Goal: Task Accomplishment & Management: Manage account settings

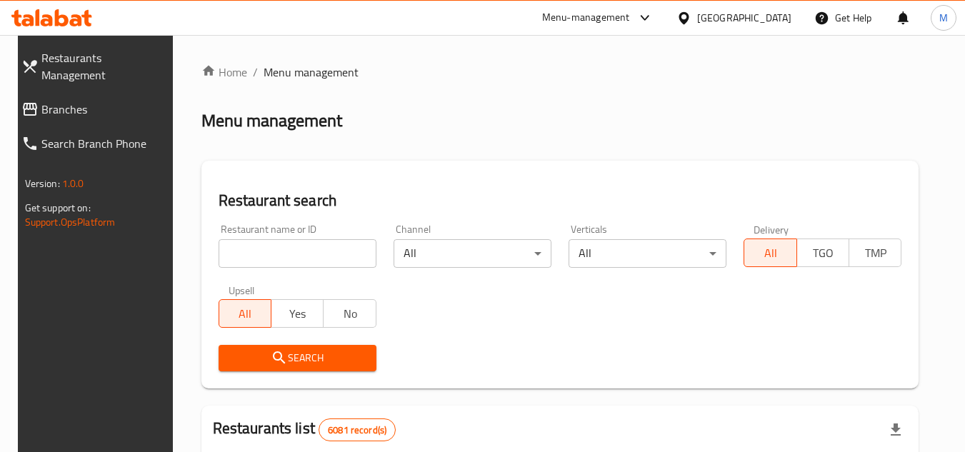
click at [61, 16] on icon at bounding box center [62, 17] width 14 height 17
click at [320, 236] on div "Restaurant name or ID Restaurant name or ID" at bounding box center [298, 246] width 158 height 44
click at [321, 246] on input "search" at bounding box center [298, 253] width 158 height 29
paste input "PHILIPPINE CASTLE RESTURANT"
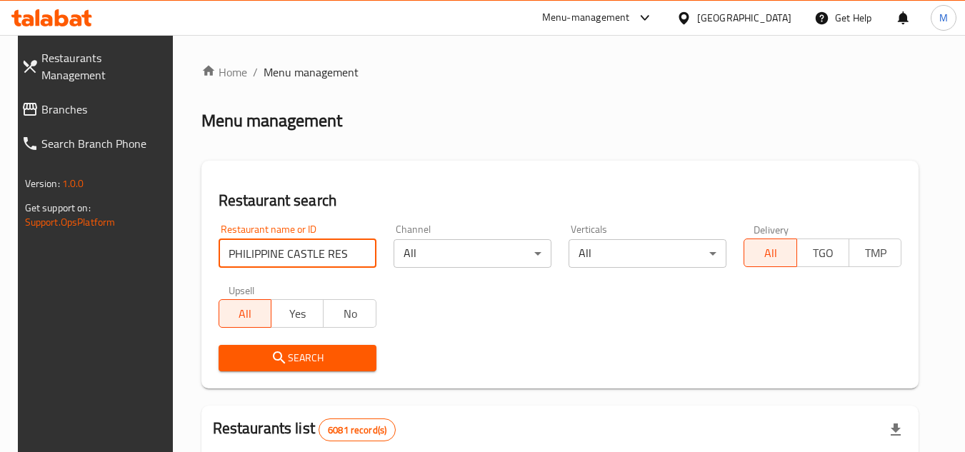
type input "PHILIPPINE CASTLE RES"
click button "Search" at bounding box center [298, 358] width 158 height 26
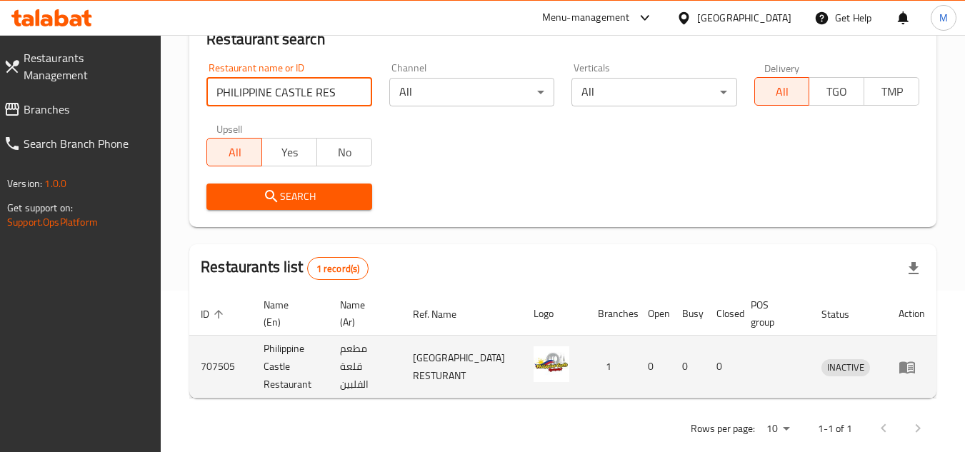
scroll to position [185, 0]
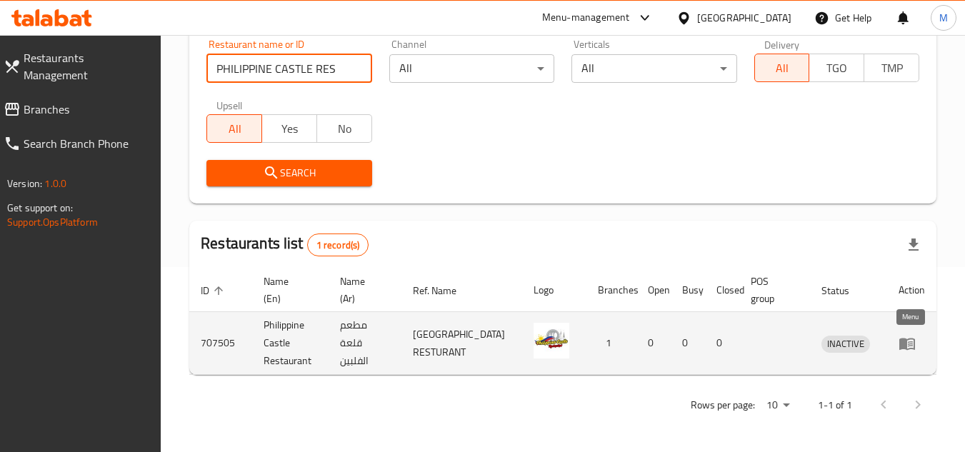
click at [918, 342] on link "enhanced table" at bounding box center [912, 343] width 26 height 17
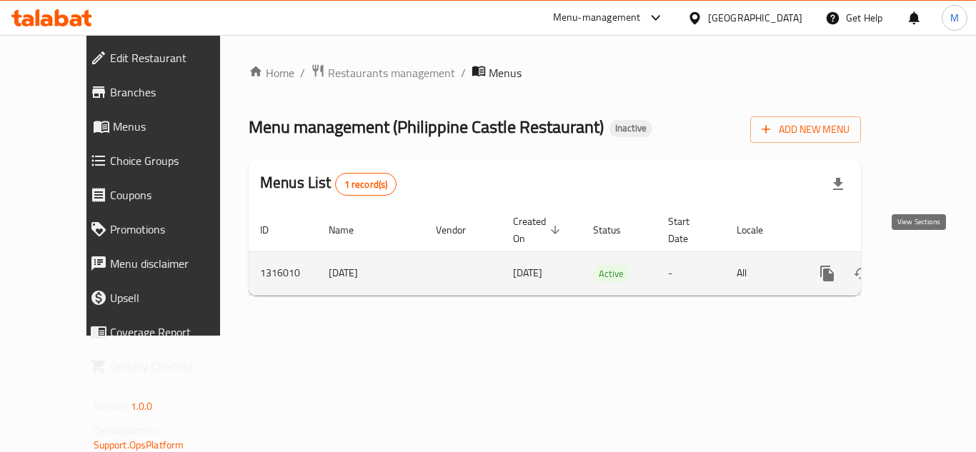
click at [922, 265] on icon "enhanced table" at bounding box center [930, 273] width 17 height 17
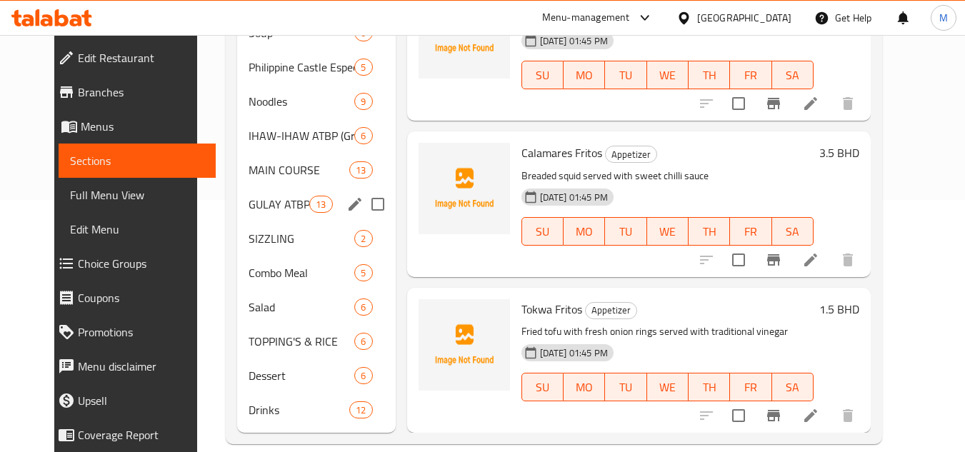
scroll to position [273, 0]
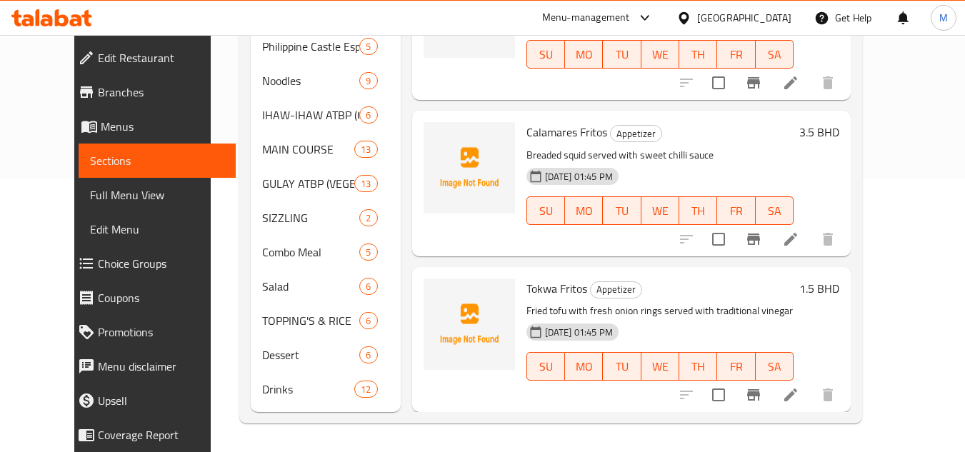
click at [891, 104] on div "Home / Restaurants management / Menus / Sections Philippine Castle Restaurant I…" at bounding box center [551, 107] width 680 height 690
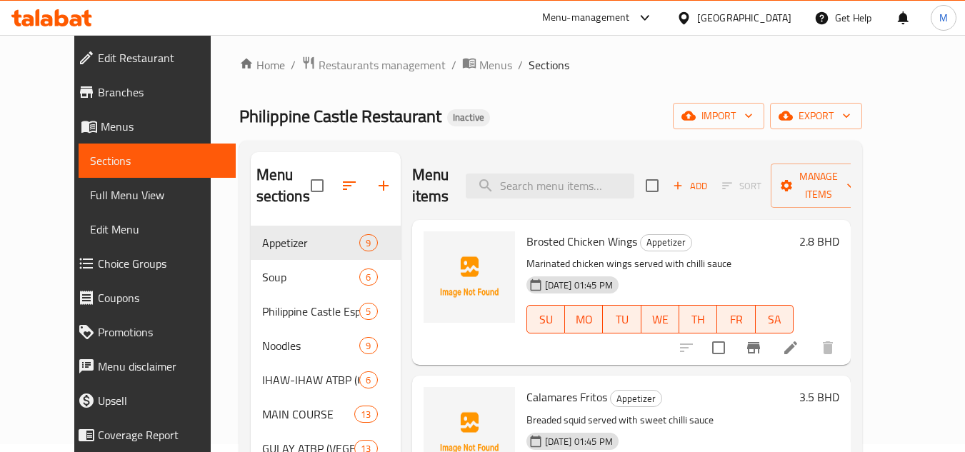
scroll to position [0, 0]
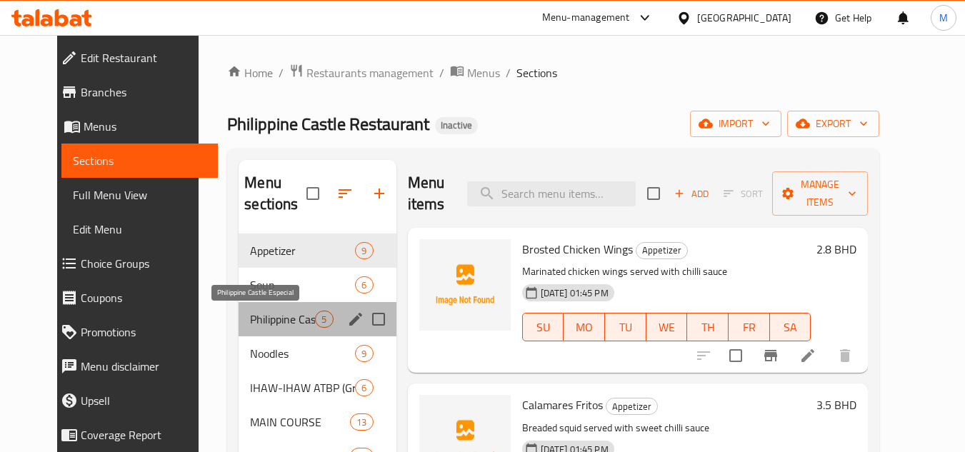
click at [259, 319] on span "Philippine Castle Especial" at bounding box center [282, 319] width 65 height 17
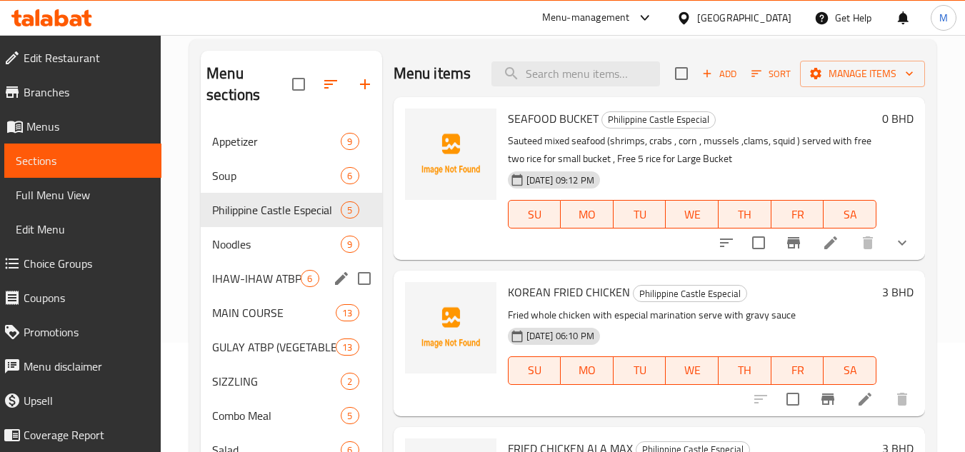
scroll to position [143, 0]
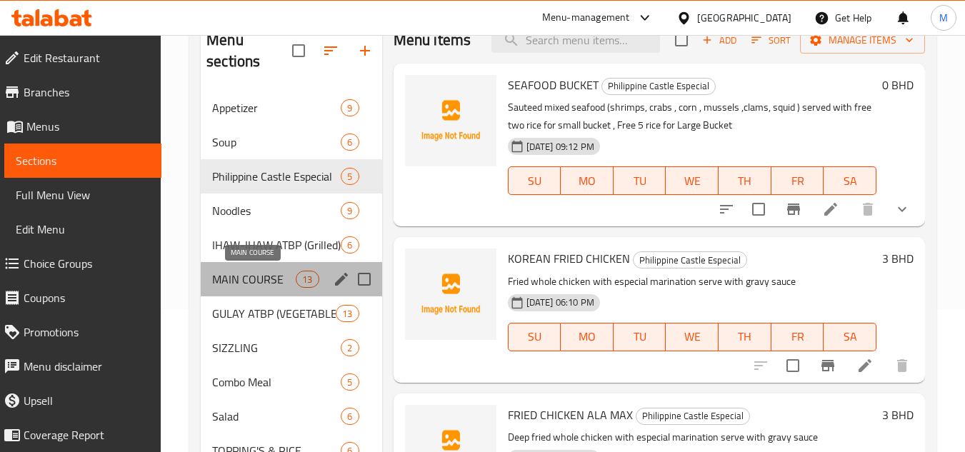
click at [235, 279] on span "MAIN COURSE" at bounding box center [254, 279] width 84 height 17
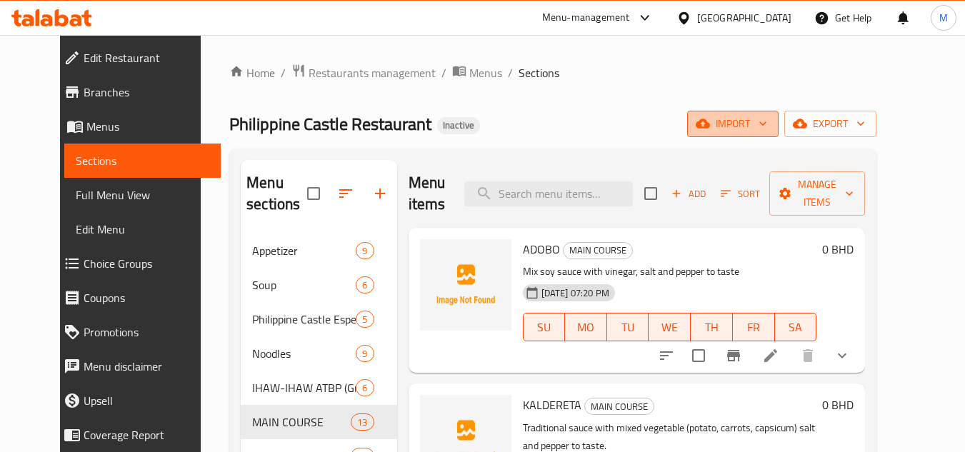
click at [770, 122] on icon "button" at bounding box center [763, 123] width 14 height 14
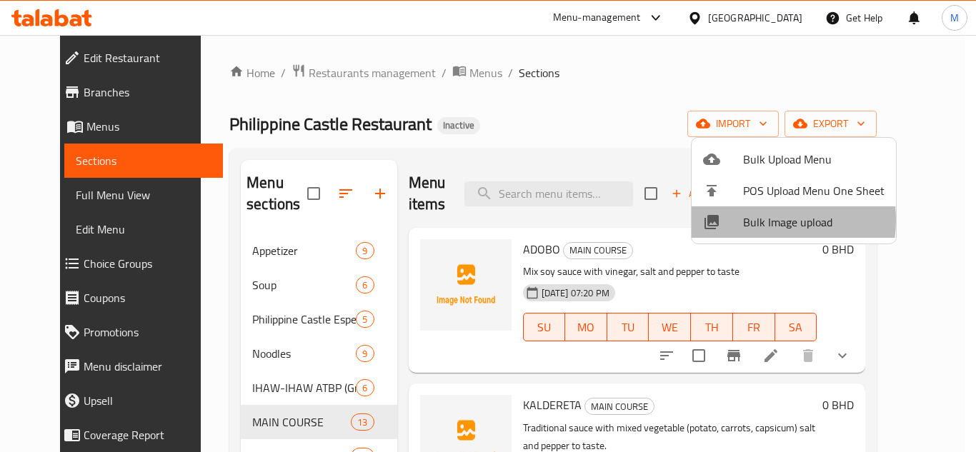
click at [756, 220] on span "Bulk Image upload" at bounding box center [813, 222] width 141 height 17
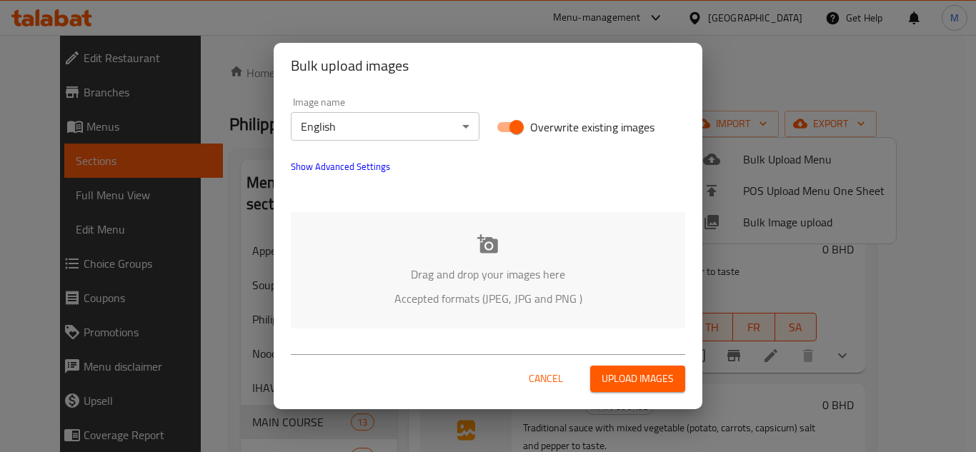
click at [393, 230] on div "Drag and drop your images here Accepted formats (JPEG, JPG and PNG )" at bounding box center [488, 270] width 394 height 116
click at [534, 377] on span "Cancel" at bounding box center [546, 379] width 34 height 18
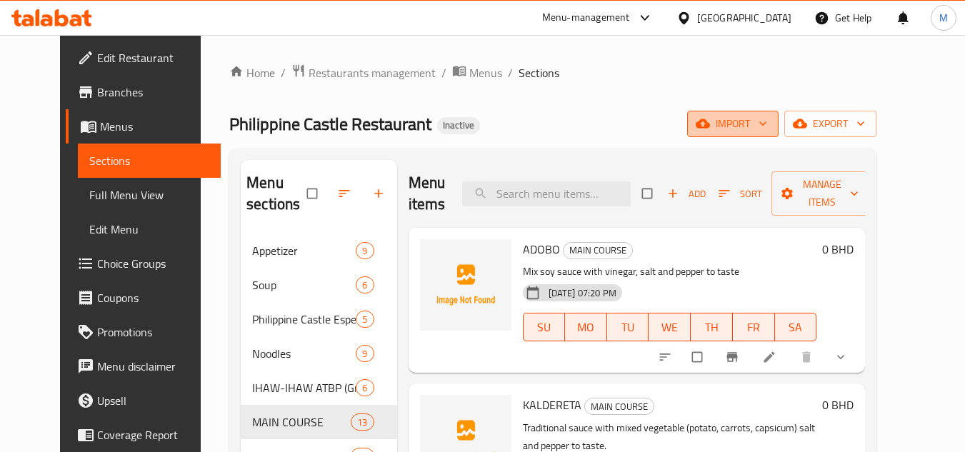
click at [770, 121] on icon "button" at bounding box center [763, 123] width 14 height 14
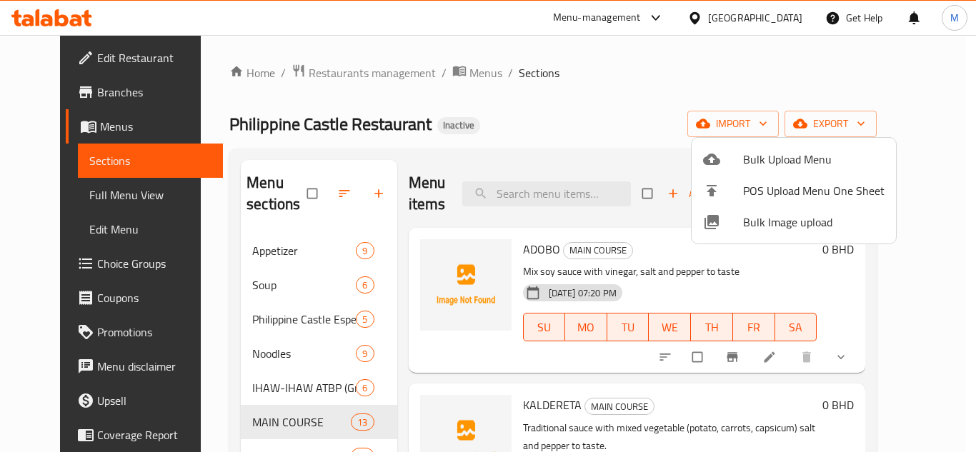
click at [245, 245] on div at bounding box center [488, 226] width 976 height 452
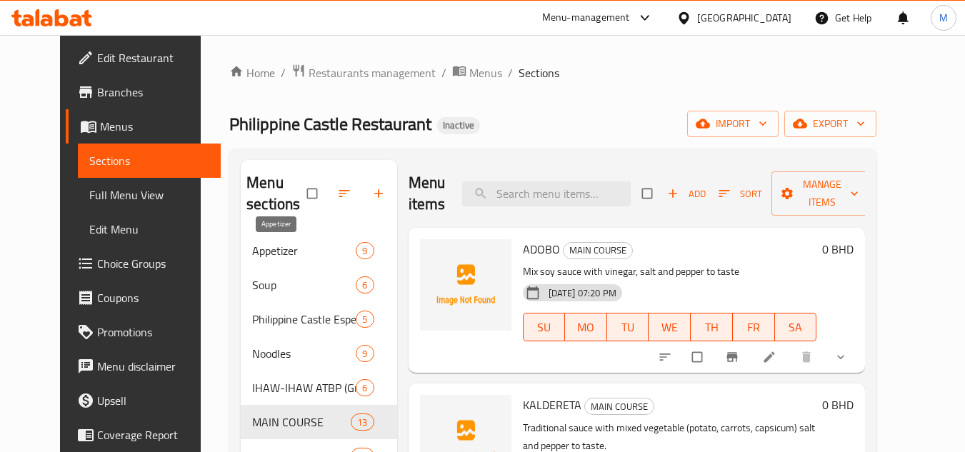
click at [252, 247] on span "Appetizer" at bounding box center [304, 250] width 104 height 17
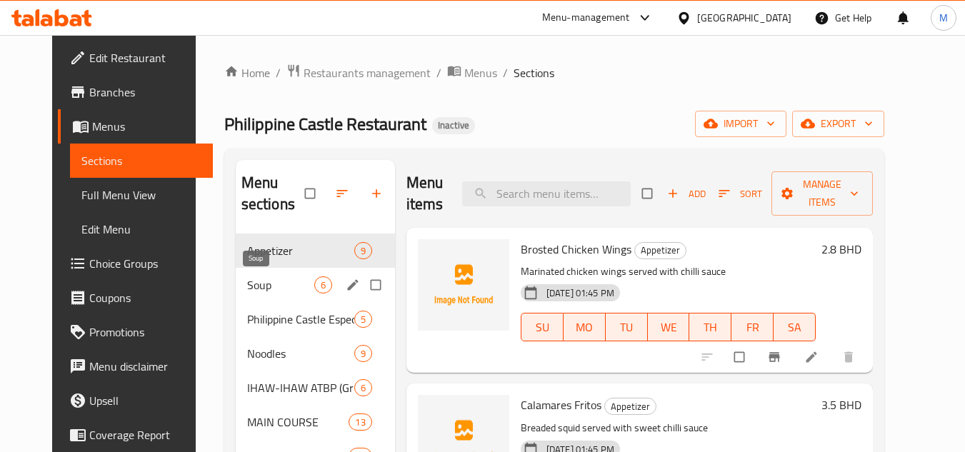
click at [247, 277] on span "Soup" at bounding box center [280, 284] width 67 height 17
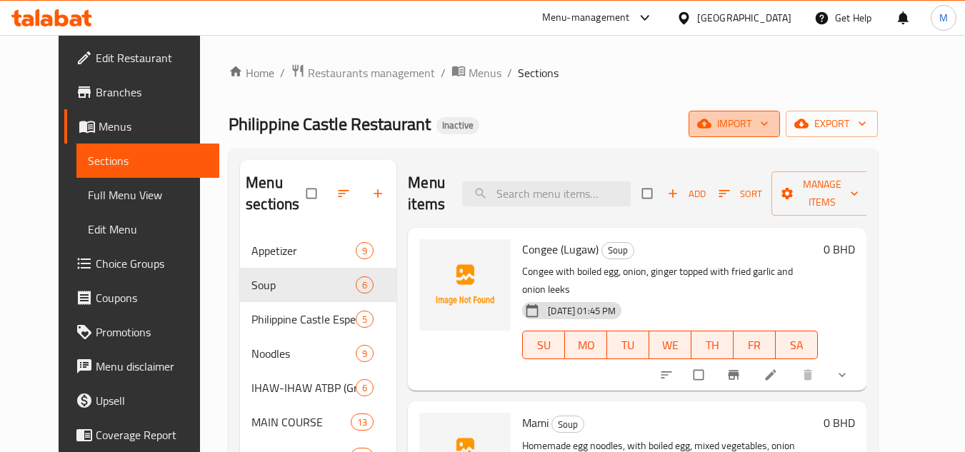
click at [772, 124] on icon "button" at bounding box center [764, 123] width 14 height 14
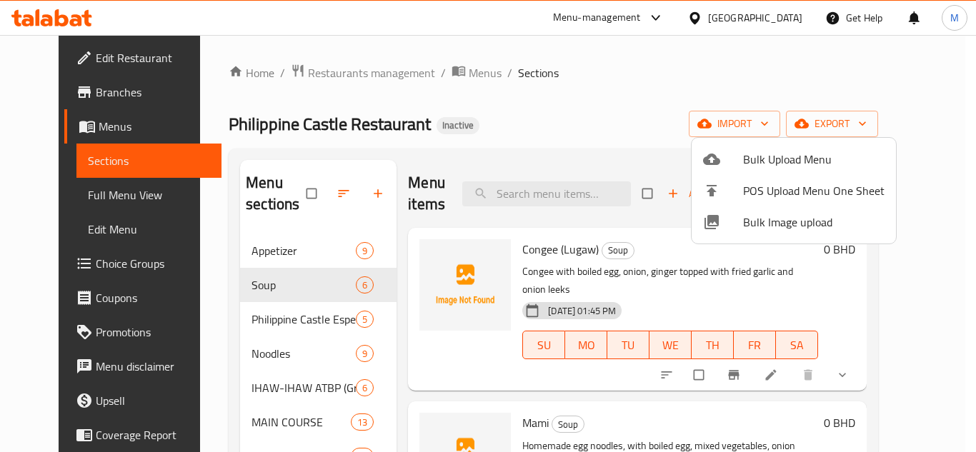
click at [749, 226] on span "Bulk Image upload" at bounding box center [813, 222] width 141 height 17
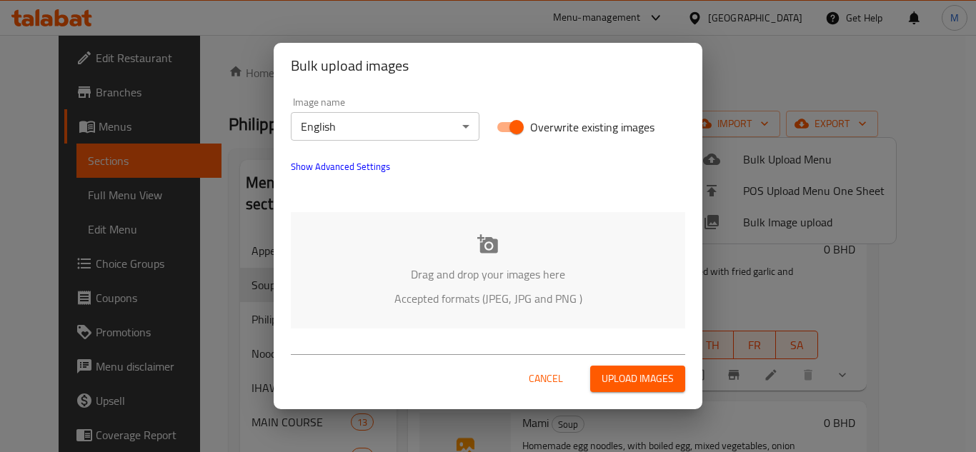
click at [371, 257] on div "Drag and drop your images here Accepted formats (JPEG, JPG and PNG )" at bounding box center [488, 270] width 394 height 116
click at [428, 231] on div "Drag and drop your images here Accepted formats (JPEG, JPG and PNG )" at bounding box center [488, 270] width 394 height 116
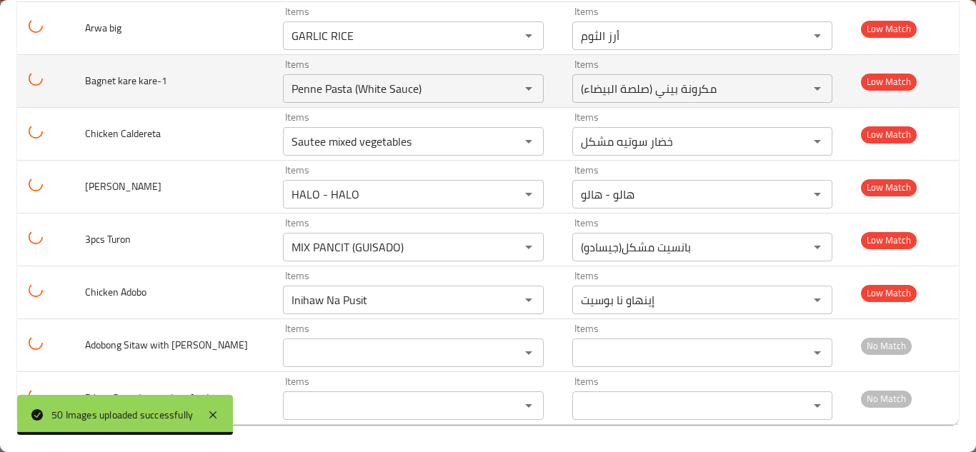
scroll to position [2438, 0]
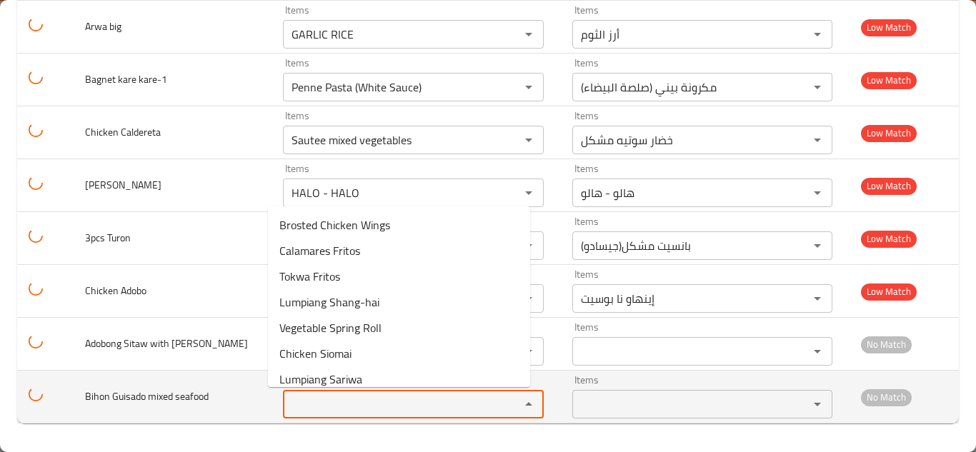
click at [332, 401] on seafood "Items" at bounding box center [391, 404] width 209 height 20
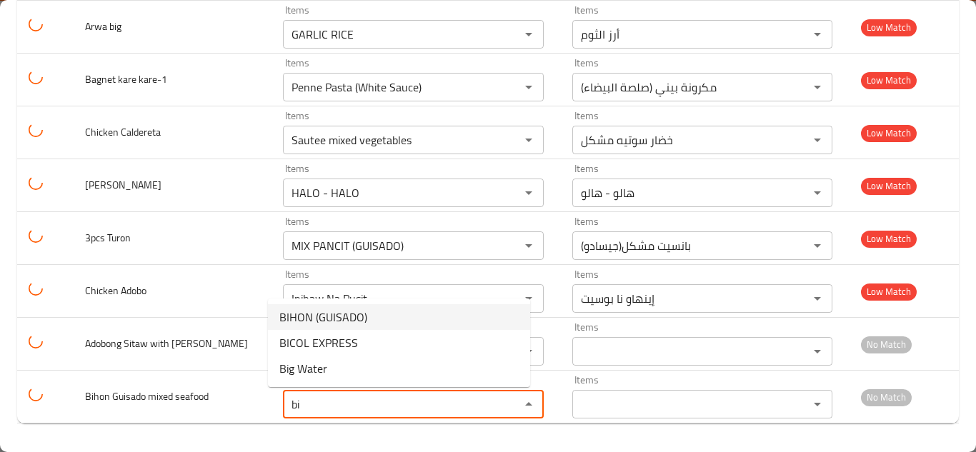
click at [348, 314] on span "BIHON (GUISADO)" at bounding box center [323, 317] width 88 height 17
type seafood "BIHON (GUISADO)"
type seafood-ar "(بيهون (جيسادو)"
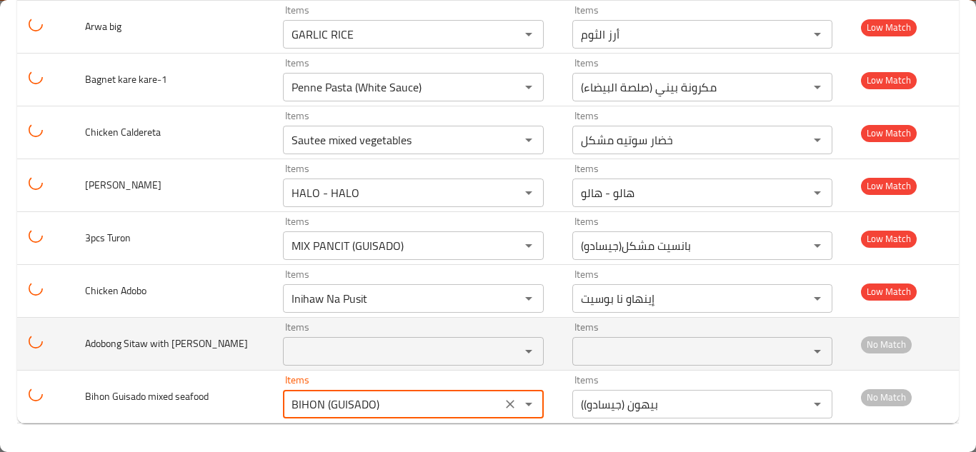
type seafood "BIHON (GUISADO)"
click at [239, 350] on td "Adobong Sitaw with Lechon Kawali" at bounding box center [173, 344] width 199 height 53
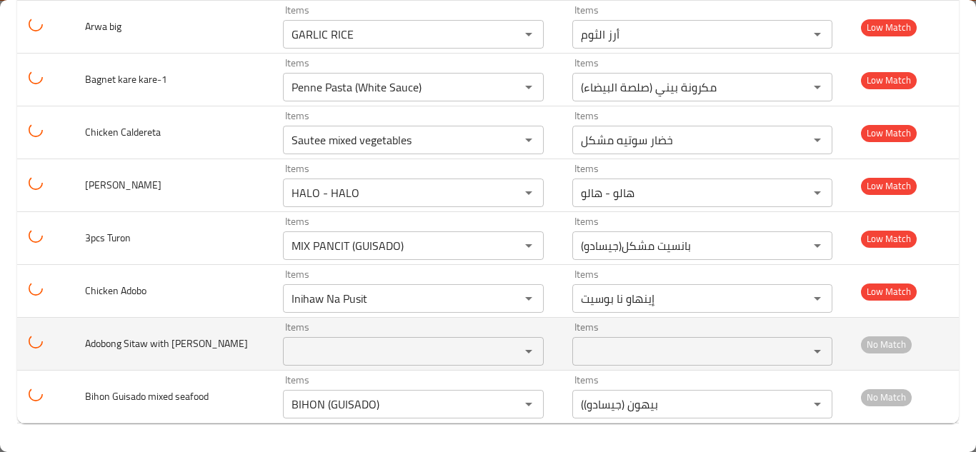
click at [239, 350] on td "Adobong Sitaw with Lechon Kawali" at bounding box center [173, 344] width 199 height 53
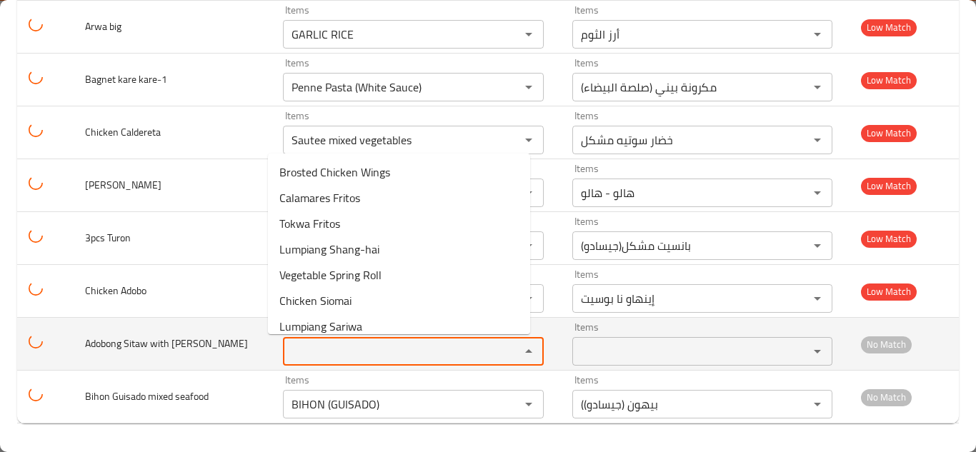
click at [294, 353] on Kawali "Items" at bounding box center [391, 352] width 209 height 20
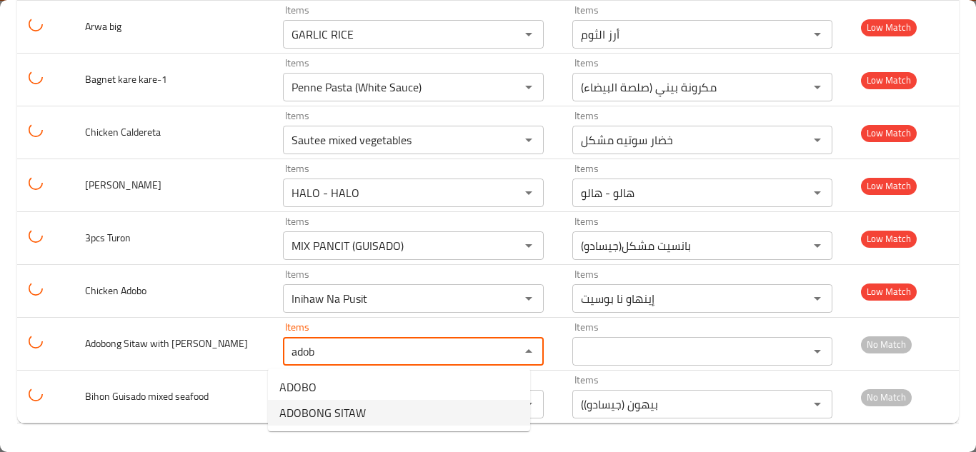
click at [382, 413] on Kawali-option-1 "ADOBONG SITAW" at bounding box center [399, 413] width 262 height 26
type Kawali "ADOBONG SITAW"
type Kawali-ar "أدوبونج سيتاو"
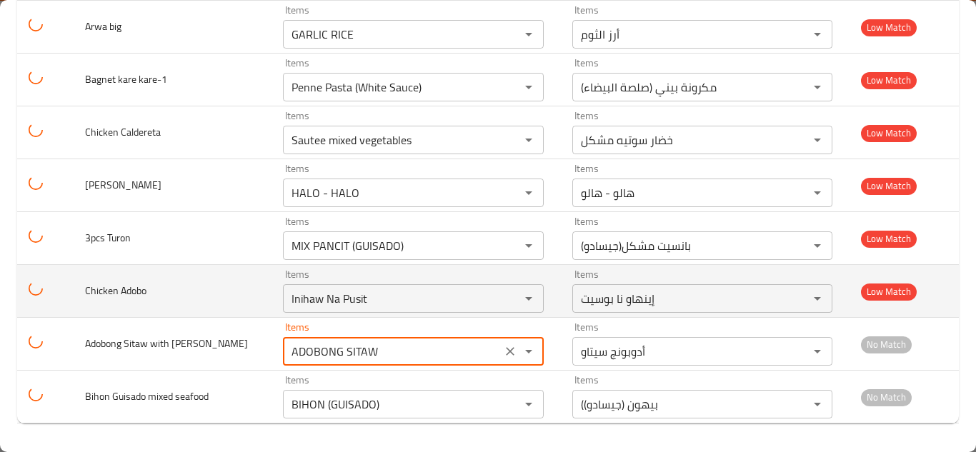
type Kawali "ADOBONG SITAW"
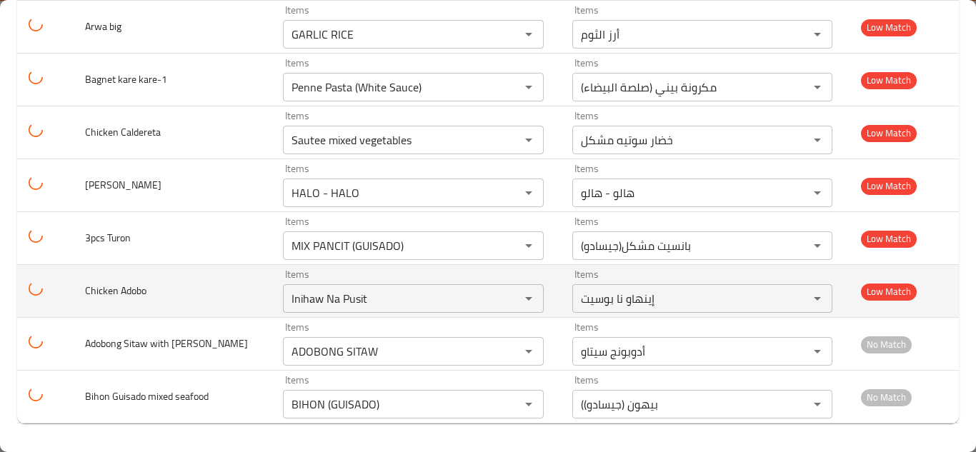
click at [239, 292] on td "Chicken Adobo" at bounding box center [173, 291] width 199 height 53
click at [354, 297] on Adobo "Inihaw Na Pusit" at bounding box center [391, 299] width 209 height 20
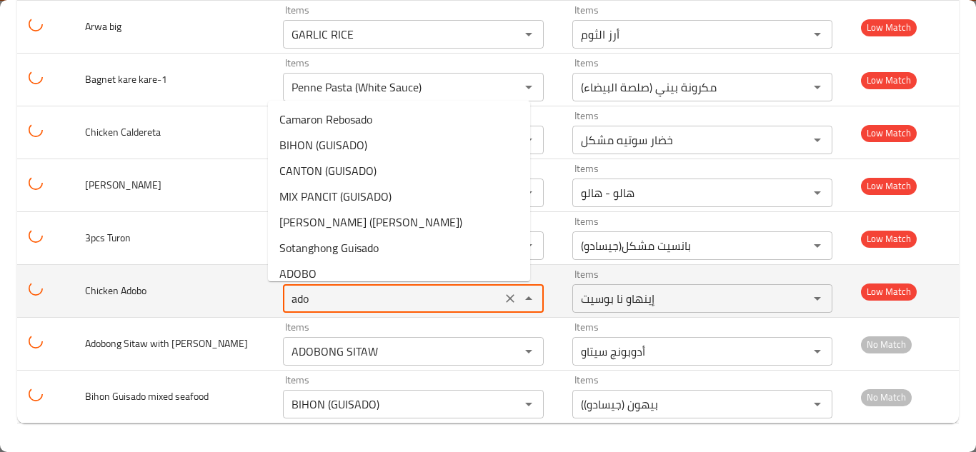
type Adobo "adob"
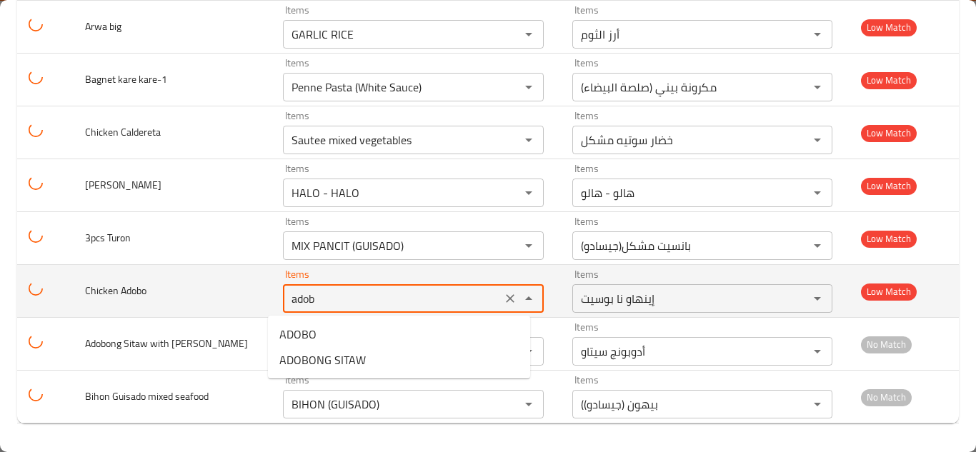
click at [506, 298] on icon "Clear" at bounding box center [510, 298] width 9 height 9
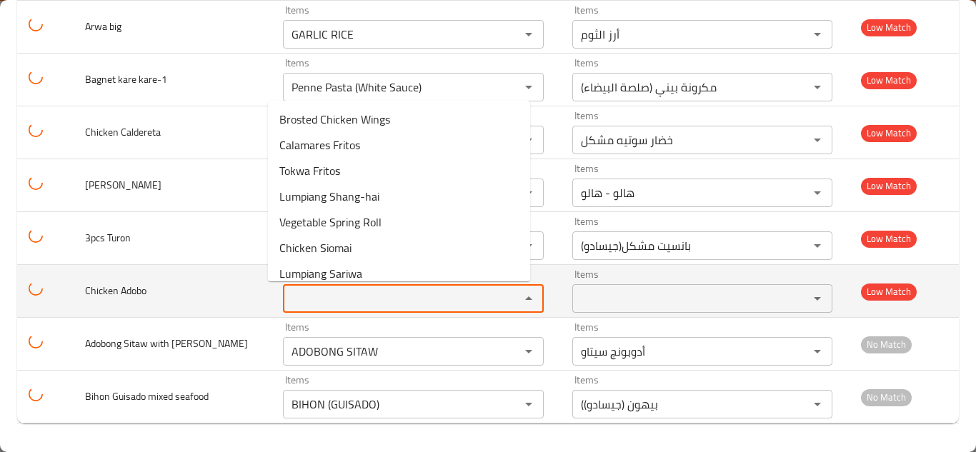
click at [129, 289] on span "Chicken Adobo" at bounding box center [115, 290] width 61 height 19
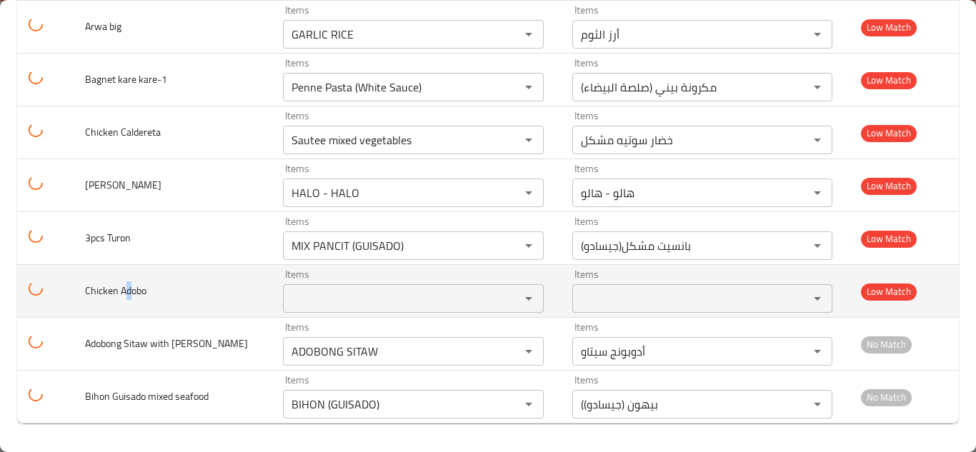
click at [127, 289] on span "Chicken Adobo" at bounding box center [115, 290] width 61 height 19
click at [127, 288] on span "Chicken Adobo" at bounding box center [115, 290] width 61 height 19
click at [127, 286] on span "Chicken Adobo" at bounding box center [115, 290] width 61 height 19
click at [129, 284] on span "Chicken Adobo" at bounding box center [115, 290] width 61 height 19
click at [133, 284] on span "Chicken Adobo" at bounding box center [115, 290] width 61 height 19
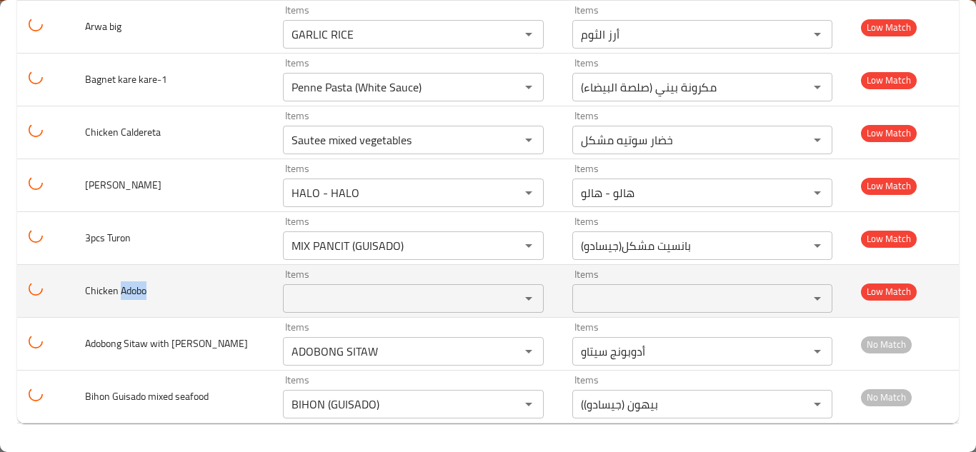
click at [134, 283] on span "Chicken Adobo" at bounding box center [115, 290] width 61 height 19
drag, startPoint x: 134, startPoint y: 283, endPoint x: 124, endPoint y: 282, distance: 10.0
click at [133, 283] on span "Chicken Adobo" at bounding box center [115, 290] width 61 height 19
click at [124, 285] on span "Chicken Adobo" at bounding box center [115, 290] width 61 height 19
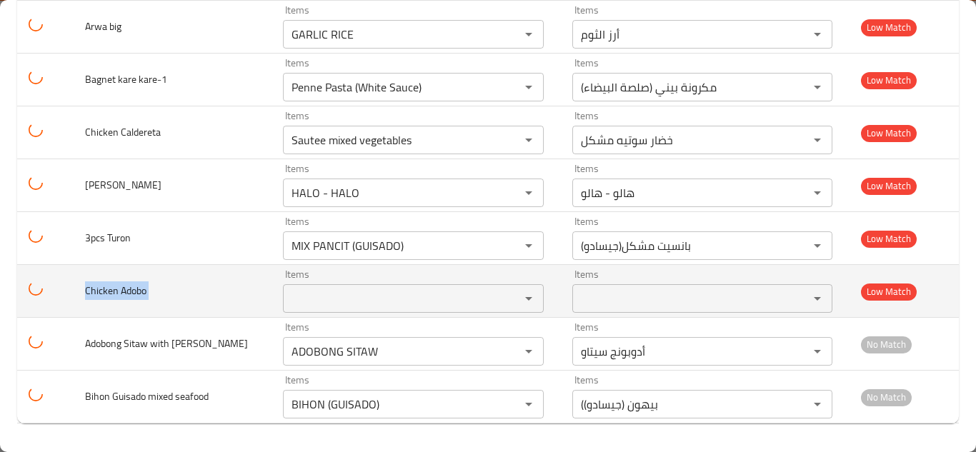
click at [124, 285] on span "Chicken Adobo" at bounding box center [115, 290] width 61 height 19
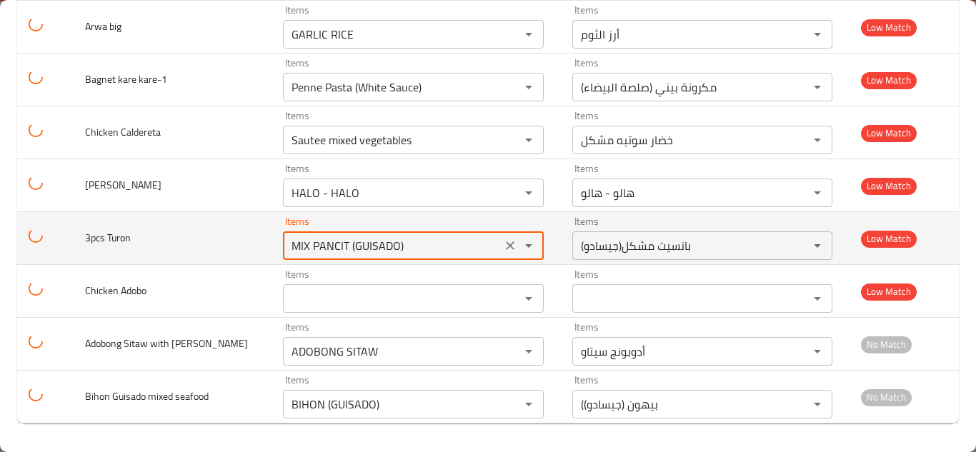
click at [401, 246] on Turon "MIX PANCIT (GUISADO)" at bounding box center [391, 246] width 209 height 20
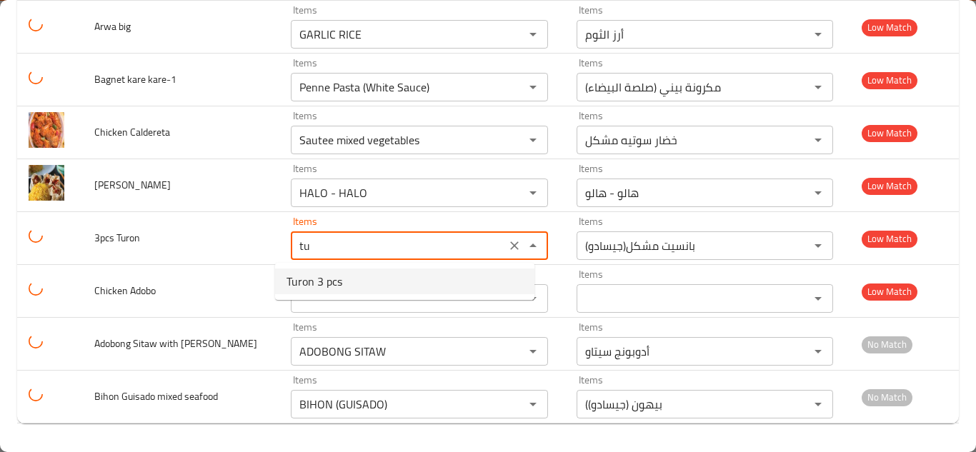
click at [359, 284] on Turon-option-0 "Turon 3 pcs" at bounding box center [404, 282] width 259 height 26
type Turon "Turon 3 pcs"
type Turon-ar "تورون 3 قطع"
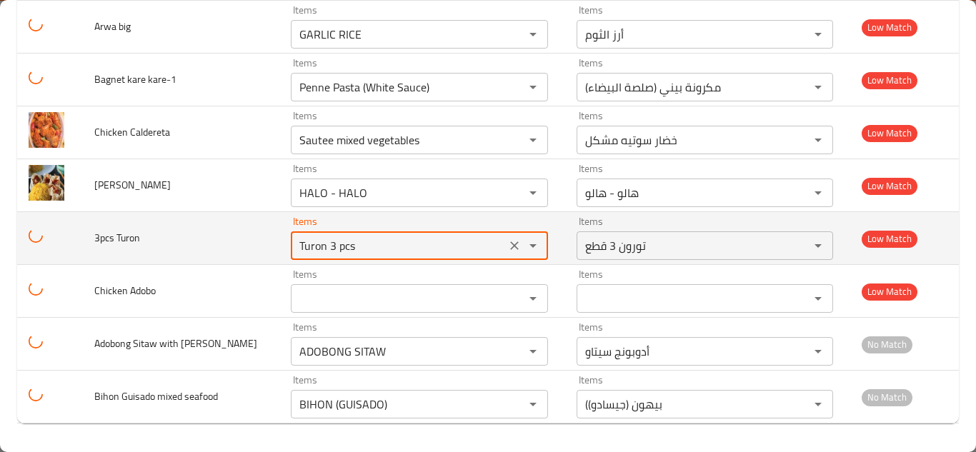
type Turon "Turon 3 pcs"
click at [245, 234] on td "3pcs Turon" at bounding box center [181, 238] width 196 height 53
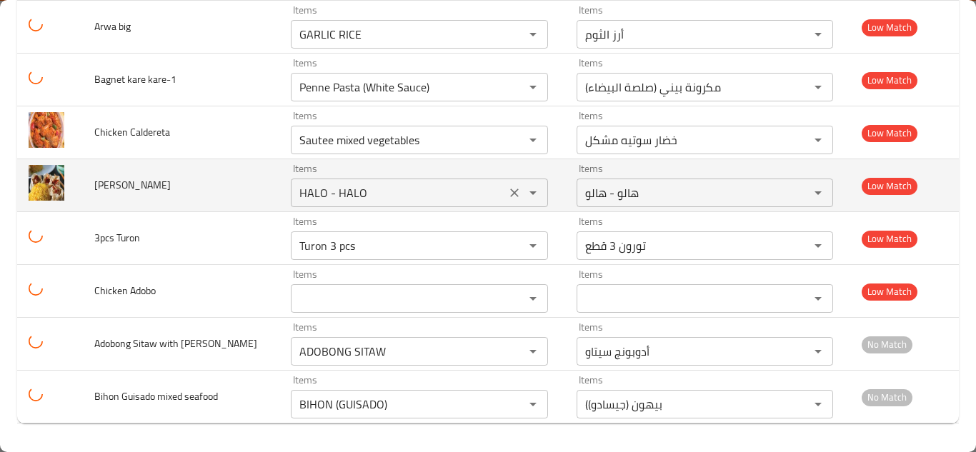
click at [387, 187] on input "HALO - HALO" at bounding box center [398, 193] width 206 height 20
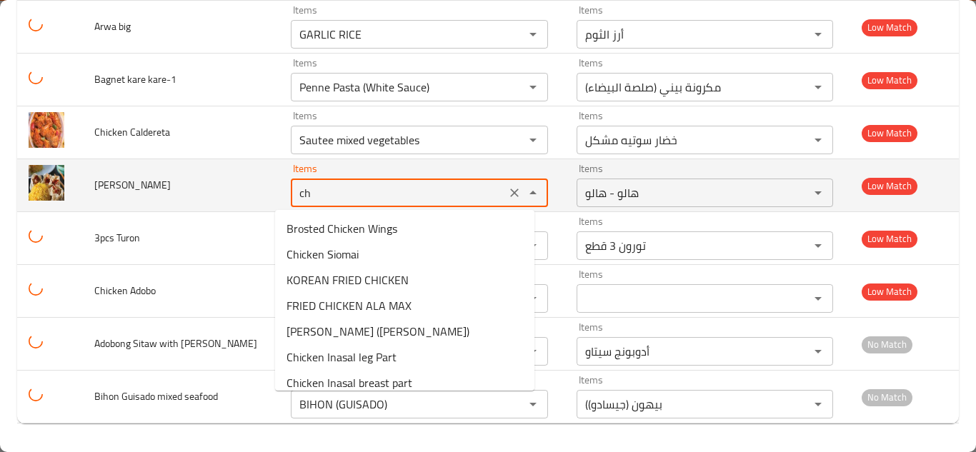
type input "c"
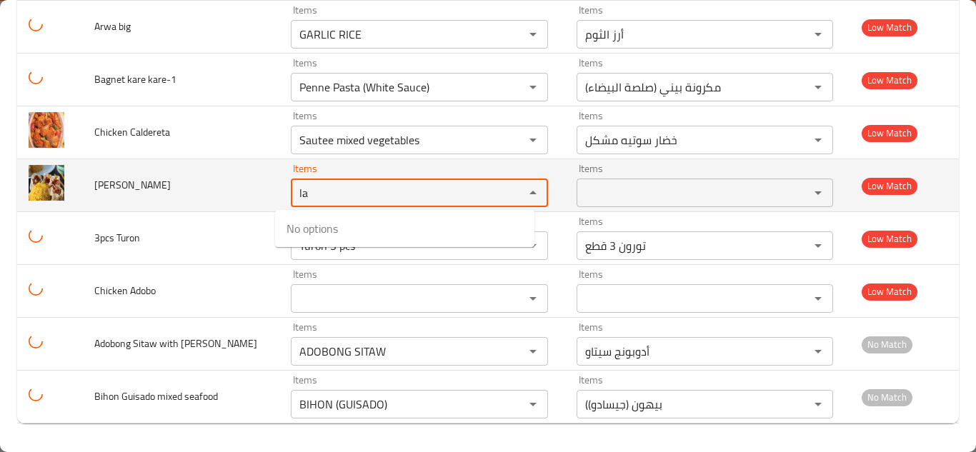
type input "l"
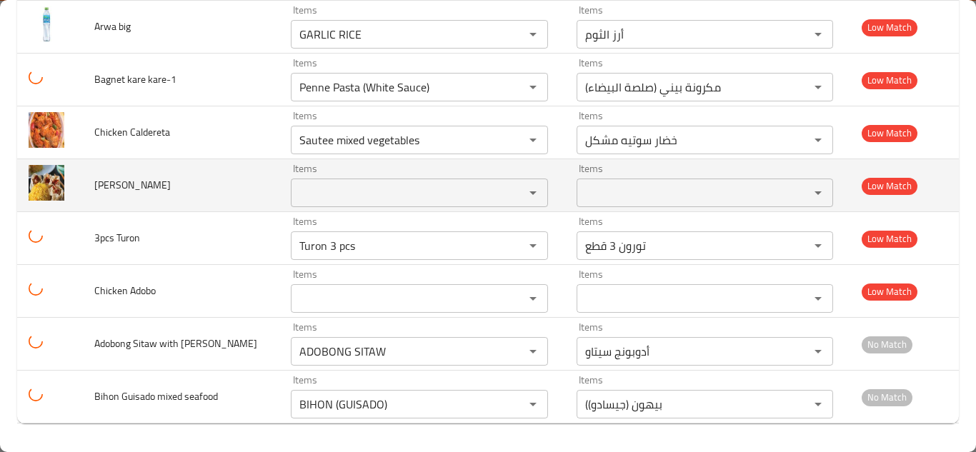
click at [102, 186] on span "Lau-chow" at bounding box center [132, 185] width 76 height 19
click at [101, 186] on span "Lau-chow" at bounding box center [132, 185] width 76 height 19
click at [101, 184] on span "Lau-chow" at bounding box center [132, 185] width 76 height 19
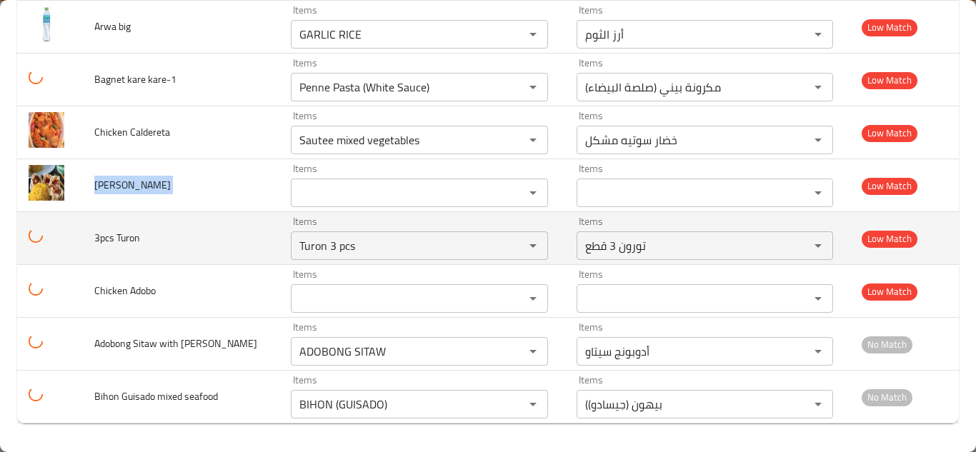
copy span "Lau-chow"
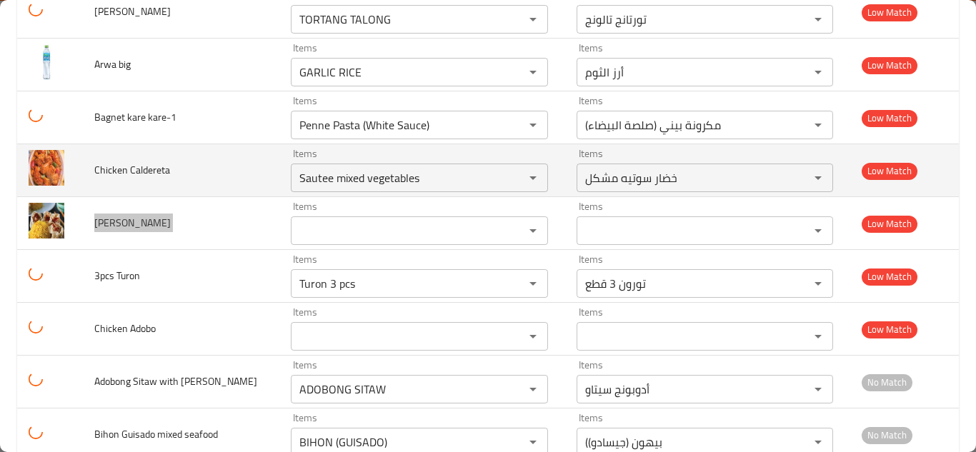
scroll to position [2367, 0]
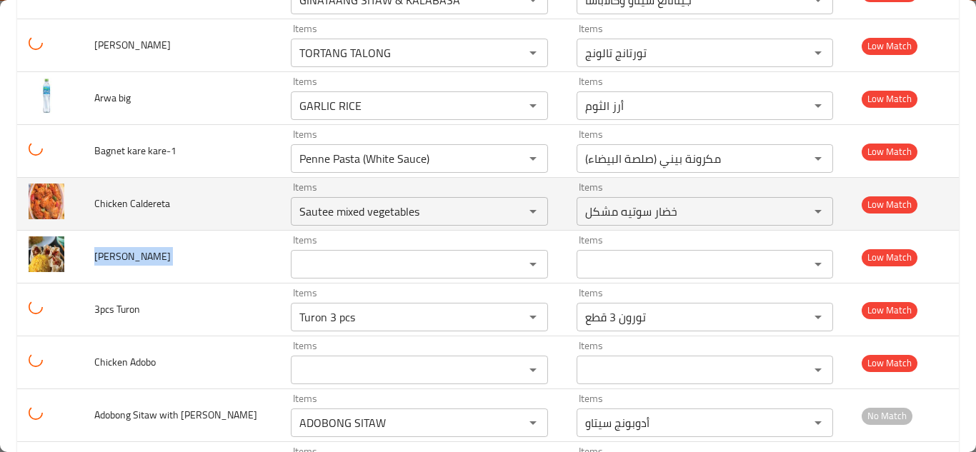
click at [231, 206] on td "Chicken Caldereta" at bounding box center [181, 204] width 196 height 53
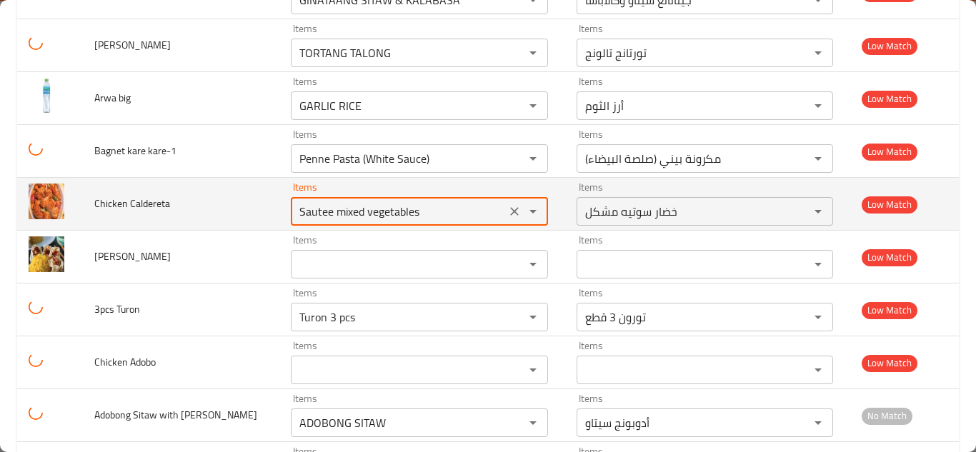
click at [367, 208] on Caldereta "Sautee mixed vegetables" at bounding box center [398, 211] width 206 height 20
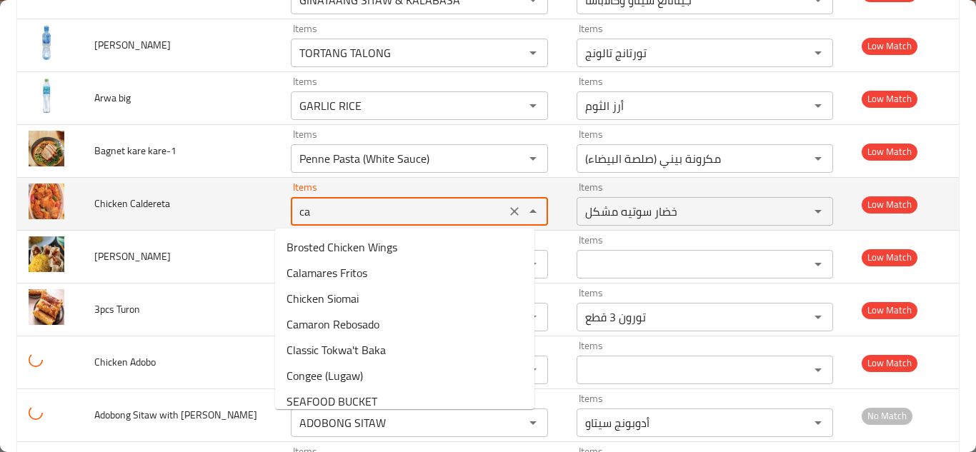
type Caldereta "c"
click at [121, 205] on span "Chicken Caldereta" at bounding box center [132, 203] width 76 height 19
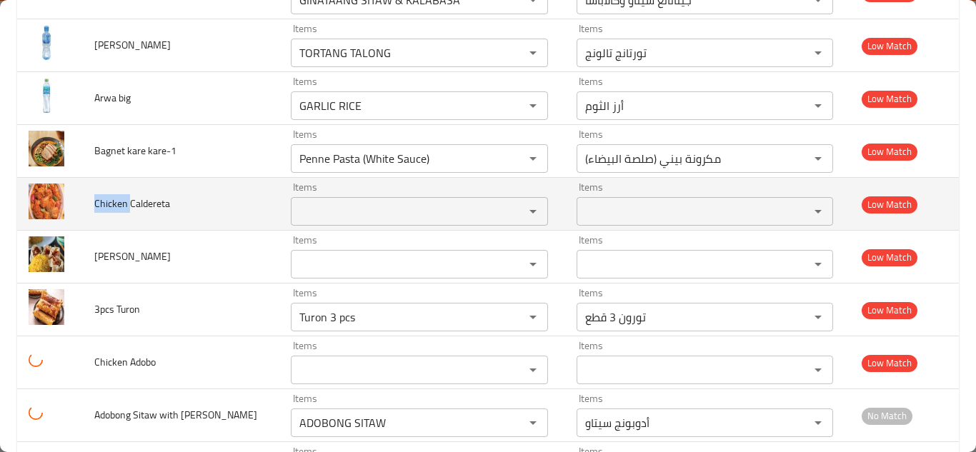
click at [121, 204] on span "Chicken Caldereta" at bounding box center [132, 203] width 76 height 19
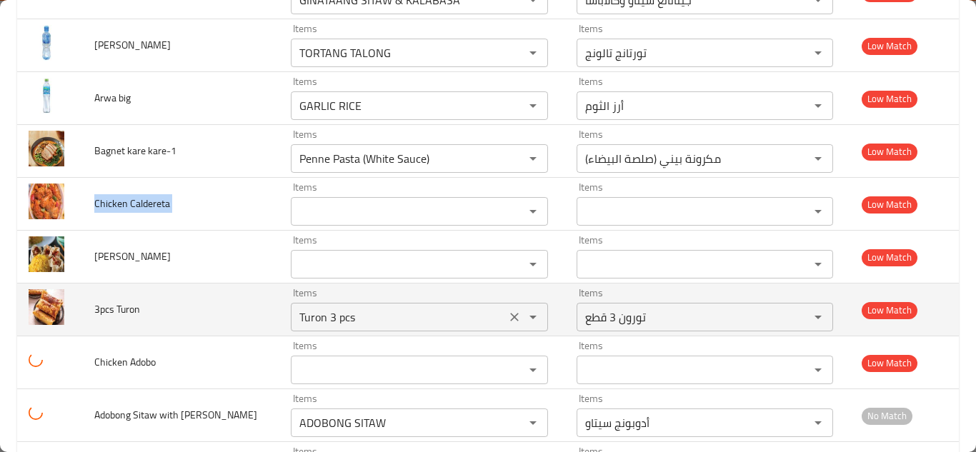
copy span "Chicken Caldereta"
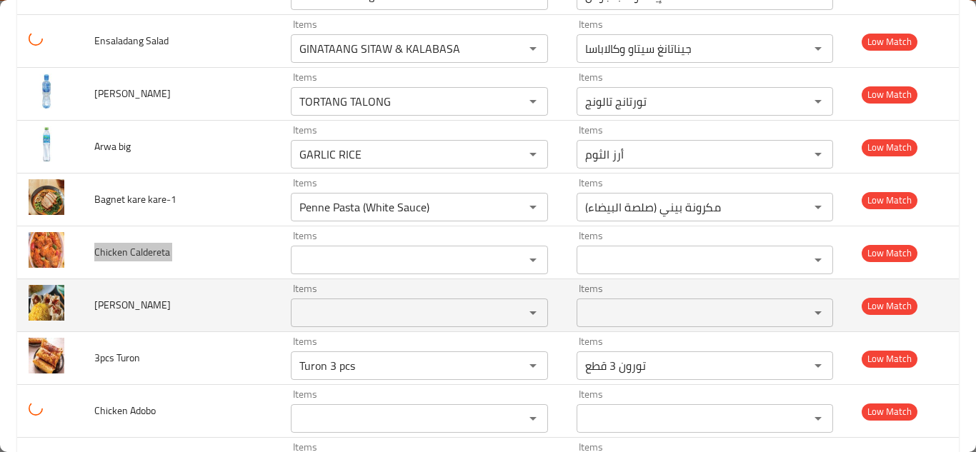
scroll to position [2296, 0]
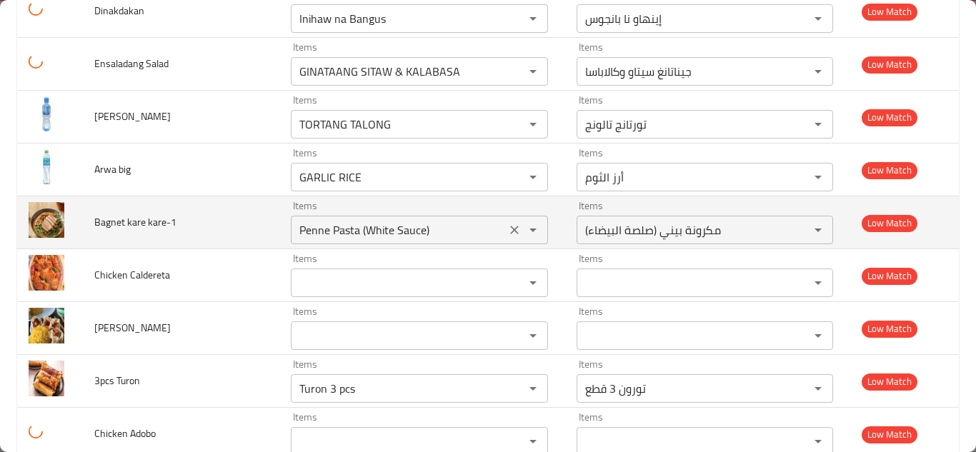
click at [317, 232] on kare-1 "Penne Pasta (White Sauce)" at bounding box center [398, 230] width 206 height 20
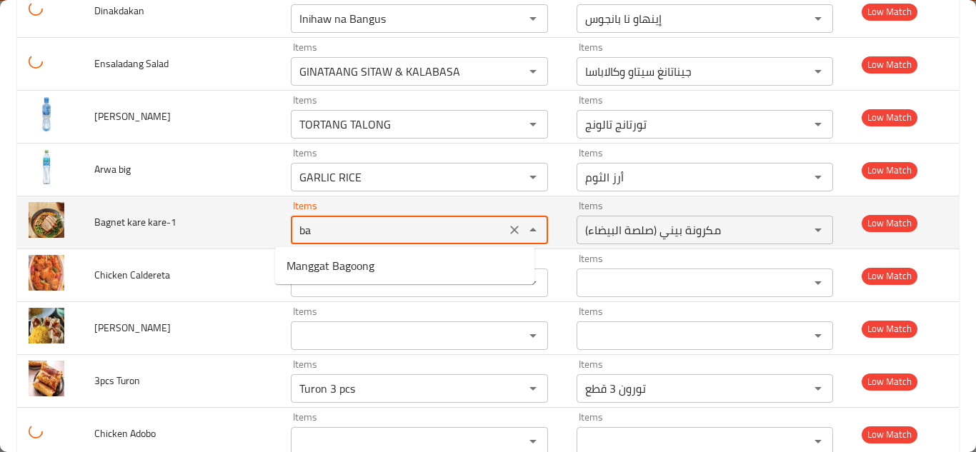
type kare-1 "b"
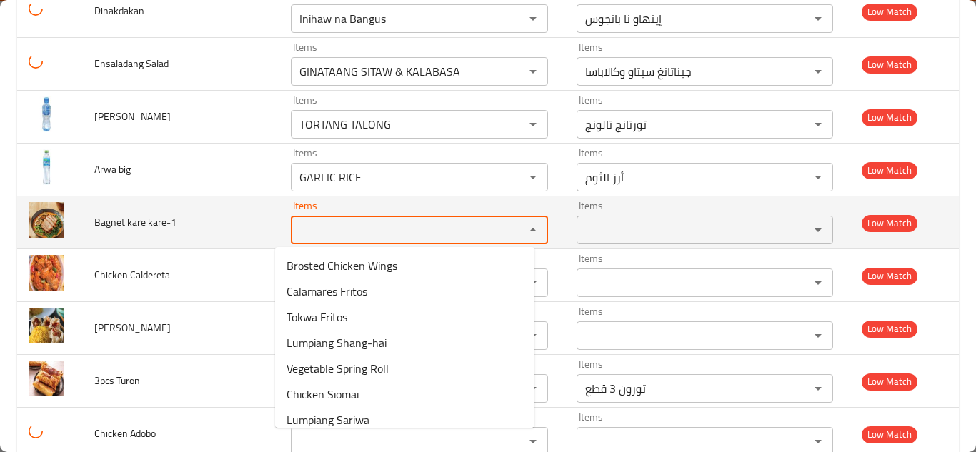
click at [124, 222] on span "Bagnet kare kare-1" at bounding box center [135, 222] width 82 height 19
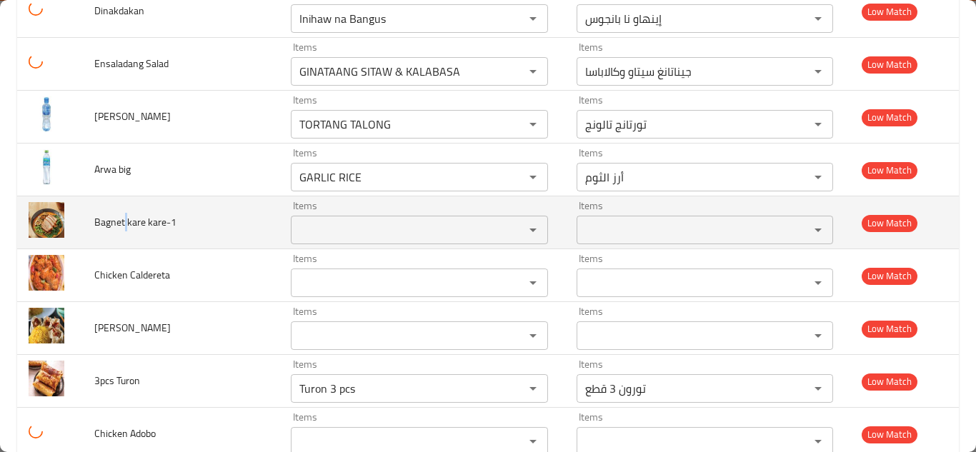
click at [124, 222] on span "Bagnet kare kare-1" at bounding box center [135, 222] width 82 height 19
click at [333, 218] on div "Items" at bounding box center [419, 230] width 257 height 29
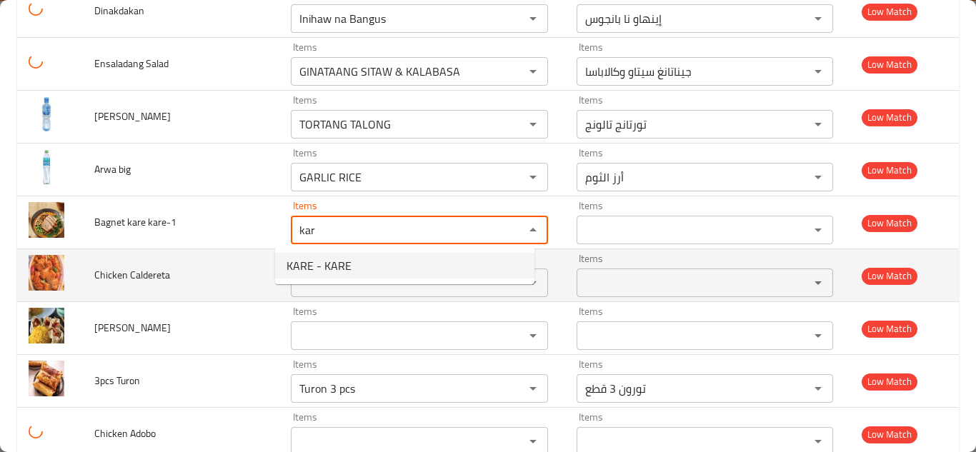
click at [374, 266] on kare-1-option-0 "KARE - KARE" at bounding box center [404, 266] width 259 height 26
type kare-1 "KARE - KARE"
type kare-1-ar "كاري - كاري"
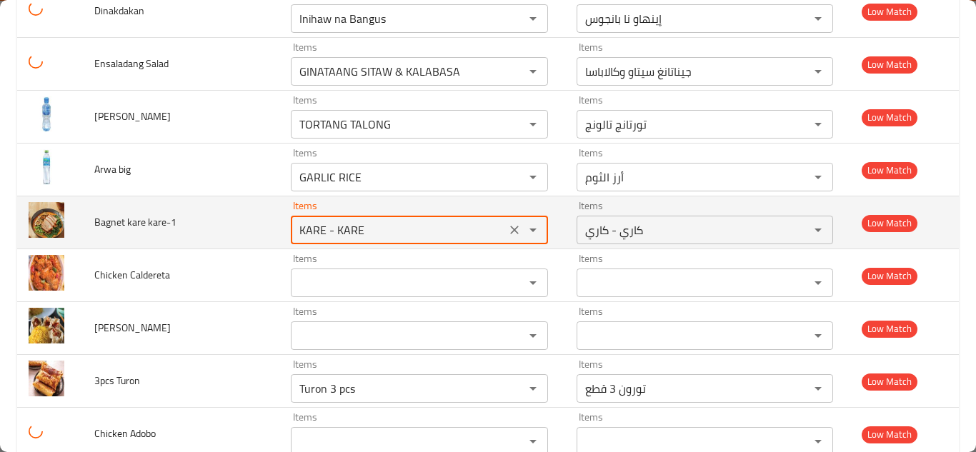
type kare-1 "KARE - KARE"
click at [220, 213] on td "Bagnet kare kare-1" at bounding box center [181, 222] width 196 height 53
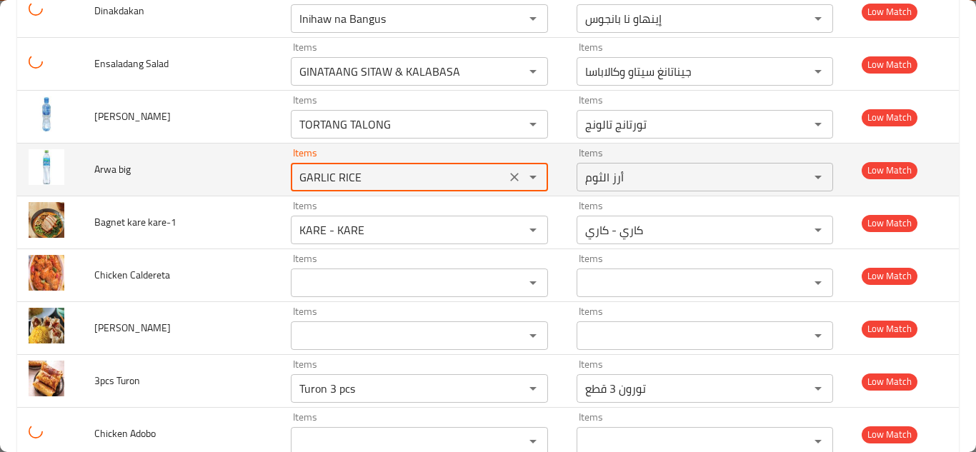
click at [342, 174] on big "GARLIC RICE" at bounding box center [398, 177] width 206 height 20
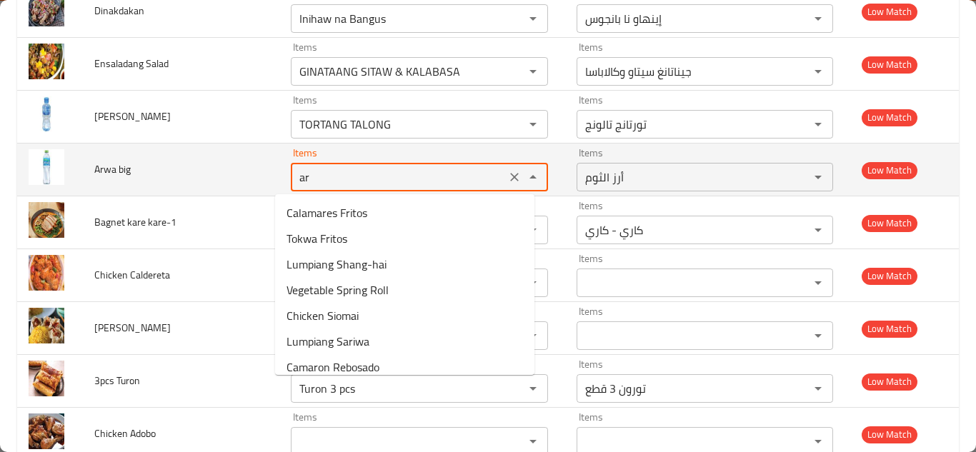
type big "a"
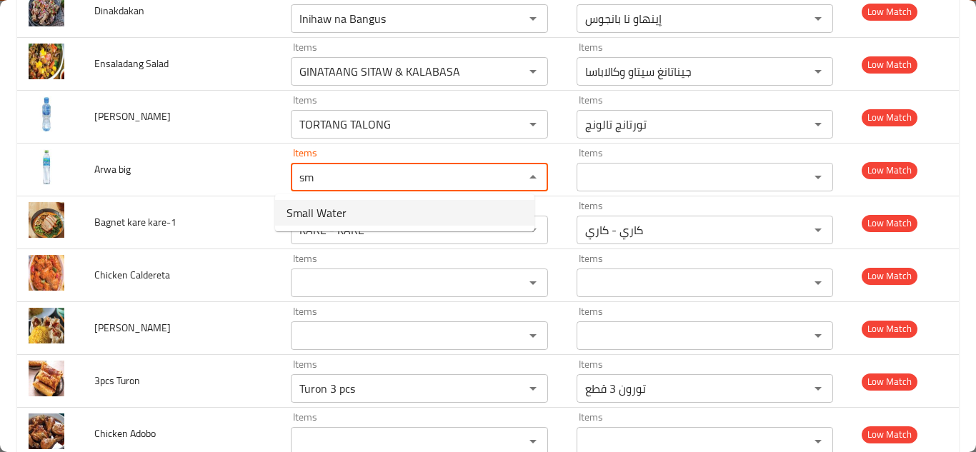
click at [352, 216] on big-option-0 "Small Water" at bounding box center [404, 213] width 259 height 26
type big "Small Water"
type big-ar "مياه صغيرة"
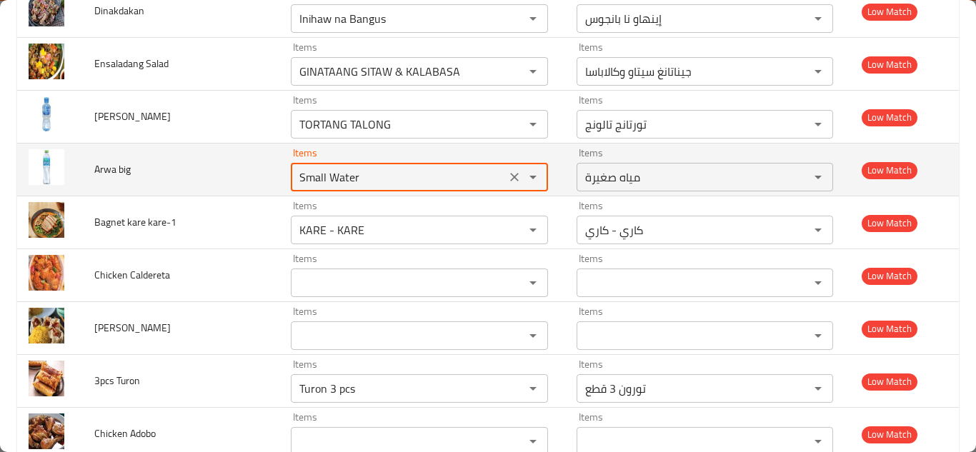
click at [226, 150] on td "Arwa big" at bounding box center [181, 170] width 196 height 53
click at [327, 179] on big "Small Water" at bounding box center [398, 177] width 206 height 20
type big "l"
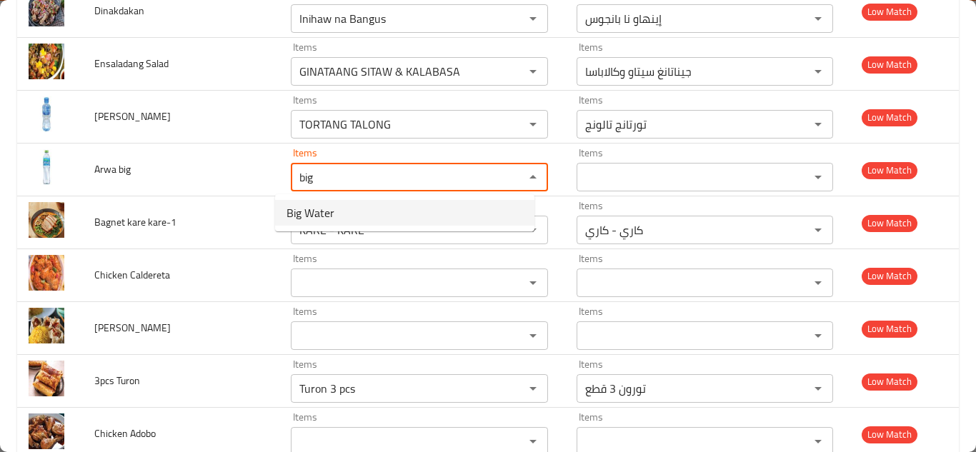
click at [364, 200] on big-option-0 "Big Water" at bounding box center [404, 213] width 259 height 26
type big "Big Water"
type big-ar "المياه الكبيرة"
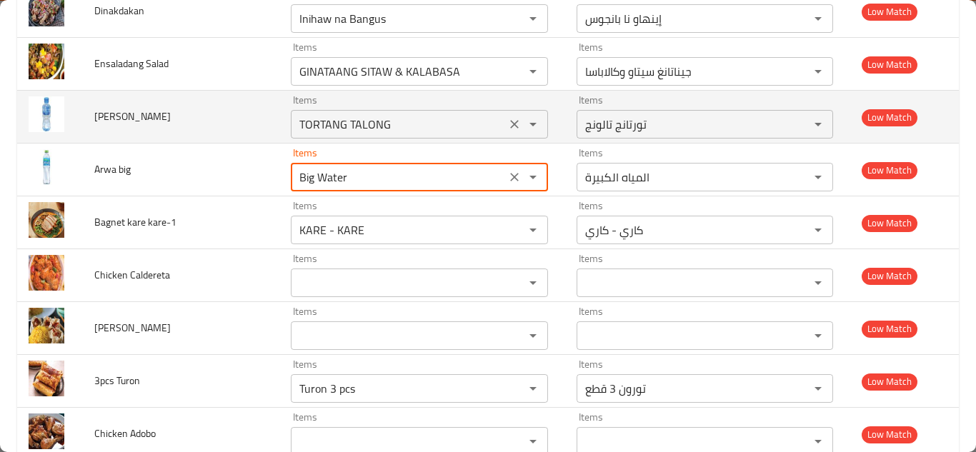
type big "Big Water"
click at [354, 119] on Small "TORTANG TALONG" at bounding box center [398, 124] width 206 height 20
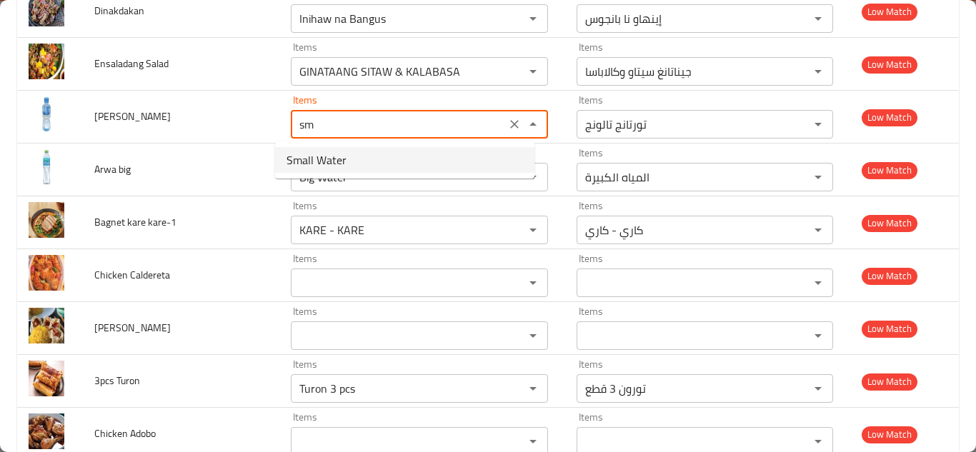
click at [352, 158] on Small-option-0 "Small Water" at bounding box center [404, 160] width 259 height 26
type Small "Small Water"
type Small-ar "مياه صغيرة"
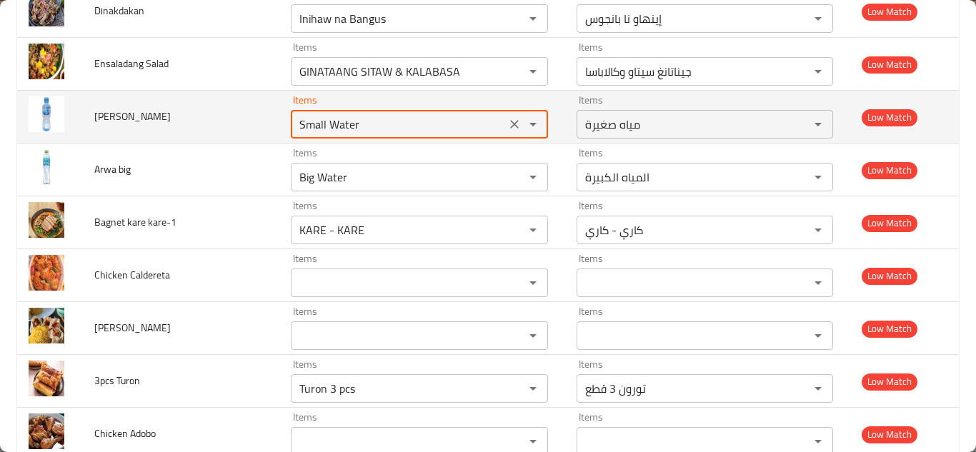
type Small "Small Water"
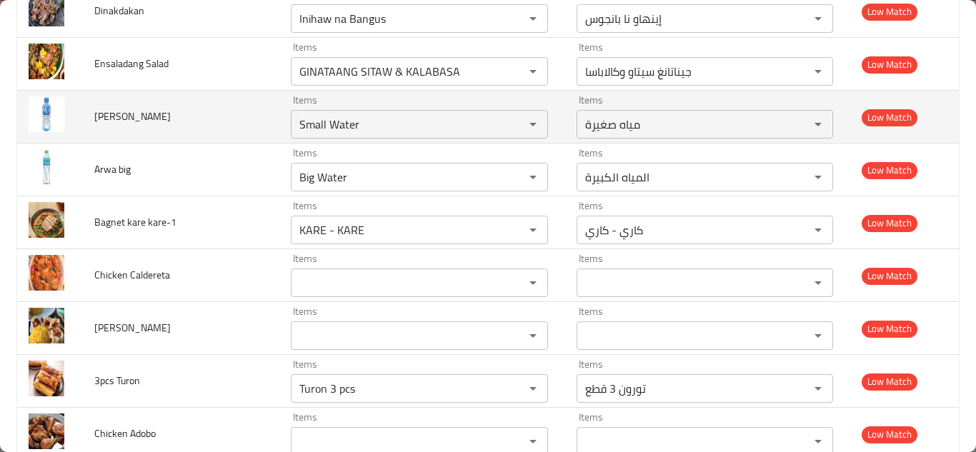
click at [228, 121] on td "Arwa Small" at bounding box center [181, 117] width 196 height 53
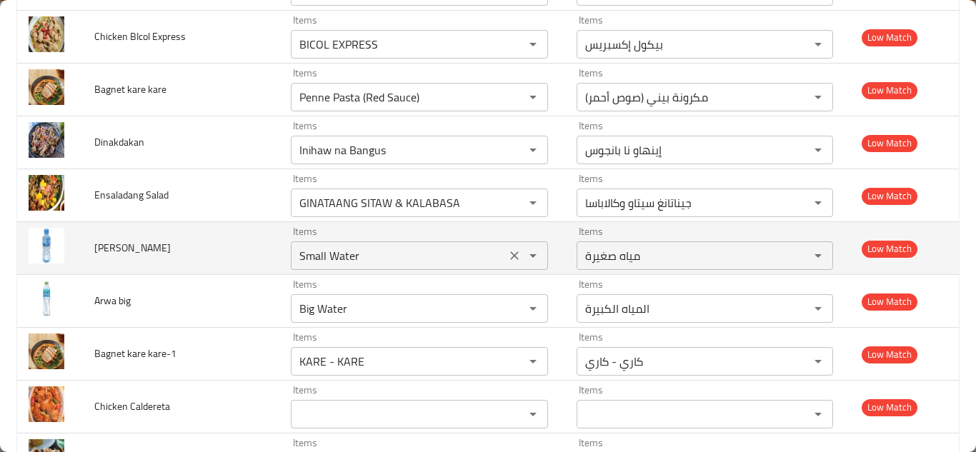
scroll to position [2153, 0]
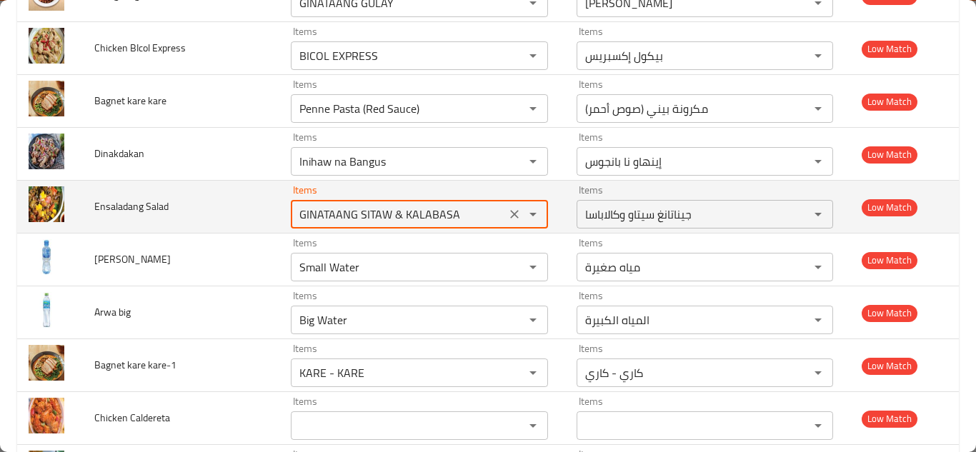
click at [367, 211] on Salad "GINATAANG SITAW & KALABASA" at bounding box center [398, 214] width 206 height 20
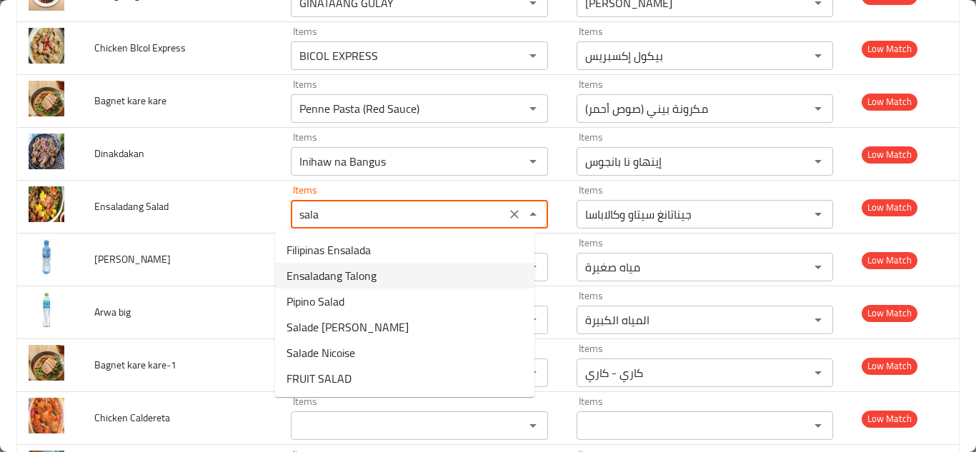
click at [404, 274] on Salad-option-1 "Ensaladang Talong" at bounding box center [404, 276] width 259 height 26
type Salad "Ensaladang Talong"
type Salad-ar "إنسالادانج تالونج"
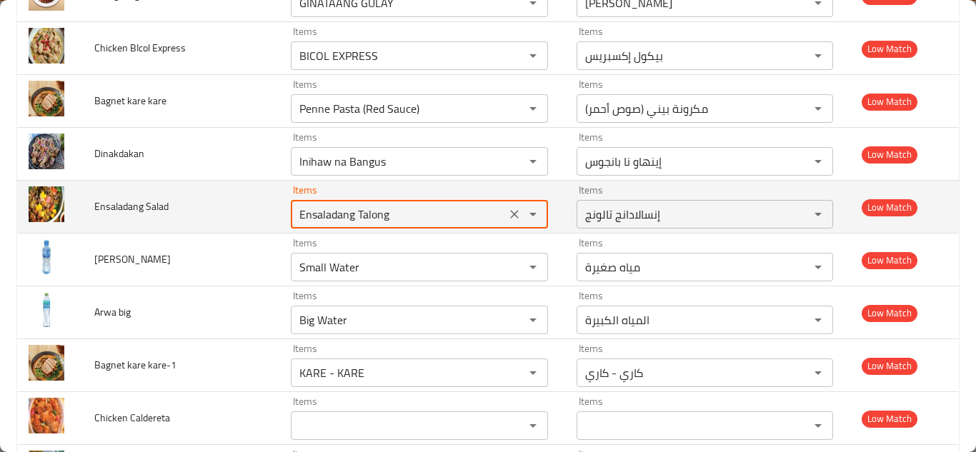
type Salad "Ensaladang Talong"
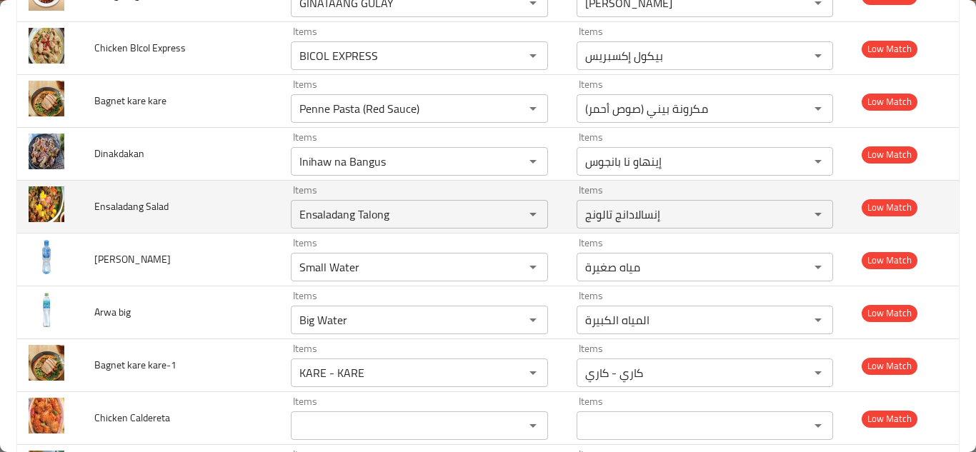
click at [228, 186] on td "Ensaladang Salad" at bounding box center [181, 207] width 196 height 53
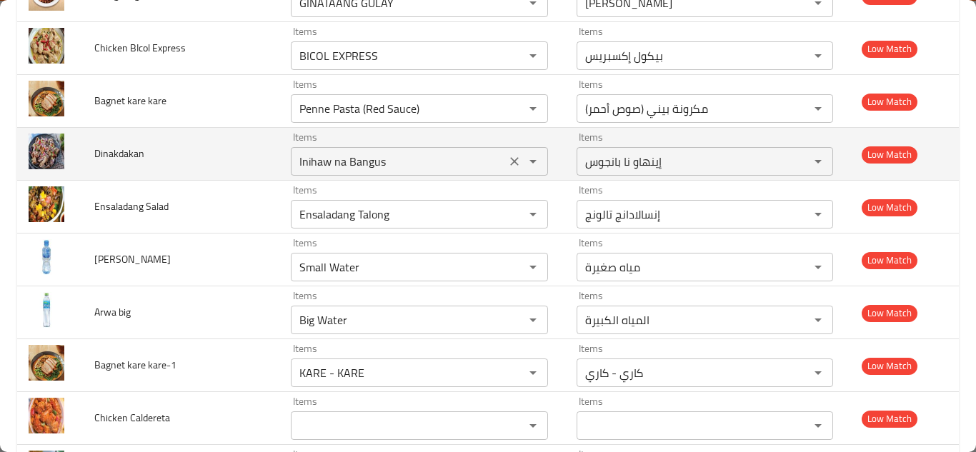
click at [346, 160] on input "Inihaw na Bangus" at bounding box center [398, 161] width 206 height 20
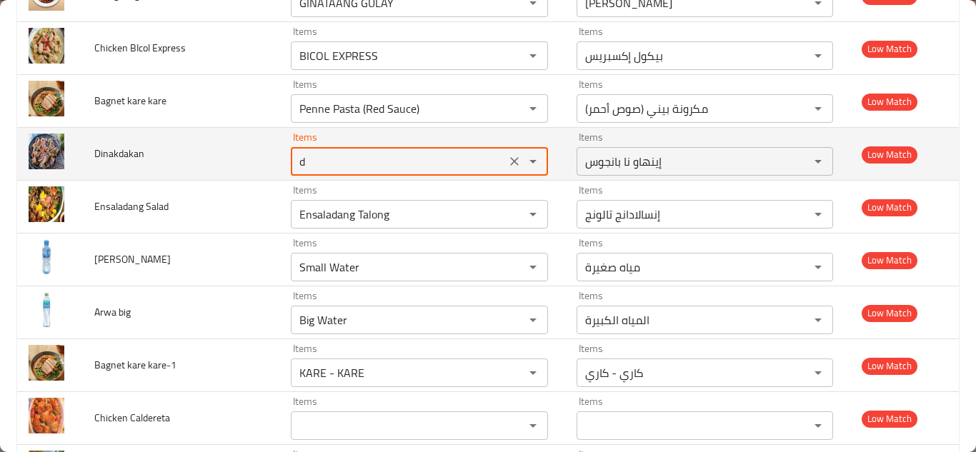
type input "di"
click at [507, 161] on icon "Clear" at bounding box center [514, 161] width 14 height 14
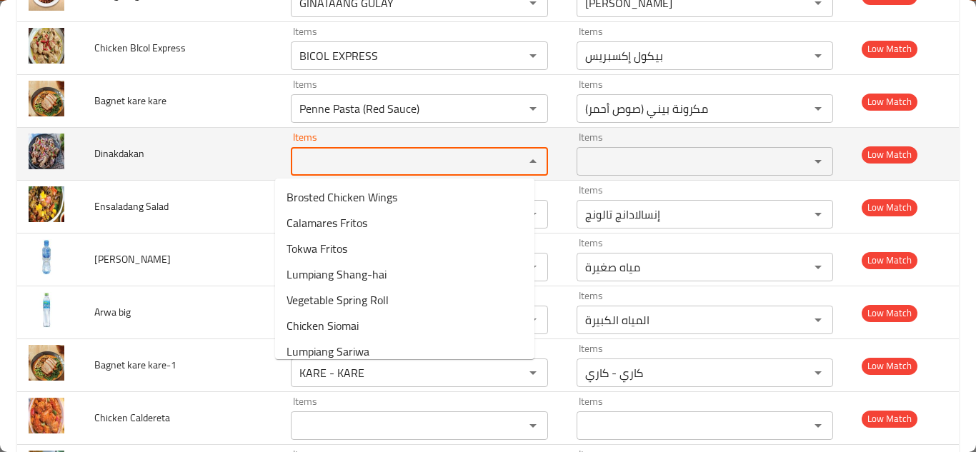
click at [120, 156] on span "Dinakdakan" at bounding box center [119, 153] width 50 height 19
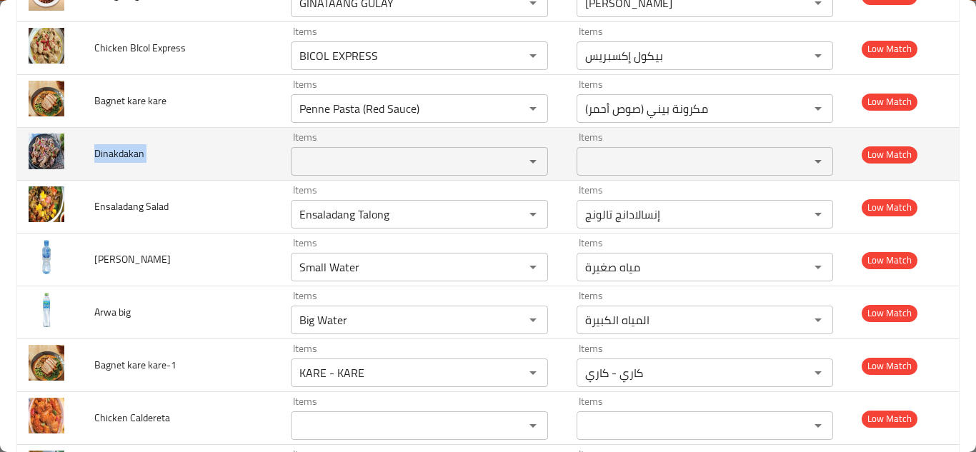
click at [119, 156] on span "Dinakdakan" at bounding box center [119, 153] width 50 height 19
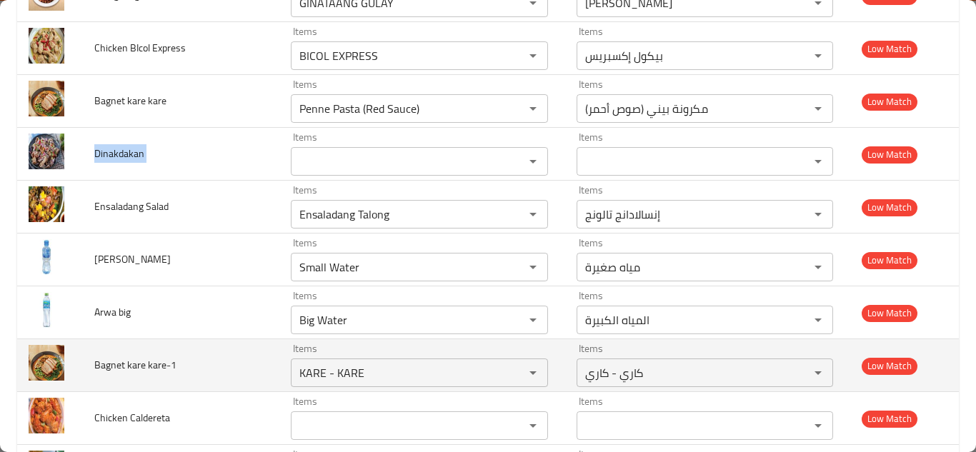
copy span "Dinakdakan"
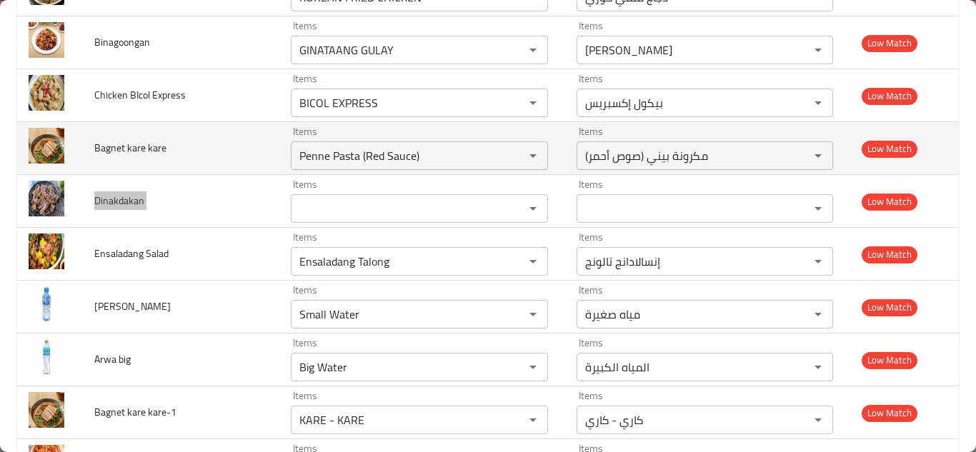
scroll to position [2081, 0]
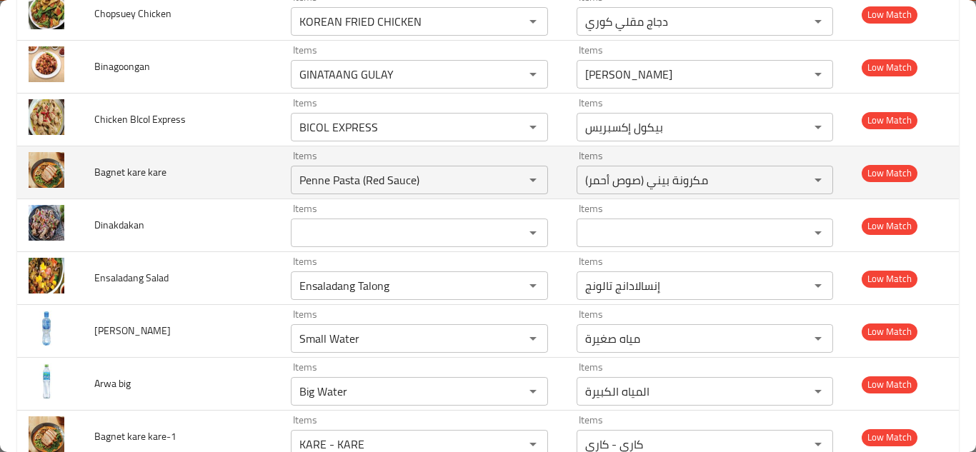
click at [231, 178] on td "Bagnet kare kare" at bounding box center [181, 172] width 196 height 53
click at [332, 182] on kare "Penne Pasta (Red Sauce)" at bounding box center [398, 180] width 206 height 20
click at [212, 174] on td "Bagnet kare kare" at bounding box center [181, 172] width 196 height 53
click at [507, 180] on icon "Clear" at bounding box center [514, 180] width 14 height 14
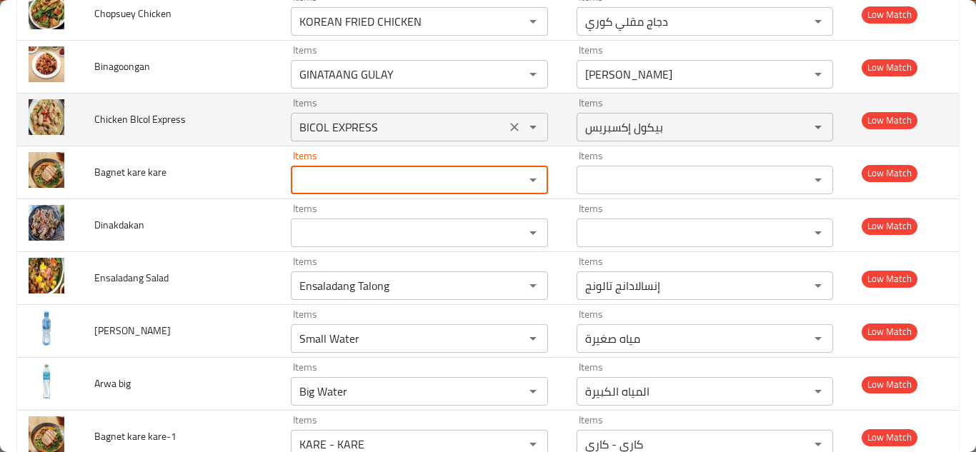
click at [356, 126] on Express "BICOL EXPRESS" at bounding box center [398, 127] width 206 height 20
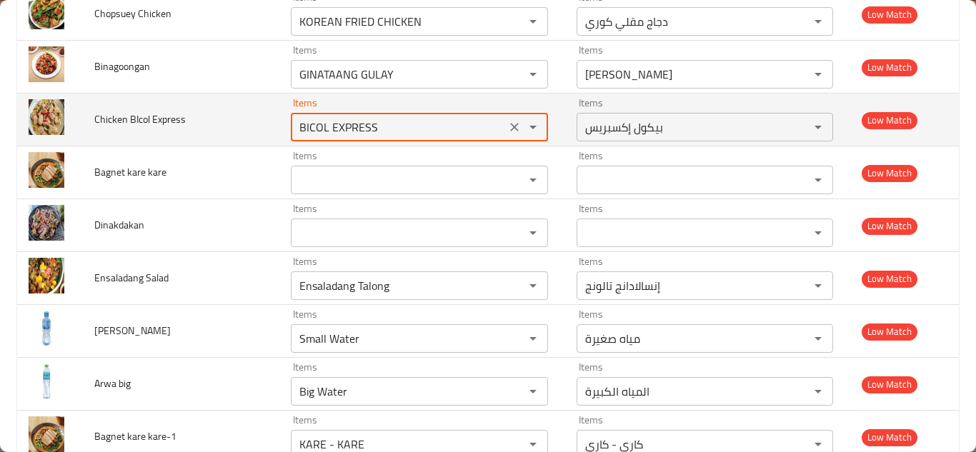
click at [248, 119] on td "Chicken BIcol Express" at bounding box center [181, 120] width 196 height 53
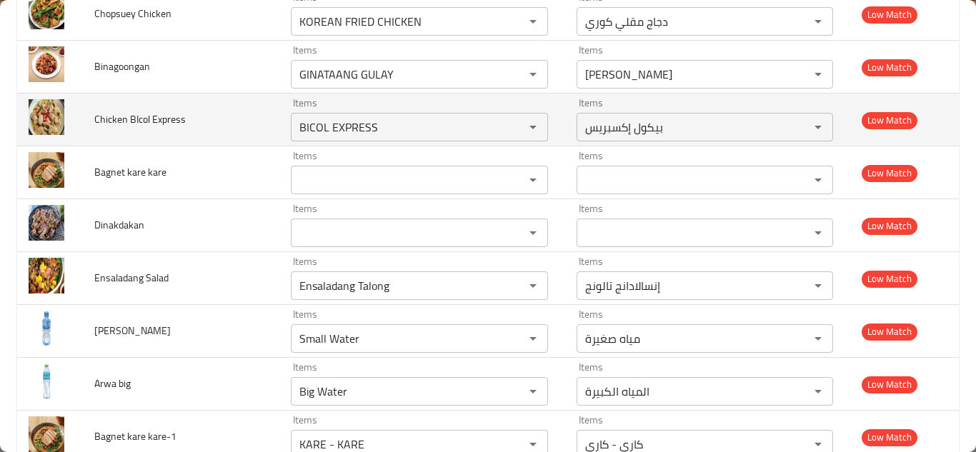
scroll to position [2010, 0]
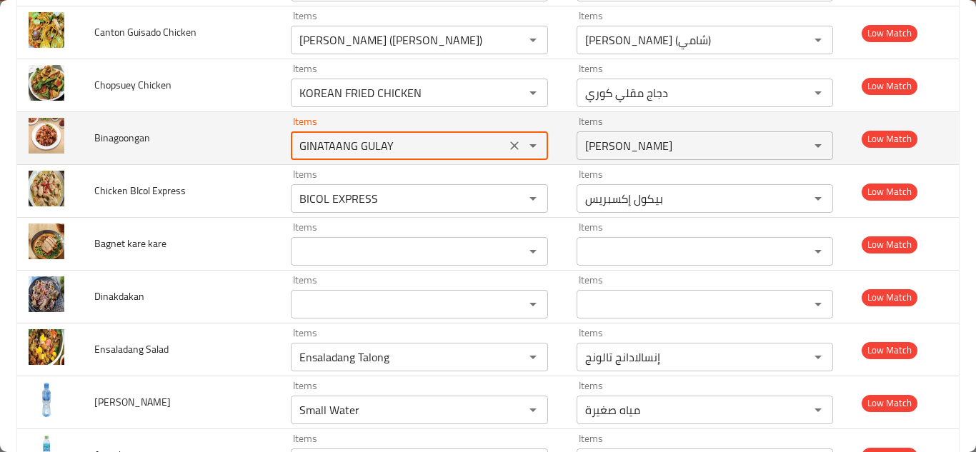
click at [356, 142] on input "GINATAANG GULAY" at bounding box center [398, 146] width 206 height 20
type input "b"
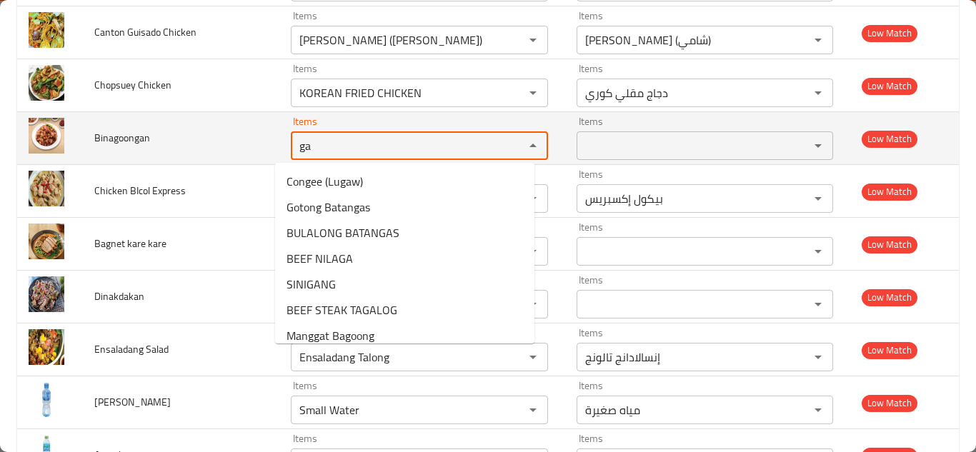
type input "g"
click at [112, 131] on span "Binagoongan" at bounding box center [122, 138] width 56 height 19
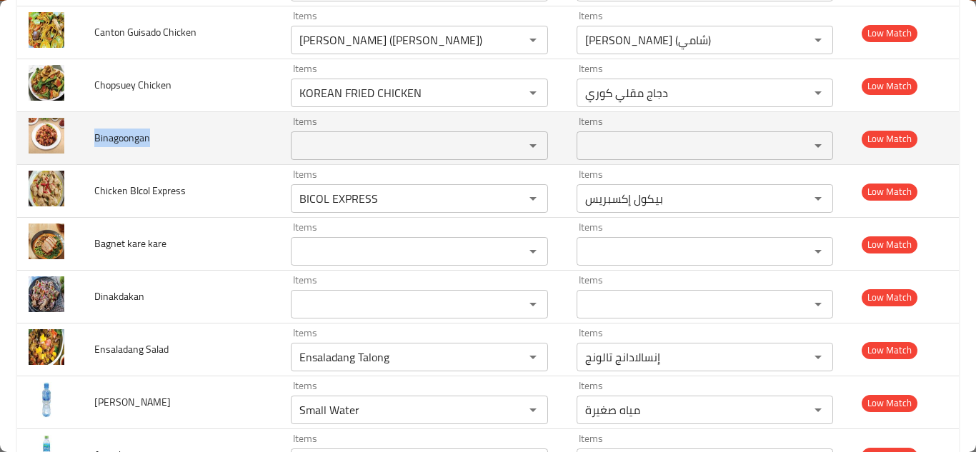
click at [112, 131] on span "Binagoongan" at bounding box center [122, 138] width 56 height 19
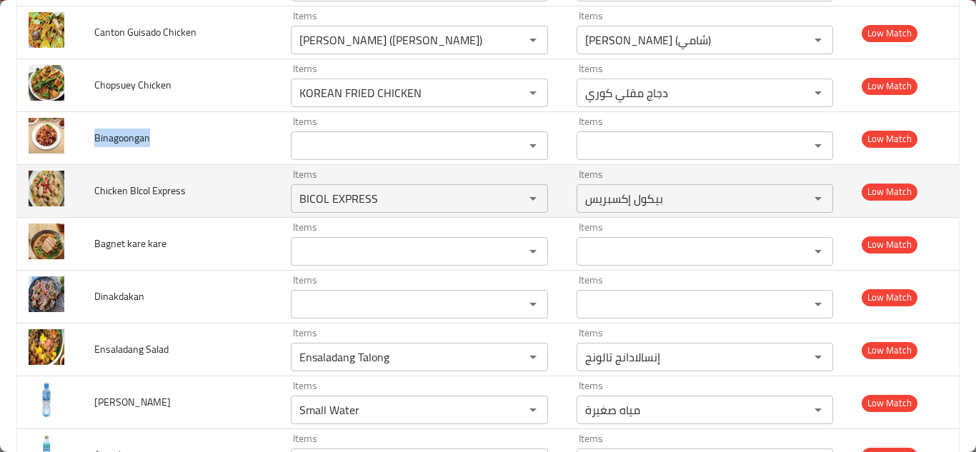
copy span "Binagoongan"
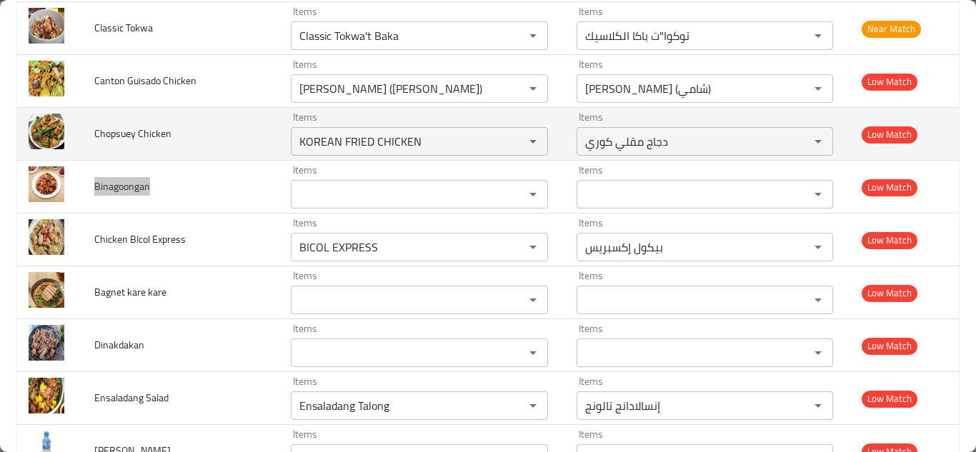
scroll to position [1938, 0]
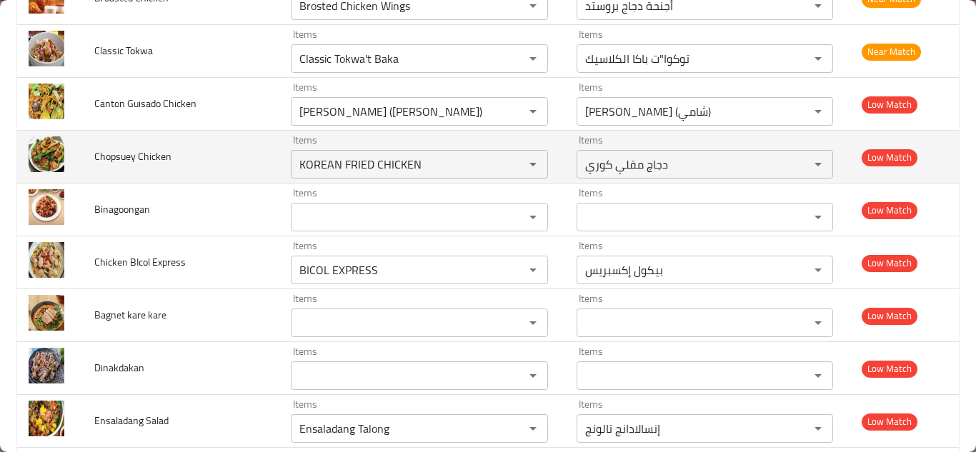
click at [231, 161] on td "Chopsuey Chicken" at bounding box center [181, 157] width 196 height 53
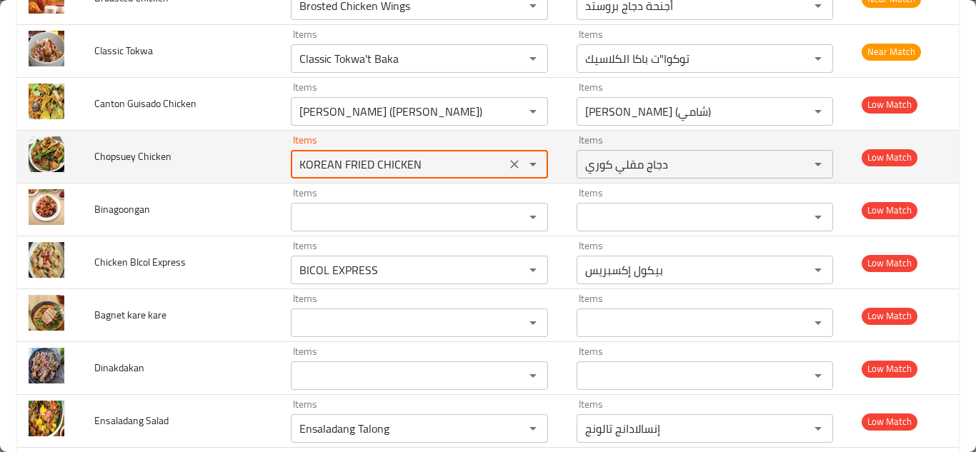
click at [318, 166] on Chicken "KOREAN FRIED CHICKEN" at bounding box center [398, 164] width 206 height 20
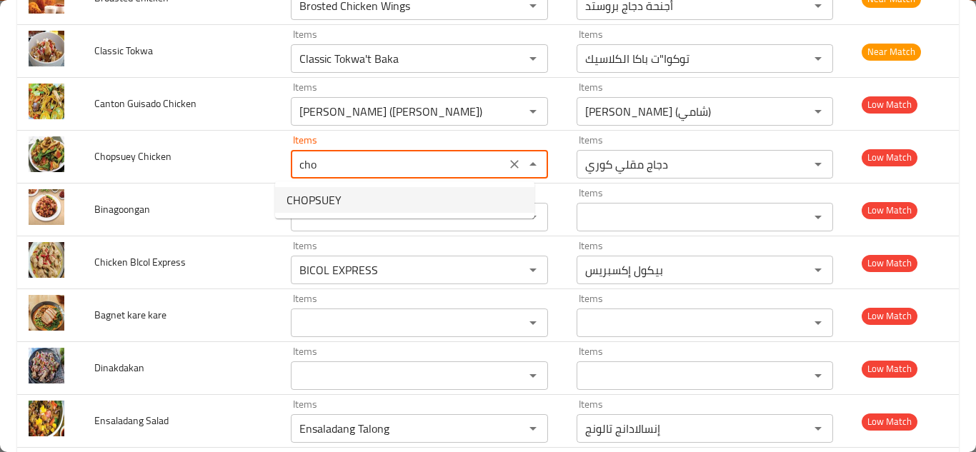
click at [324, 201] on span "CHOPSUEY" at bounding box center [313, 199] width 55 height 17
type Chicken "CHOPSUEY"
type Chicken-ar "تشوبسوي"
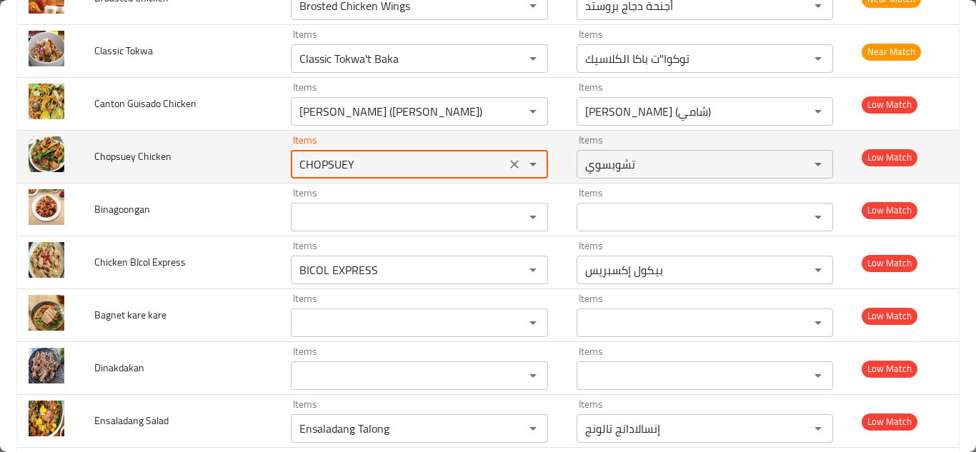
type Chicken "CHOPSUEY"
click at [234, 157] on td "Chopsuey Chicken" at bounding box center [181, 157] width 196 height 53
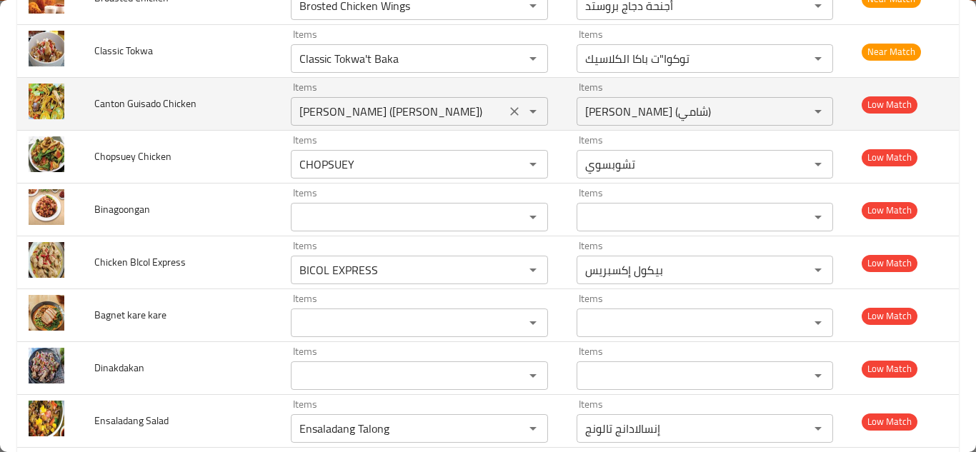
click at [349, 109] on Chicken "MIKKI GUISADO (Chamie)" at bounding box center [398, 111] width 206 height 20
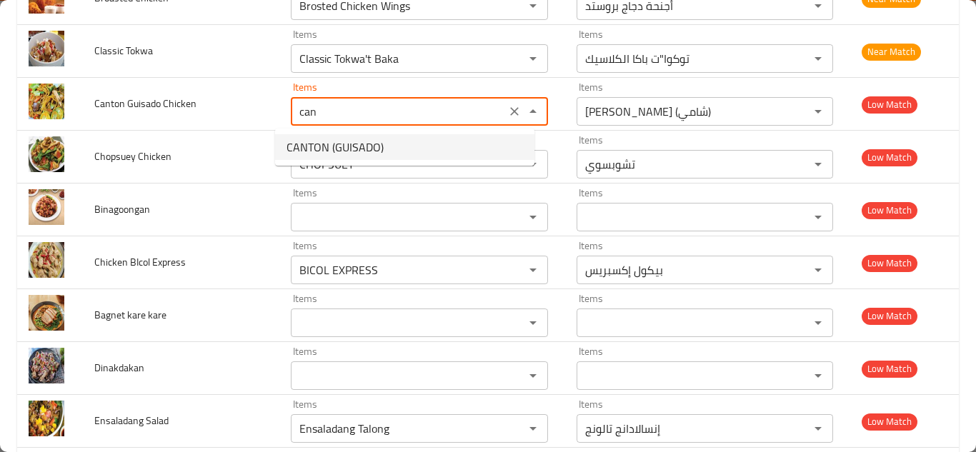
click at [406, 144] on Chicken-option-0 "CANTON (GUISADO)" at bounding box center [404, 147] width 259 height 26
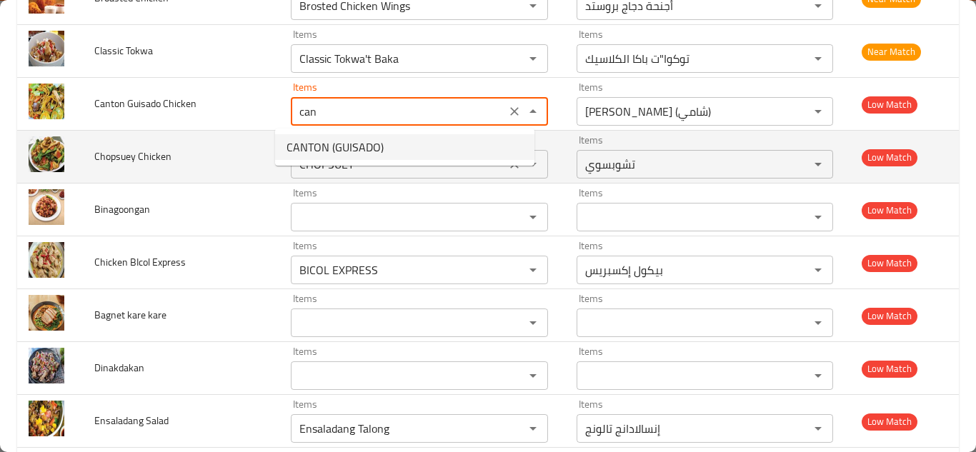
type Chicken "CANTON (GUISADO)"
type Chicken-ar "( كانتون (جيسادو"
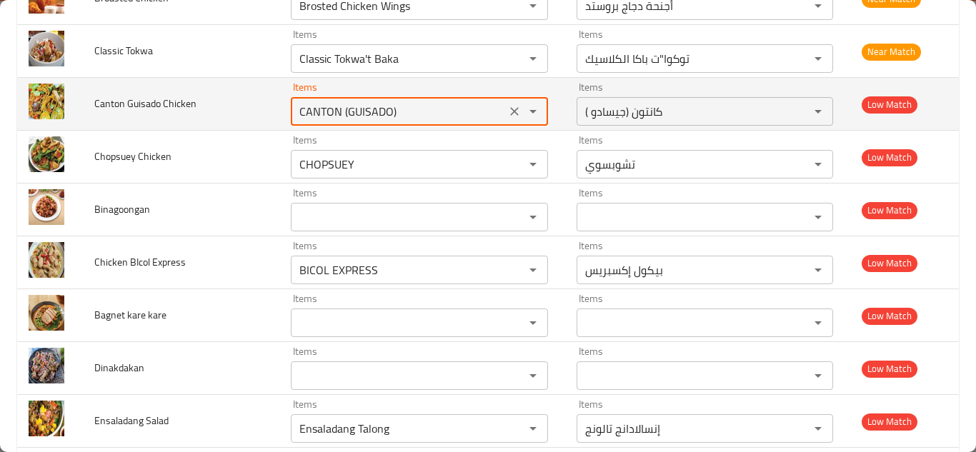
type Chicken "CANTON (GUISADO)"
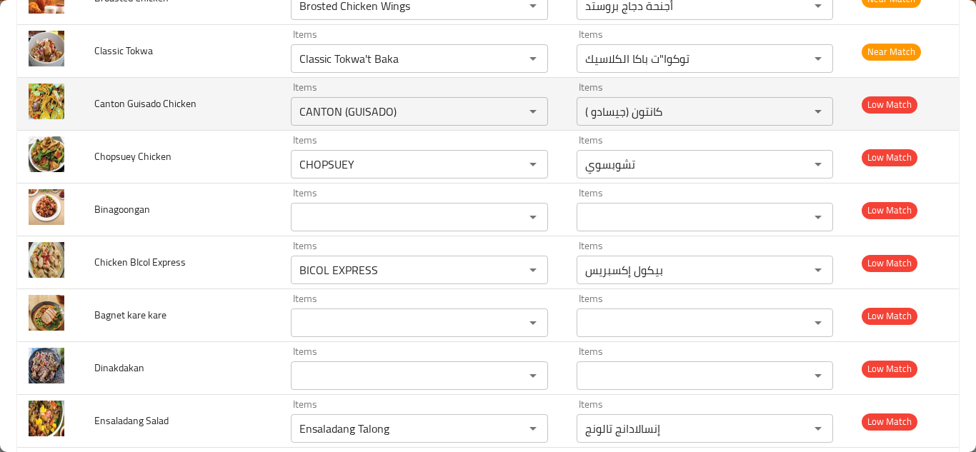
click at [238, 102] on td "Canton Guisado Chicken" at bounding box center [181, 104] width 196 height 53
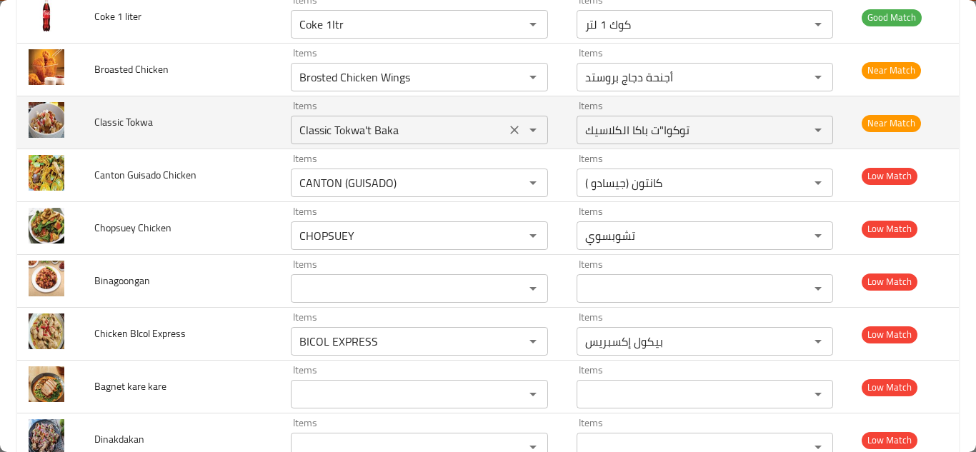
click at [407, 131] on Tokwa "Classic Tokwa't Baka" at bounding box center [398, 130] width 206 height 20
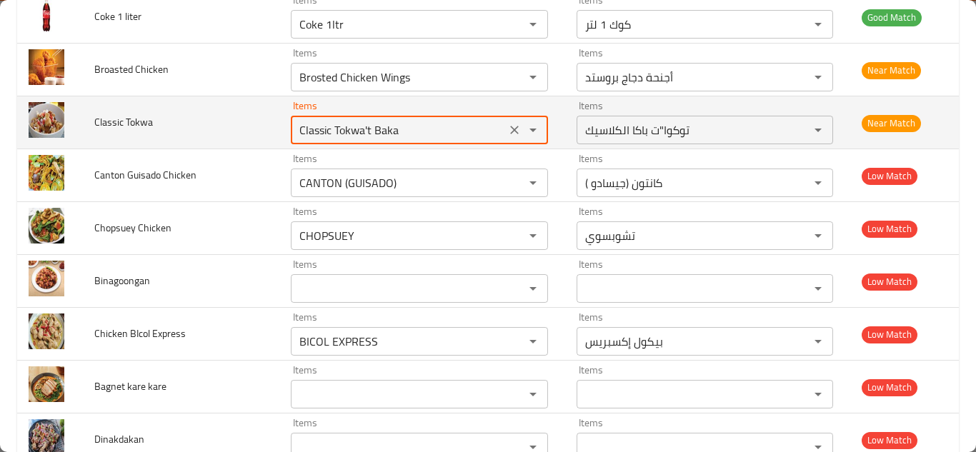
click at [411, 123] on Tokwa "Classic Tokwa't Baka" at bounding box center [398, 130] width 206 height 20
click at [419, 126] on Tokwa "Classic Tokwa't Baka" at bounding box center [398, 130] width 206 height 20
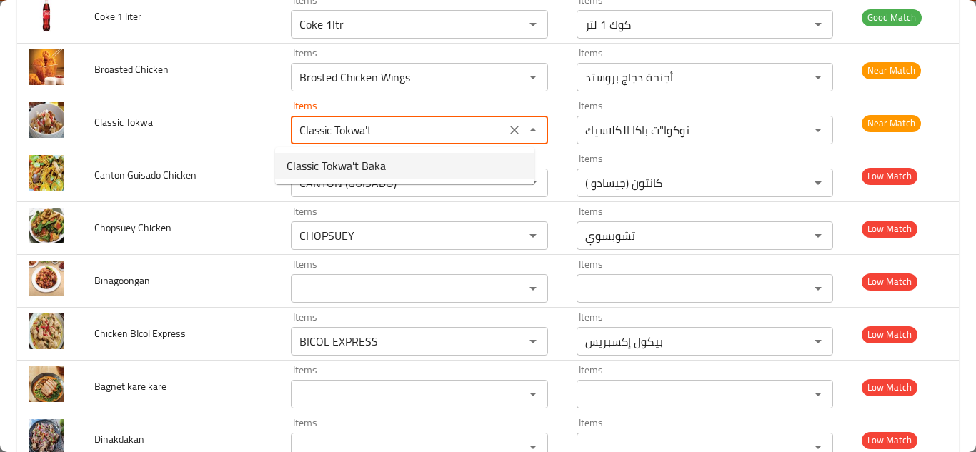
click at [368, 166] on span "Classic Tokwa't Baka" at bounding box center [335, 165] width 99 height 17
type Tokwa "Classic Tokwa't Baka"
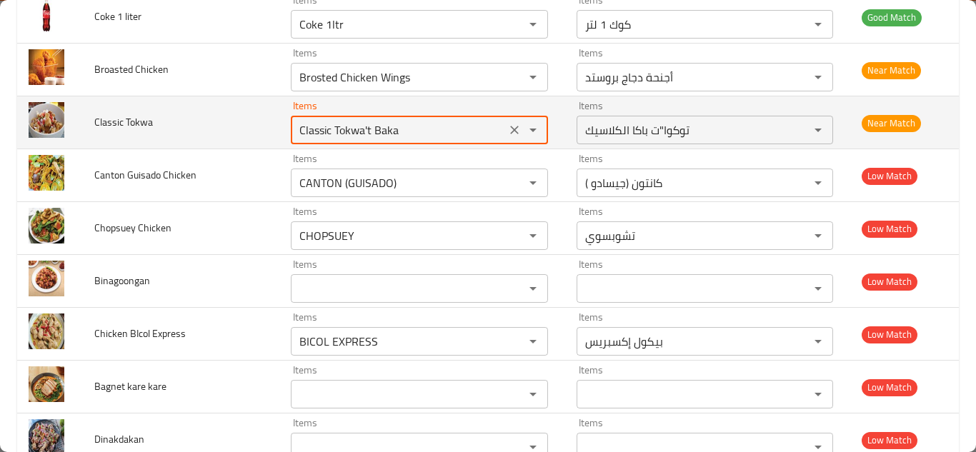
click at [233, 127] on td "Classic Tokwa" at bounding box center [181, 122] width 196 height 53
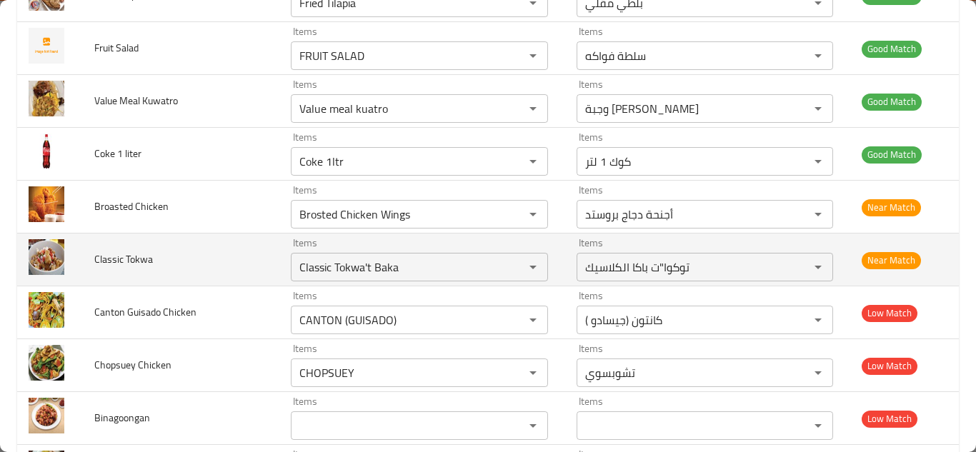
scroll to position [1724, 0]
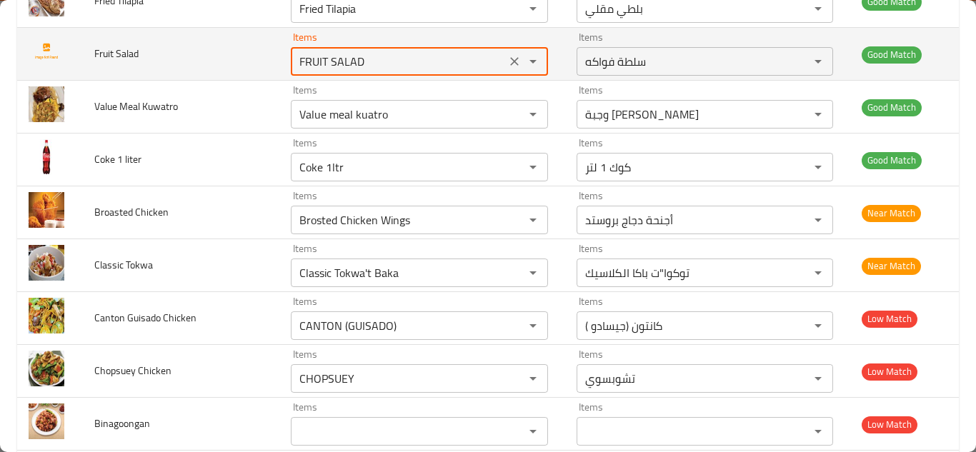
click at [354, 56] on Salad "FRUIT SALAD" at bounding box center [398, 61] width 206 height 20
click at [510, 63] on icon "Clear" at bounding box center [514, 61] width 9 height 9
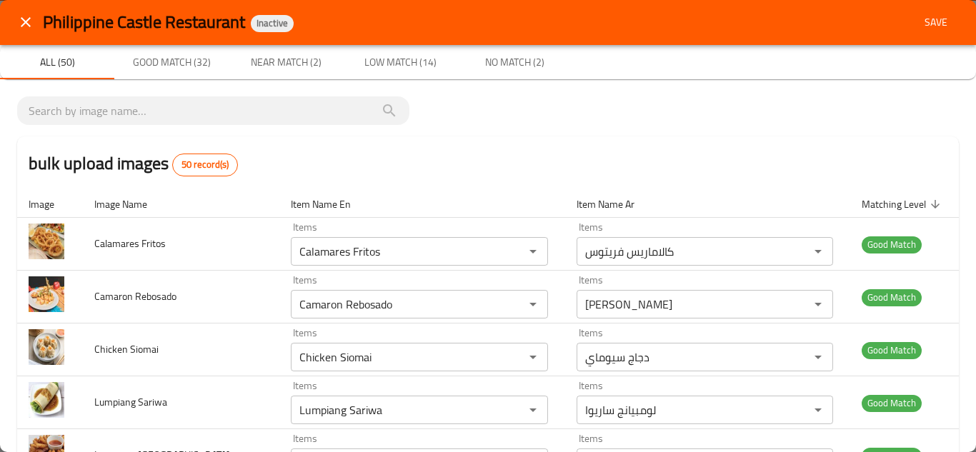
scroll to position [0, 0]
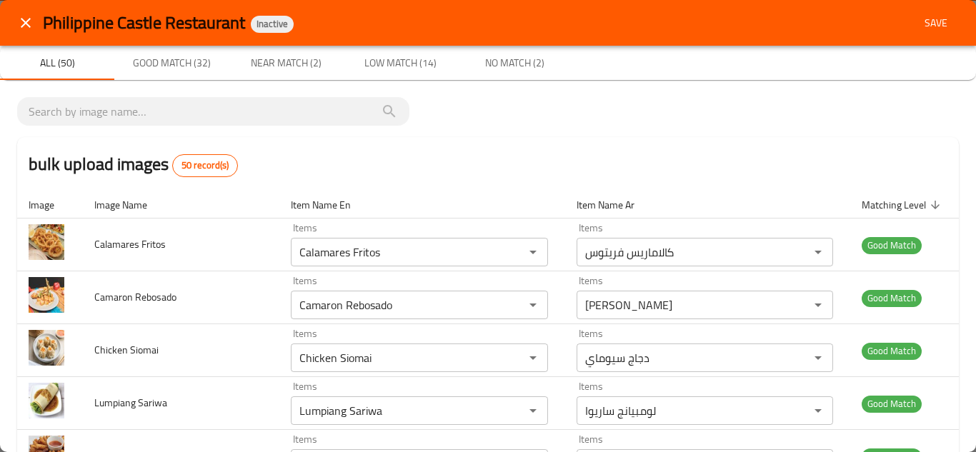
click at [927, 22] on span "Save" at bounding box center [936, 23] width 34 height 18
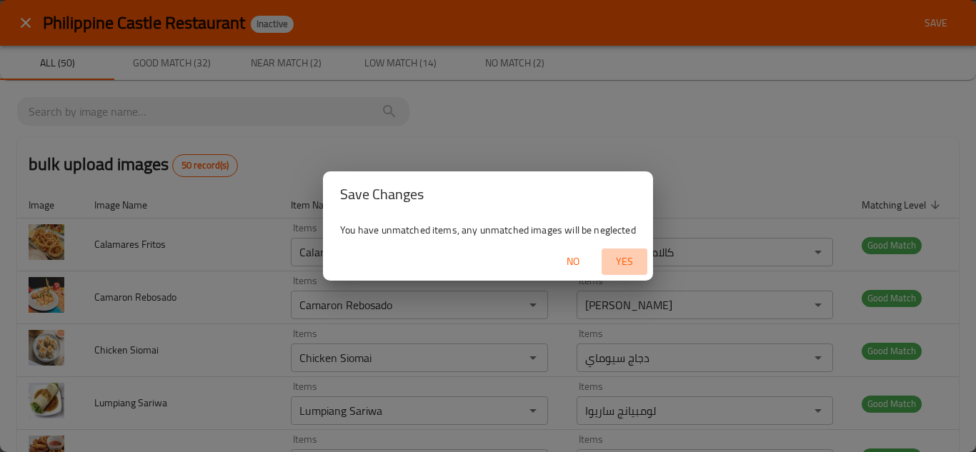
click at [625, 263] on span "Yes" at bounding box center [624, 262] width 34 height 18
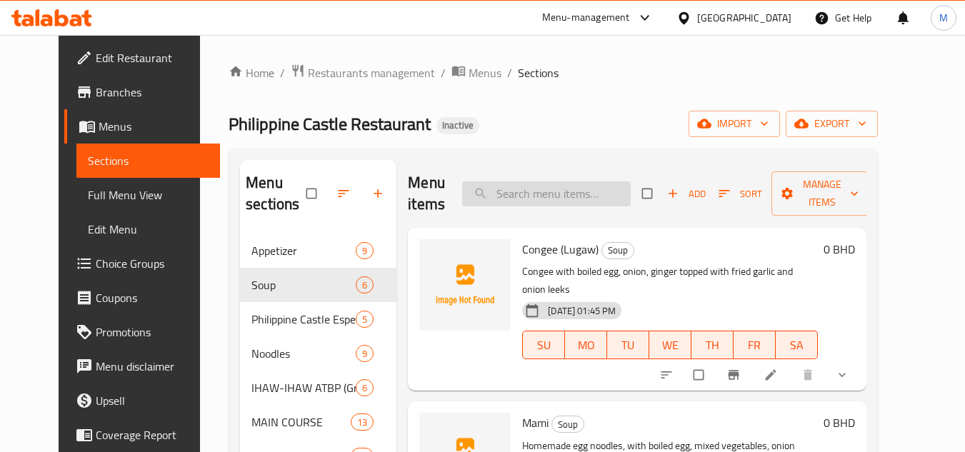
click at [572, 199] on input "search" at bounding box center [546, 193] width 169 height 25
paste input "FRUIT SALAD"
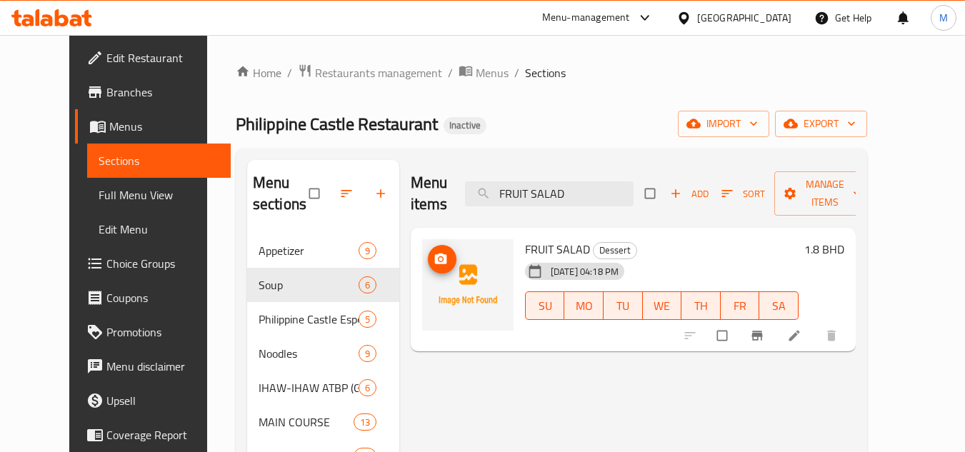
type input "FRUIT SALAD"
click at [434, 256] on icon "upload picture" at bounding box center [441, 259] width 14 height 14
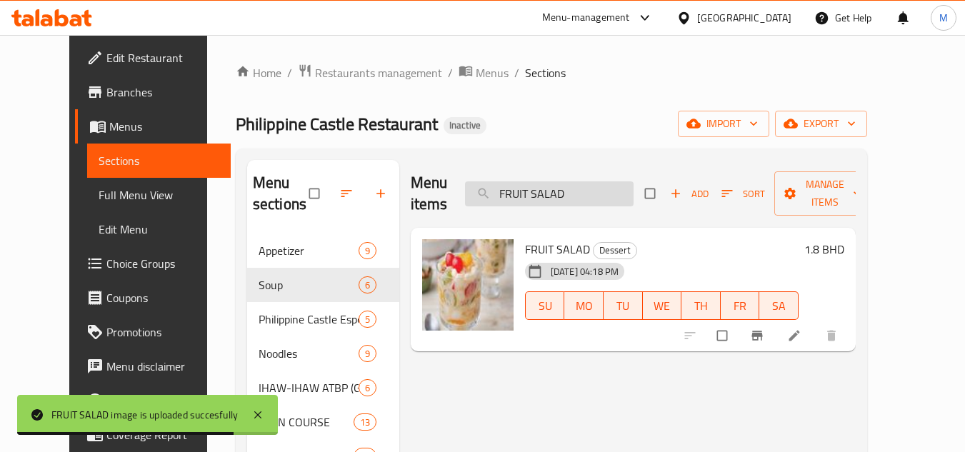
click at [553, 186] on input "FRUIT SALAD" at bounding box center [549, 193] width 169 height 25
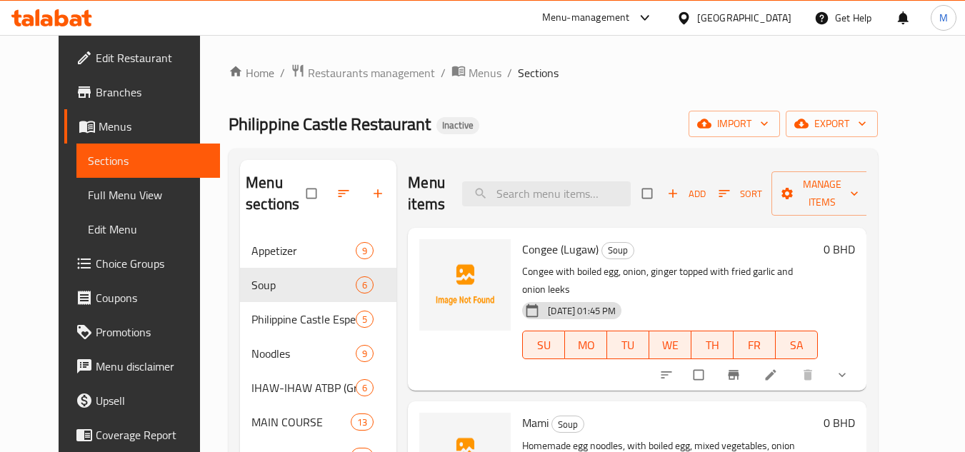
click at [677, 116] on div "Philippine Castle Restaurant Inactive import export" at bounding box center [553, 124] width 649 height 26
click at [772, 126] on icon "button" at bounding box center [764, 123] width 14 height 14
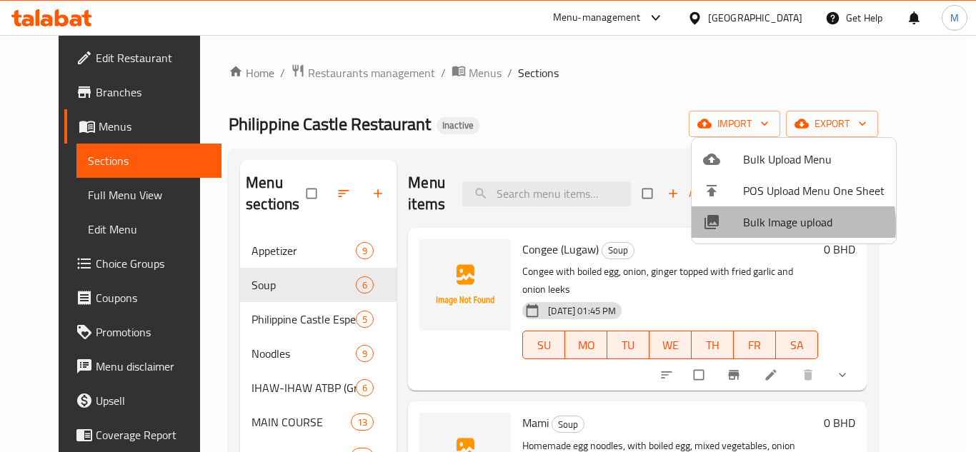
click at [762, 225] on span "Bulk Image upload" at bounding box center [813, 222] width 141 height 17
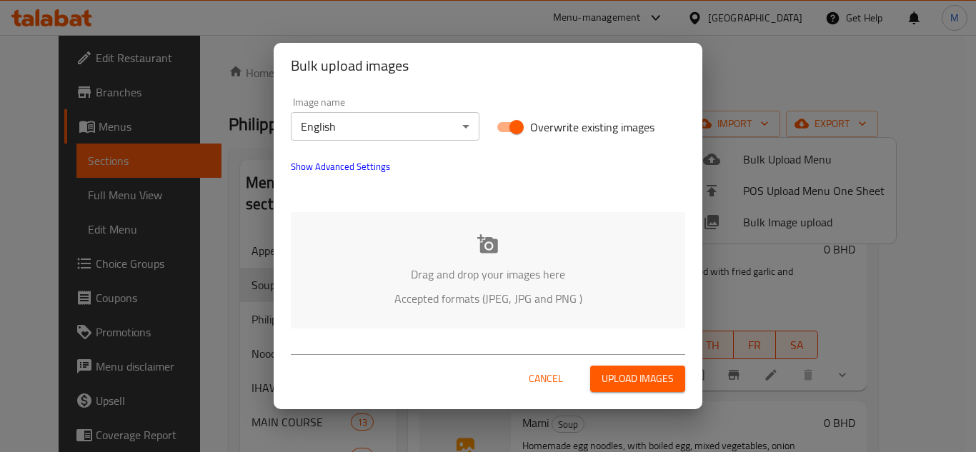
click at [392, 229] on div "Drag and drop your images here Accepted formats (JPEG, JPG and PNG )" at bounding box center [488, 270] width 394 height 116
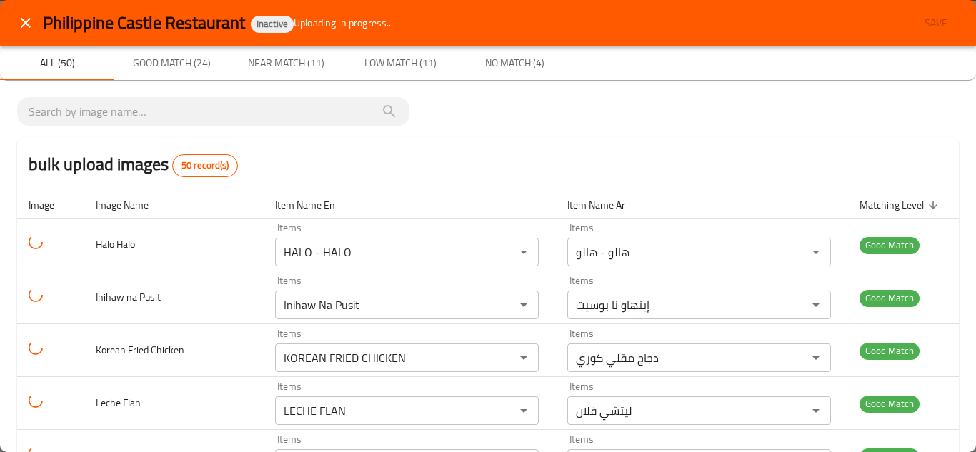
click at [21, 26] on icon "close" at bounding box center [25, 22] width 17 height 17
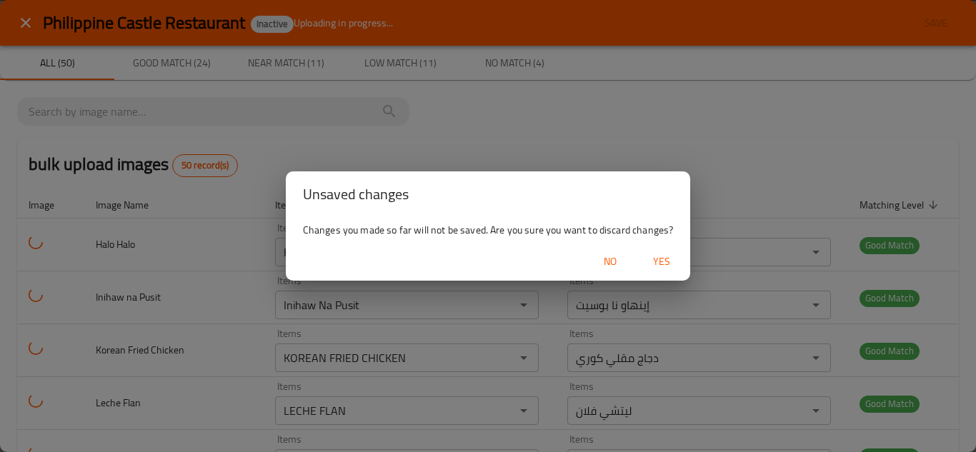
click at [662, 256] on span "Yes" at bounding box center [661, 262] width 34 height 18
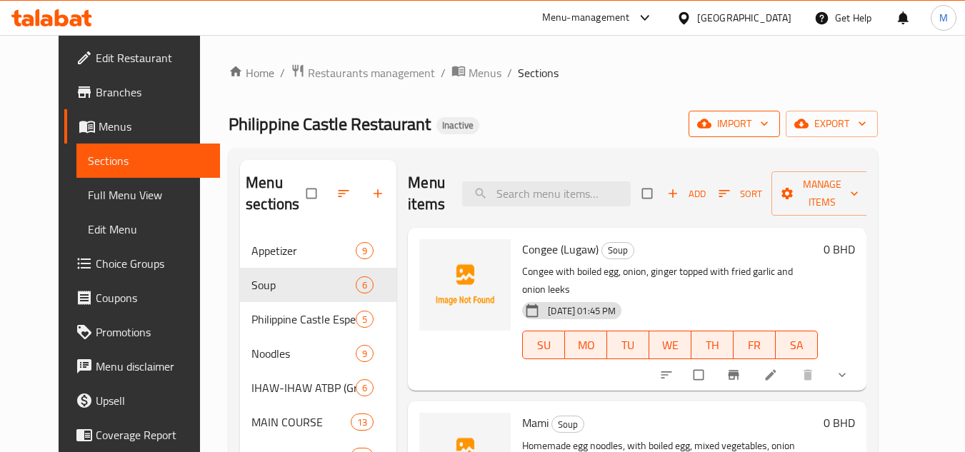
click at [768, 125] on icon "button" at bounding box center [764, 124] width 7 height 4
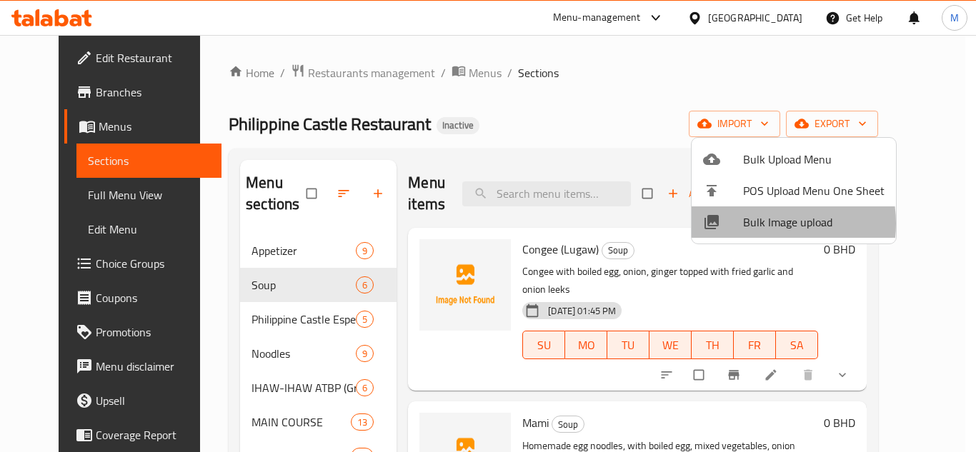
click at [758, 224] on span "Bulk Image upload" at bounding box center [813, 222] width 141 height 17
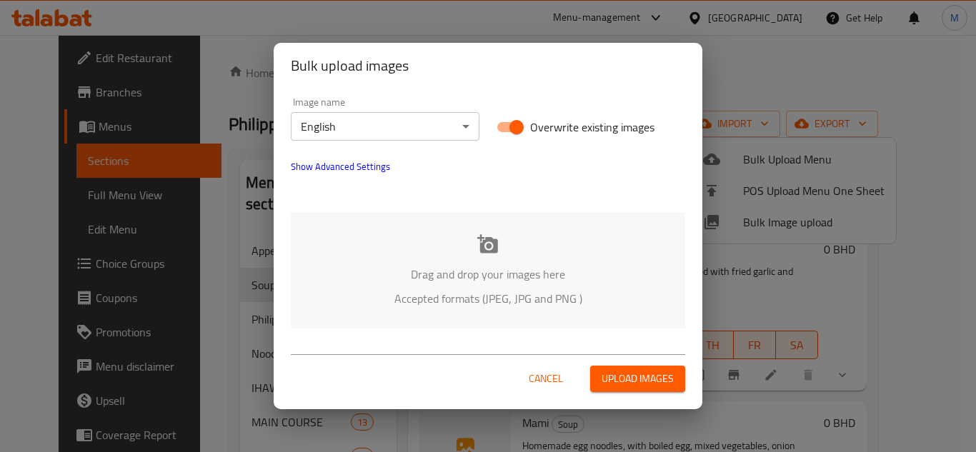
click at [394, 256] on div "Drag and drop your images here Accepted formats (JPEG, JPG and PNG )" at bounding box center [488, 270] width 394 height 116
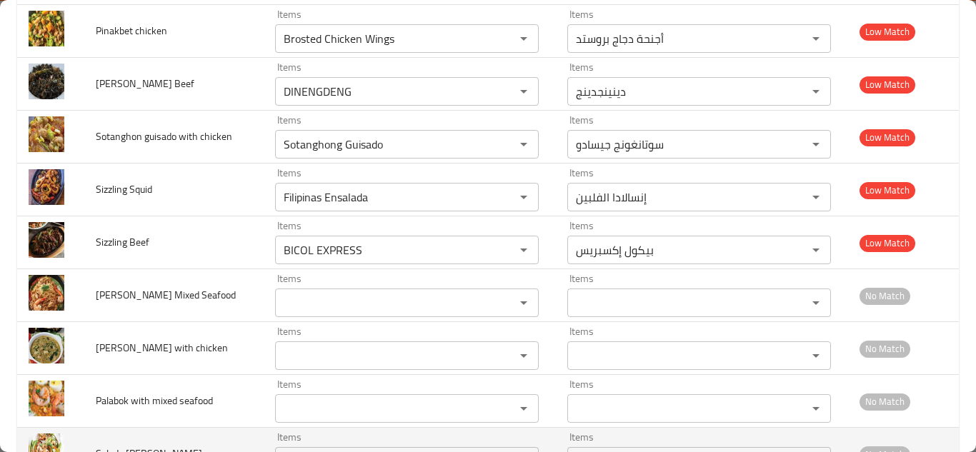
scroll to position [2438, 0]
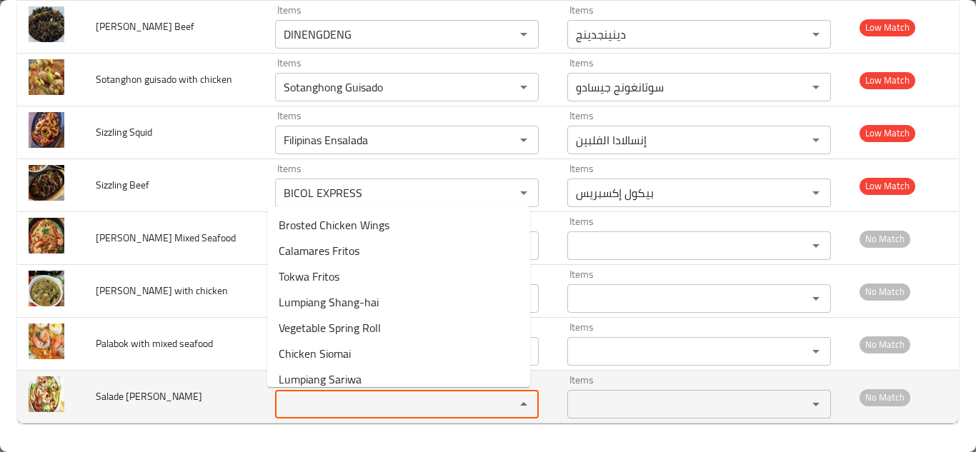
click at [325, 401] on Shrimps "Items" at bounding box center [385, 404] width 213 height 20
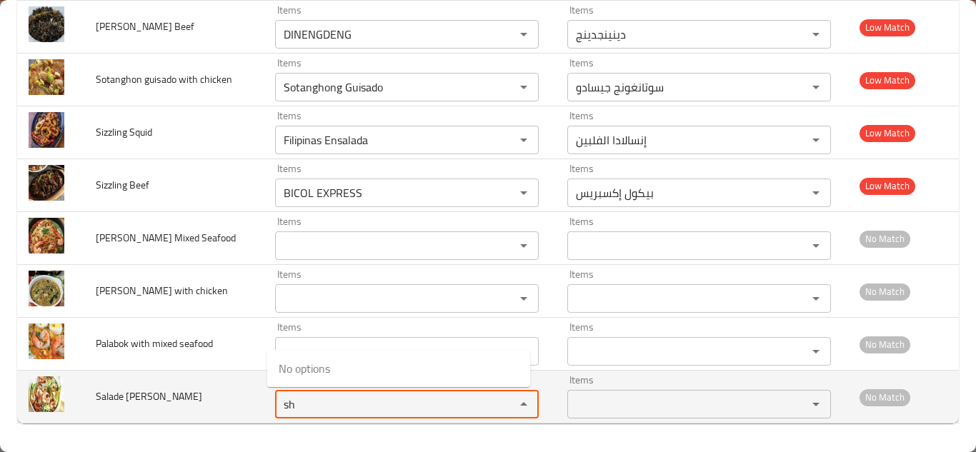
type Shrimps "s"
type Shrimps "p"
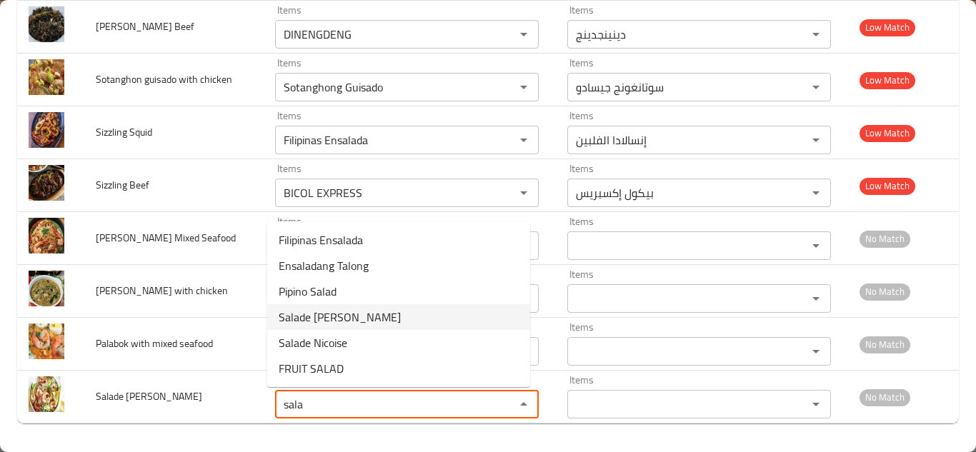
click at [370, 314] on Shrimps-option-3 "Salade [PERSON_NAME]" at bounding box center [398, 317] width 263 height 26
type Shrimps "Salade [PERSON_NAME]"
type Shrimps-ar "سالاد [PERSON_NAME]"
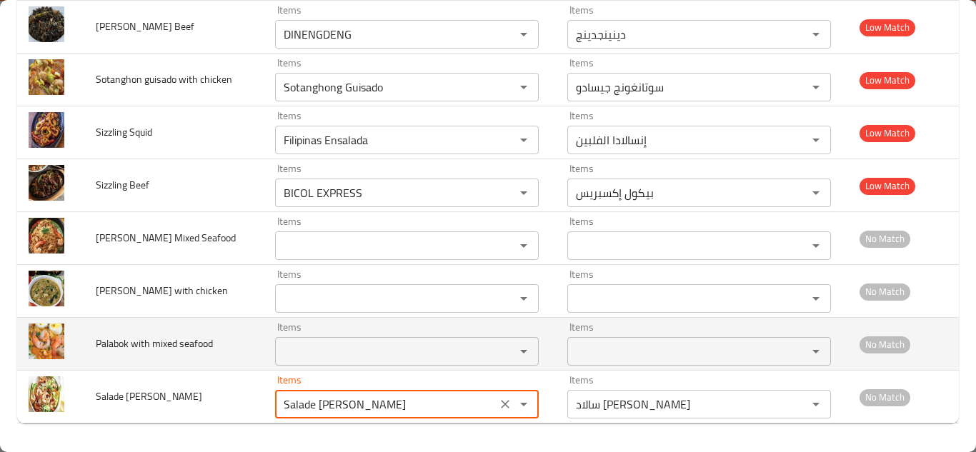
type Shrimps "Salade [PERSON_NAME]"
click at [221, 341] on td "Palabok with mixed seafood" at bounding box center [173, 344] width 179 height 53
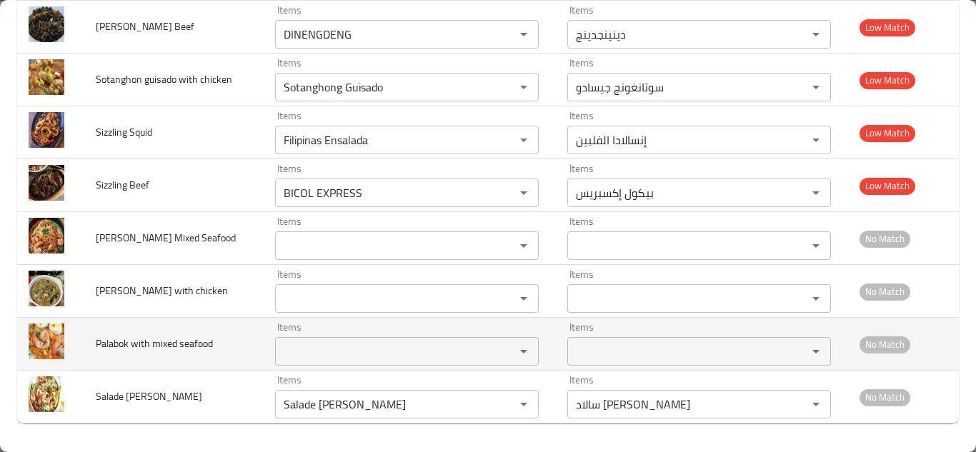
click at [301, 344] on seafood "Items" at bounding box center [385, 352] width 213 height 20
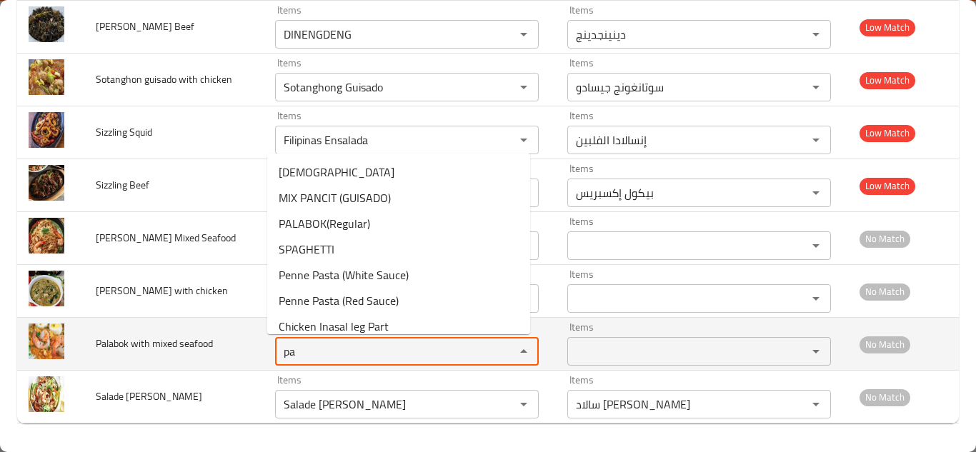
type seafood "p"
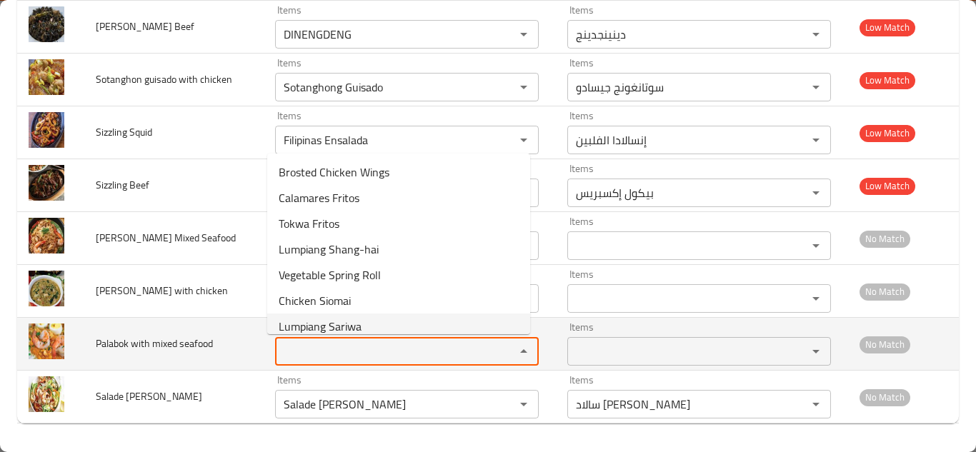
click at [151, 343] on span "Palabok with mixed seafood" at bounding box center [154, 343] width 117 height 19
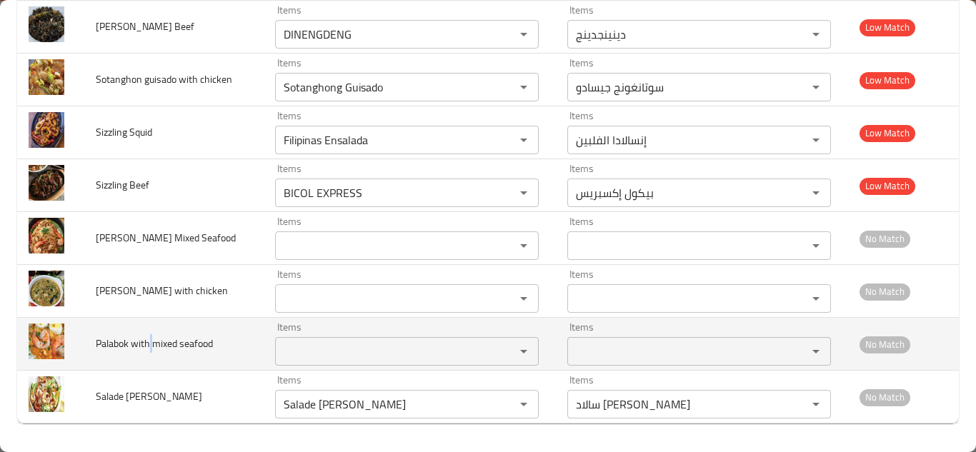
click at [151, 343] on span "Palabok with mixed seafood" at bounding box center [154, 343] width 117 height 19
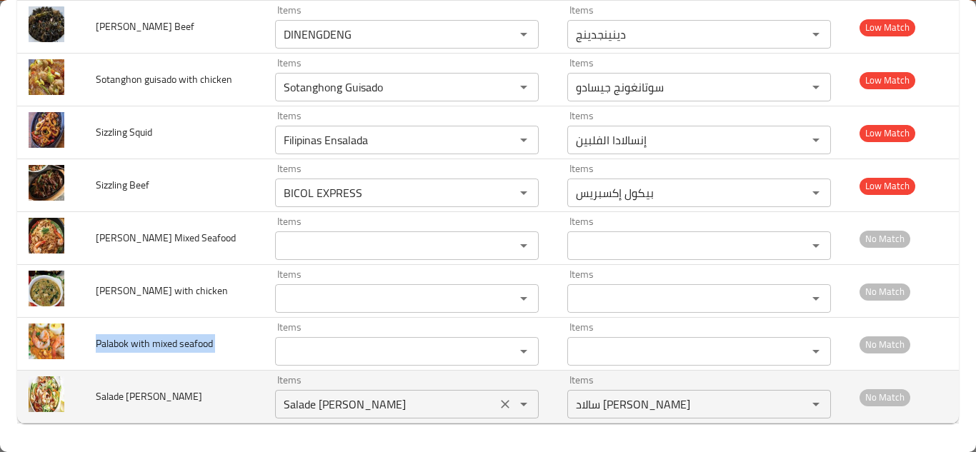
copy span "Palabok with mixed seafood"
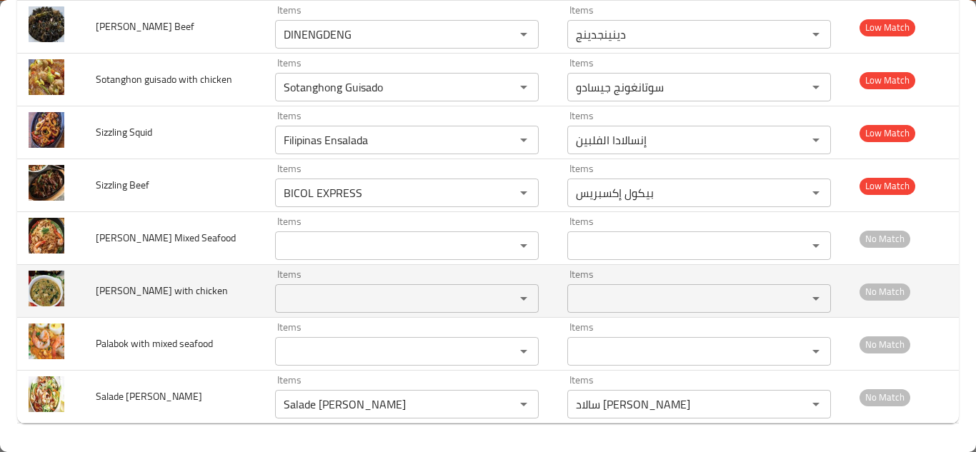
click at [240, 304] on td "[PERSON_NAME] with chicken" at bounding box center [173, 291] width 179 height 53
click at [331, 297] on chicken "Items" at bounding box center [385, 299] width 213 height 20
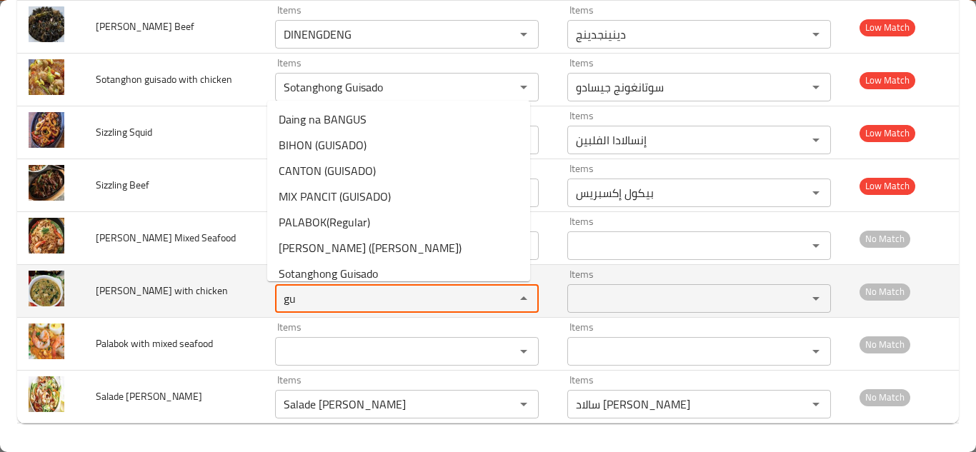
type chicken "g"
click at [163, 289] on span "[PERSON_NAME] with chicken" at bounding box center [162, 290] width 132 height 19
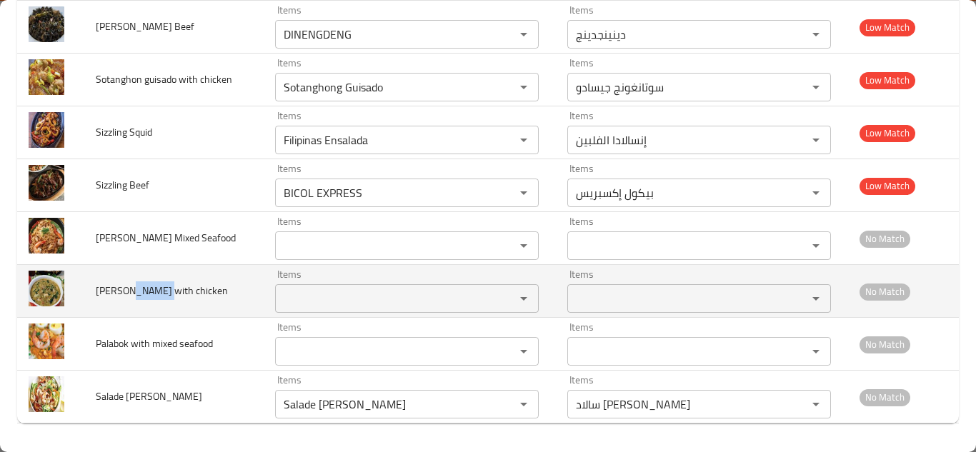
click at [163, 289] on span "[PERSON_NAME] with chicken" at bounding box center [162, 290] width 132 height 19
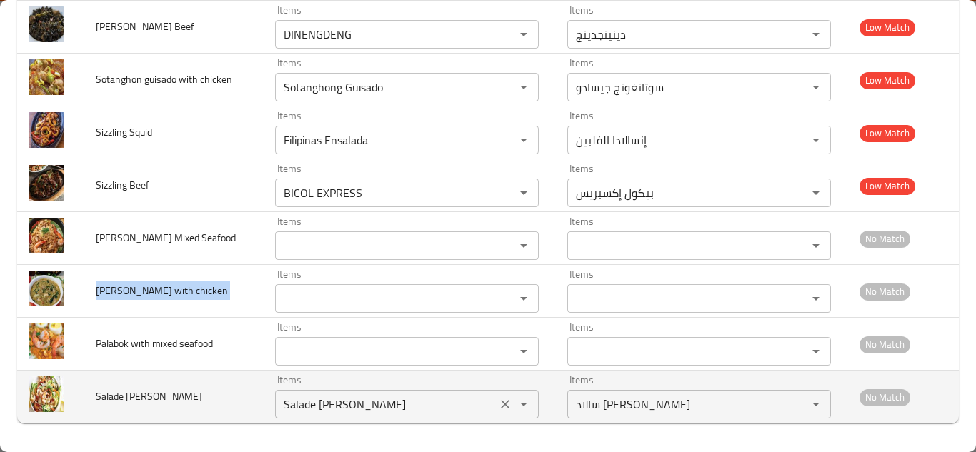
copy span "[PERSON_NAME] with chicken"
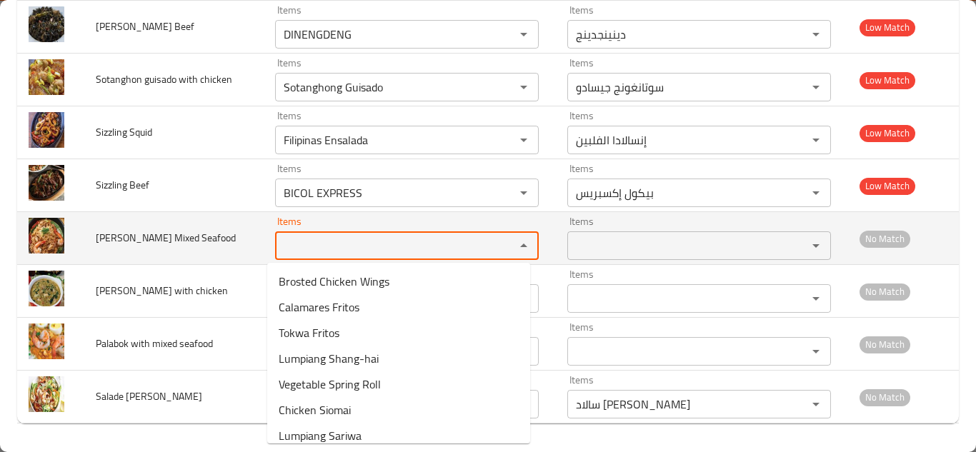
click at [310, 244] on Seafood "Items" at bounding box center [385, 246] width 213 height 20
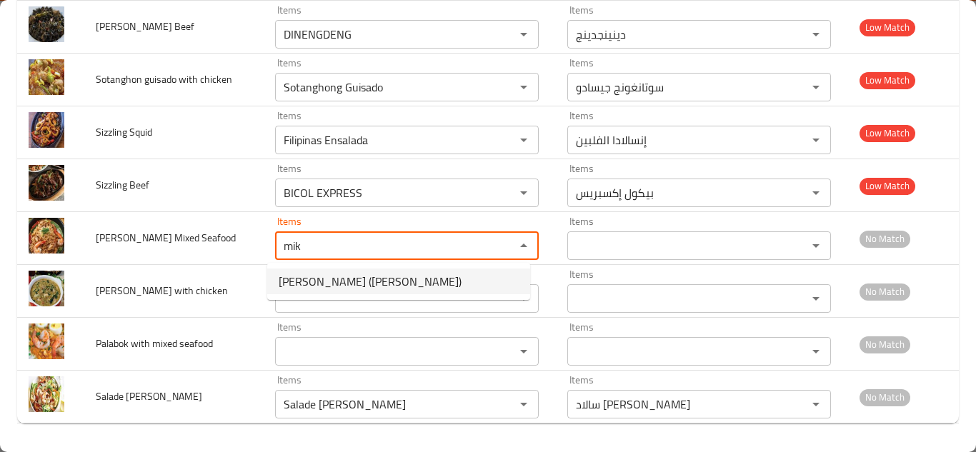
click at [371, 278] on span "MIKKI GUISADO (Chamie)" at bounding box center [370, 281] width 183 height 17
type Seafood "MIKKI GUISADO (Chamie)"
type Seafood-ar "ميكي جيسادو (شامي)"
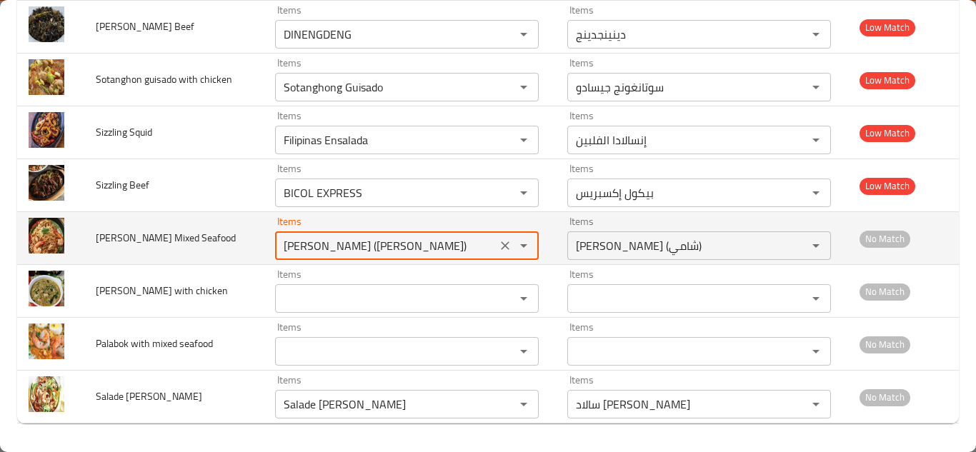
drag, startPoint x: 496, startPoint y: 247, endPoint x: 337, endPoint y: 242, distance: 159.4
click at [498, 248] on icon "Clear" at bounding box center [505, 246] width 14 height 14
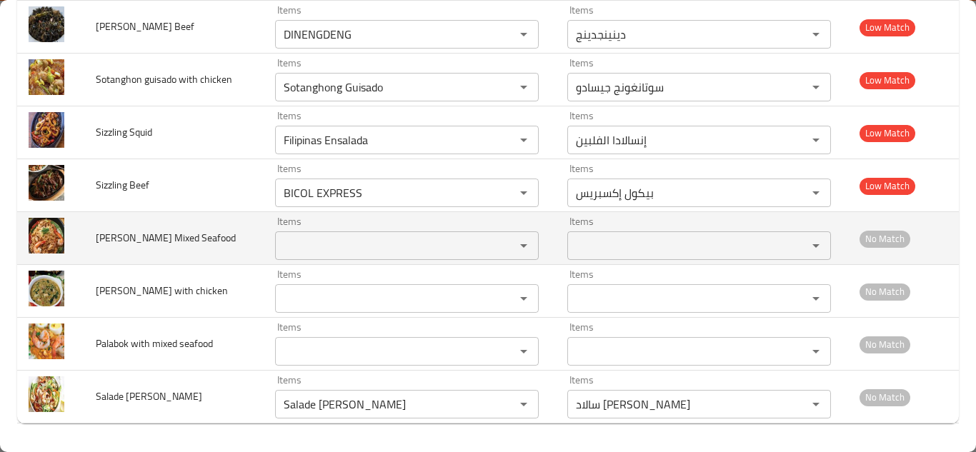
click at [189, 236] on span "Miki Guisado Mixed Seafood" at bounding box center [166, 238] width 140 height 19
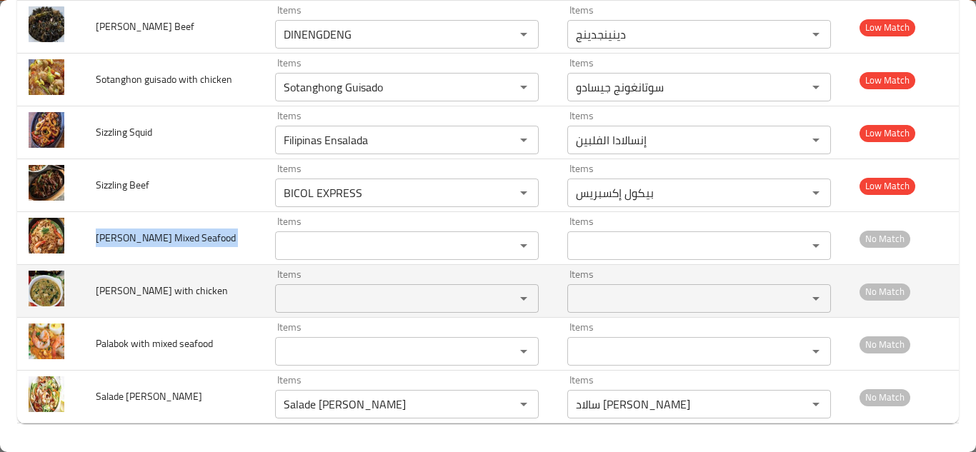
copy span "Miki Guisado Mixed Seafood"
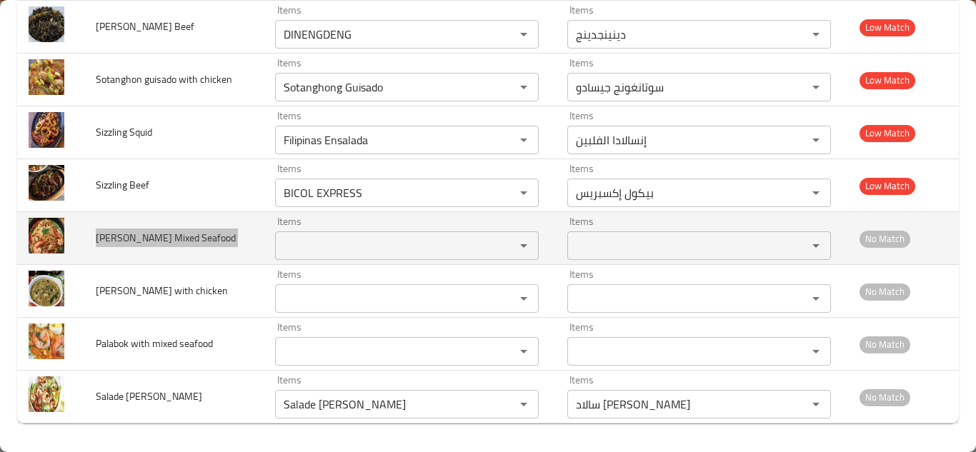
scroll to position [2367, 0]
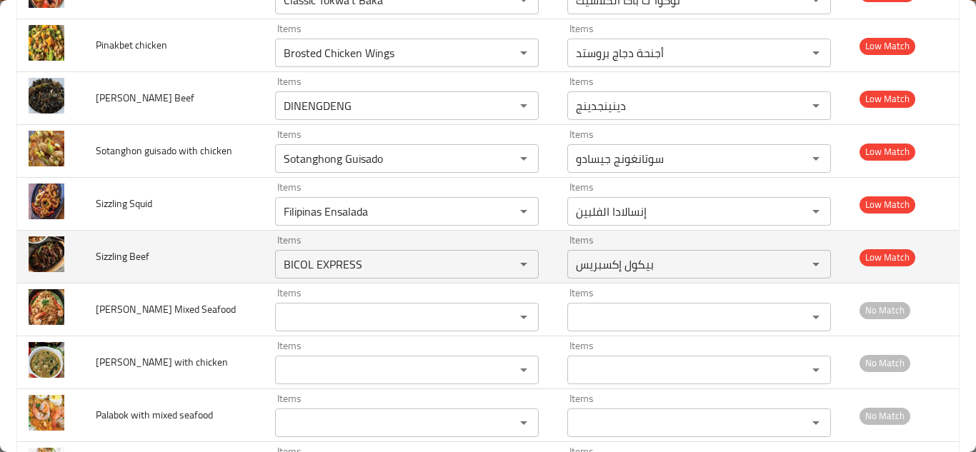
click at [229, 263] on td "Sizzling Beef" at bounding box center [173, 257] width 179 height 53
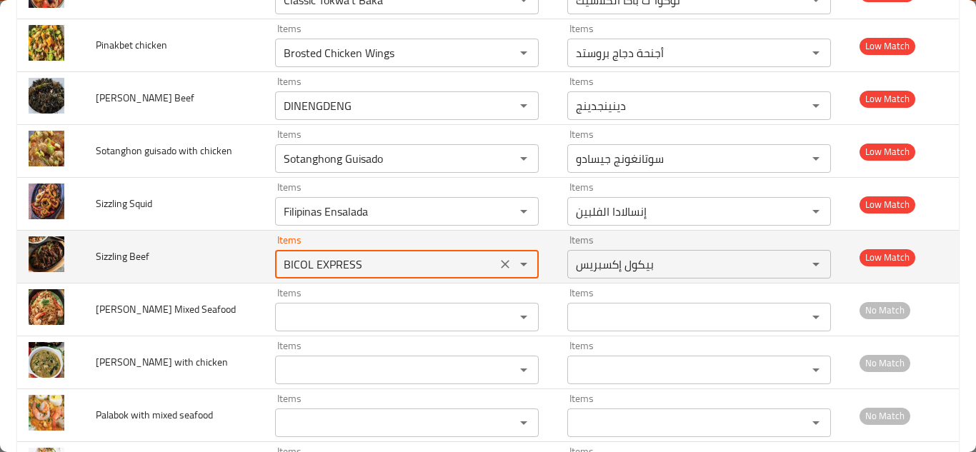
click at [299, 262] on Beef "BICOL EXPRESS" at bounding box center [385, 264] width 213 height 20
type Beef "s"
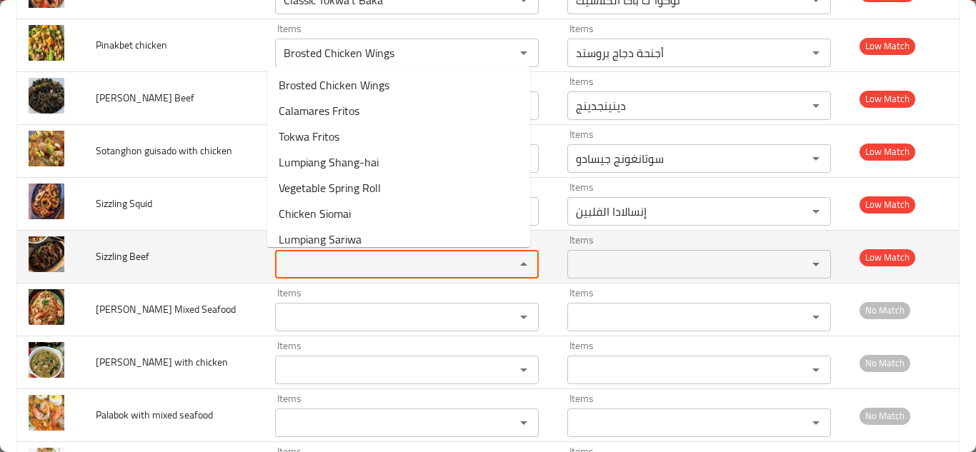
click at [142, 255] on span "Sizzling Beef" at bounding box center [123, 256] width 54 height 19
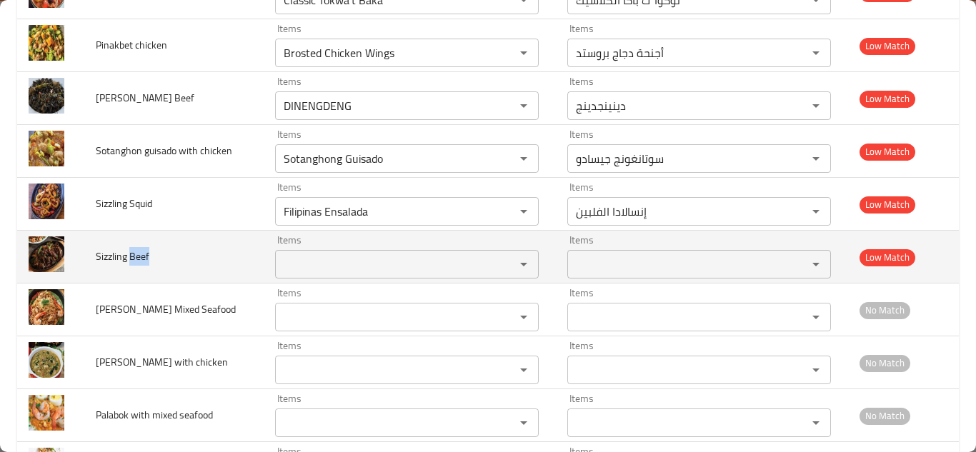
click at [142, 255] on span "Sizzling Beef" at bounding box center [123, 256] width 54 height 19
copy span "Sizzling Beef"
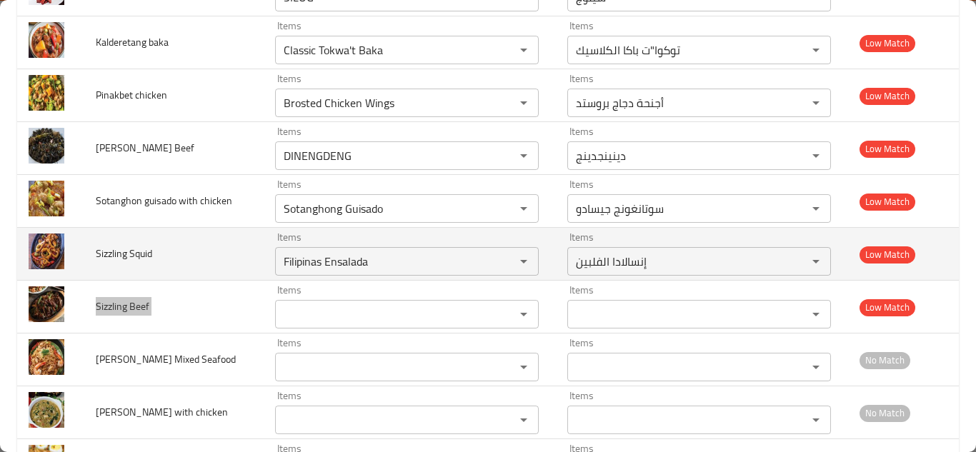
scroll to position [2296, 0]
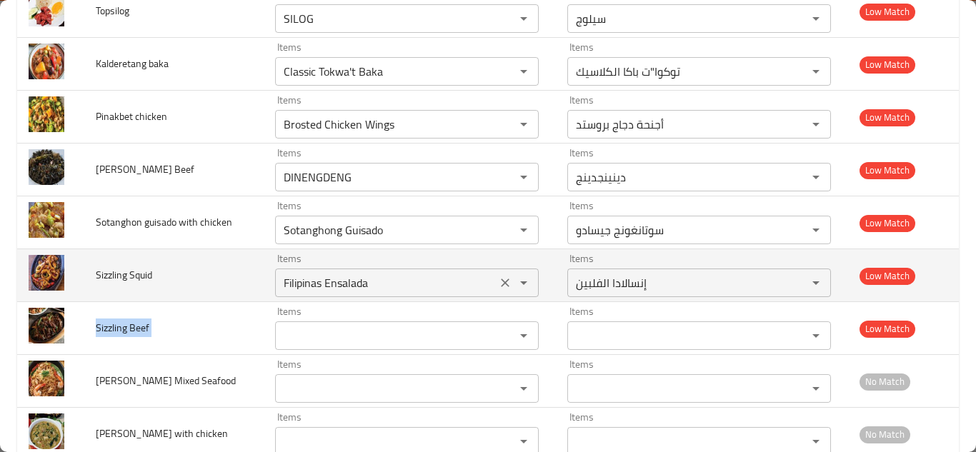
drag, startPoint x: 494, startPoint y: 285, endPoint x: 458, endPoint y: 285, distance: 36.4
click at [501, 285] on icon "Clear" at bounding box center [505, 283] width 9 height 9
click at [141, 276] on span "Sizzling Squid" at bounding box center [124, 275] width 56 height 19
click at [140, 276] on span "Sizzling Squid" at bounding box center [124, 275] width 56 height 19
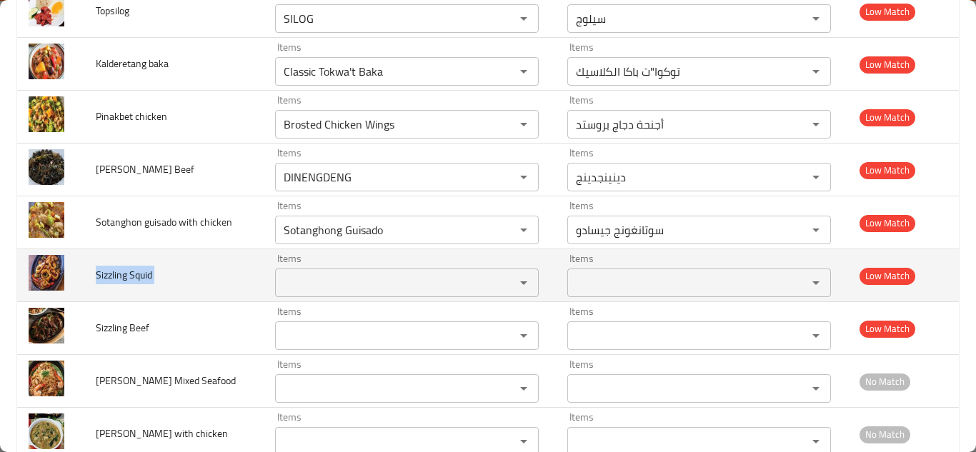
copy span "Sizzling Squid"
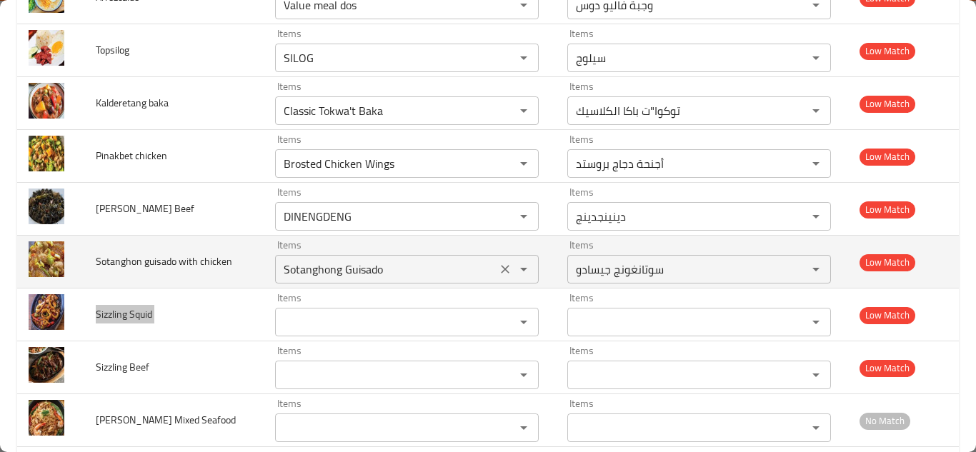
scroll to position [2224, 0]
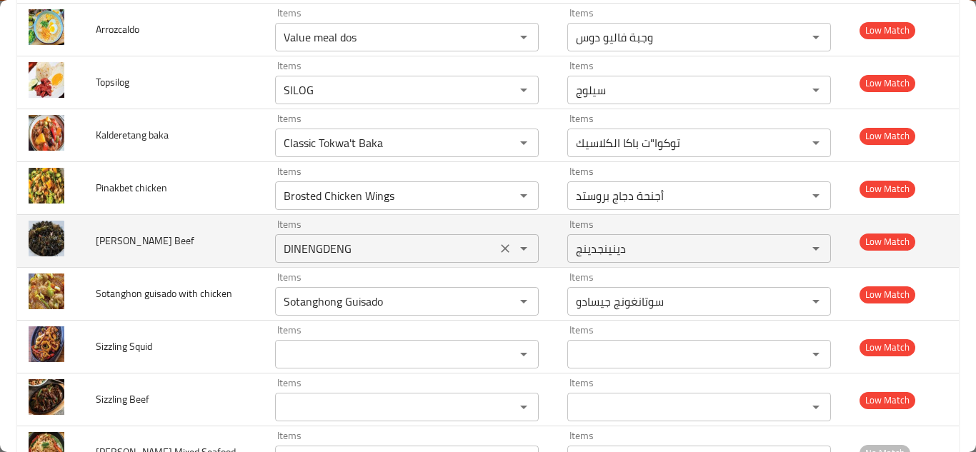
click at [339, 249] on Beef "DINENGDENG" at bounding box center [385, 249] width 213 height 20
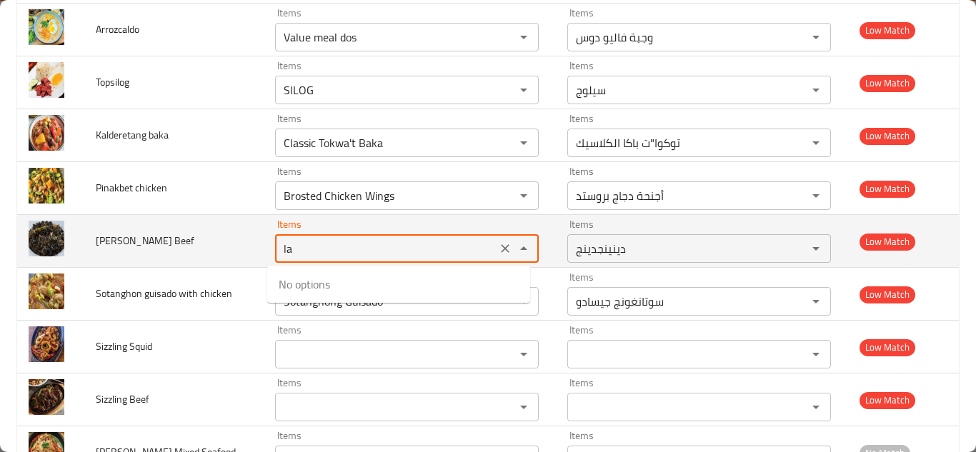
type Beef "l"
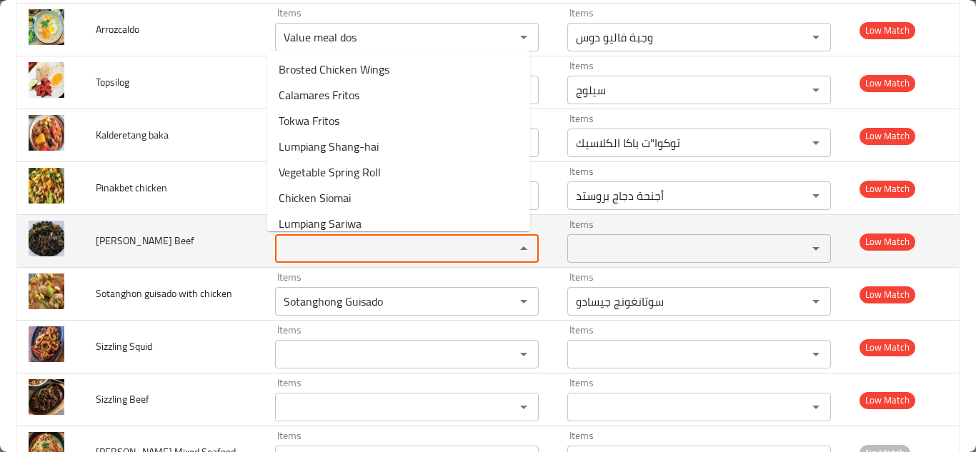
click at [128, 239] on span "Laing Beef" at bounding box center [145, 240] width 99 height 19
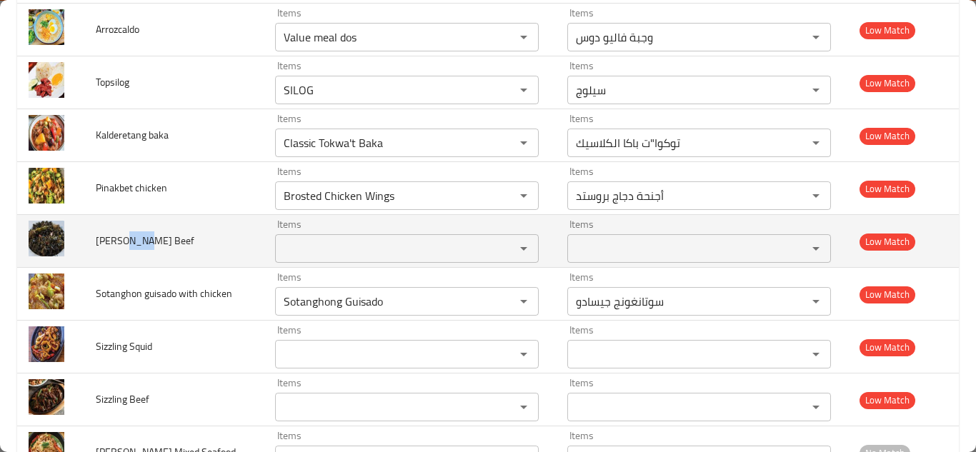
click at [128, 239] on span "Laing Beef" at bounding box center [145, 240] width 99 height 19
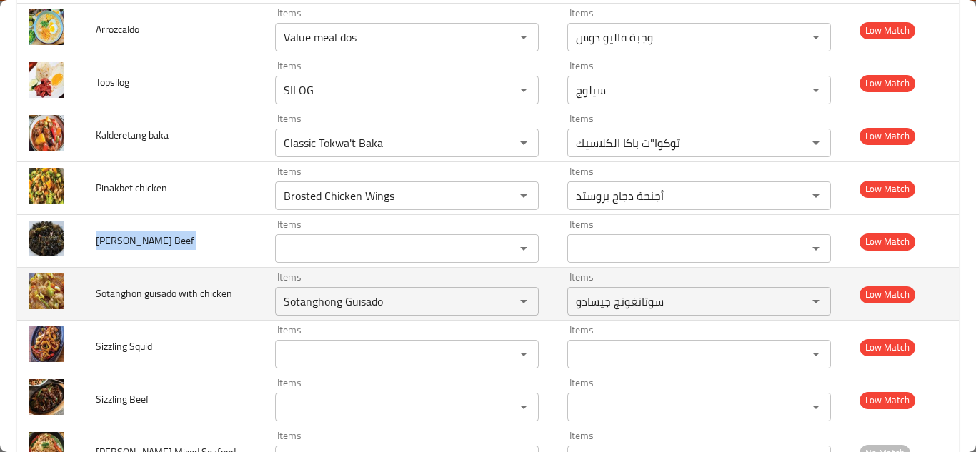
copy span "Laing Beef"
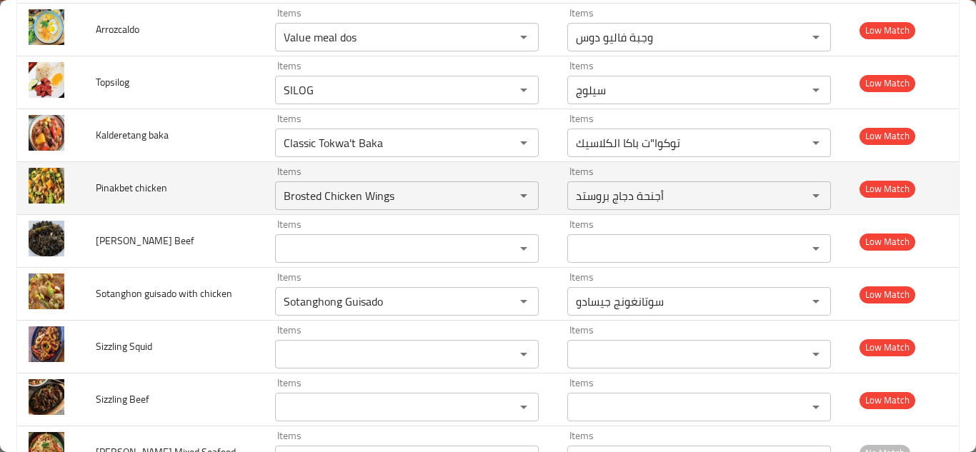
click at [183, 185] on td "Pinakbet chicken" at bounding box center [173, 188] width 179 height 53
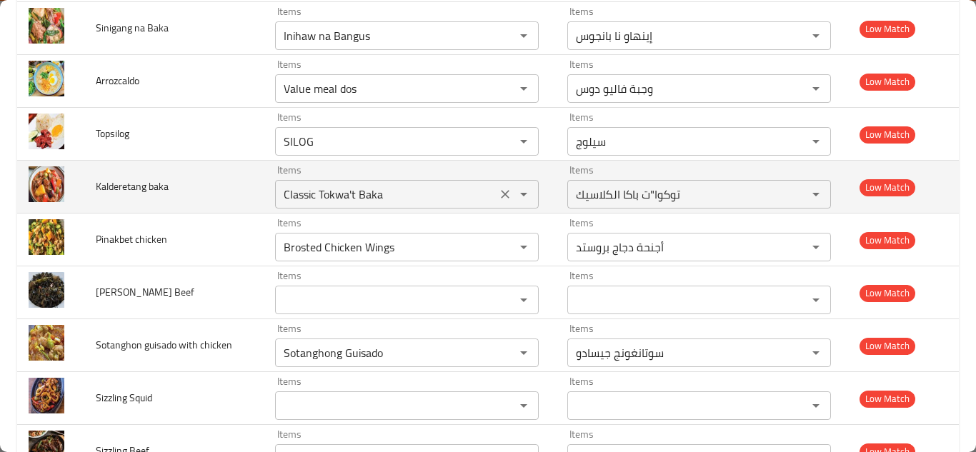
scroll to position [2153, 0]
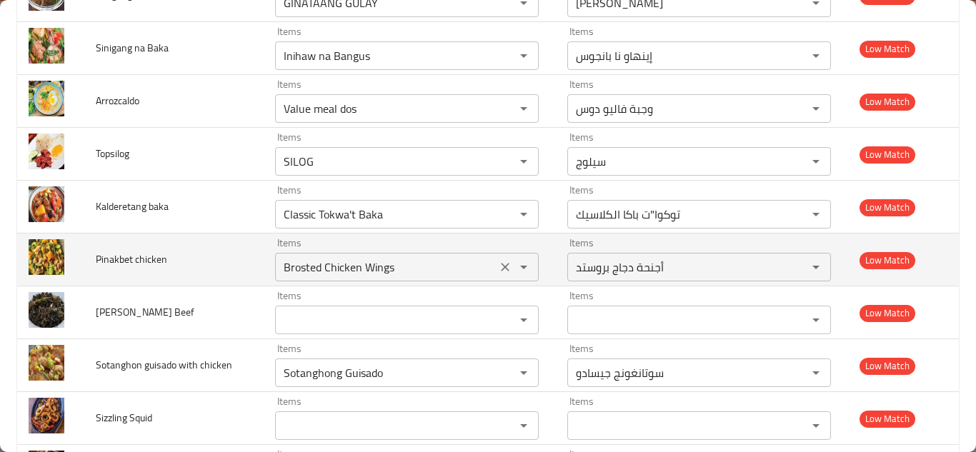
click at [355, 267] on chicken "Brosted Chicken Wings" at bounding box center [385, 267] width 213 height 20
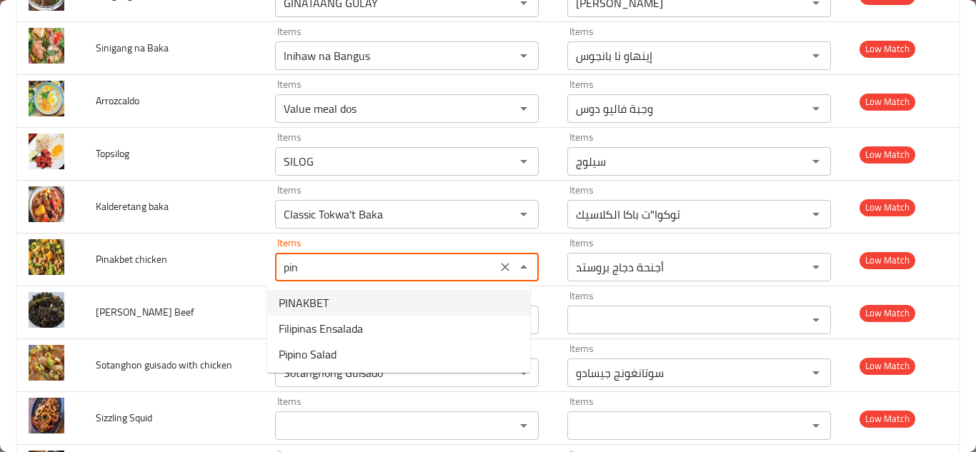
click at [355, 299] on chicken-option-0 "PINAKBET" at bounding box center [398, 303] width 263 height 26
type chicken "PINAKBET"
type chicken-ar "بيناكبيت"
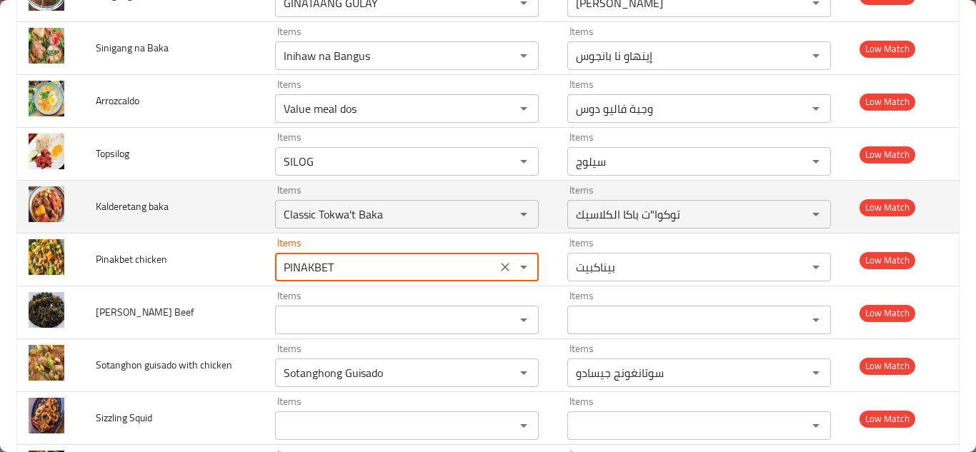
type chicken "PINAKBET"
click at [227, 208] on td "Kalderetang baka" at bounding box center [173, 207] width 179 height 53
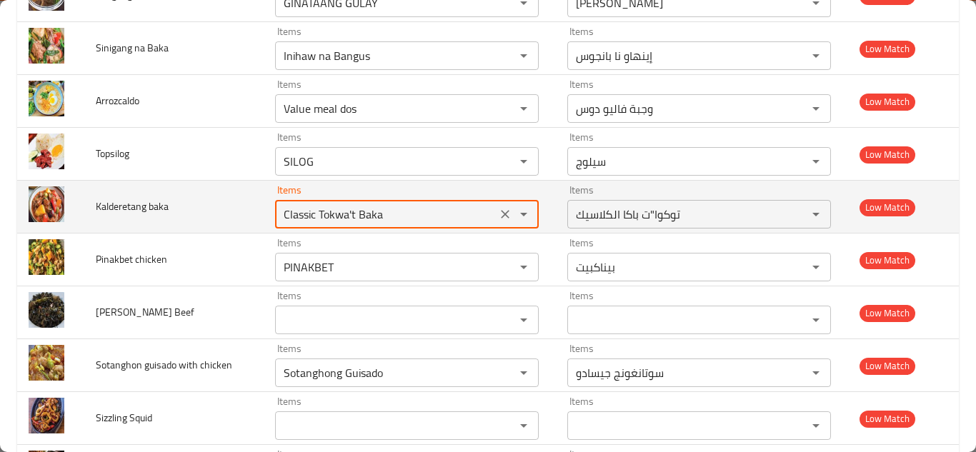
click at [388, 211] on baka "Classic Tokwa't Baka" at bounding box center [385, 214] width 213 height 20
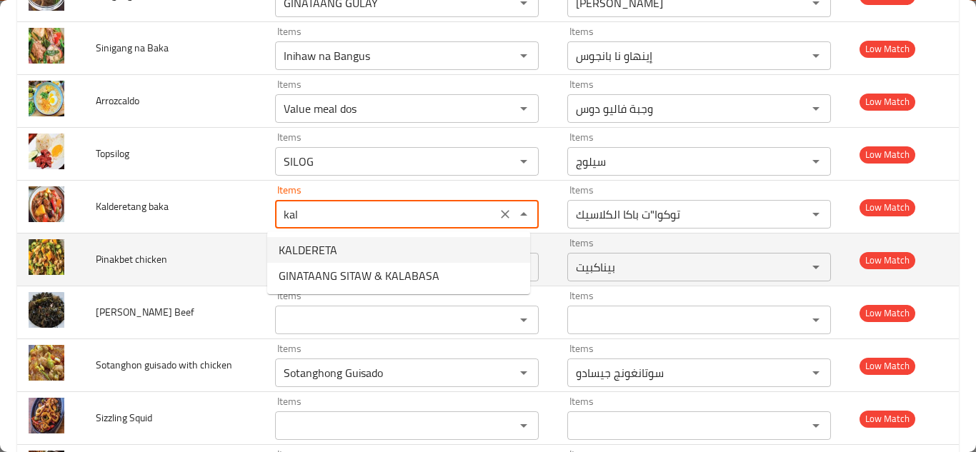
click at [354, 254] on baka-option-0 "KALDERETA" at bounding box center [398, 250] width 263 height 26
type baka "KALDERETA"
type baka-ar "كالديريتا"
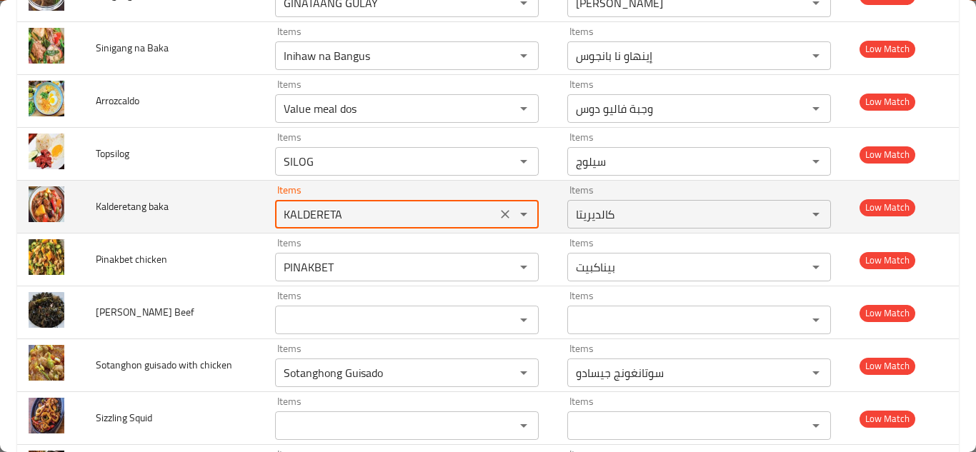
type baka "KALDERETA"
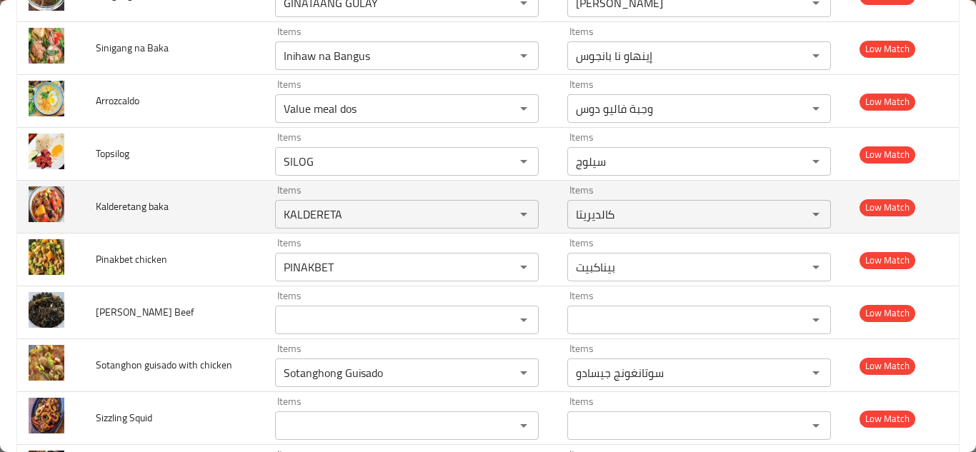
click at [232, 197] on td "Kalderetang baka" at bounding box center [173, 207] width 179 height 53
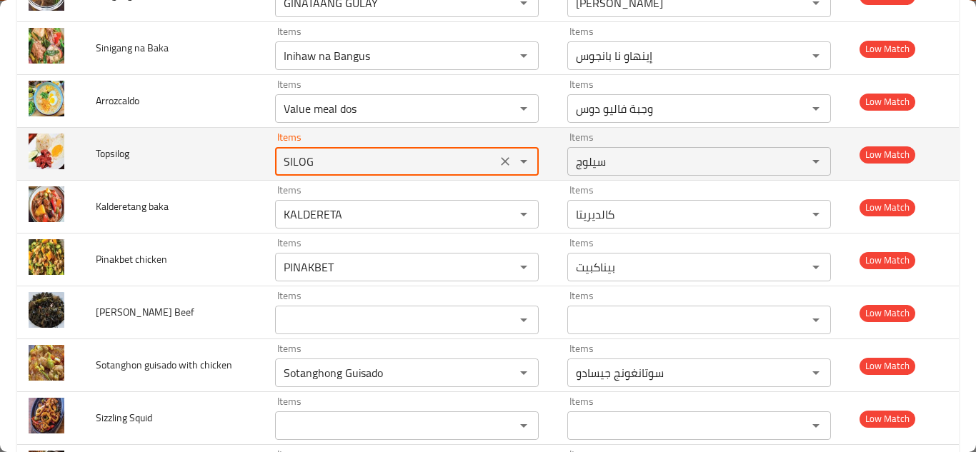
click at [317, 154] on input "SILOG" at bounding box center [385, 161] width 213 height 20
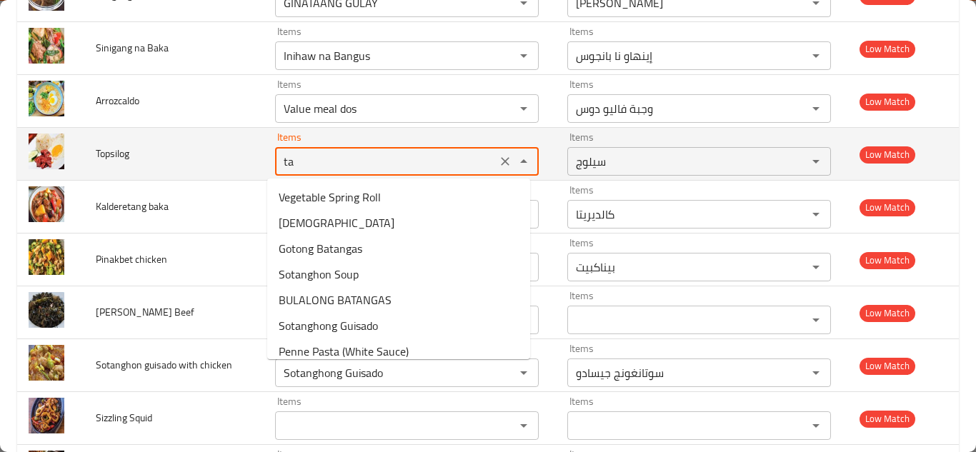
type input "t"
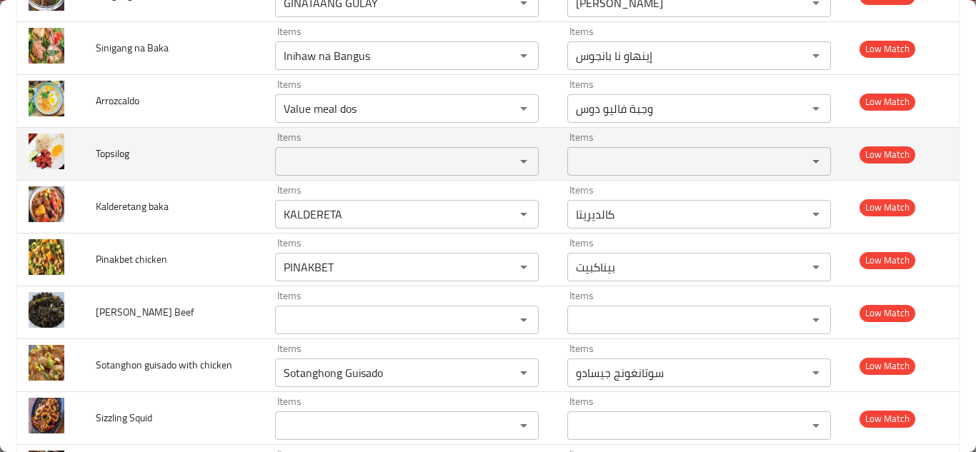
click at [116, 154] on span "Topsilog" at bounding box center [113, 153] width 34 height 19
copy span "Topsilog"
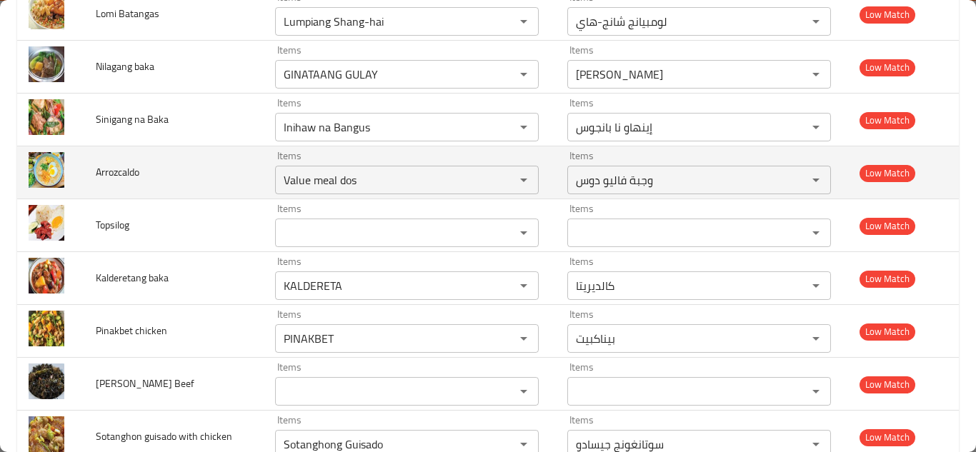
click at [220, 166] on td "Arrozcaldo" at bounding box center [173, 172] width 179 height 53
click at [305, 179] on input "Value meal dos" at bounding box center [385, 180] width 213 height 20
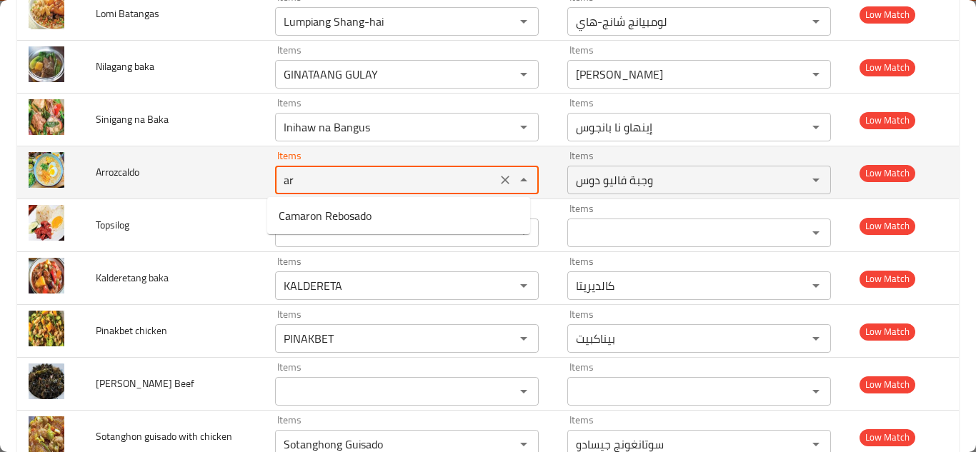
type input "a"
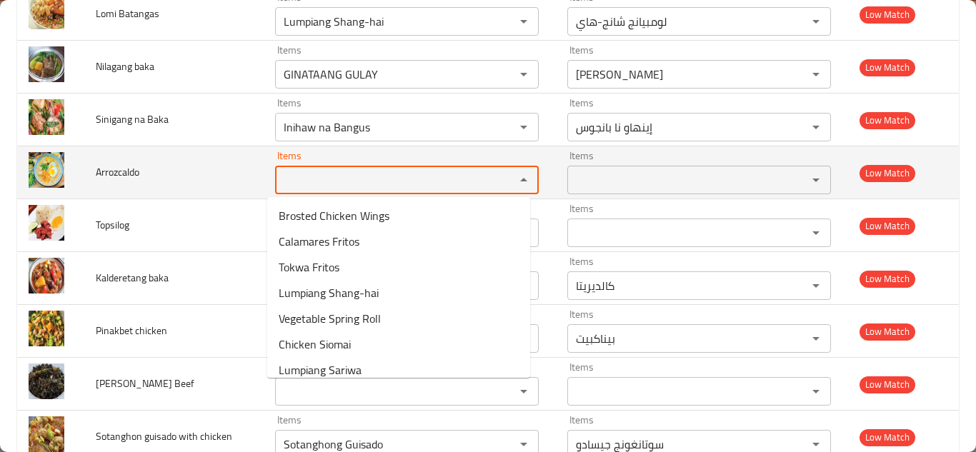
click at [118, 172] on span "Arrozcaldo" at bounding box center [118, 172] width 44 height 19
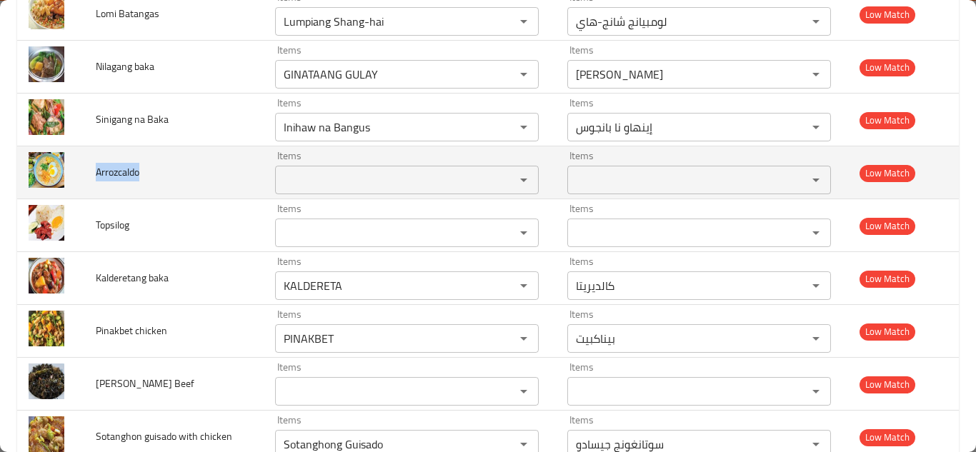
click at [118, 172] on span "Arrozcaldo" at bounding box center [118, 172] width 44 height 19
copy span "Arrozcaldo"
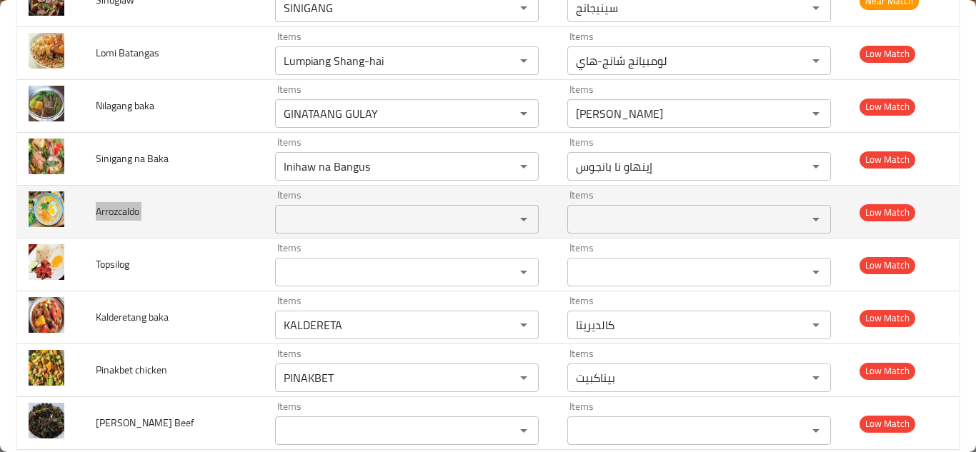
scroll to position [2010, 0]
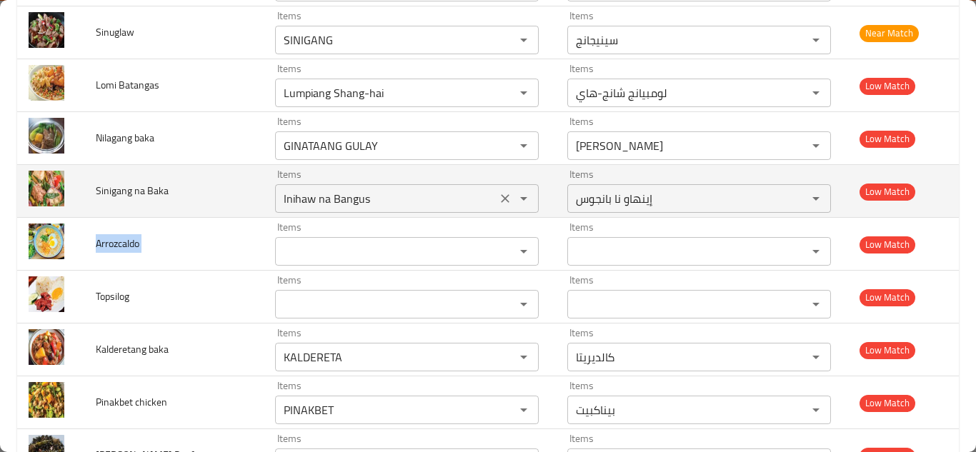
drag, startPoint x: 493, startPoint y: 201, endPoint x: 427, endPoint y: 201, distance: 65.7
click at [501, 201] on icon "Clear" at bounding box center [505, 198] width 9 height 9
click at [129, 190] on span "Sinigang na Baka" at bounding box center [132, 190] width 73 height 19
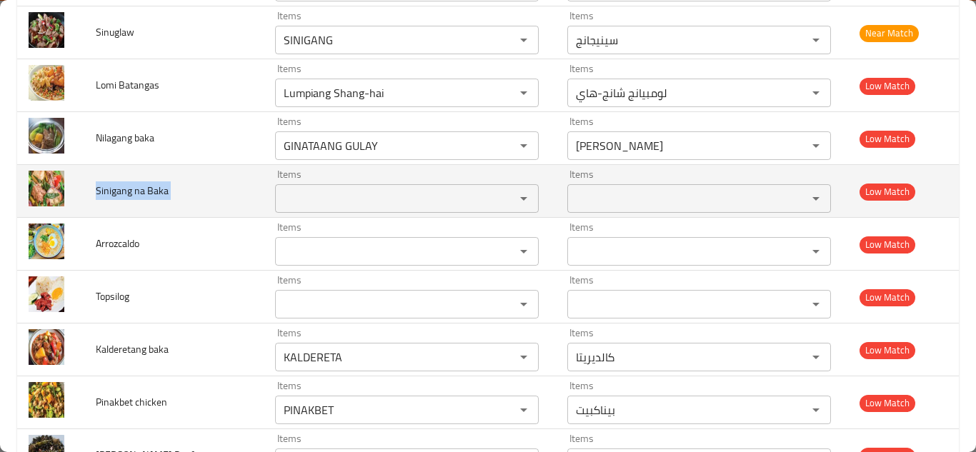
copy span "Sinigang na Baka"
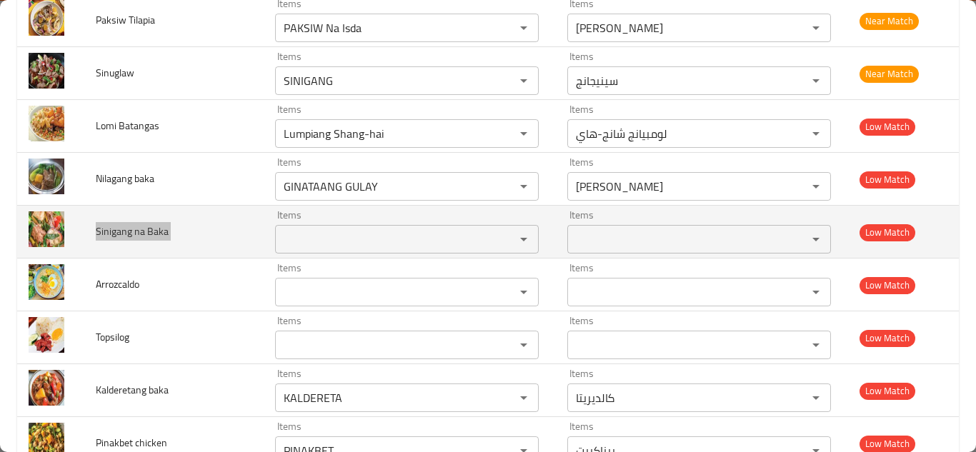
scroll to position [1938, 0]
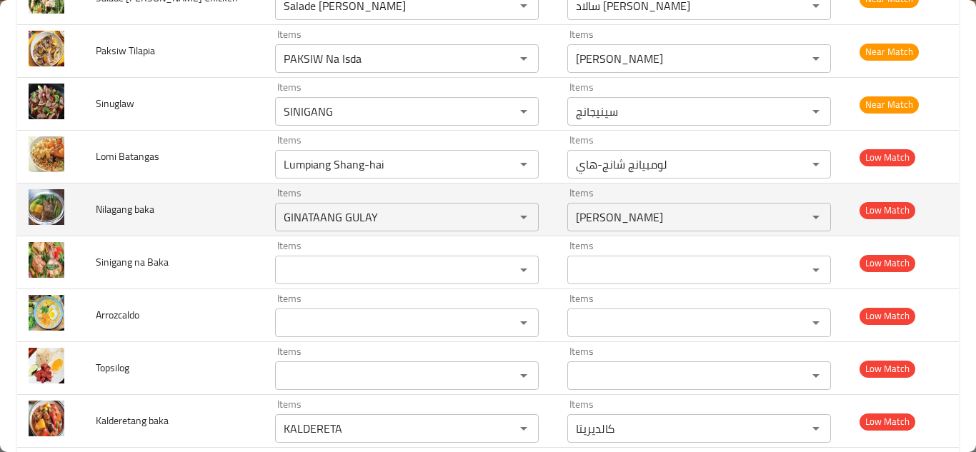
click at [238, 219] on td "Nilagang baka" at bounding box center [173, 210] width 179 height 53
click at [348, 217] on baka "GINATAANG GULAY" at bounding box center [385, 217] width 213 height 20
click at [343, 209] on baka "GINATAANG GULAY" at bounding box center [385, 217] width 213 height 20
click at [342, 209] on baka "GINATAANG GULAY" at bounding box center [385, 217] width 213 height 20
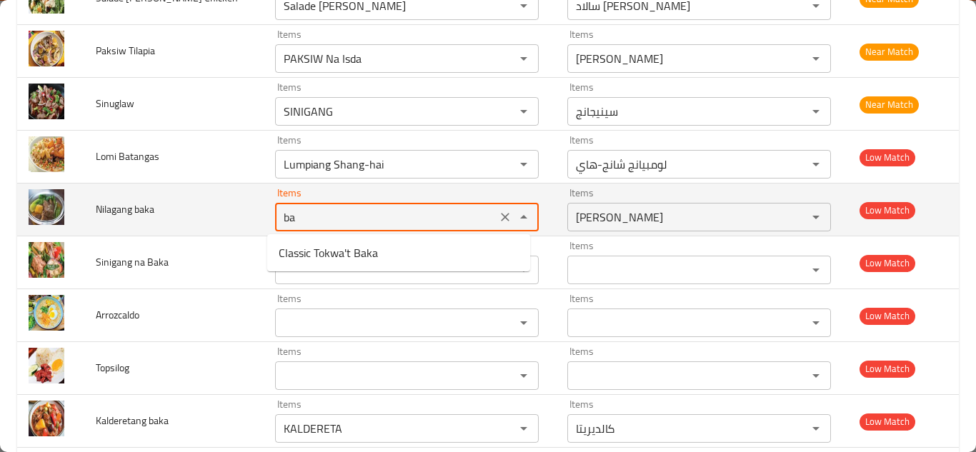
type baka "bak"
click at [498, 214] on icon "Clear" at bounding box center [505, 217] width 14 height 14
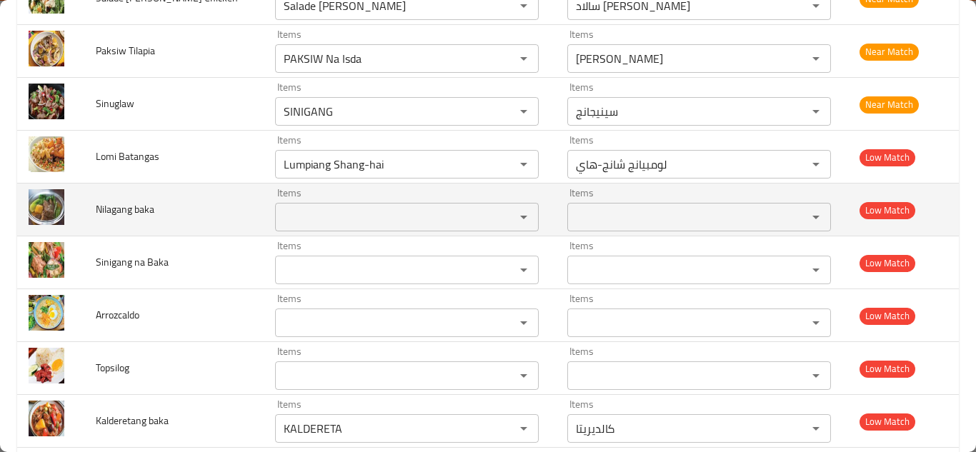
click at [136, 207] on span "Nilagang baka" at bounding box center [125, 209] width 59 height 19
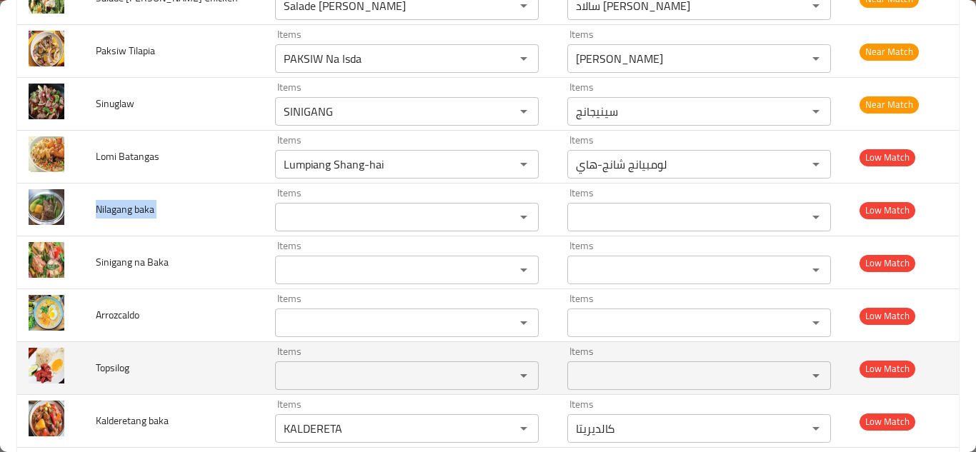
copy span "Nilagang baka"
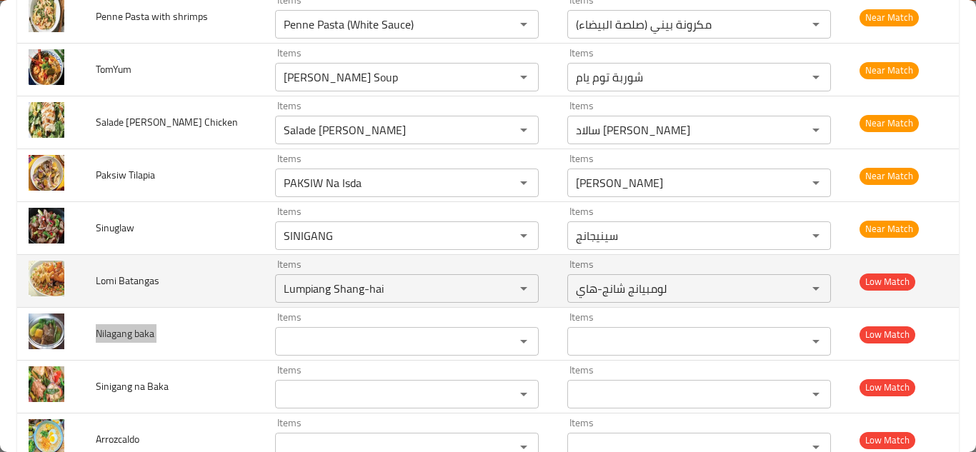
scroll to position [1795, 0]
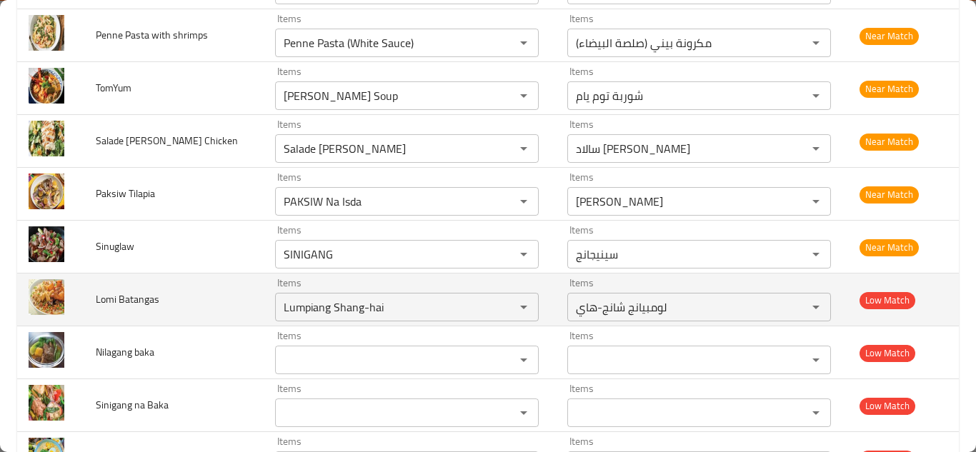
click at [231, 302] on td "Lomi Batangas" at bounding box center [173, 300] width 179 height 53
click at [358, 307] on Batangas "Lumpiang Shang-hai" at bounding box center [385, 307] width 213 height 20
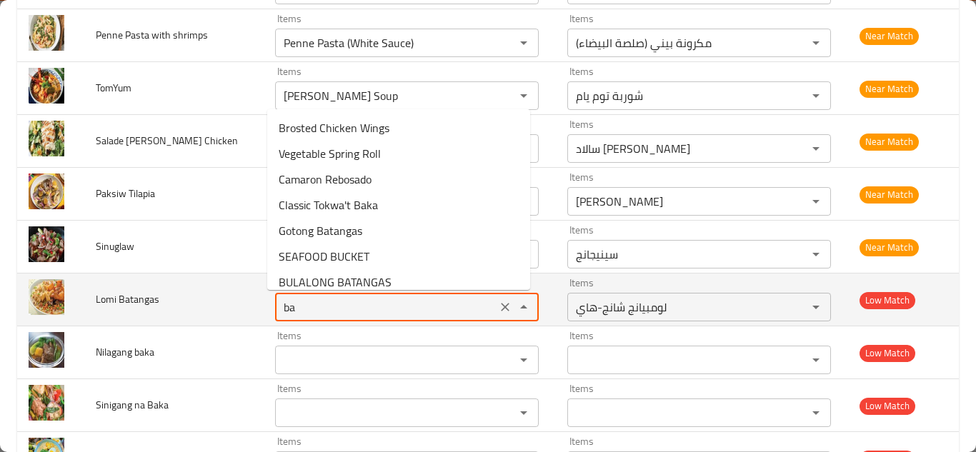
type Batangas "bat"
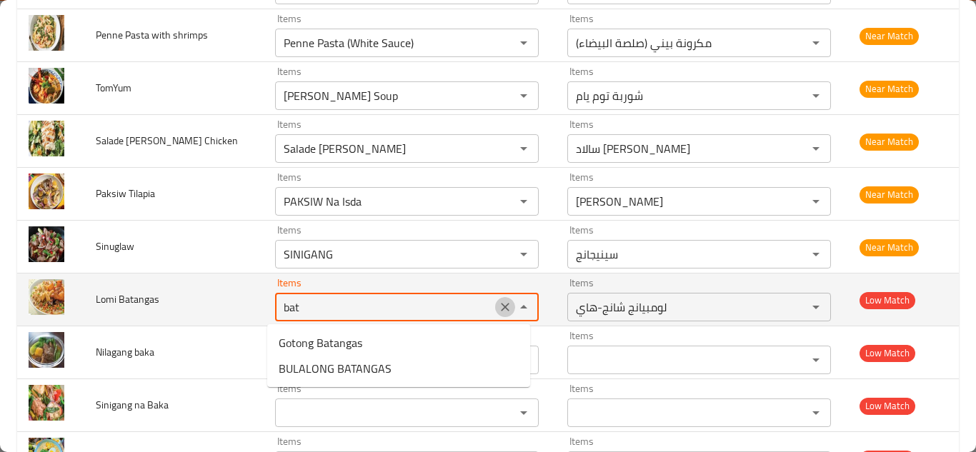
click at [502, 310] on icon "Clear" at bounding box center [505, 307] width 14 height 14
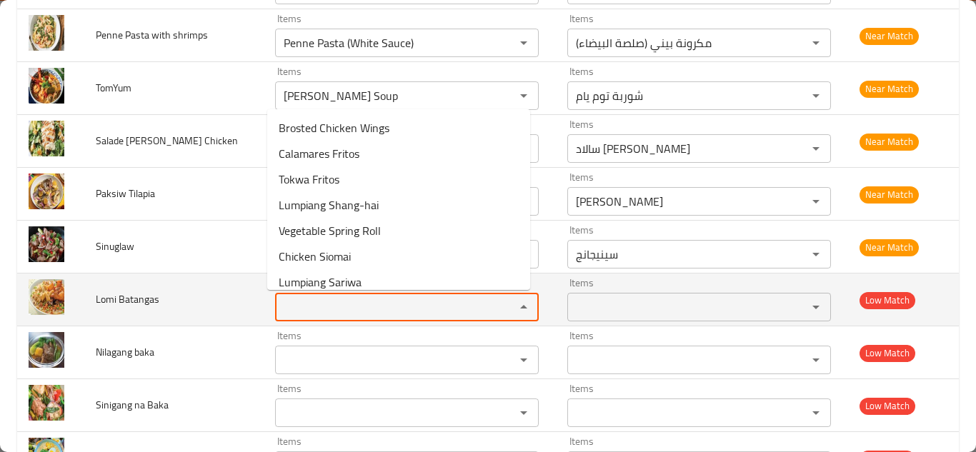
click at [108, 300] on span "Lomi Batangas" at bounding box center [128, 299] width 64 height 19
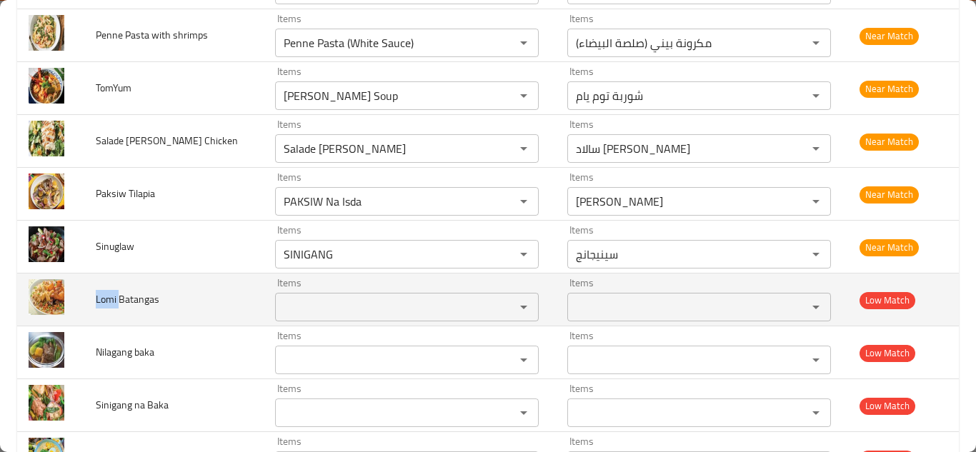
click at [108, 300] on span "Lomi Batangas" at bounding box center [128, 299] width 64 height 19
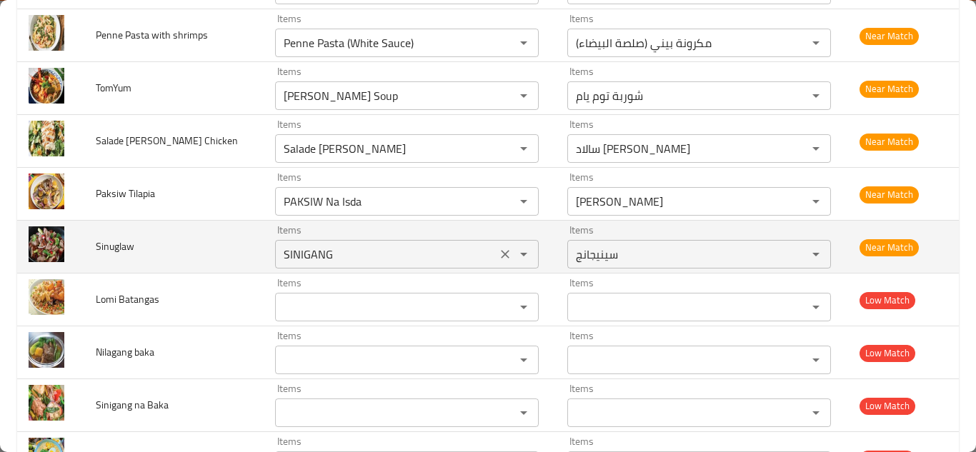
click at [326, 254] on input "SINIGANG" at bounding box center [385, 254] width 213 height 20
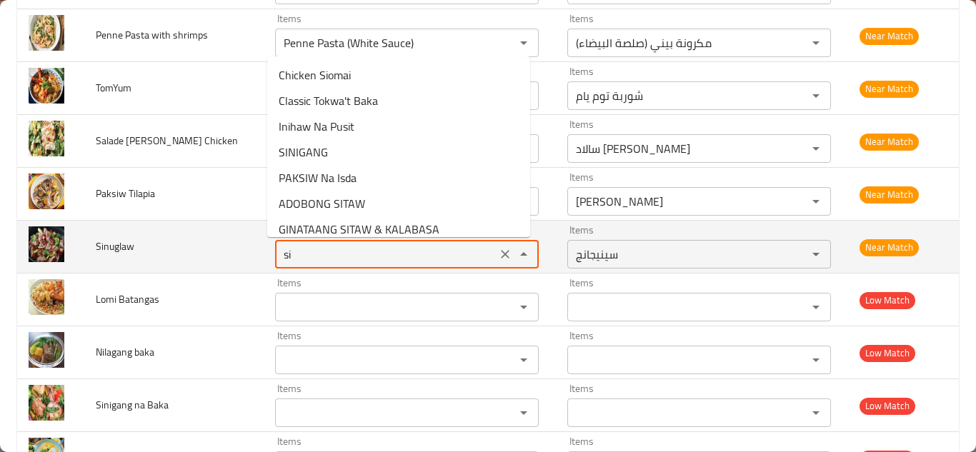
type input "sin"
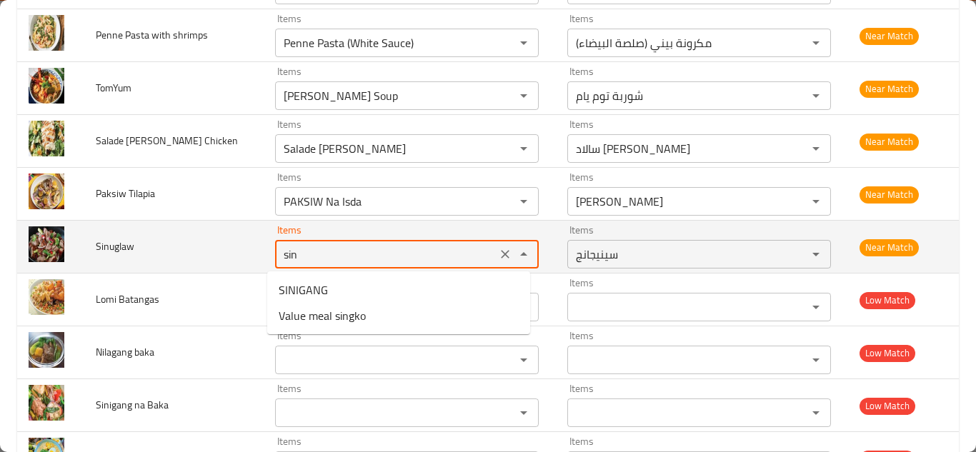
click at [498, 254] on icon "Clear" at bounding box center [505, 254] width 14 height 14
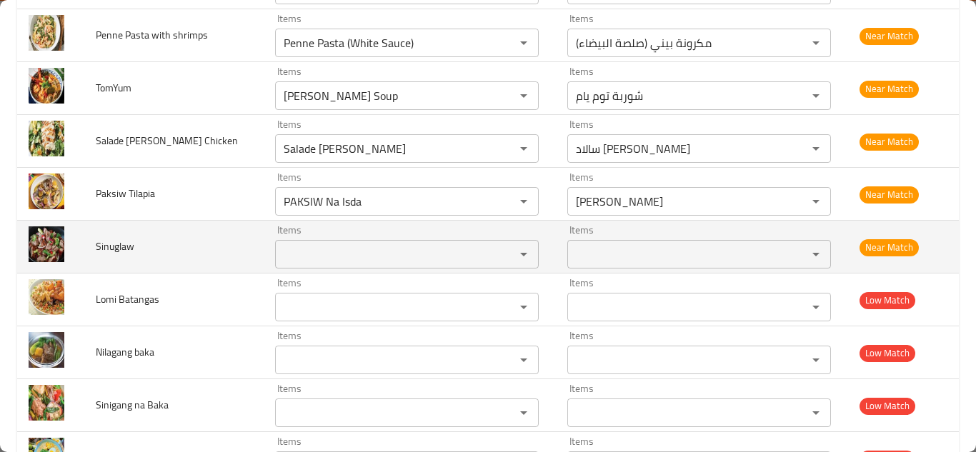
click at [110, 247] on span "Sinuglaw" at bounding box center [115, 246] width 39 height 19
click at [110, 246] on span "Sinuglaw" at bounding box center [115, 246] width 39 height 19
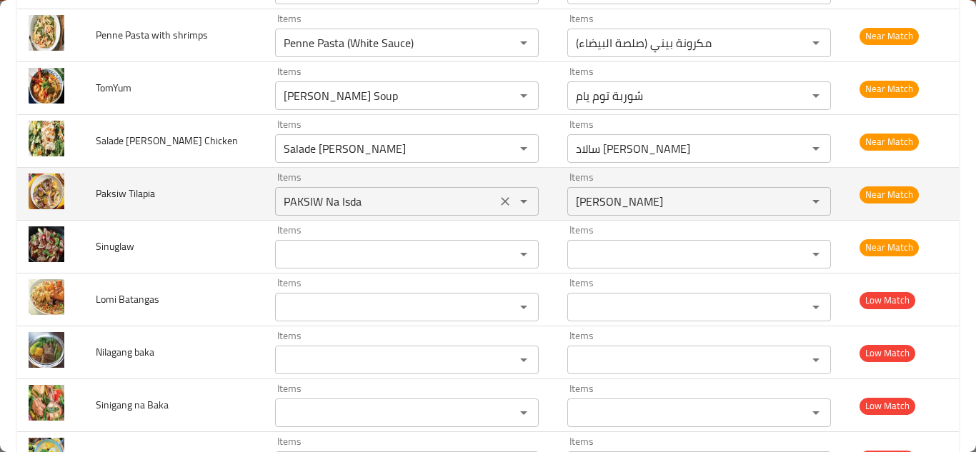
click at [353, 193] on Tilapia "PAKSIW Na Isda" at bounding box center [385, 201] width 213 height 20
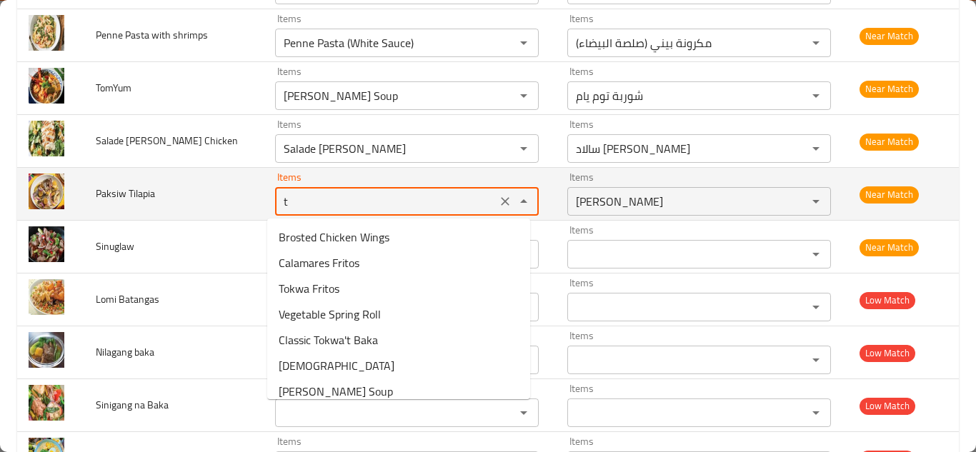
type Tilapia "ti"
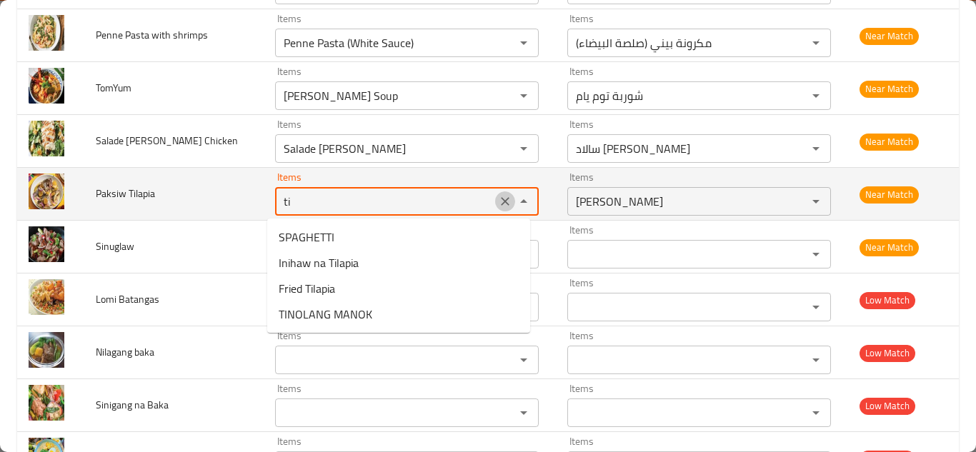
click at [501, 204] on icon "Clear" at bounding box center [505, 201] width 9 height 9
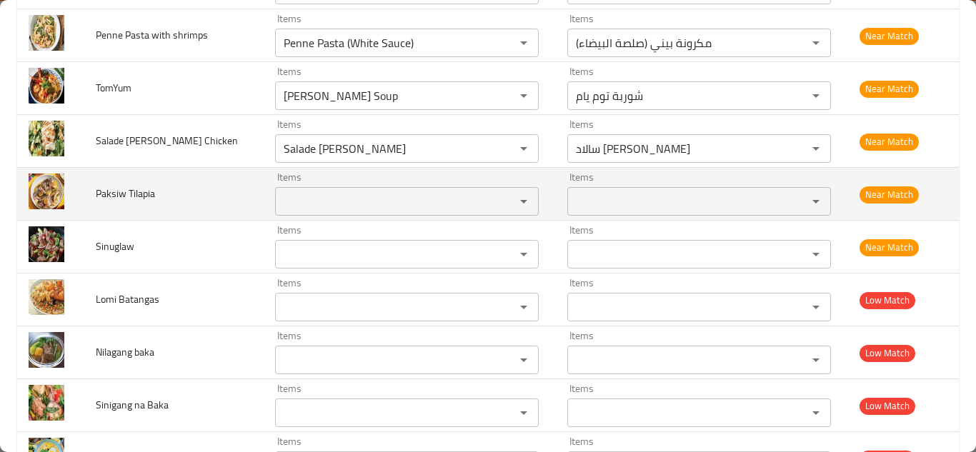
click at [125, 195] on span "Paksiw Tilapia" at bounding box center [125, 193] width 59 height 19
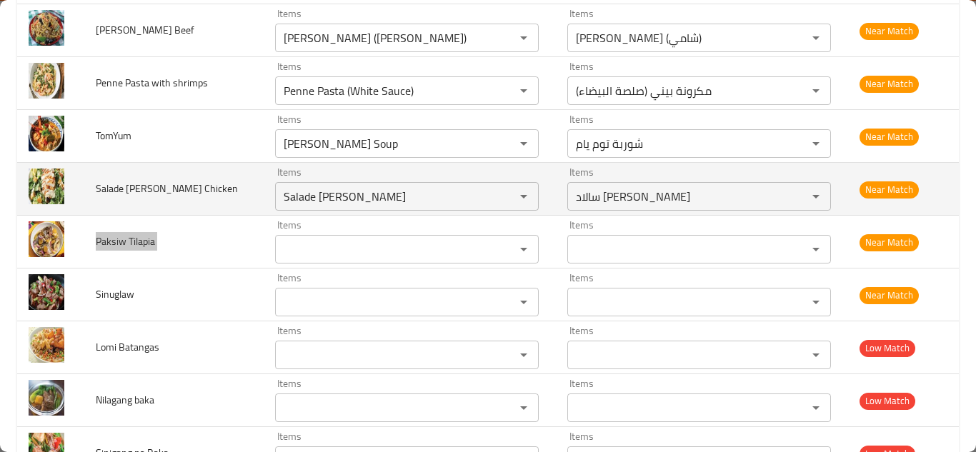
scroll to position [1724, 0]
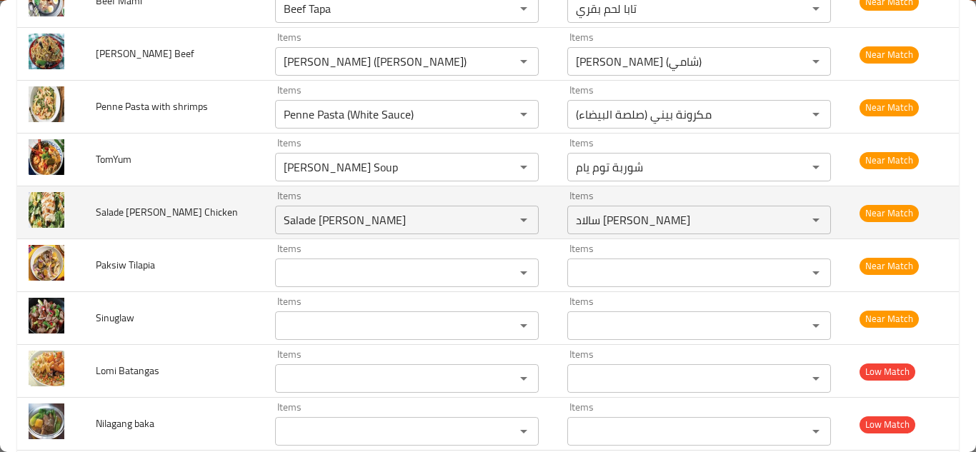
click at [233, 219] on td "Salade Jules Cesar Chicken" at bounding box center [173, 212] width 179 height 53
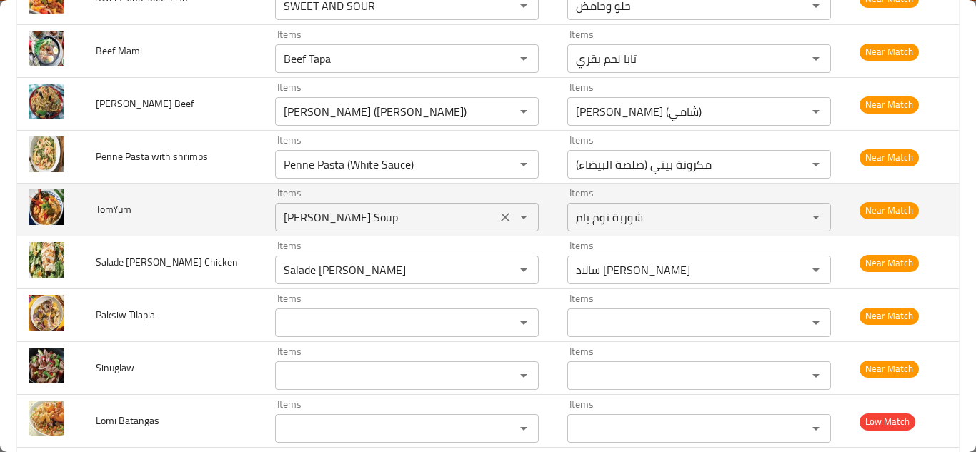
scroll to position [1653, 0]
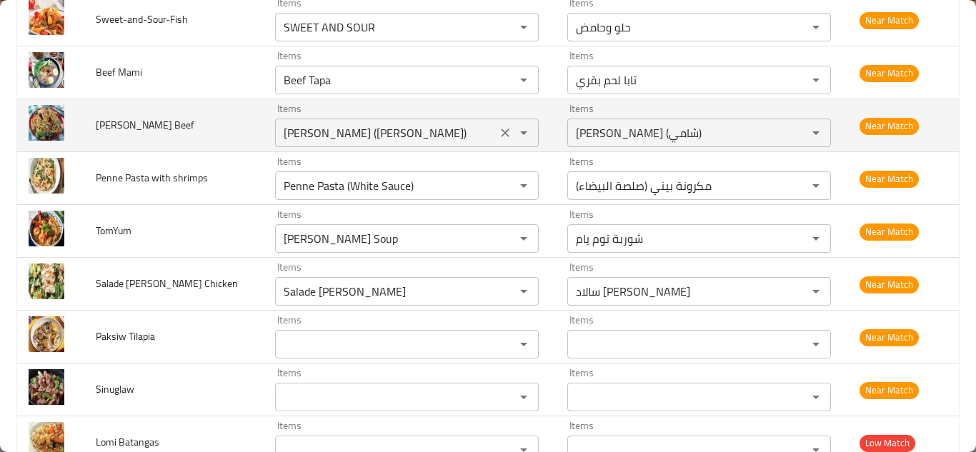
click at [410, 126] on Beef "MIKKI GUISADO (Chamie)" at bounding box center [385, 133] width 213 height 20
click at [501, 134] on icon "Clear" at bounding box center [505, 133] width 9 height 9
click at [124, 124] on span "Miki Guisado Beef" at bounding box center [145, 125] width 99 height 19
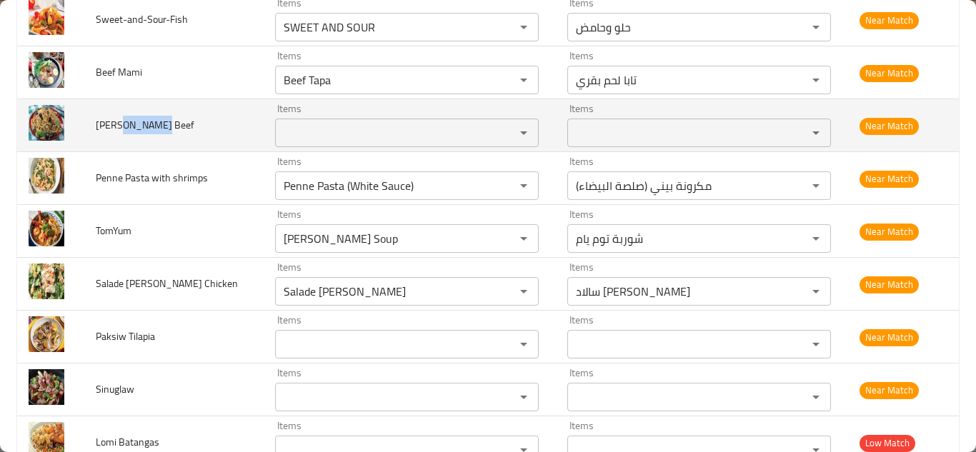
click at [124, 124] on span "Miki Guisado Beef" at bounding box center [145, 125] width 99 height 19
click at [124, 123] on span "Miki Guisado Beef" at bounding box center [145, 125] width 99 height 19
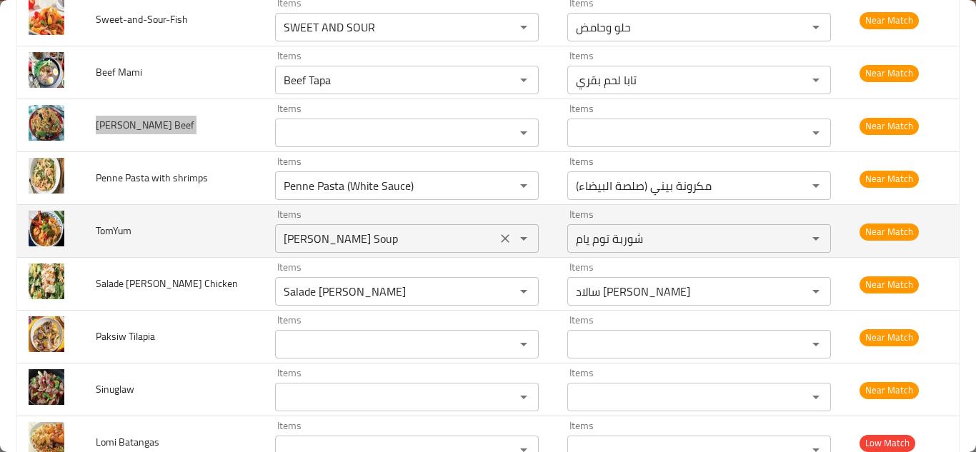
scroll to position [1581, 0]
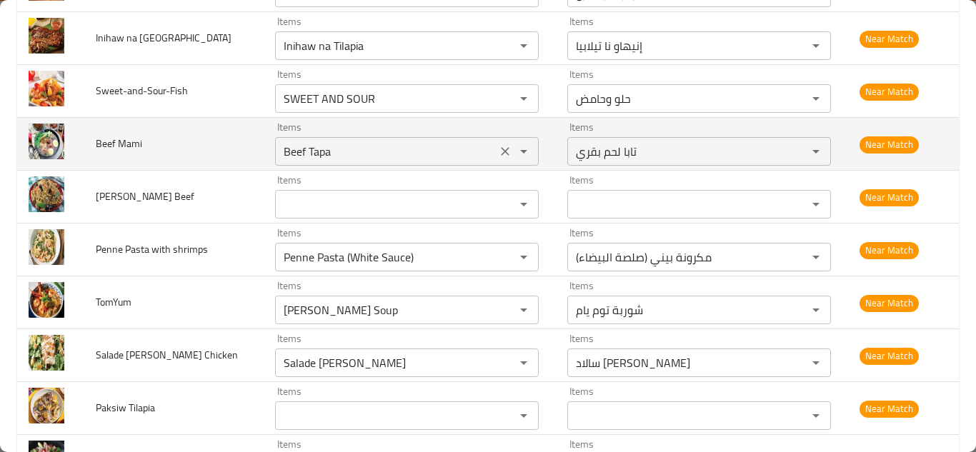
click at [336, 149] on Mami "Beef Tapa" at bounding box center [385, 151] width 213 height 20
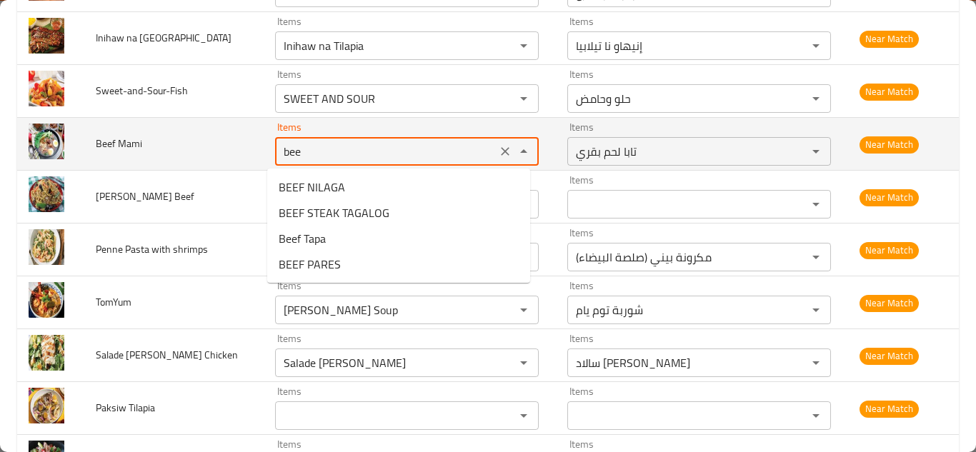
type Mami "beef"
drag, startPoint x: 501, startPoint y: 150, endPoint x: 474, endPoint y: 150, distance: 27.1
click at [499, 150] on icon "Clear" at bounding box center [505, 151] width 14 height 14
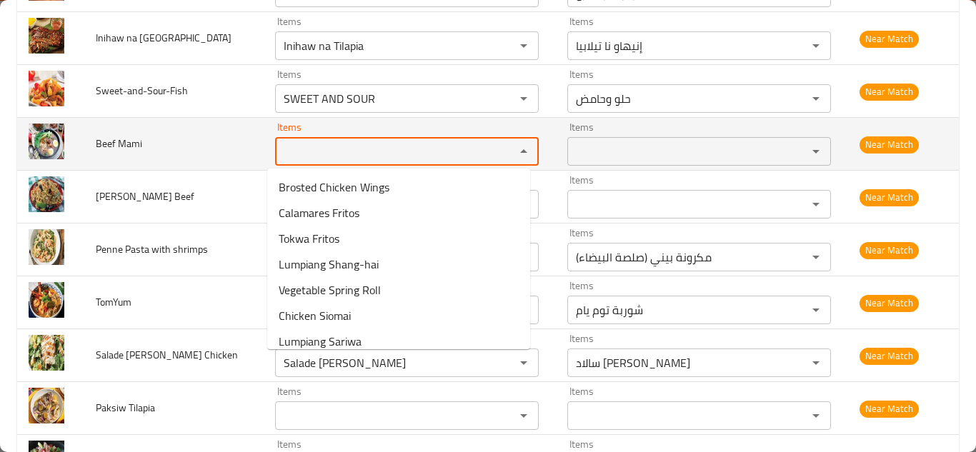
click at [110, 140] on span "Beef Mami" at bounding box center [119, 143] width 46 height 19
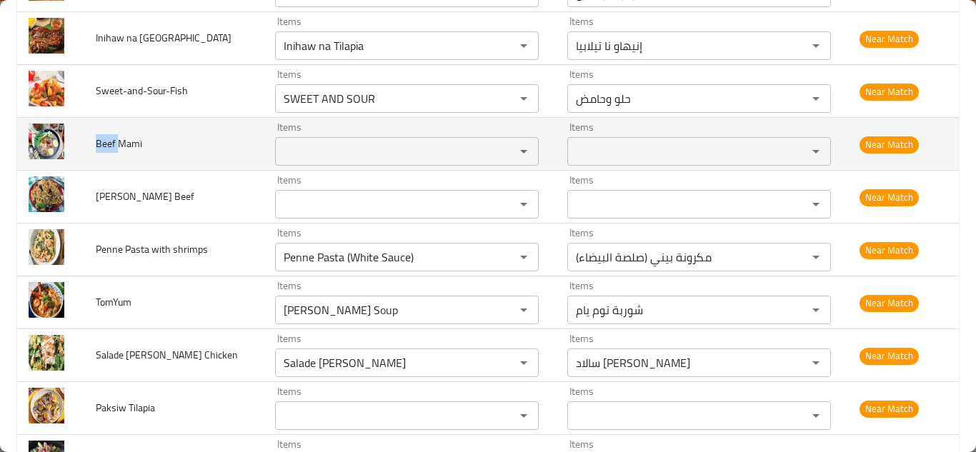
click at [110, 140] on span "Beef Mami" at bounding box center [119, 143] width 46 height 19
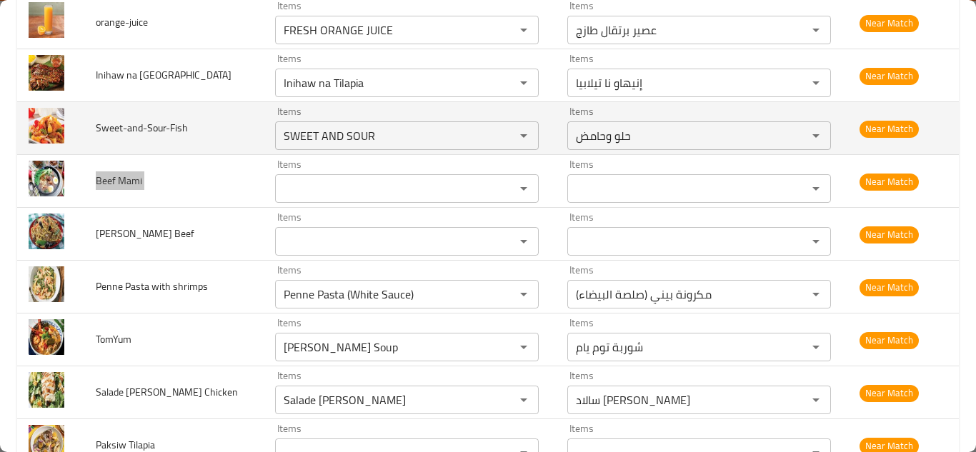
scroll to position [1510, 0]
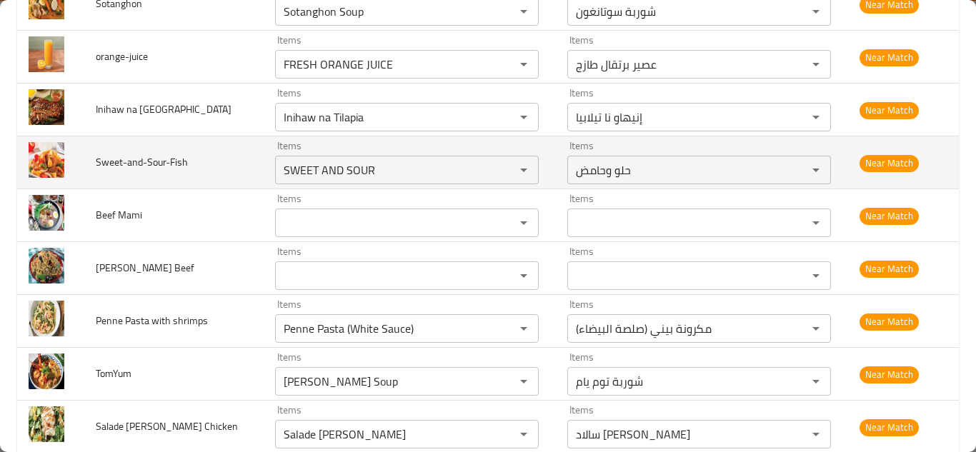
click at [223, 168] on td "Sweet-and-Sour-Fish" at bounding box center [173, 162] width 179 height 53
click at [498, 167] on icon "Clear" at bounding box center [505, 170] width 14 height 14
click at [159, 159] on span "Sweet-and-Sour-Fish" at bounding box center [142, 162] width 92 height 19
click at [158, 159] on span "Sweet-and-Sour-Fish" at bounding box center [142, 162] width 92 height 19
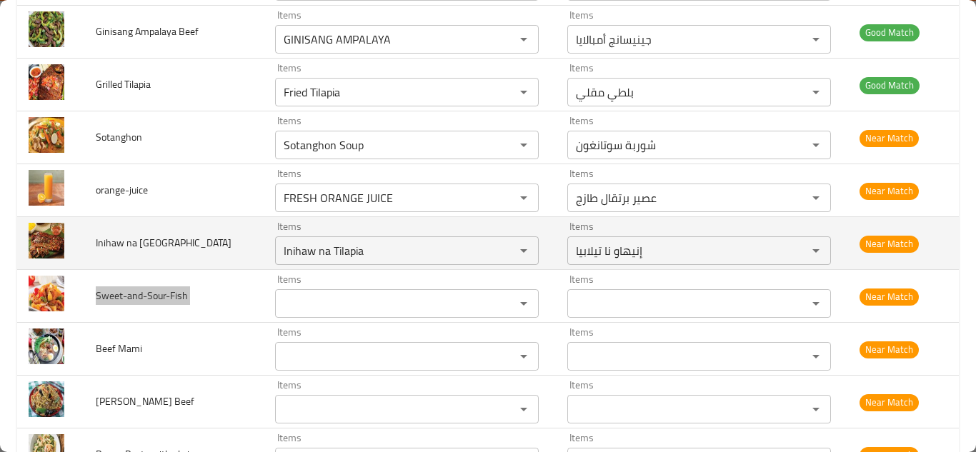
scroll to position [1367, 0]
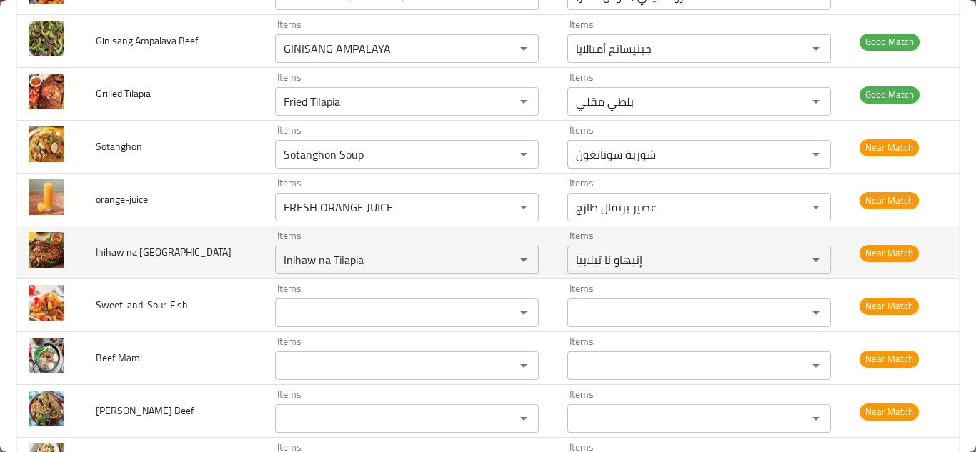
click at [234, 259] on td "Inihaw na Liempo" at bounding box center [173, 252] width 179 height 53
drag, startPoint x: 499, startPoint y: 261, endPoint x: 389, endPoint y: 261, distance: 109.3
click at [498, 261] on icon "Clear" at bounding box center [505, 260] width 14 height 14
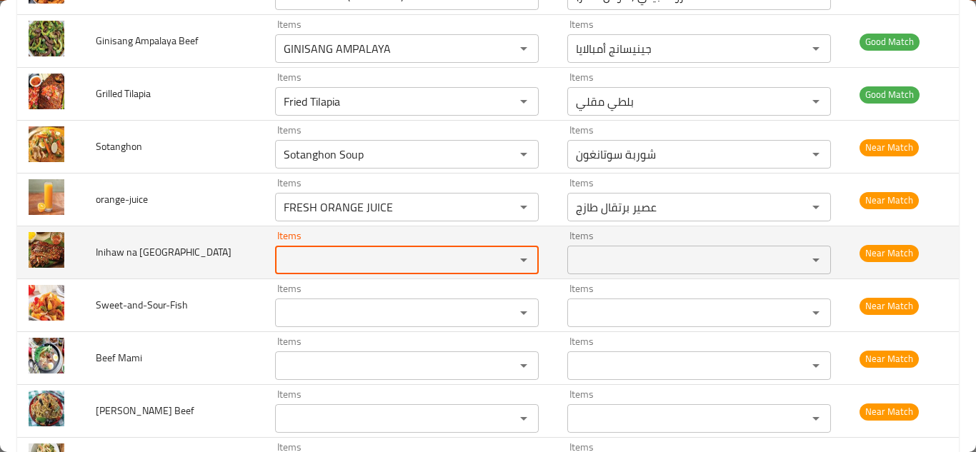
click at [141, 252] on span "Inihaw na Liempo" at bounding box center [164, 252] width 136 height 19
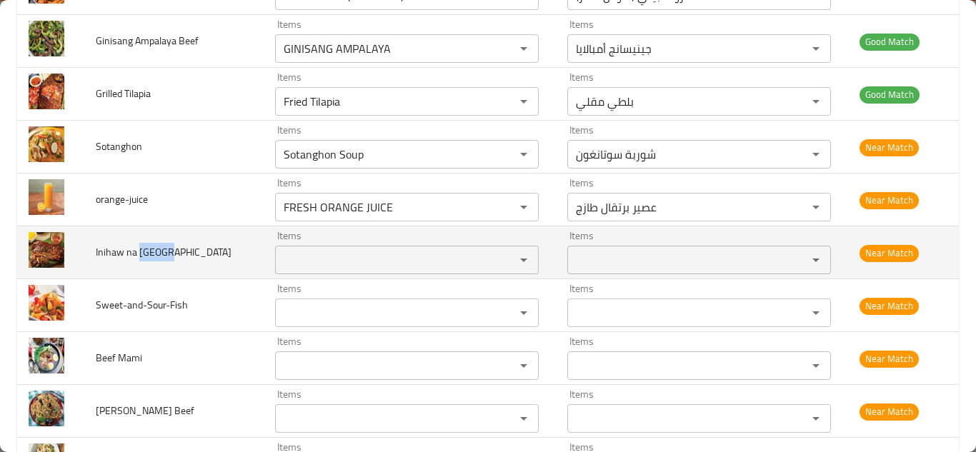
click at [141, 252] on span "Inihaw na Liempo" at bounding box center [164, 252] width 136 height 19
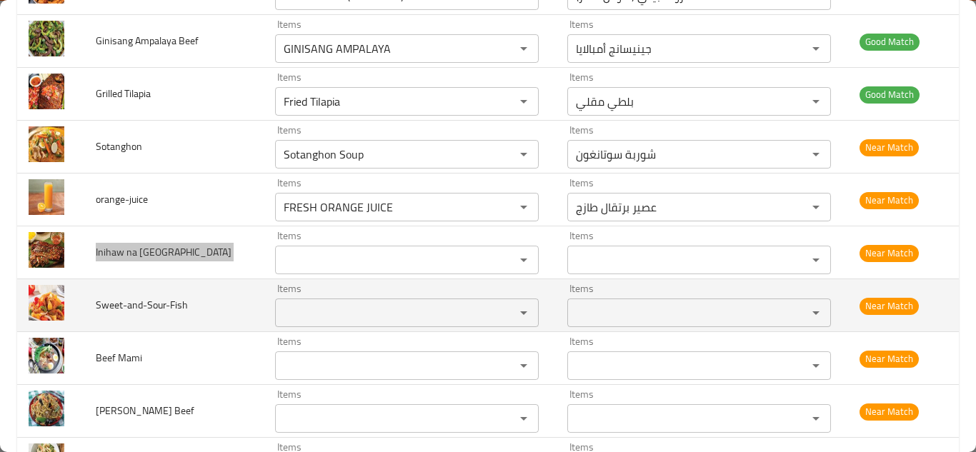
scroll to position [1295, 0]
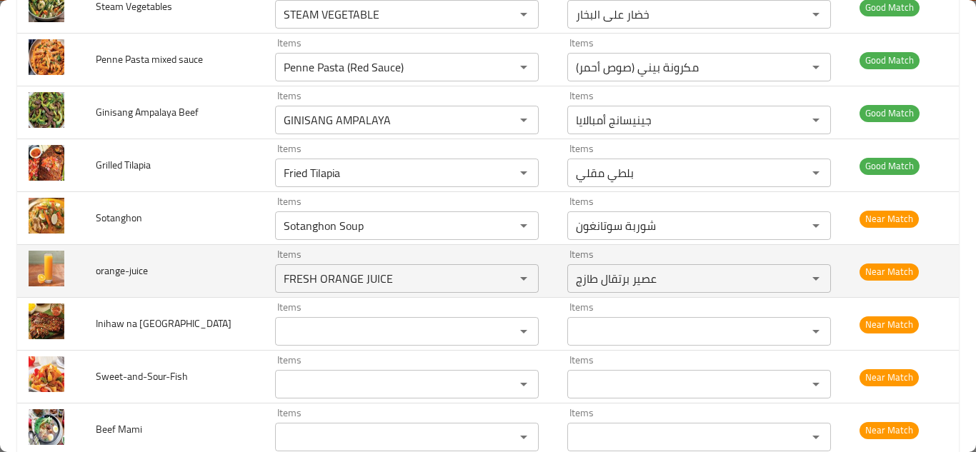
click at [219, 268] on td "orange-juice" at bounding box center [173, 271] width 179 height 53
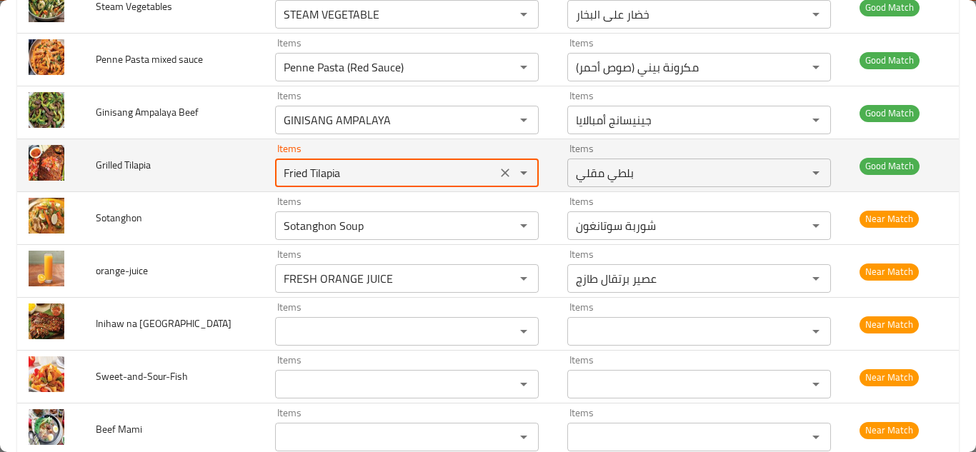
click at [319, 169] on Tilapia "Fried Tilapia" at bounding box center [385, 173] width 213 height 20
type Tilapia "g"
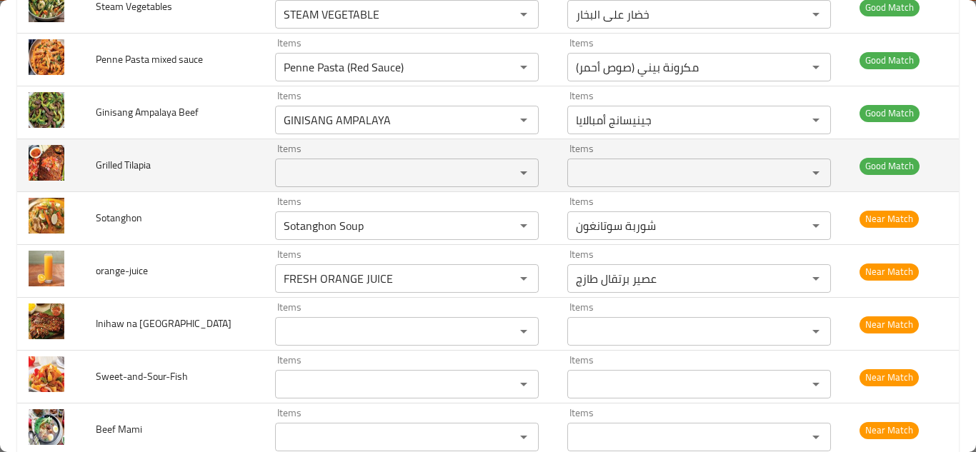
click at [127, 158] on span "Grilled Tilapia" at bounding box center [123, 165] width 55 height 19
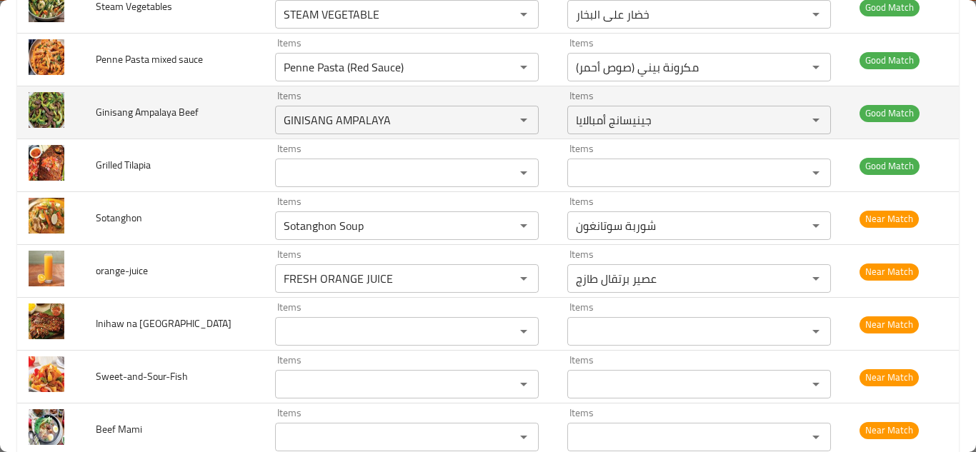
click at [243, 116] on td "Ginisang Ampalaya Beef" at bounding box center [173, 112] width 179 height 53
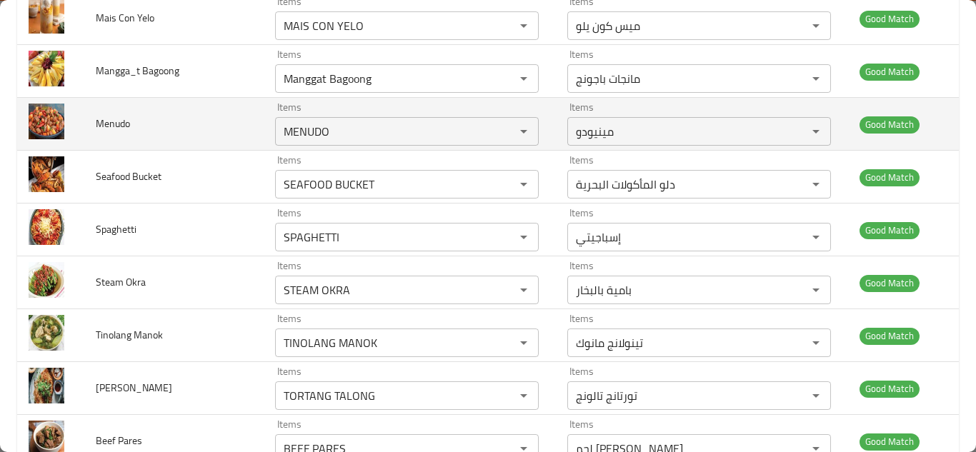
scroll to position [367, 0]
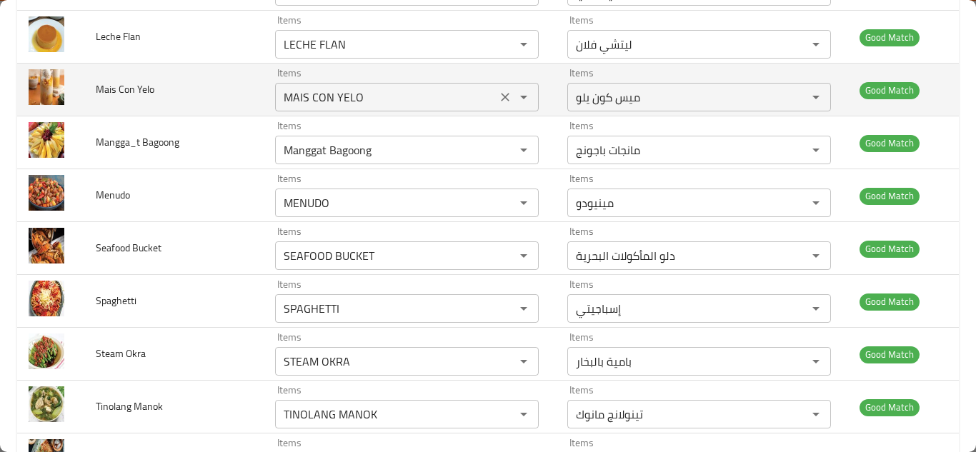
click at [501, 94] on icon "Clear" at bounding box center [505, 97] width 9 height 9
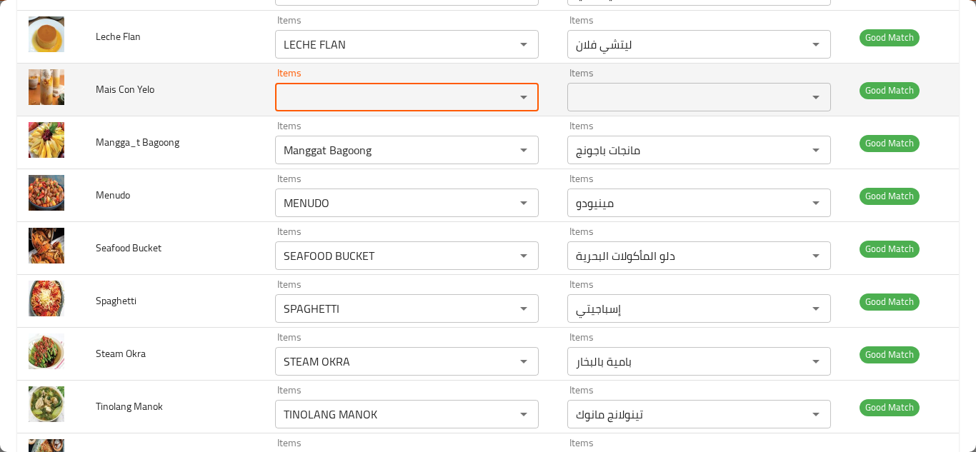
click at [126, 89] on span "Mais Con Yelo" at bounding box center [125, 89] width 59 height 19
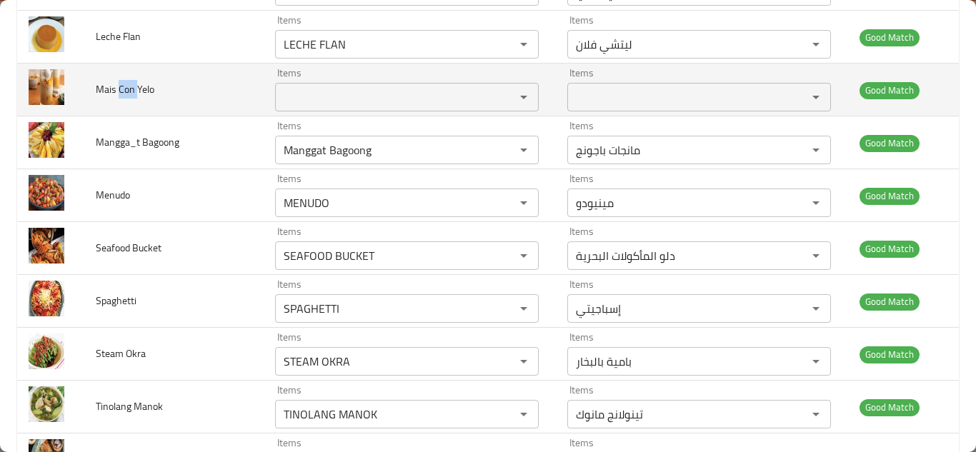
click at [126, 89] on span "Mais Con Yelo" at bounding box center [125, 89] width 59 height 19
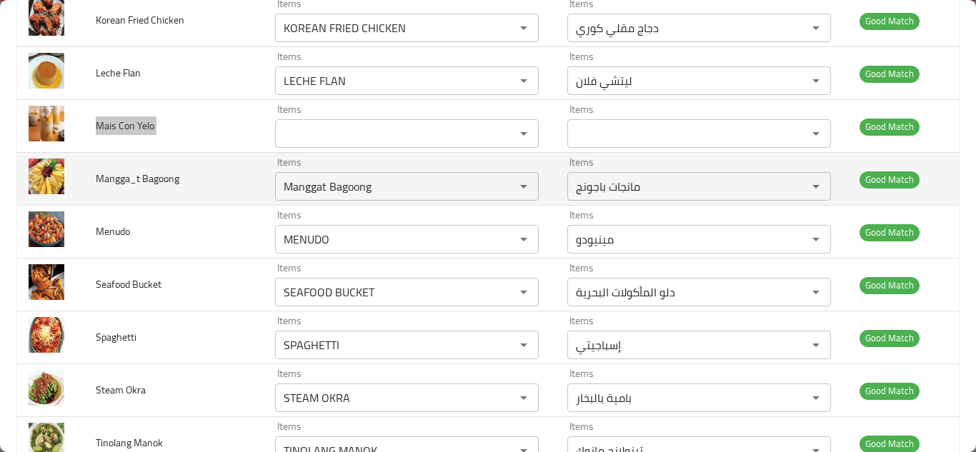
scroll to position [295, 0]
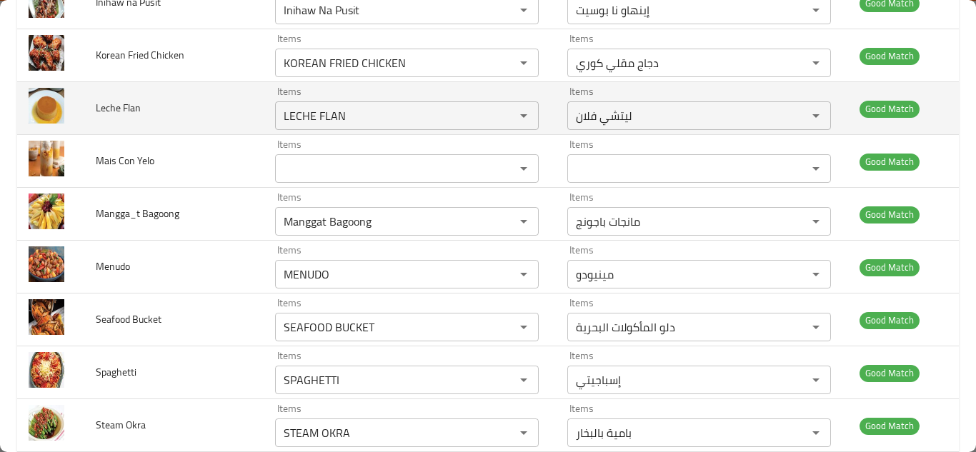
click at [215, 112] on td "Leche Flan" at bounding box center [173, 108] width 179 height 53
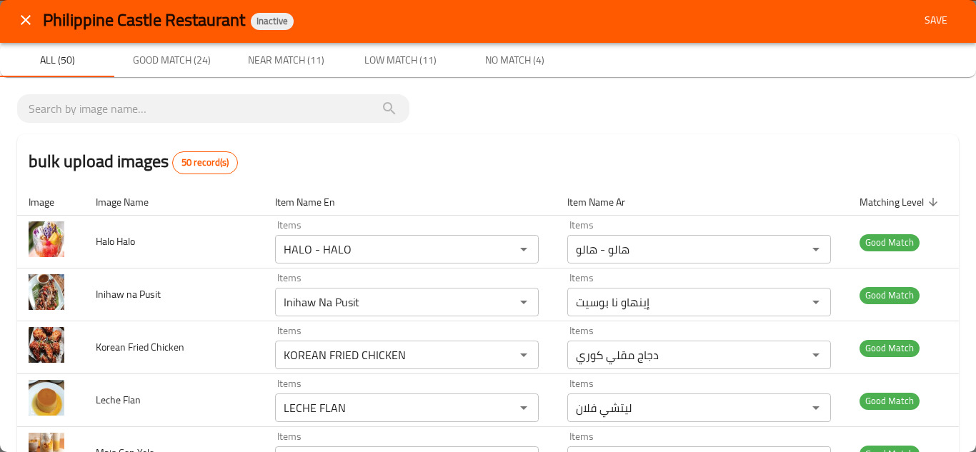
scroll to position [0, 0]
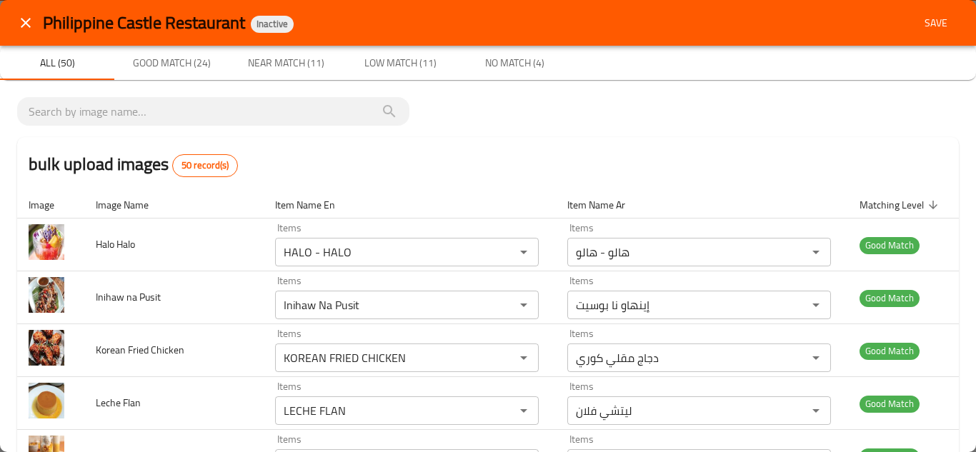
click at [919, 20] on span "Save" at bounding box center [936, 23] width 34 height 18
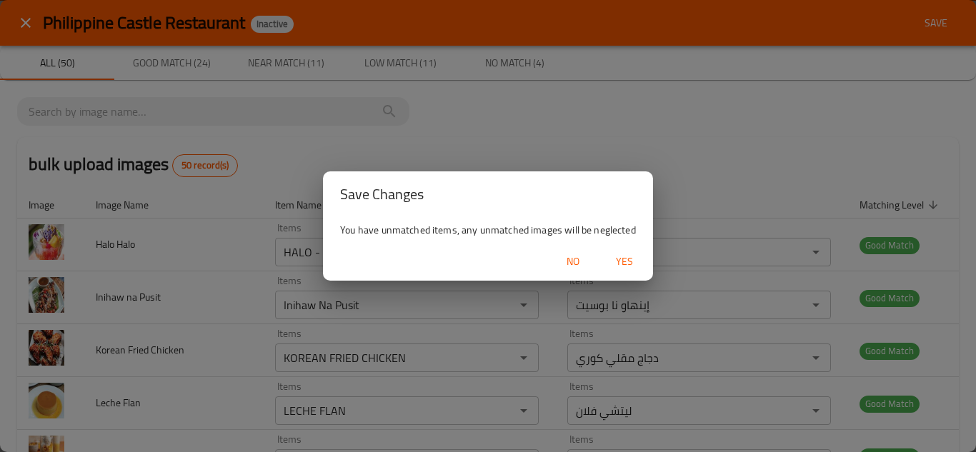
click at [626, 262] on span "Yes" at bounding box center [624, 262] width 34 height 18
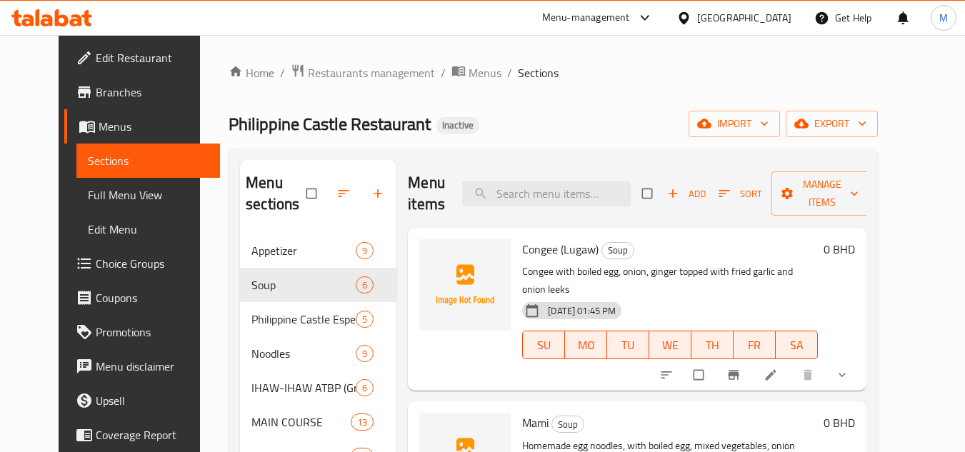
click at [673, 120] on div "Philippine Castle Restaurant Inactive import export" at bounding box center [553, 124] width 649 height 26
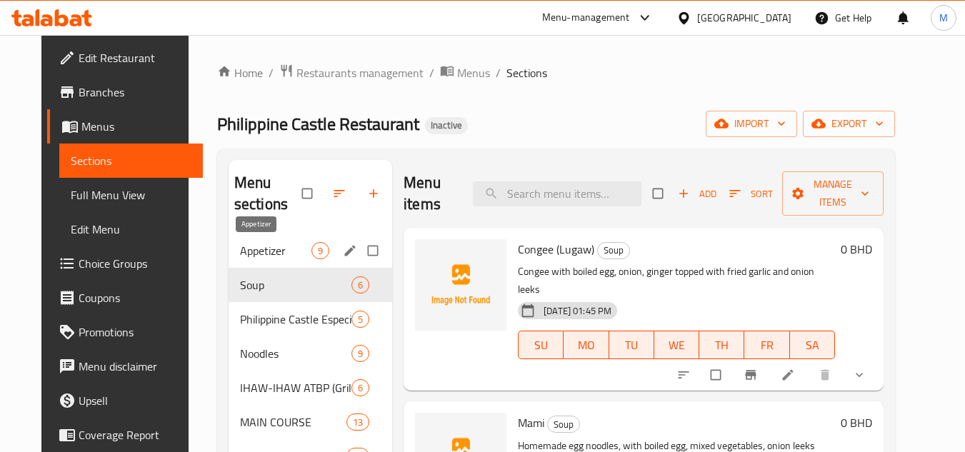
click at [257, 251] on span "Appetizer" at bounding box center [275, 250] width 71 height 17
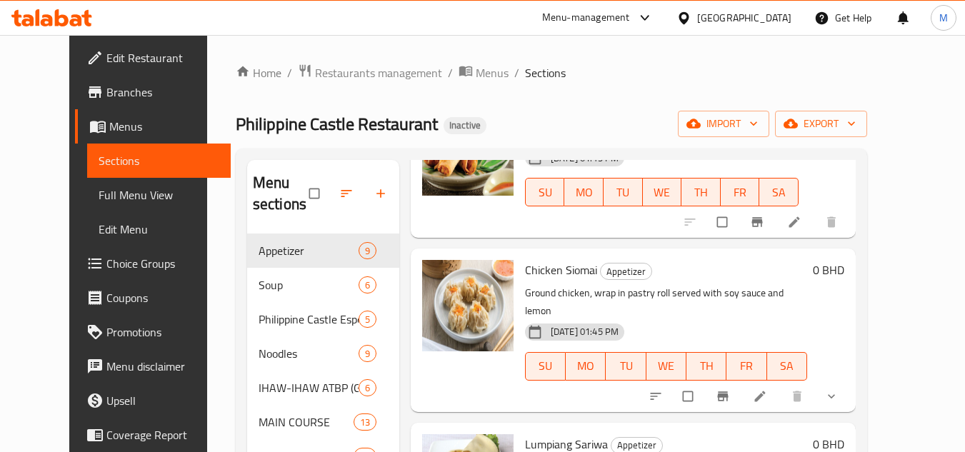
scroll to position [722, 0]
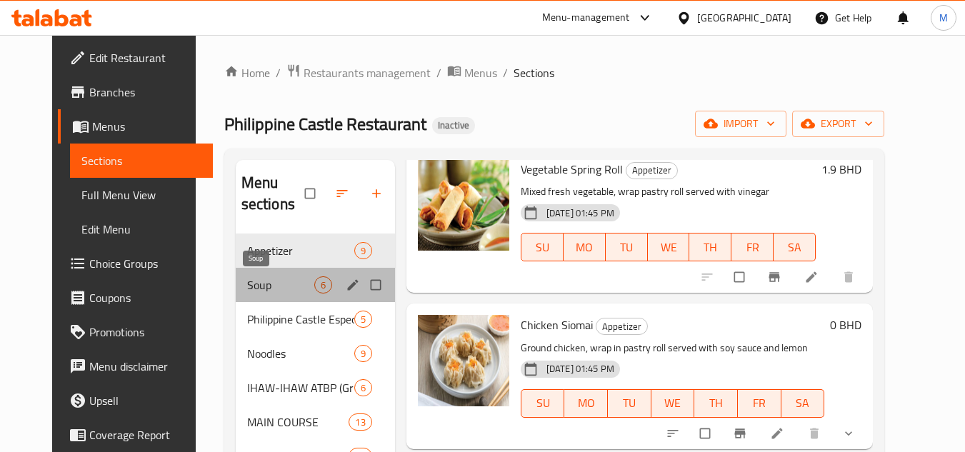
click at [247, 290] on span "Soup" at bounding box center [280, 284] width 67 height 17
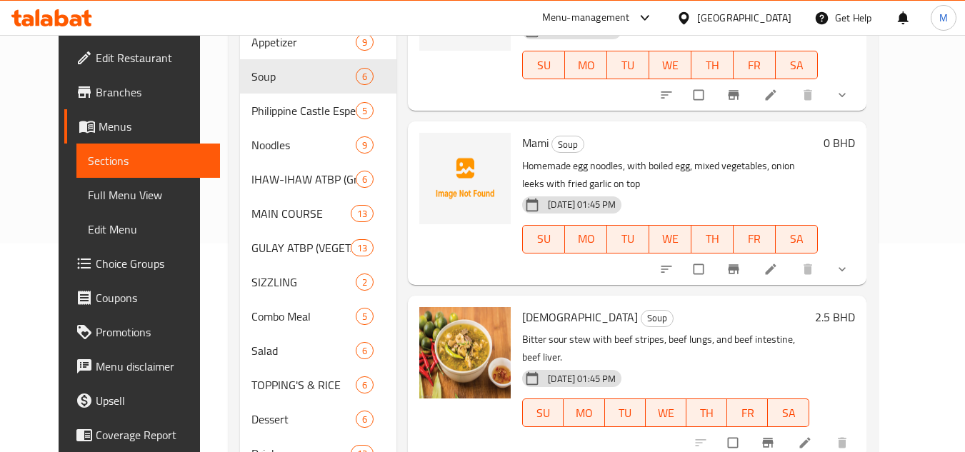
scroll to position [214, 0]
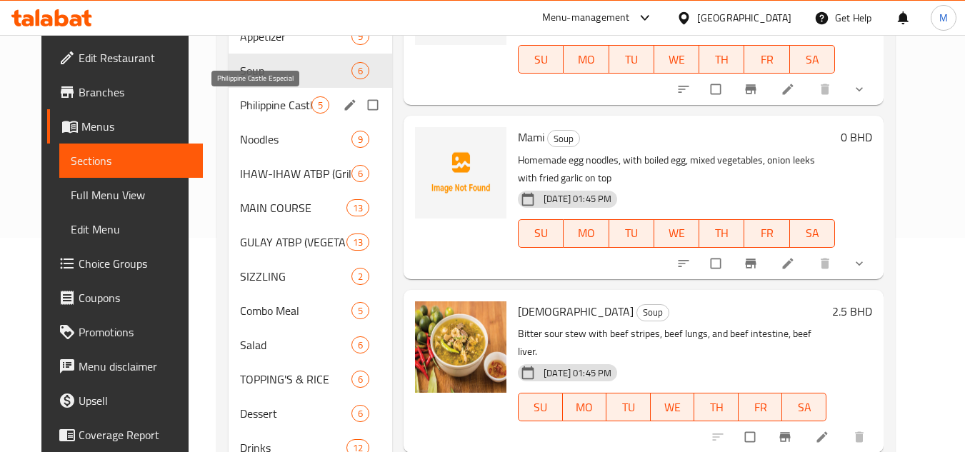
click at [240, 106] on span "Philippine Castle Especial" at bounding box center [275, 104] width 71 height 17
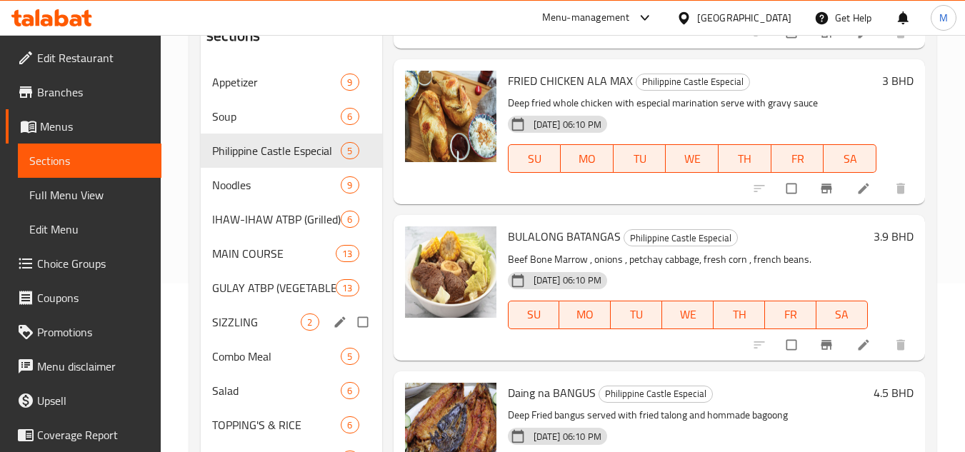
scroll to position [130, 0]
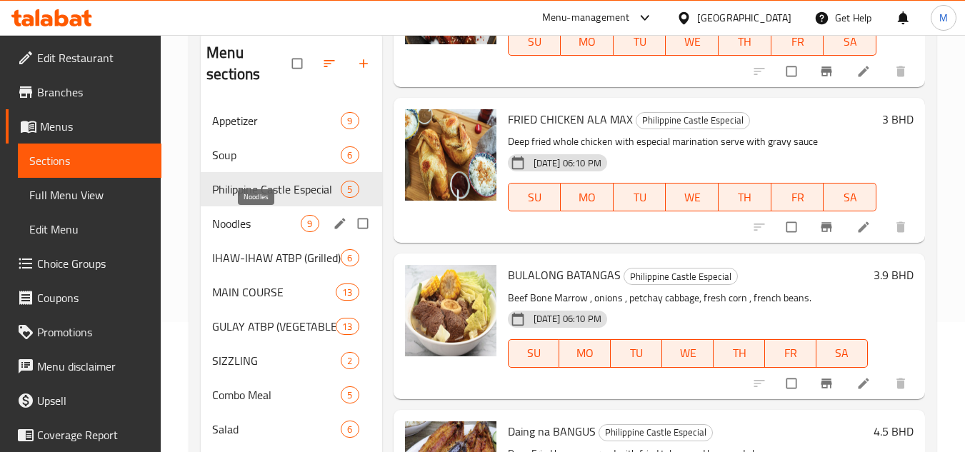
click at [241, 224] on span "Noodles" at bounding box center [256, 223] width 89 height 17
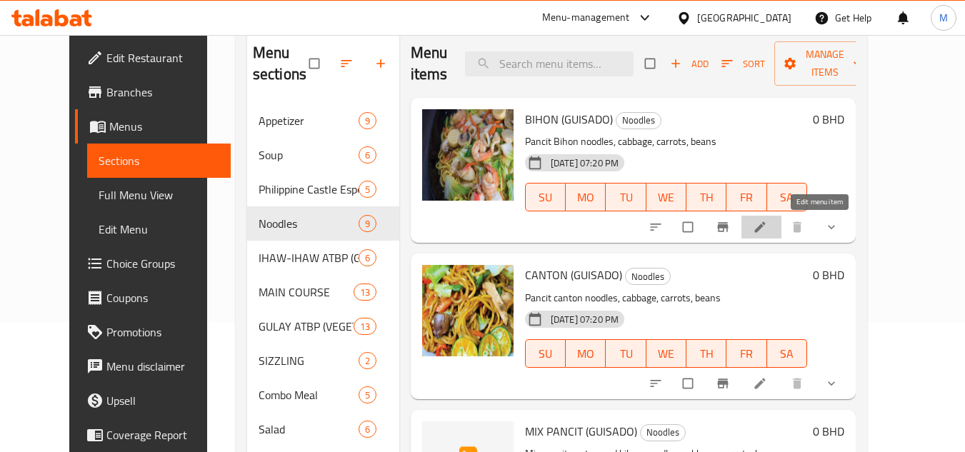
click at [767, 226] on icon at bounding box center [760, 227] width 14 height 14
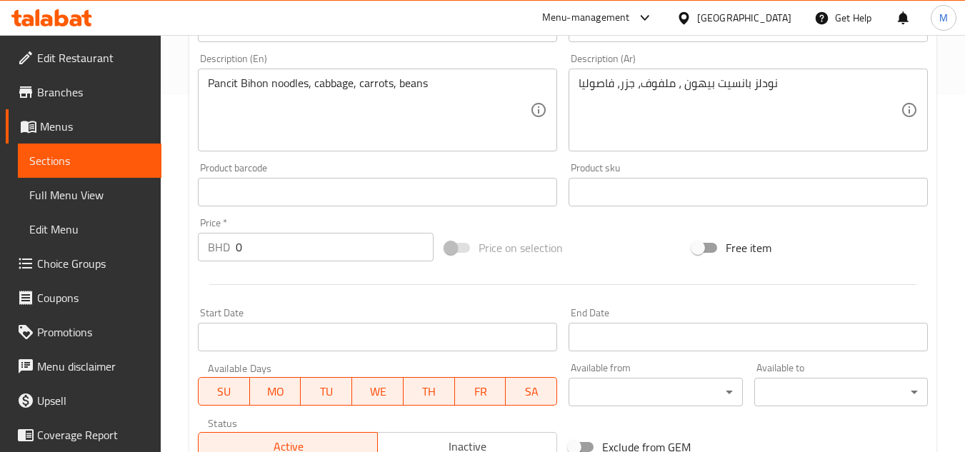
scroll to position [652, 0]
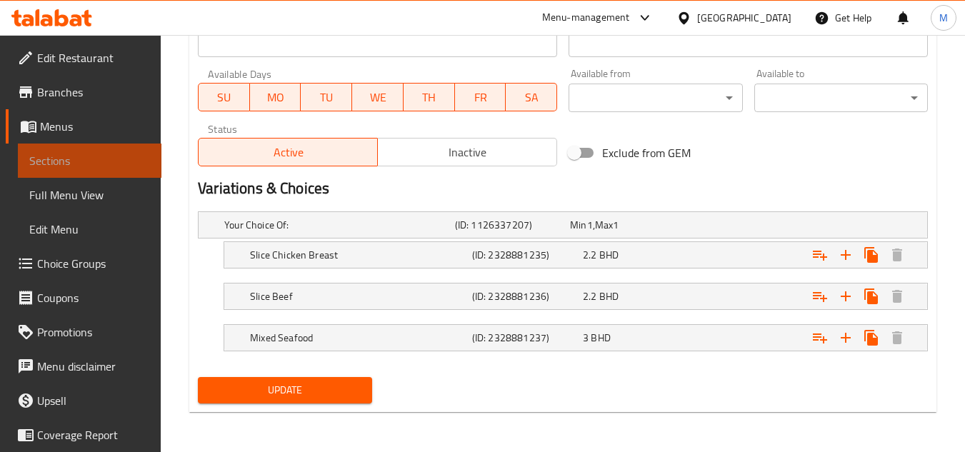
click at [99, 158] on span "Sections" at bounding box center [89, 160] width 121 height 17
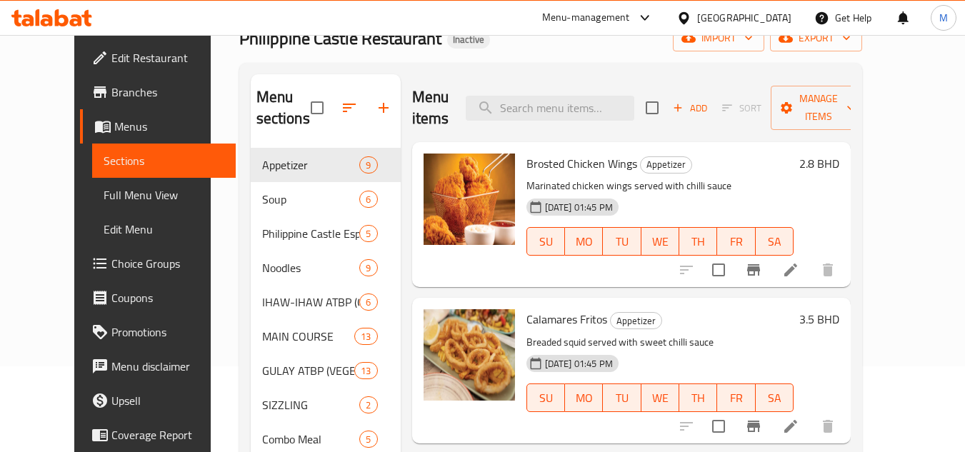
scroll to position [273, 0]
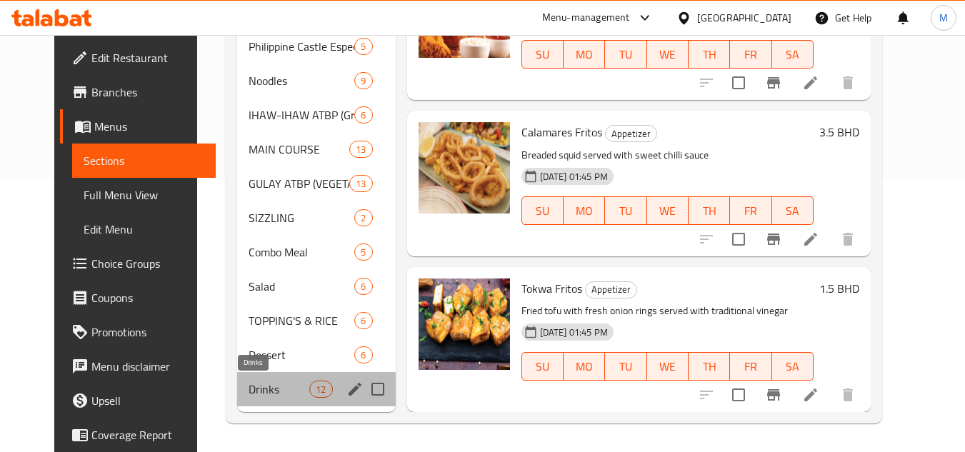
click at [249, 393] on span "Drinks" at bounding box center [279, 389] width 61 height 17
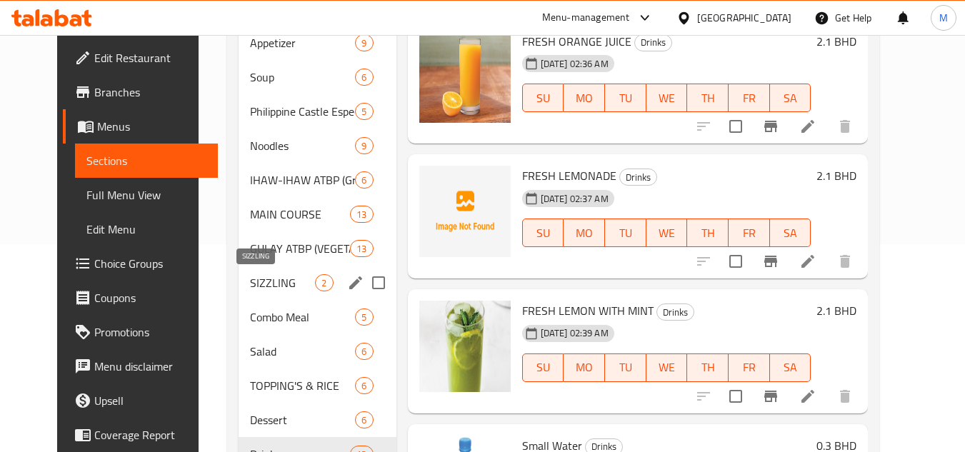
scroll to position [273, 0]
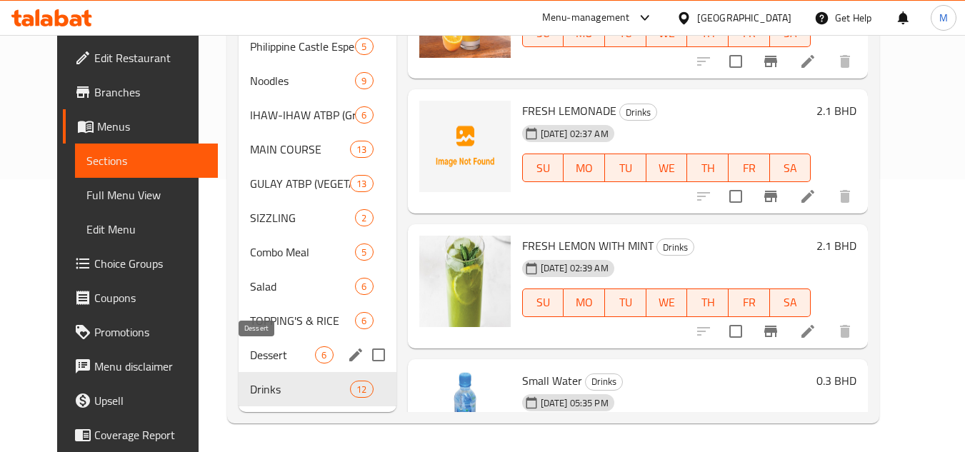
click at [250, 351] on span "Dessert" at bounding box center [282, 355] width 65 height 17
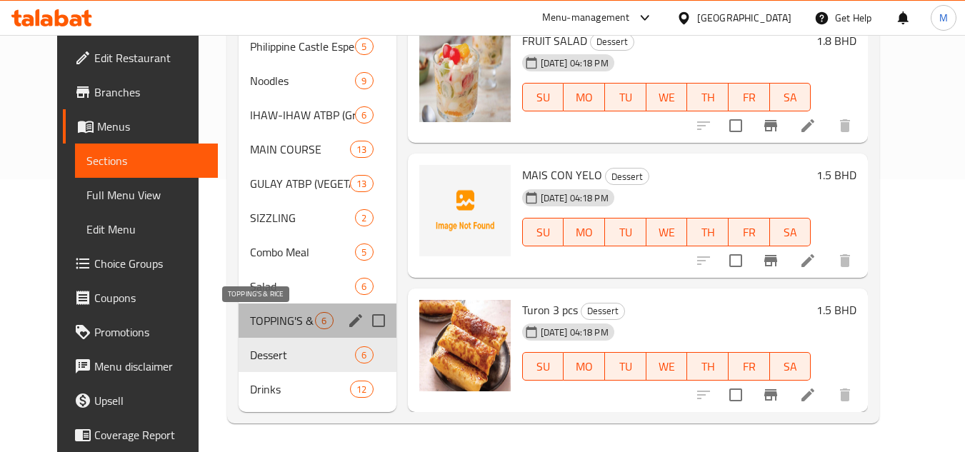
click at [250, 315] on span "TOPPING'S & RICE" at bounding box center [282, 320] width 65 height 17
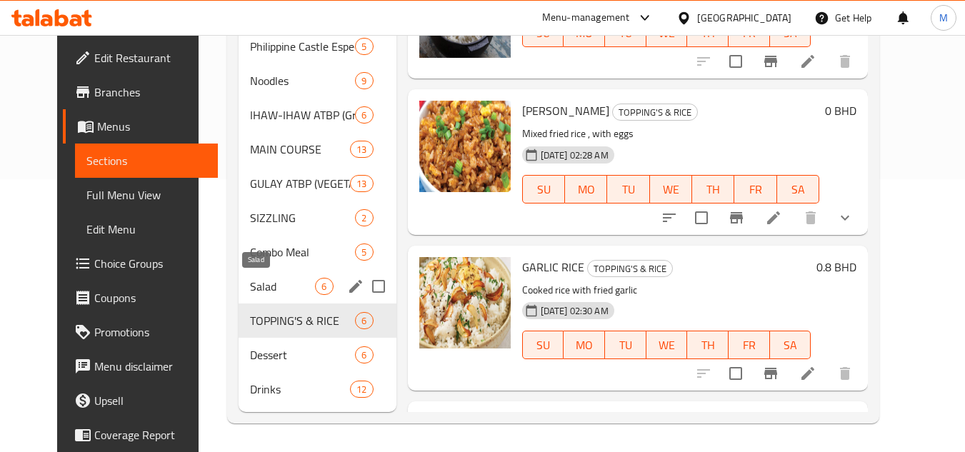
click at [261, 284] on span "Salad" at bounding box center [282, 286] width 65 height 17
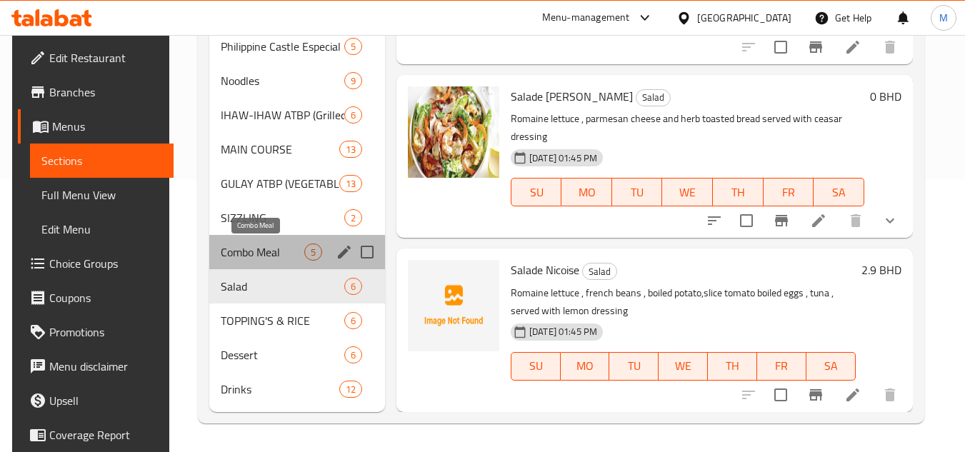
click at [242, 247] on span "Combo Meal" at bounding box center [263, 252] width 84 height 17
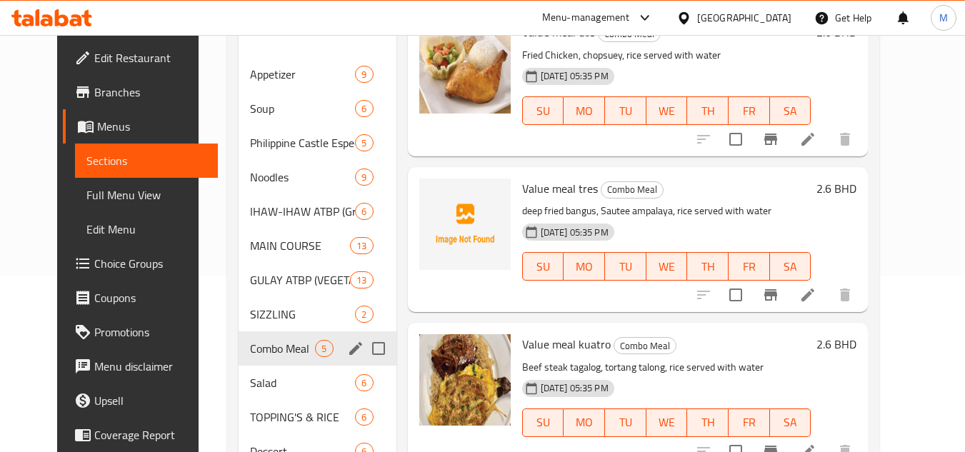
scroll to position [201, 0]
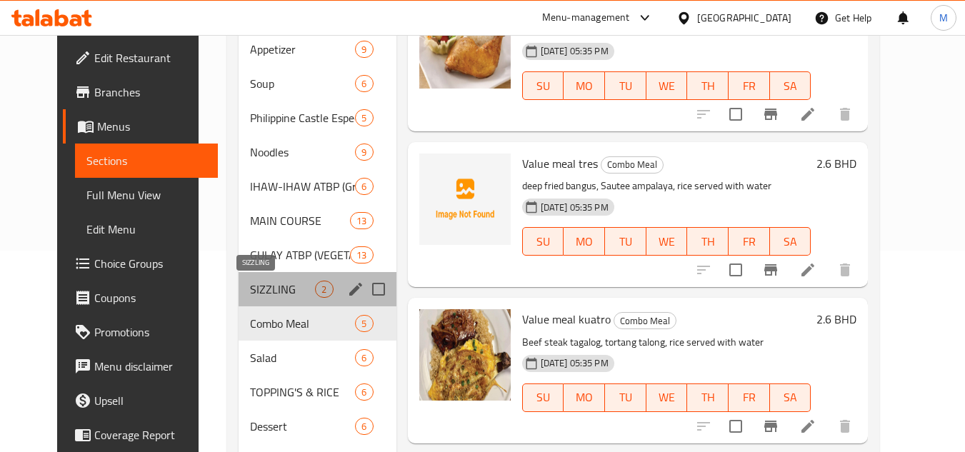
click at [250, 286] on span "SIZZLING" at bounding box center [282, 289] width 65 height 17
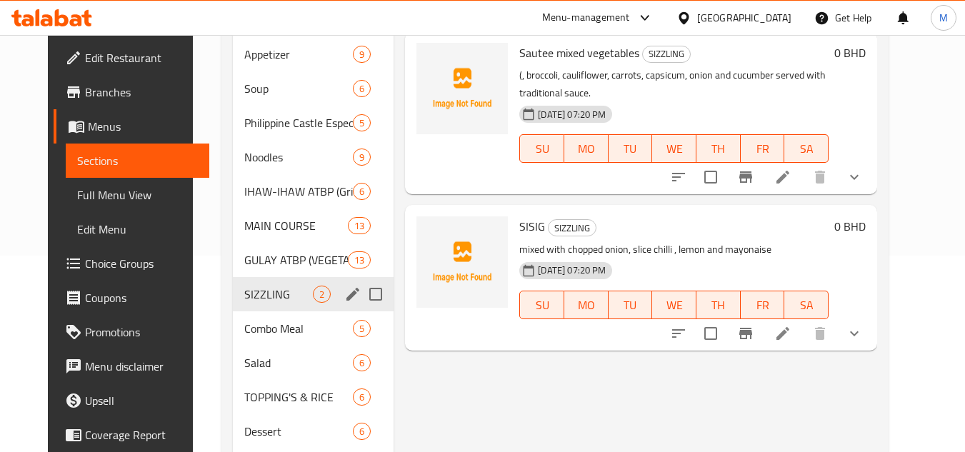
scroll to position [201, 0]
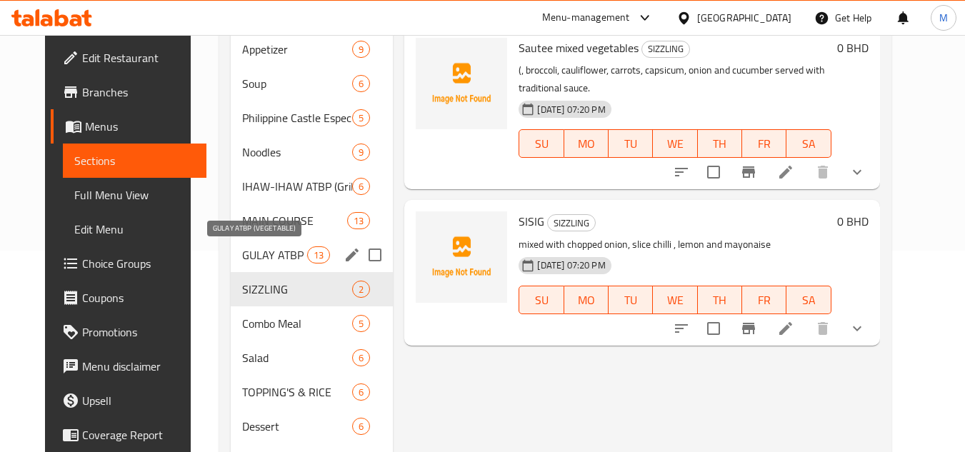
click at [242, 249] on span "GULAY ATBP (VEGETABLE)" at bounding box center [274, 254] width 65 height 17
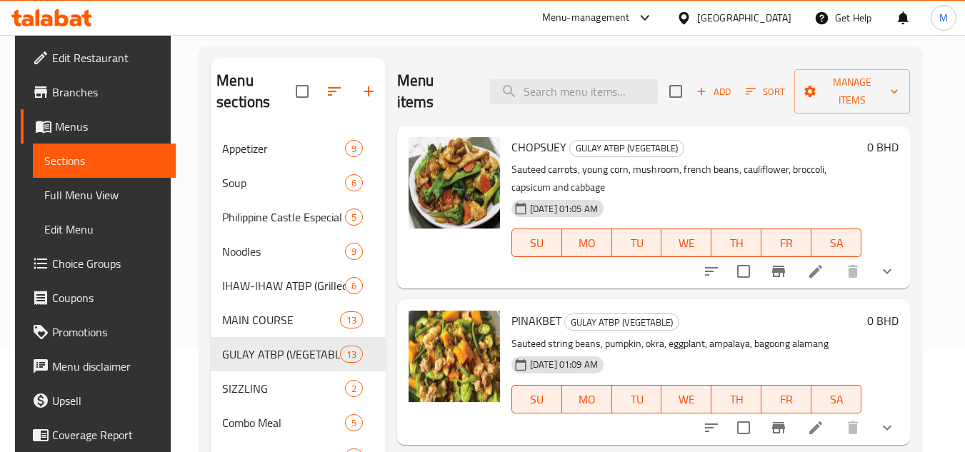
scroll to position [1, 0]
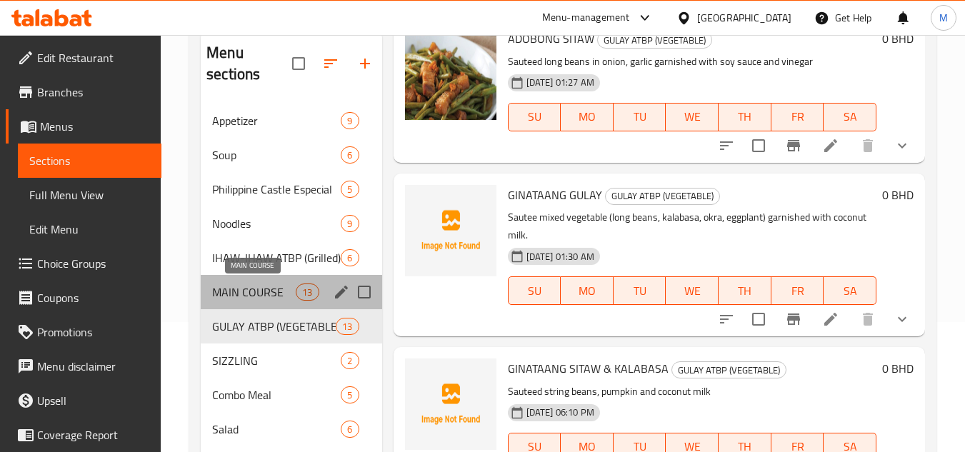
click at [241, 290] on span "MAIN COURSE" at bounding box center [254, 292] width 84 height 17
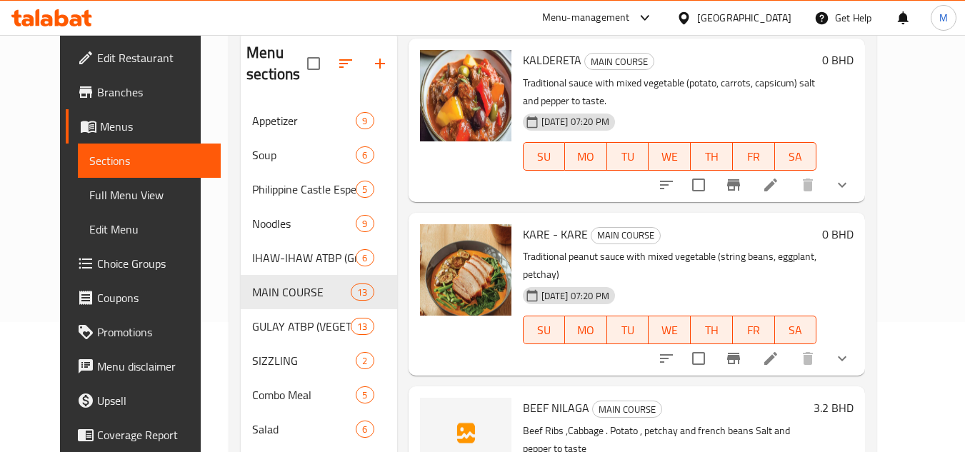
scroll to position [10, 0]
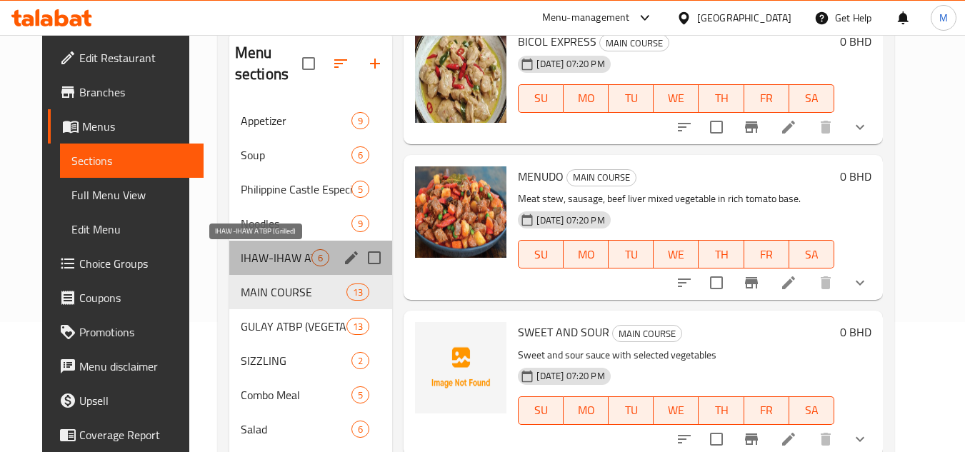
click at [241, 257] on span "IHAW-IHAW ATBP (Grilled)" at bounding box center [276, 257] width 71 height 17
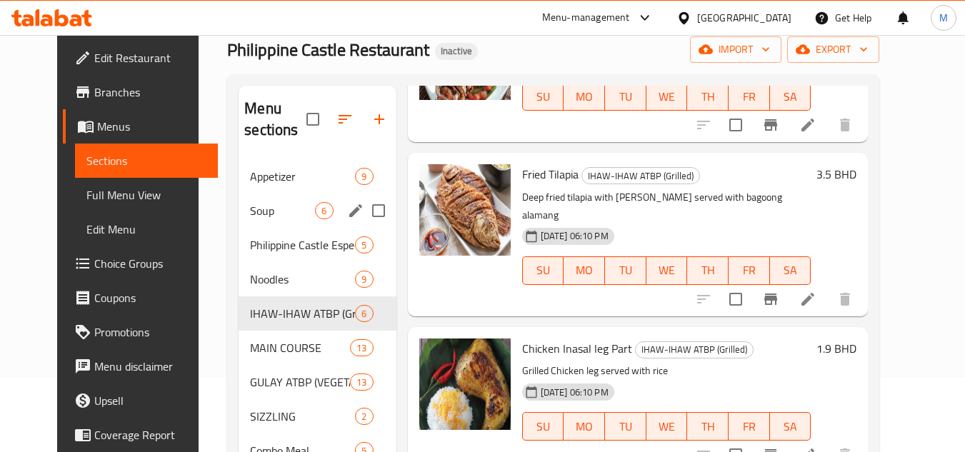
scroll to position [59, 0]
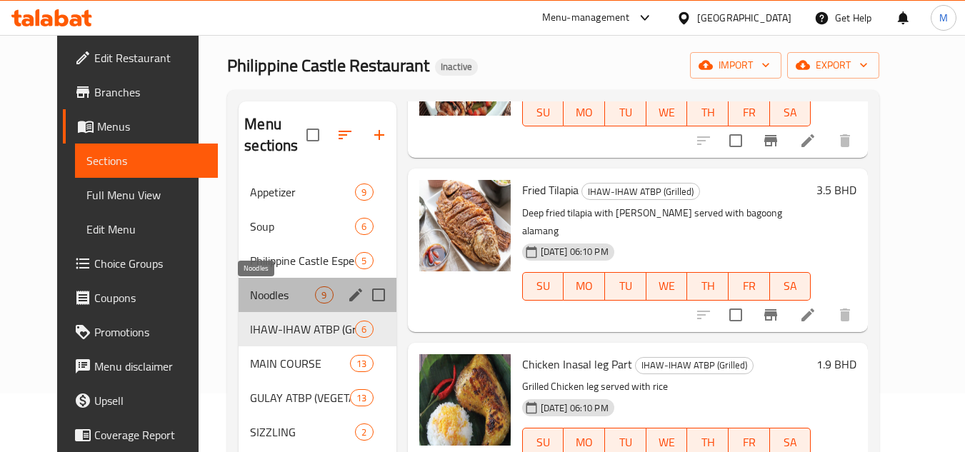
click at [252, 289] on span "Noodles" at bounding box center [282, 294] width 65 height 17
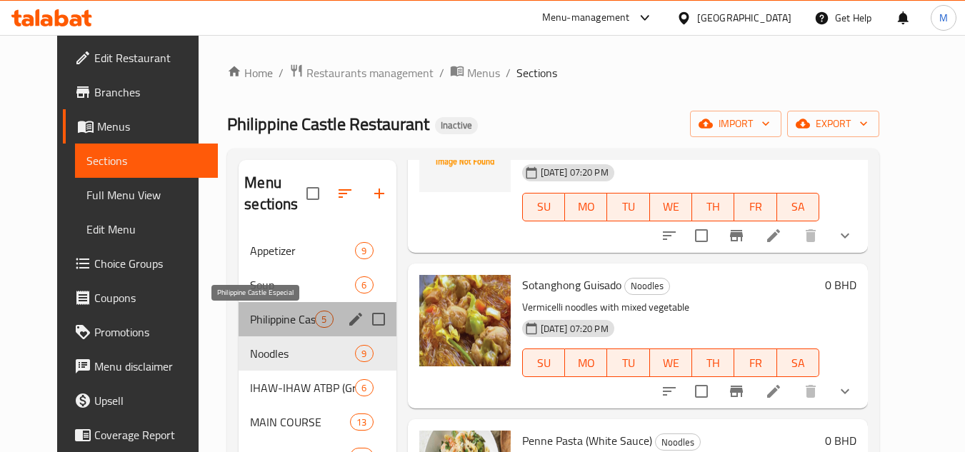
click at [250, 317] on span "Philippine Castle Especial" at bounding box center [282, 319] width 65 height 17
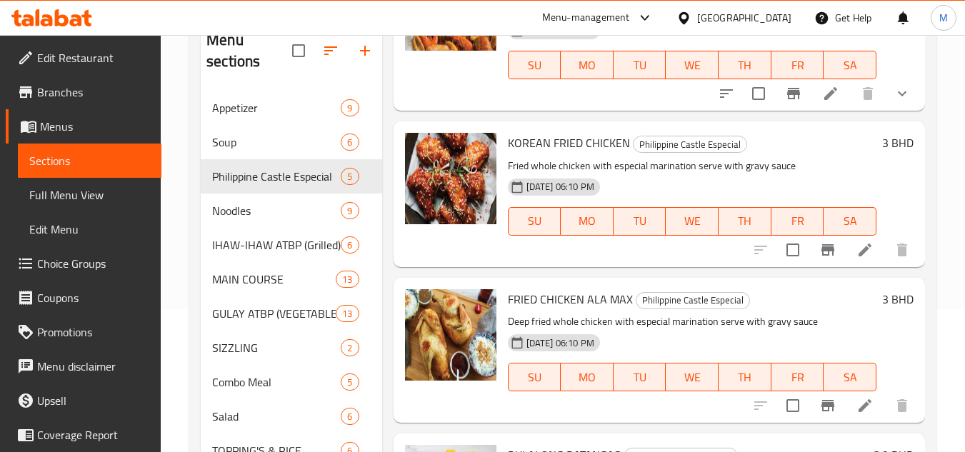
scroll to position [41, 0]
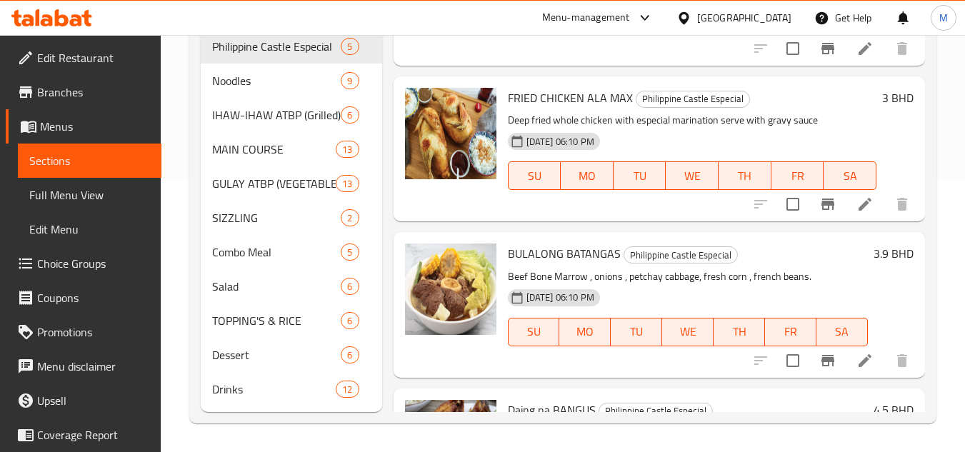
click at [554, 109] on span "FRIED CHICKEN ALA MAX" at bounding box center [570, 97] width 125 height 21
copy h6 "FRIED CHICKEN ALA MAX"
click at [257, 244] on span "Combo Meal" at bounding box center [256, 252] width 89 height 17
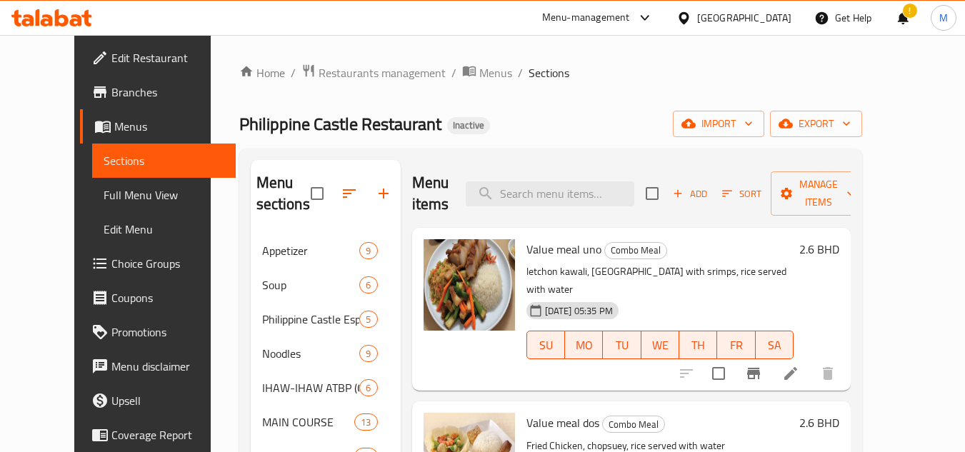
click at [564, 119] on div "Philippine Castle Restaurant Inactive import export" at bounding box center [550, 124] width 623 height 26
drag, startPoint x: 96, startPoint y: 194, endPoint x: 129, endPoint y: 208, distance: 35.6
click at [104, 194] on span "Full Menu View" at bounding box center [164, 194] width 121 height 17
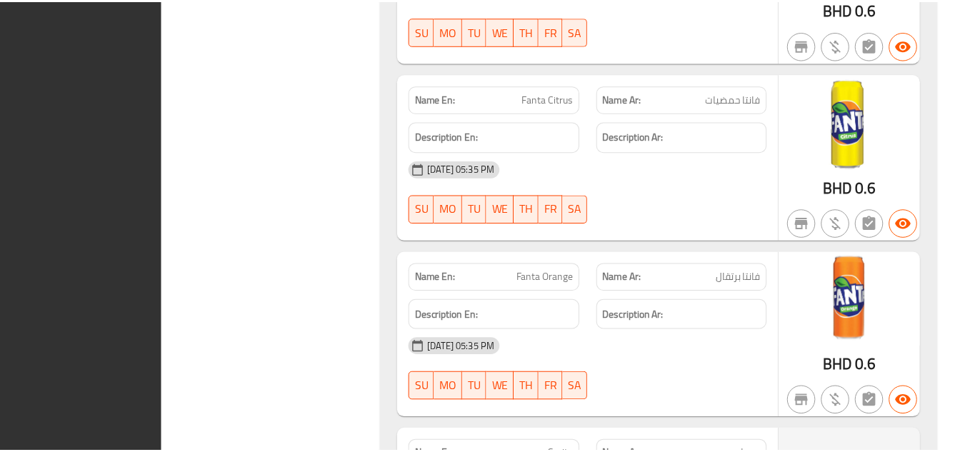
scroll to position [23751, 0]
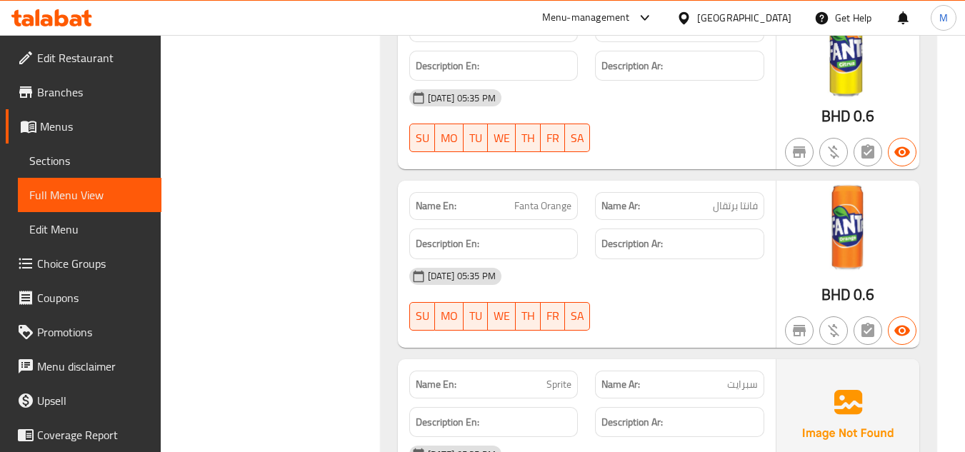
click at [51, 19] on icon at bounding box center [47, 20] width 12 height 12
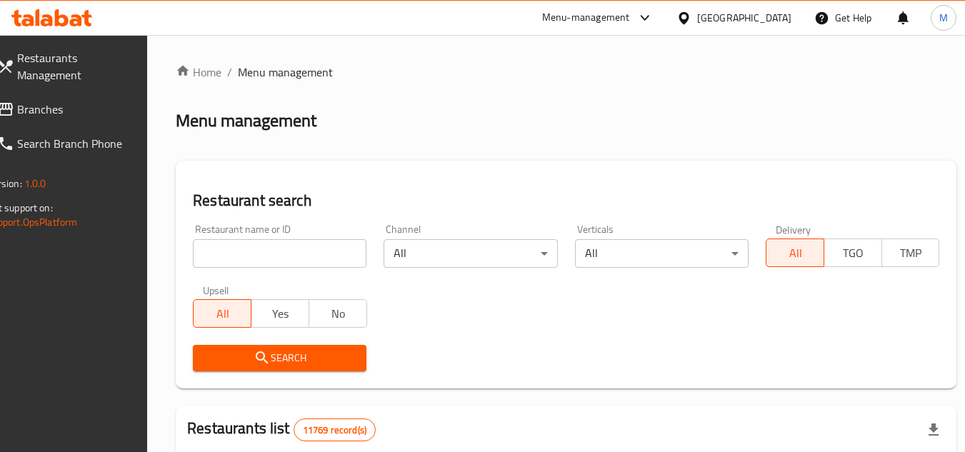
click at [342, 246] on input "search" at bounding box center [280, 253] width 174 height 29
paste input "680652"
type input "680652"
click button "Search" at bounding box center [280, 358] width 174 height 26
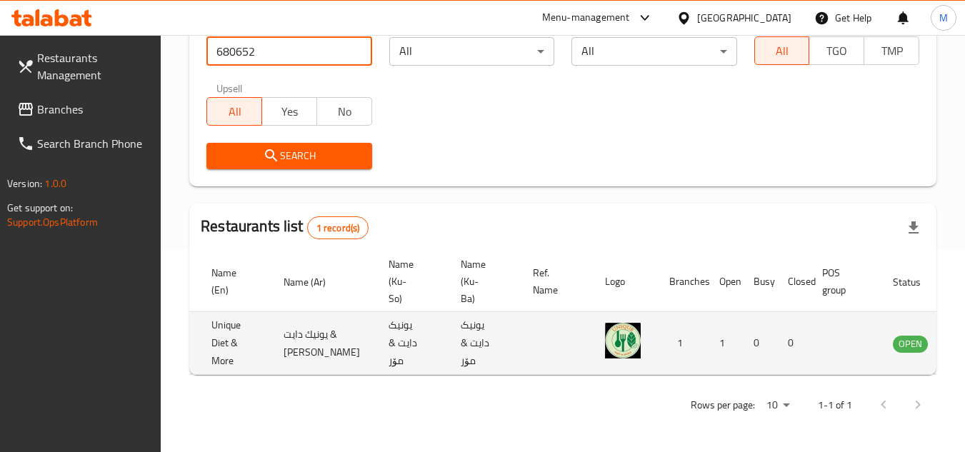
scroll to position [0, 89]
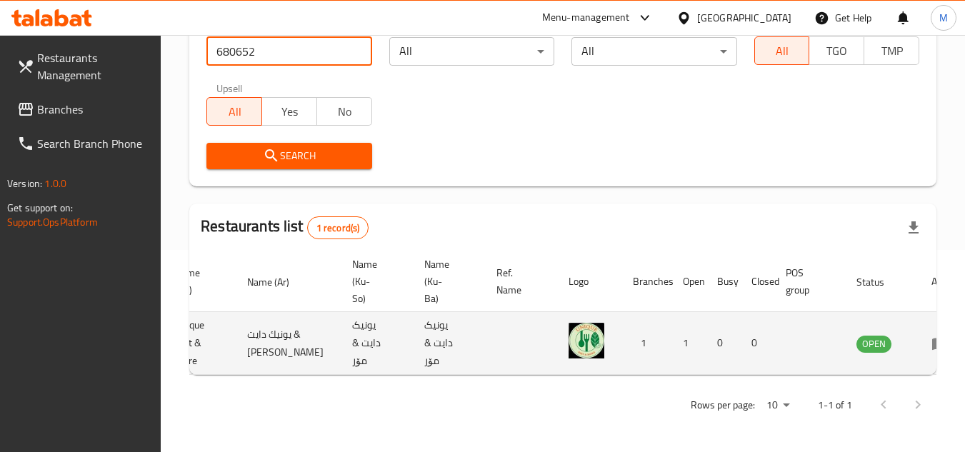
click at [932, 335] on icon "enhanced table" at bounding box center [940, 343] width 17 height 17
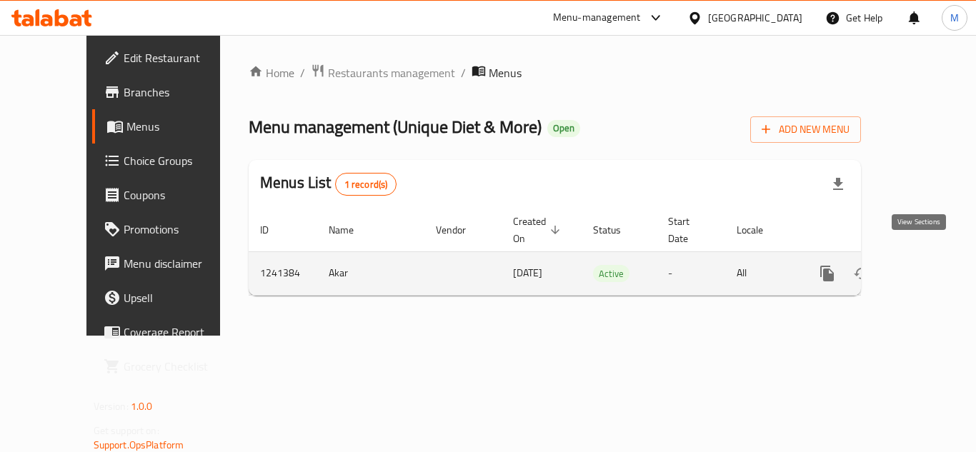
click at [927, 265] on icon "enhanced table" at bounding box center [930, 273] width 17 height 17
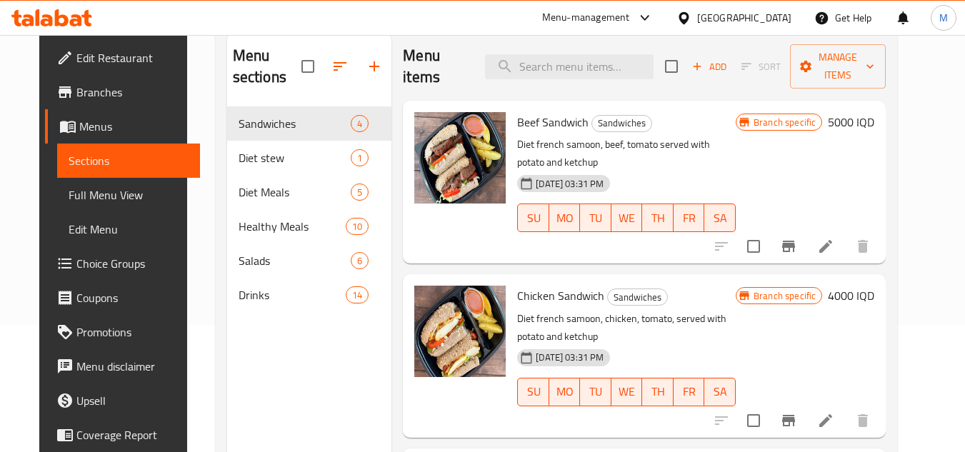
scroll to position [200, 0]
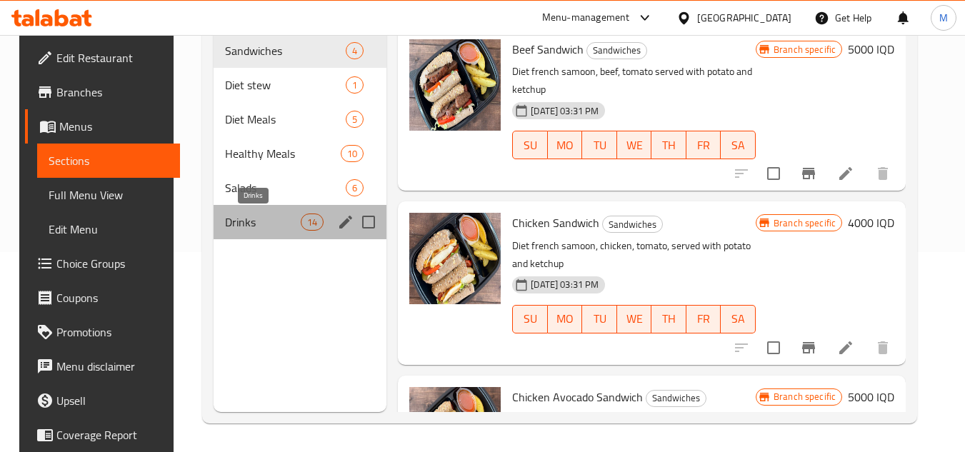
click at [270, 222] on span "Drinks" at bounding box center [263, 222] width 76 height 17
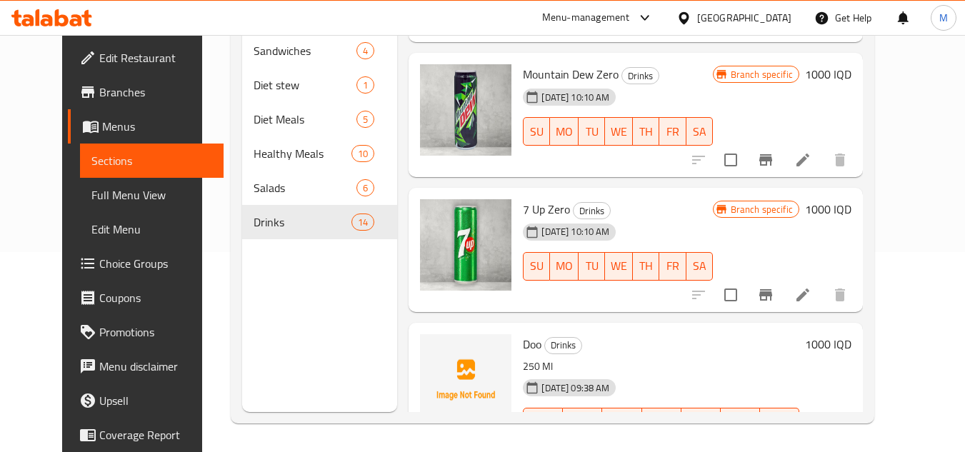
scroll to position [1513, 0]
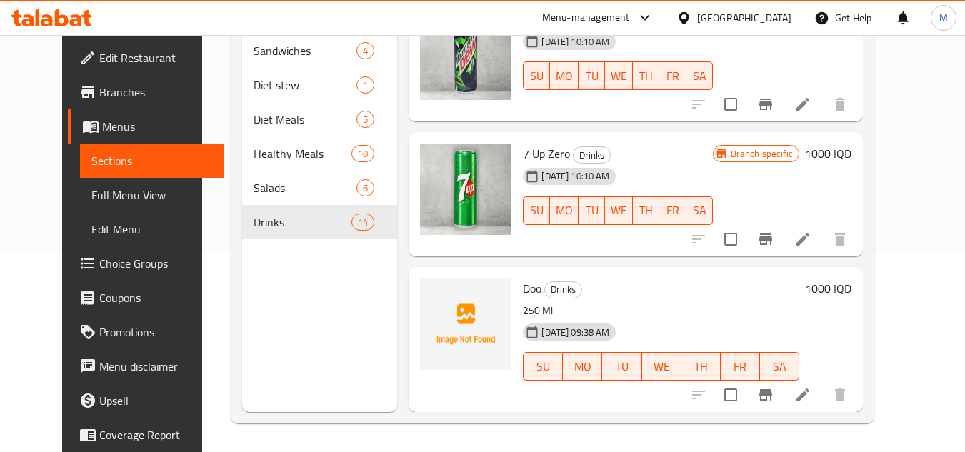
click at [903, 295] on div "Home / Restaurants management / Menus / Sections Unique Diet & More Open import…" at bounding box center [552, 143] width 701 height 617
click at [433, 293] on icon "upload picture" at bounding box center [440, 297] width 14 height 13
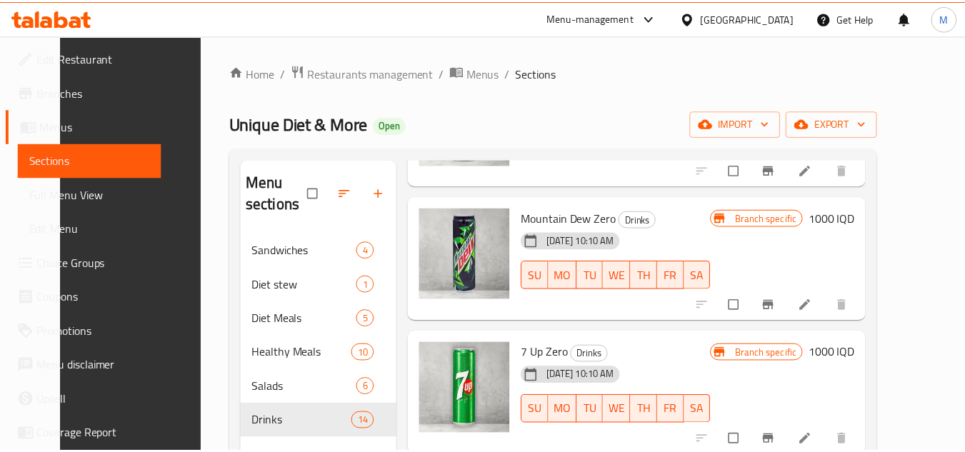
scroll to position [200, 0]
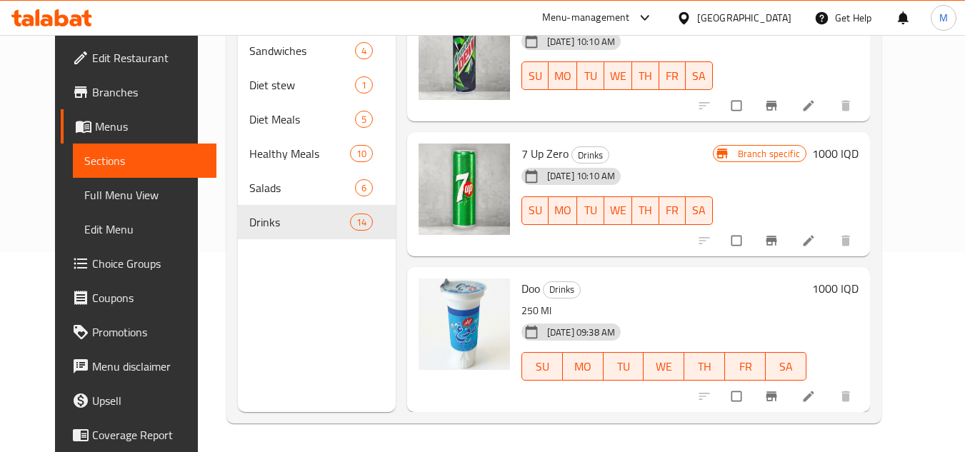
click at [71, 17] on icon at bounding box center [51, 17] width 81 height 17
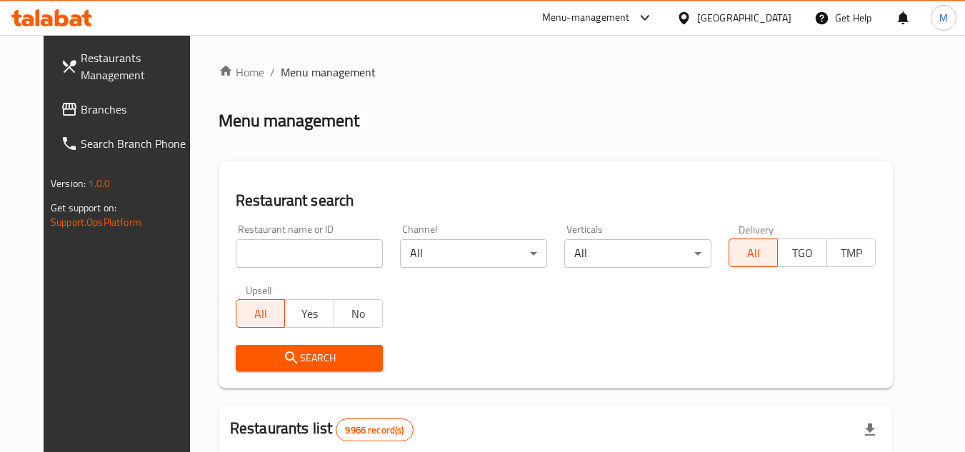
scroll to position [118, 0]
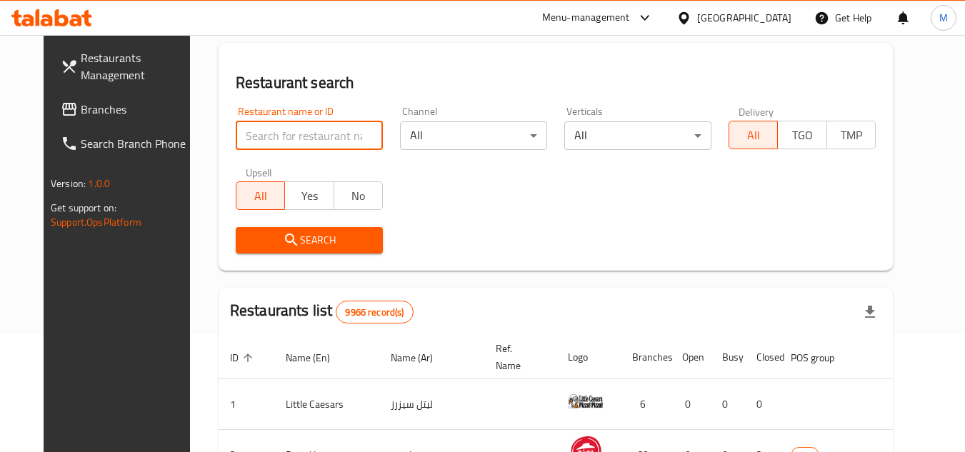
click at [312, 129] on input "search" at bounding box center [309, 135] width 147 height 29
paste input "Mini [PERSON_NAME]"
type input "Mini [PERSON_NAME]"
click button "Search" at bounding box center [309, 240] width 147 height 26
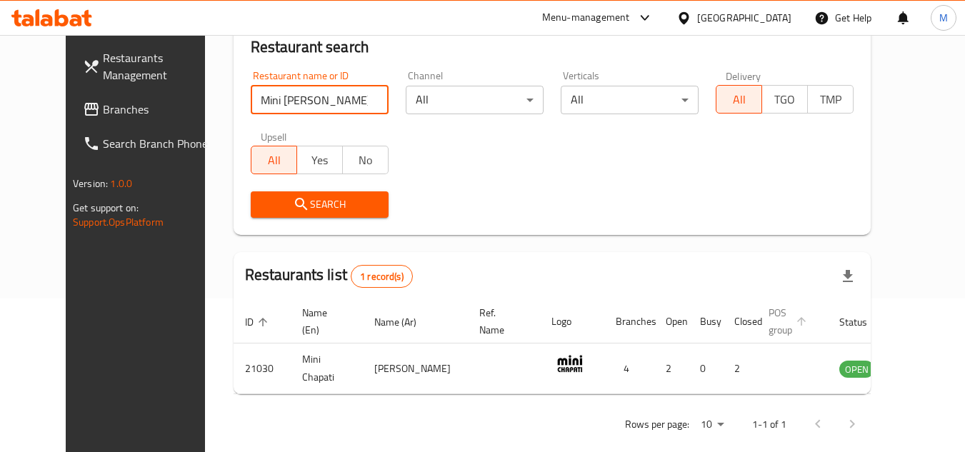
scroll to position [173, 0]
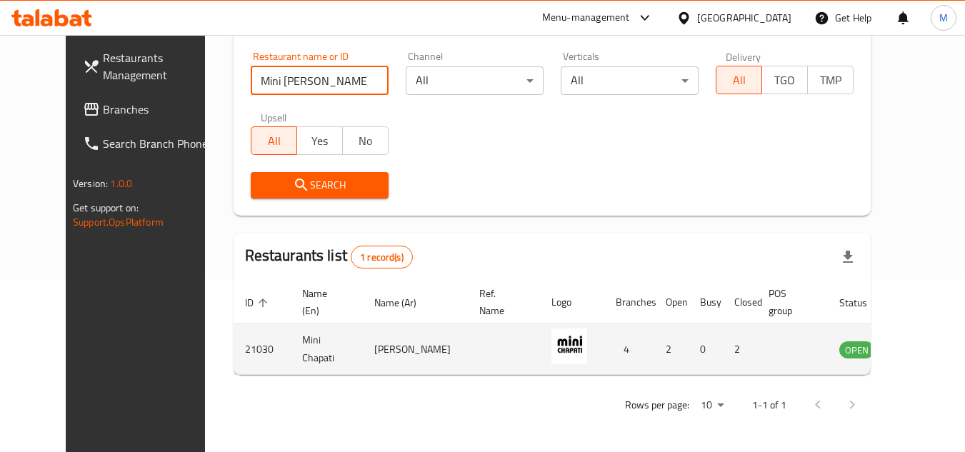
click at [915, 347] on icon "enhanced table" at bounding box center [923, 350] width 16 height 12
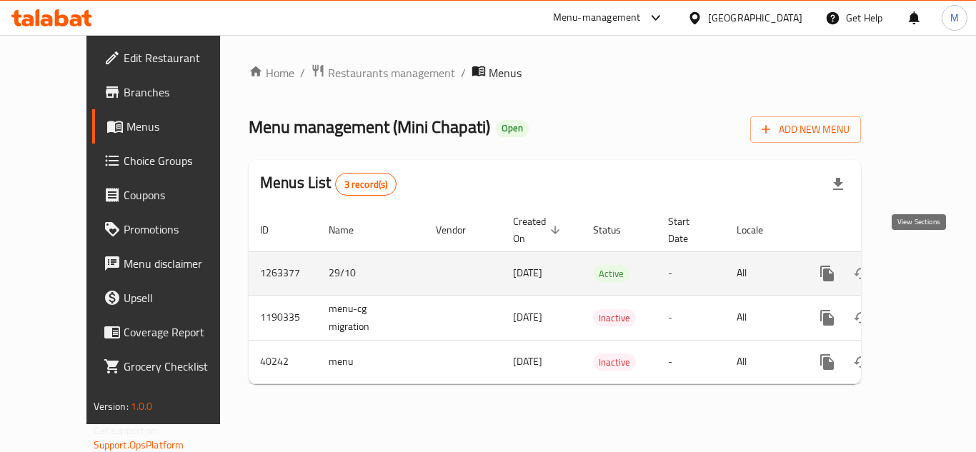
click at [924, 265] on icon "enhanced table" at bounding box center [930, 273] width 17 height 17
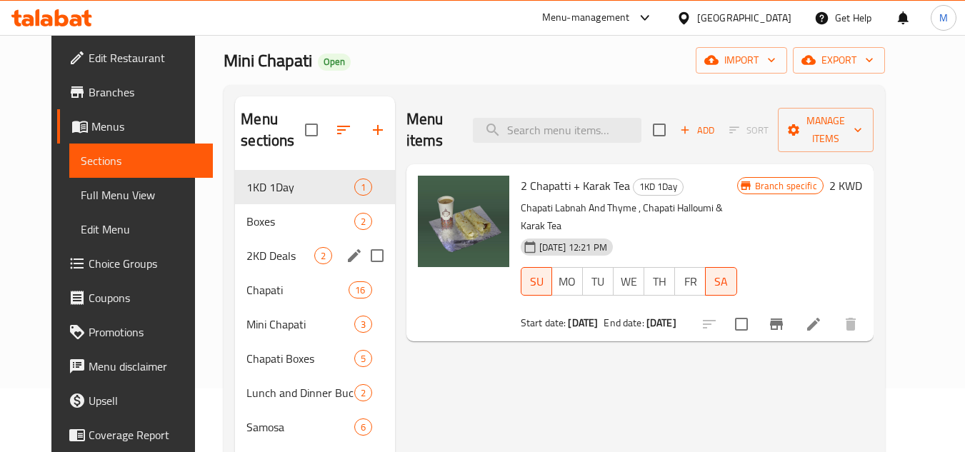
scroll to position [71, 0]
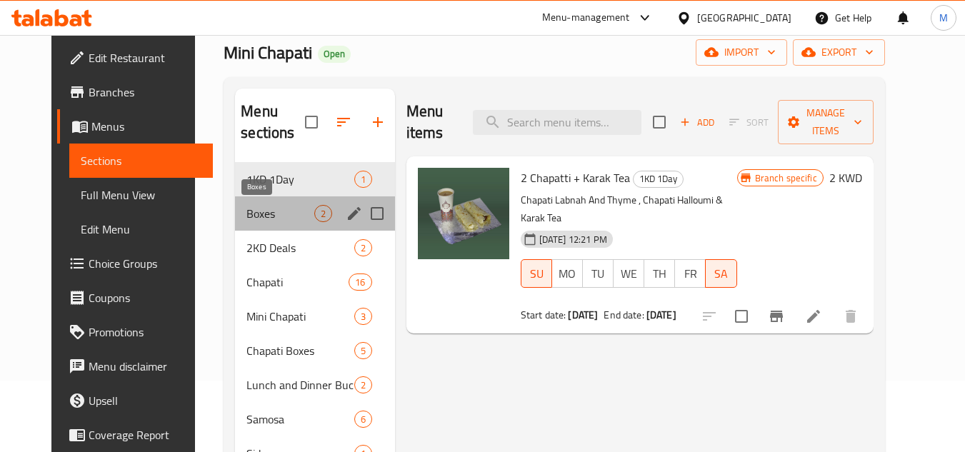
click at [254, 209] on span "Boxes" at bounding box center [279, 213] width 67 height 17
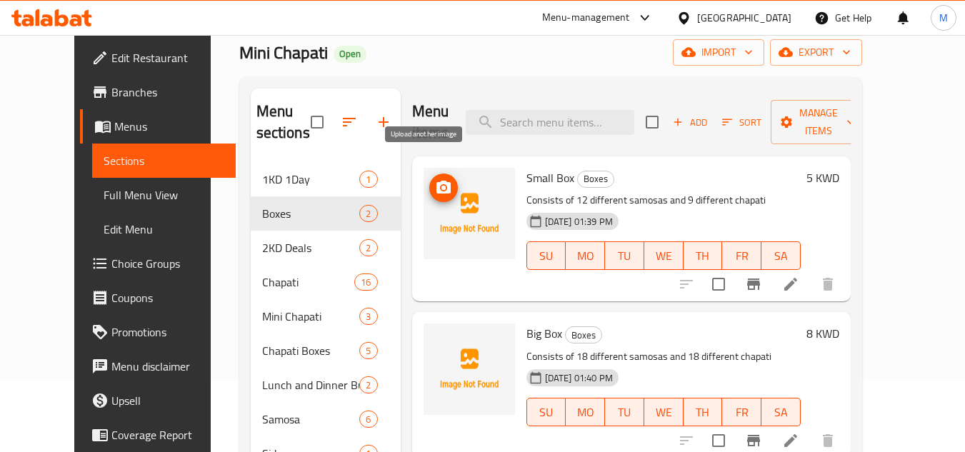
click at [429, 179] on span "upload picture" at bounding box center [443, 187] width 29 height 17
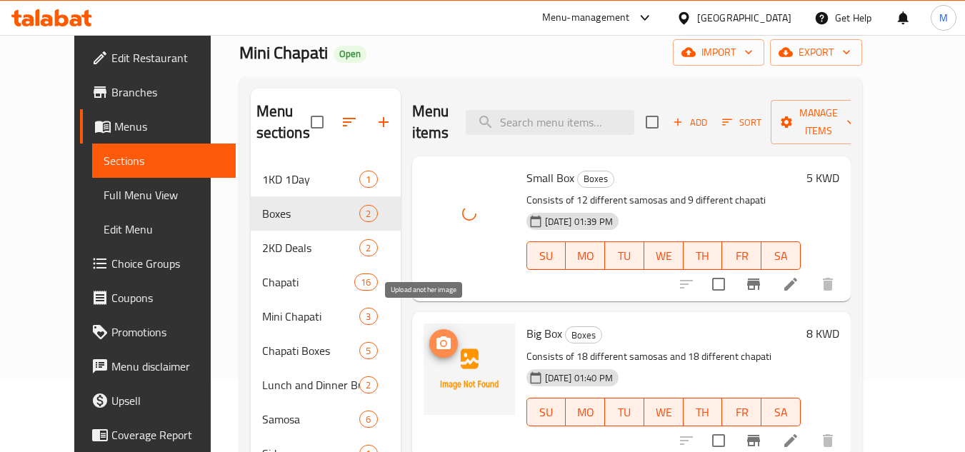
click at [429, 335] on span "upload picture" at bounding box center [443, 343] width 29 height 17
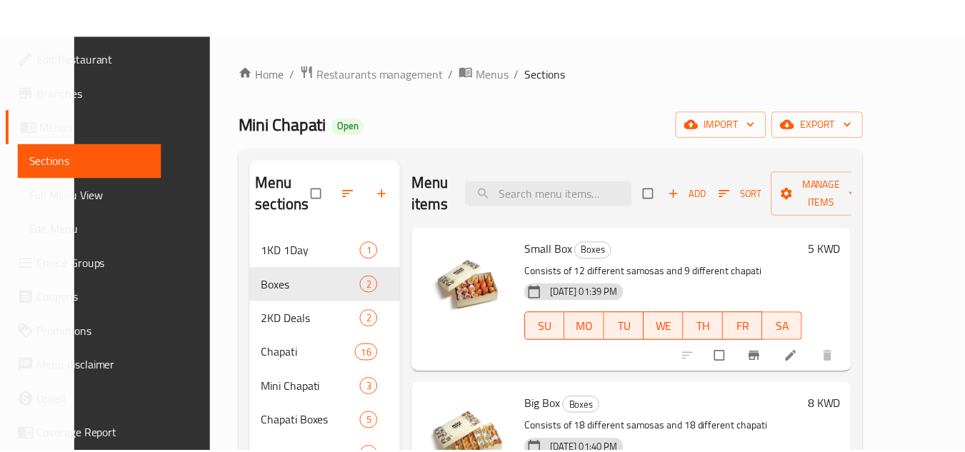
scroll to position [239, 0]
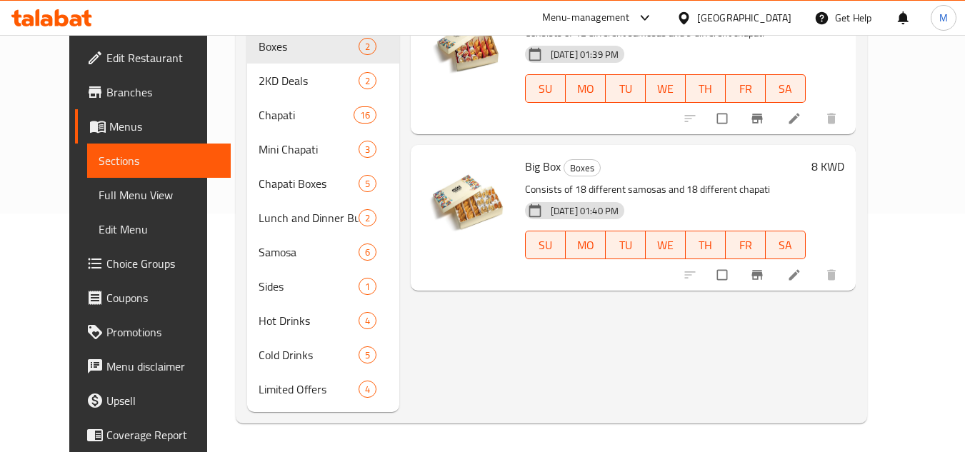
click at [68, 17] on icon at bounding box center [51, 17] width 81 height 17
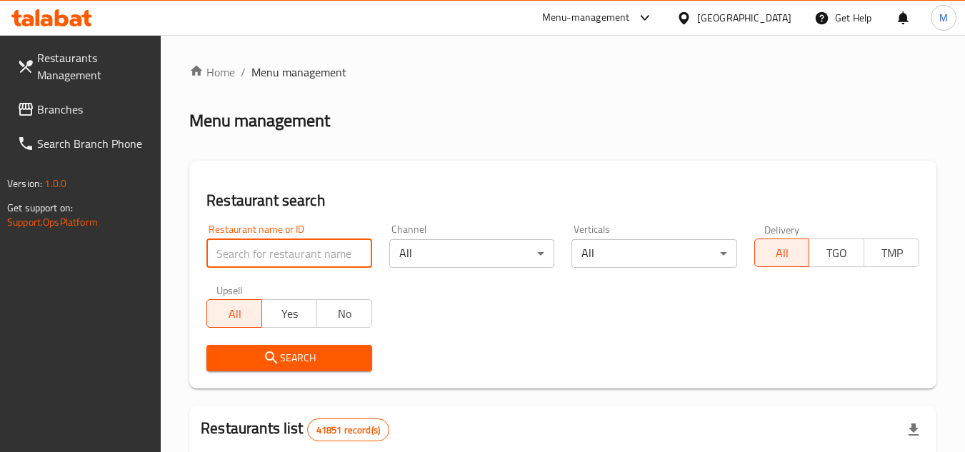
click at [297, 254] on input "search" at bounding box center [288, 253] width 165 height 29
paste input "Toot Wa Ruman"
type input "Toot Wa Ruman"
click button "Search" at bounding box center [288, 358] width 165 height 26
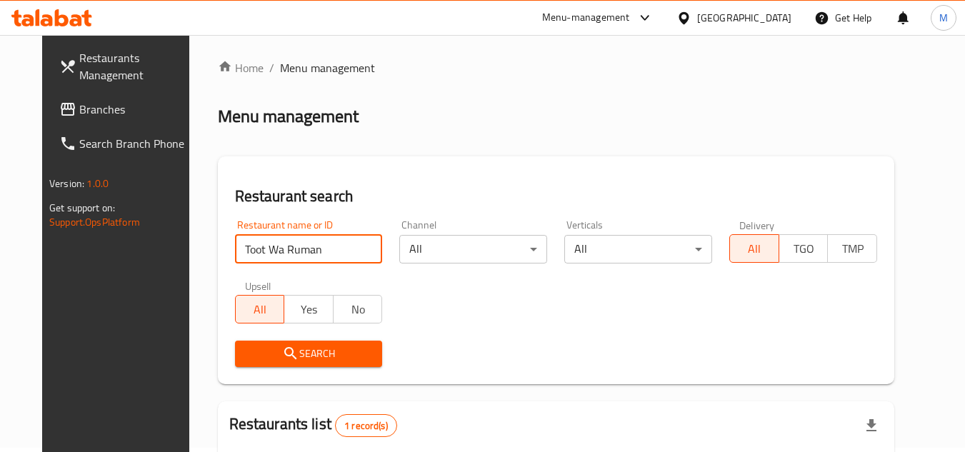
scroll to position [173, 0]
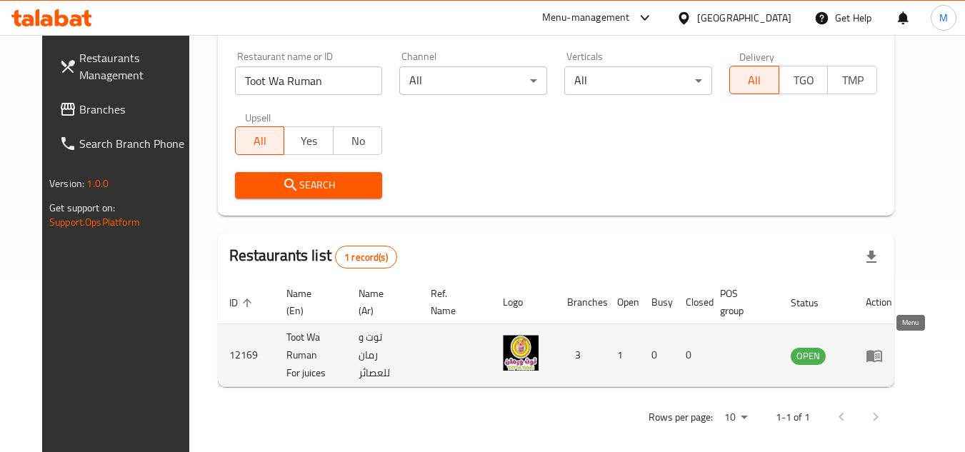
click at [882, 350] on icon "enhanced table" at bounding box center [875, 356] width 16 height 12
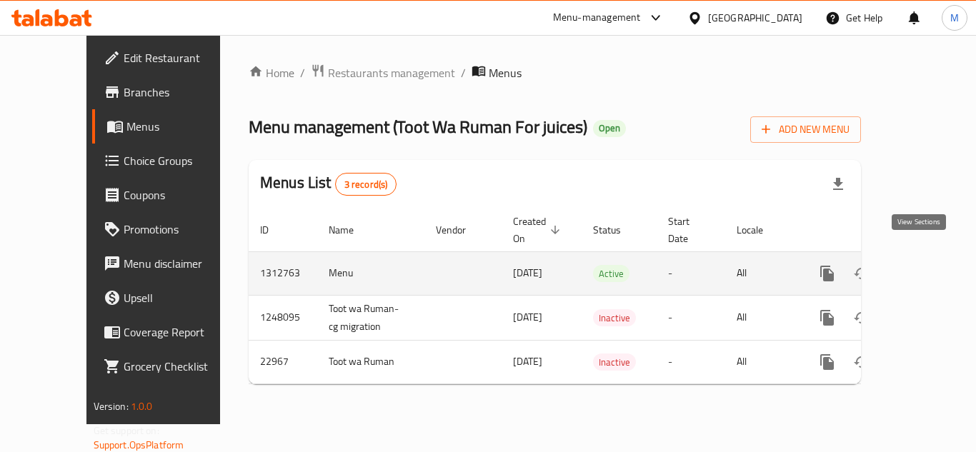
click at [925, 265] on icon "enhanced table" at bounding box center [930, 273] width 17 height 17
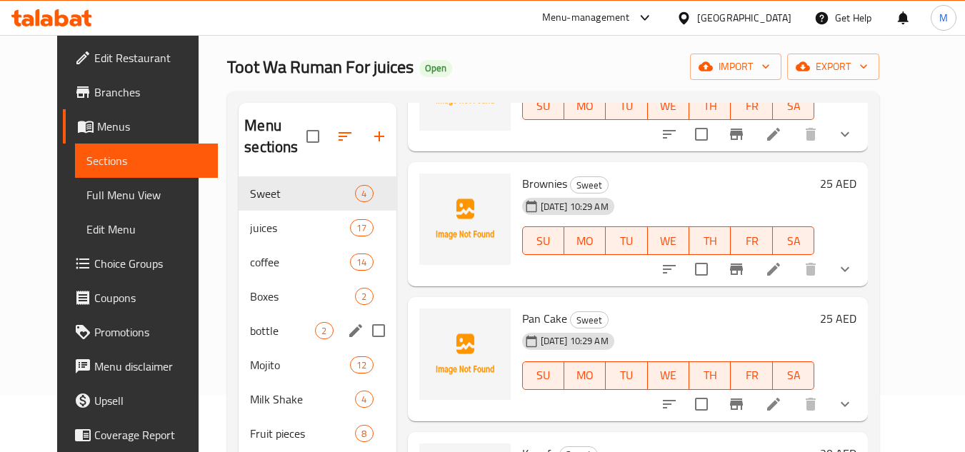
scroll to position [143, 0]
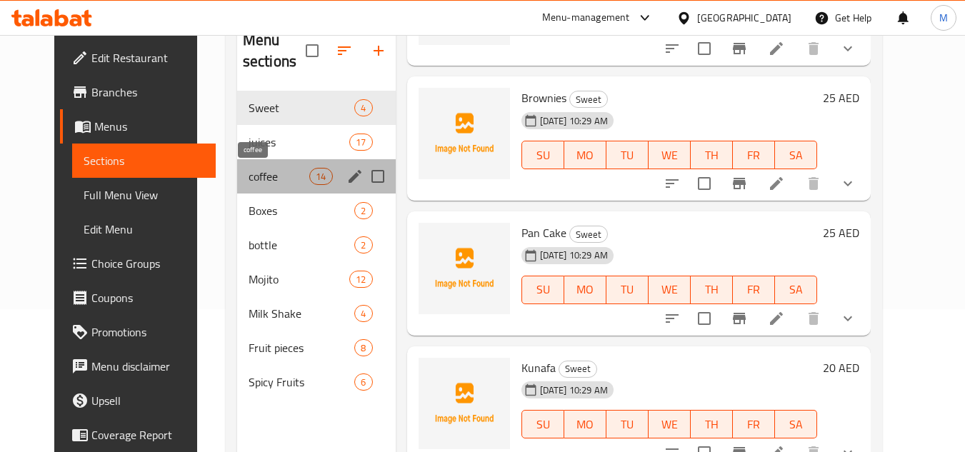
click at [273, 178] on span "coffee" at bounding box center [279, 176] width 61 height 17
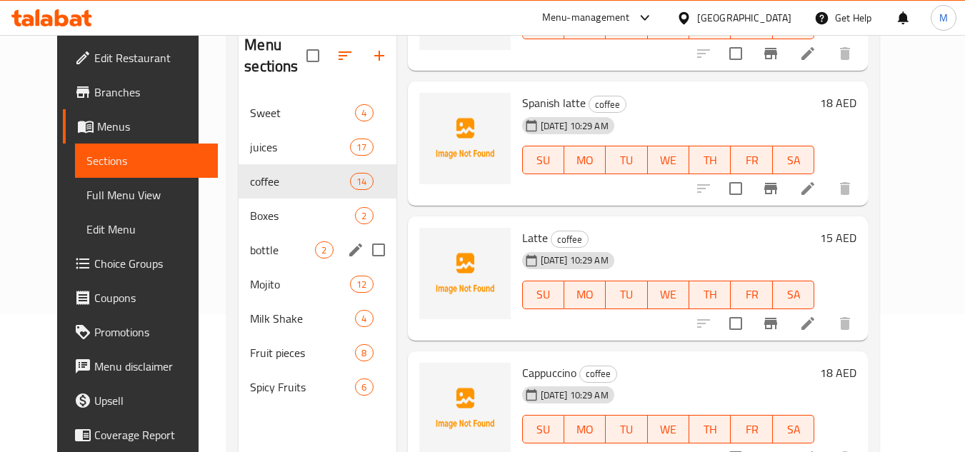
scroll to position [200, 0]
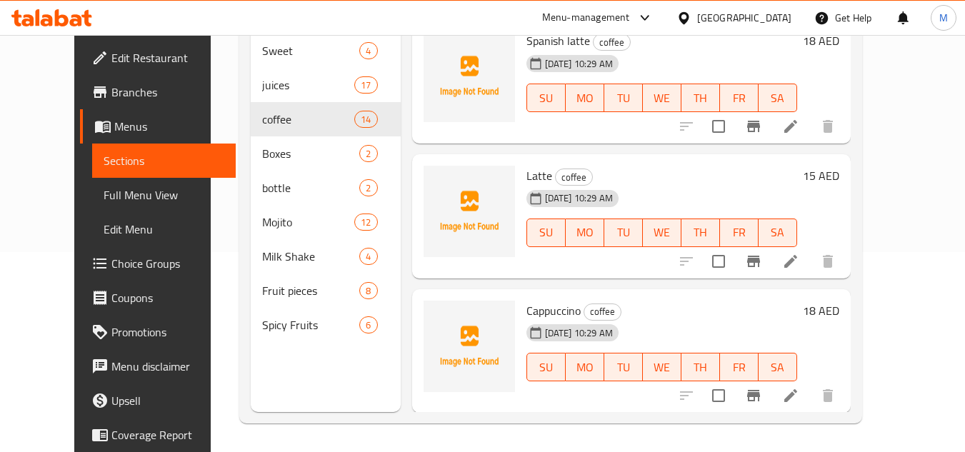
click at [891, 77] on div "Home / Restaurants management / Menus / Sections Toot Wa Ruman For juices Open …" at bounding box center [551, 143] width 680 height 617
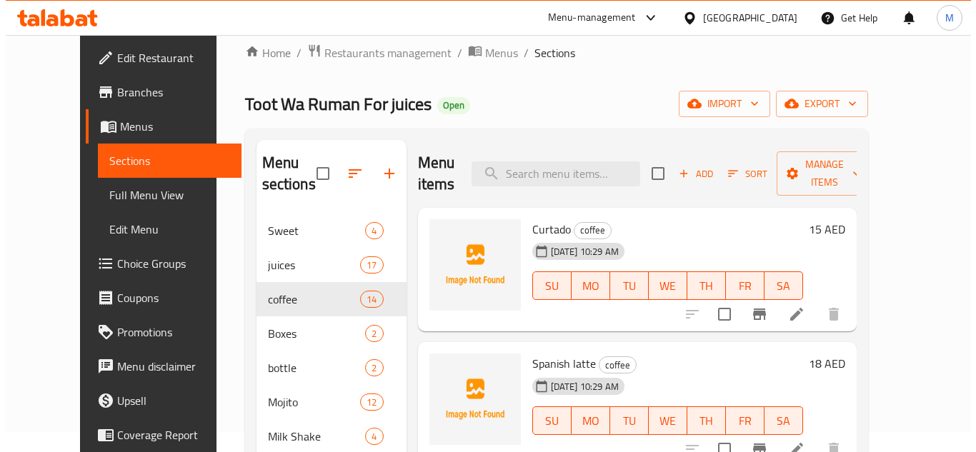
scroll to position [0, 0]
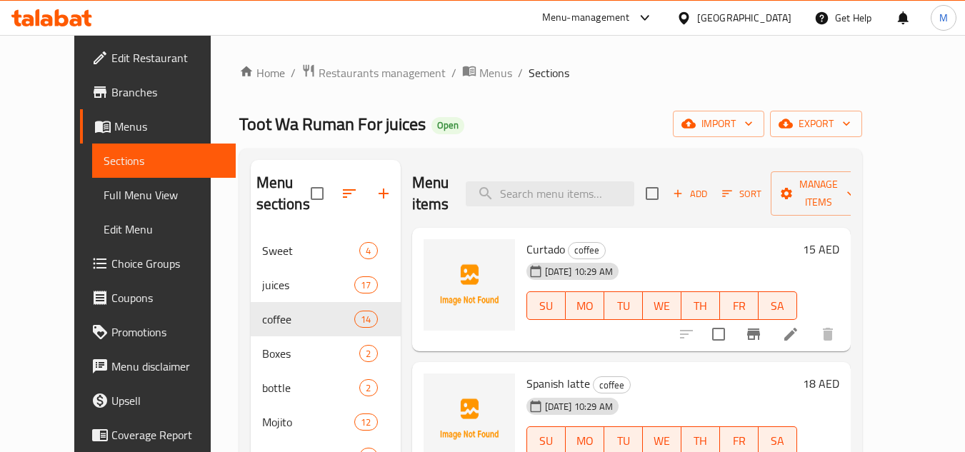
click at [697, 100] on div "Home / Restaurants management / Menus / Sections Toot Wa Ruman For juices Open …" at bounding box center [550, 344] width 623 height 560
click at [756, 119] on icon "button" at bounding box center [749, 123] width 14 height 14
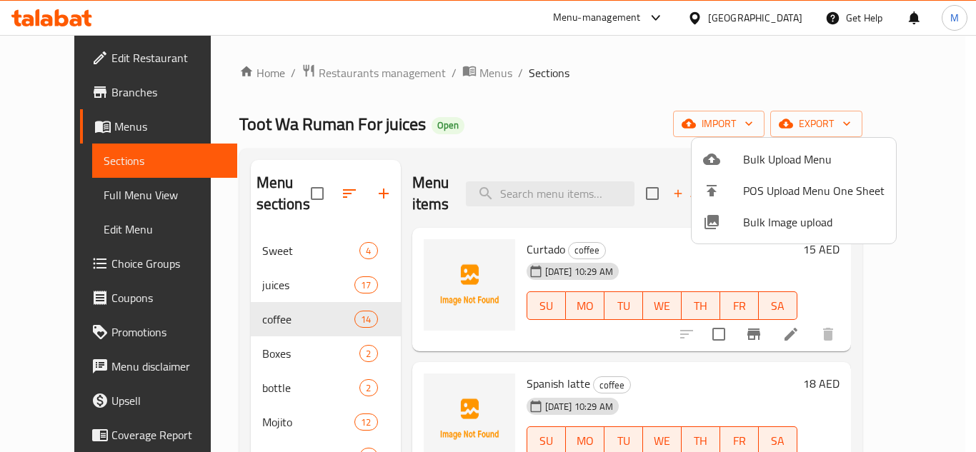
click at [759, 220] on span "Bulk Image upload" at bounding box center [813, 222] width 141 height 17
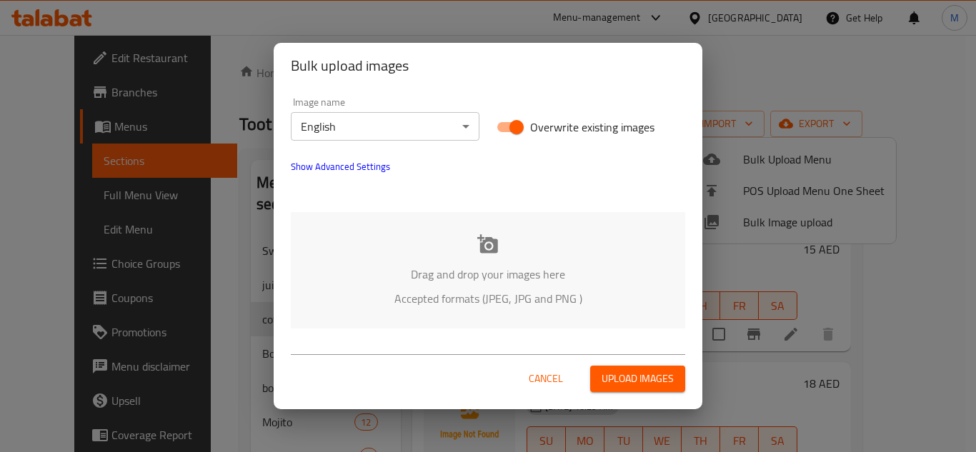
click at [397, 244] on div "Drag and drop your images here Accepted formats (JPEG, JPG and PNG )" at bounding box center [488, 270] width 394 height 116
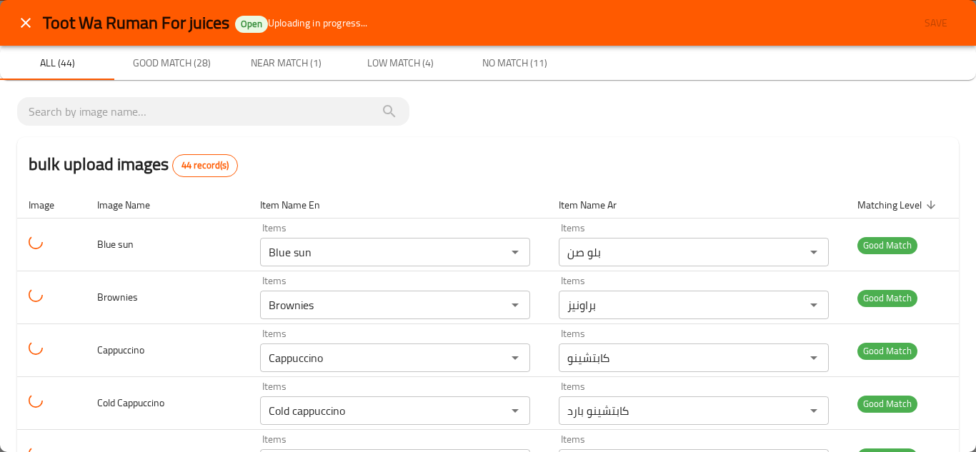
click at [19, 18] on icon "close" at bounding box center [25, 22] width 17 height 17
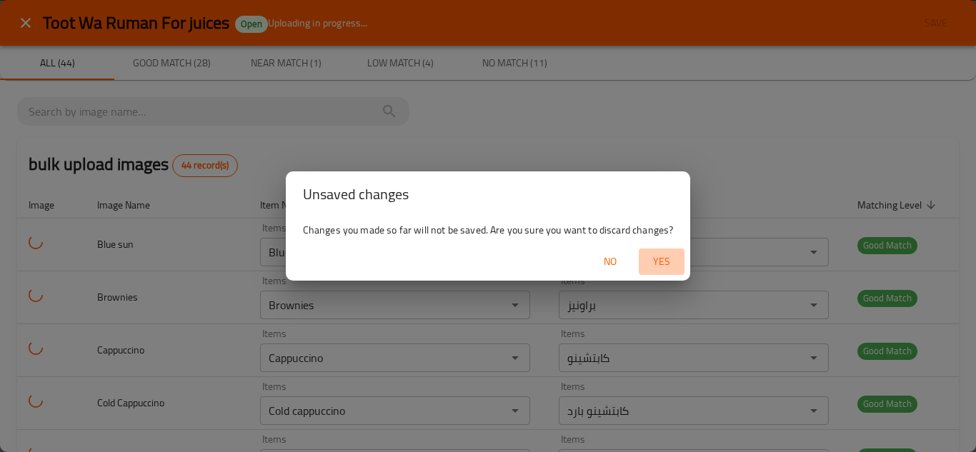
click at [667, 256] on span "Yes" at bounding box center [661, 262] width 34 height 18
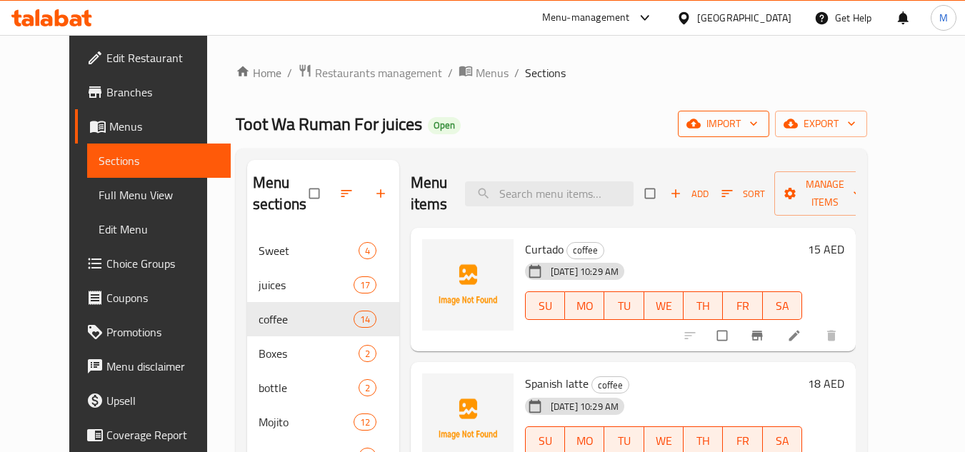
click at [761, 126] on icon "button" at bounding box center [754, 123] width 14 height 14
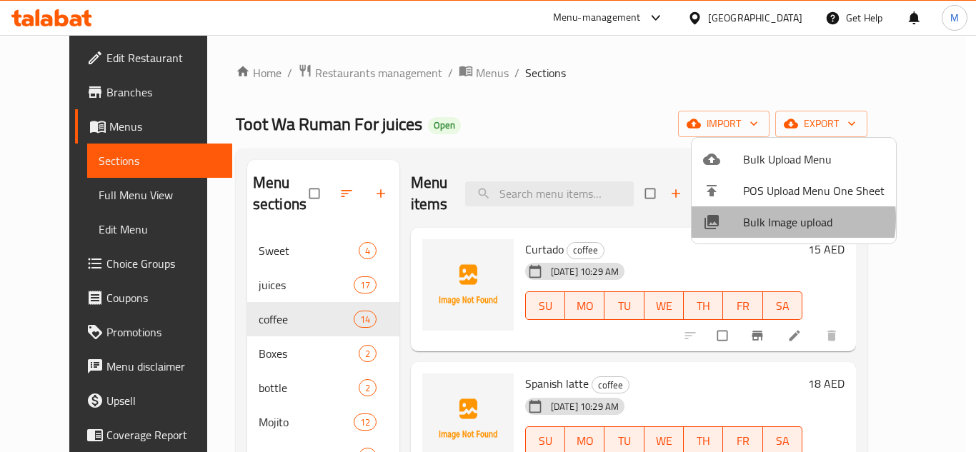
click at [759, 219] on span "Bulk Image upload" at bounding box center [813, 222] width 141 height 17
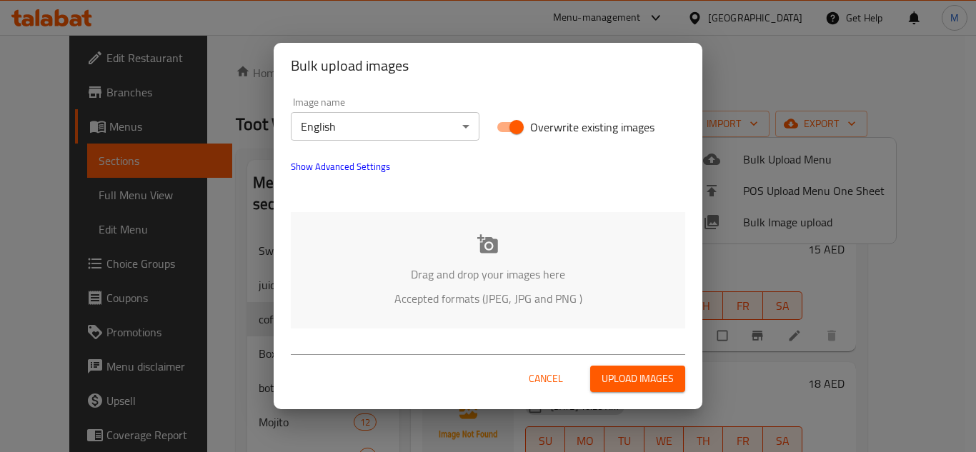
click at [384, 218] on div "Drag and drop your images here Accepted formats (JPEG, JPG and PNG )" at bounding box center [488, 270] width 394 height 116
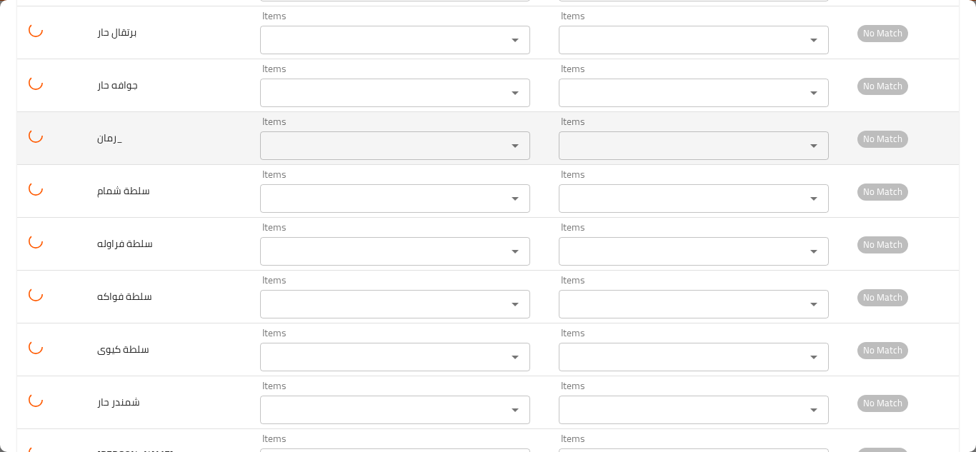
scroll to position [2121, 0]
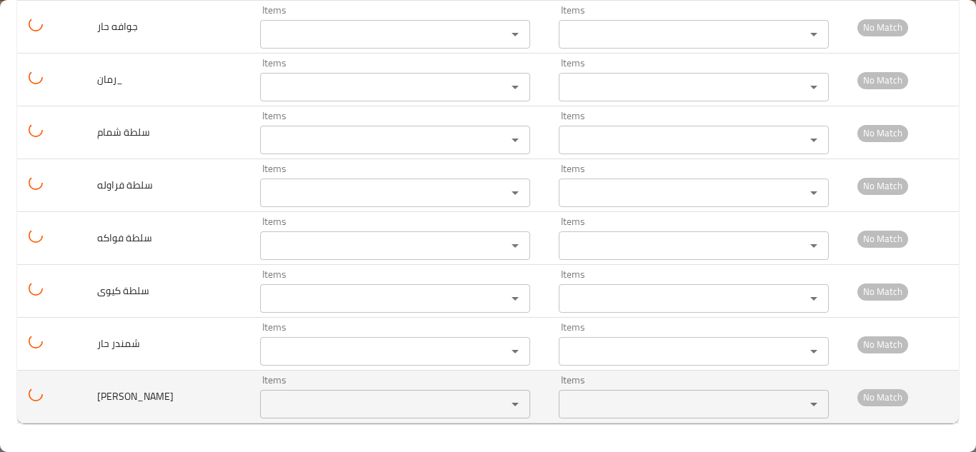
click at [333, 396] on حار "Items" at bounding box center [373, 404] width 219 height 20
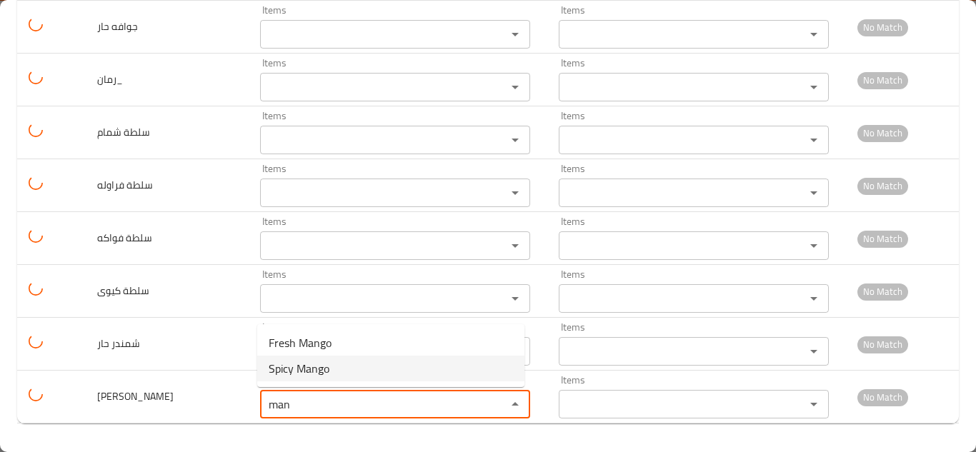
click at [335, 374] on حار-option-1 "Spicy Mango" at bounding box center [390, 369] width 267 height 26
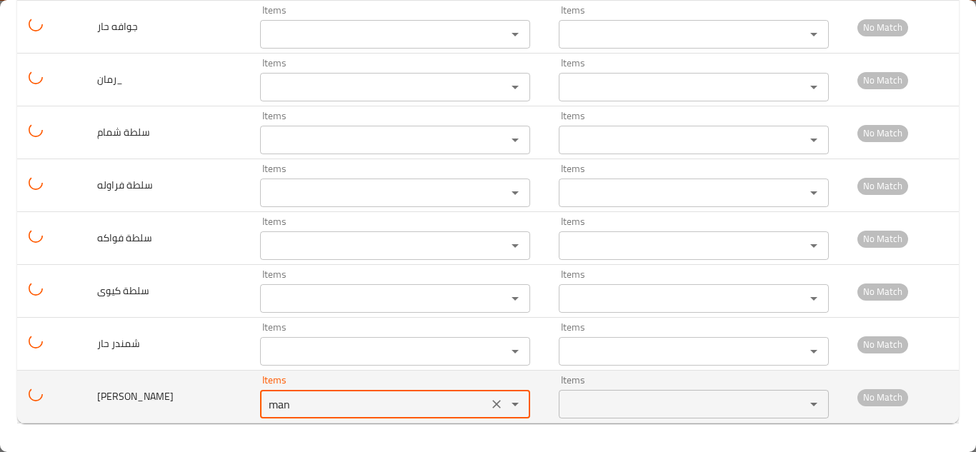
type حار "Spicy Mango"
type حار-ar "[PERSON_NAME]"
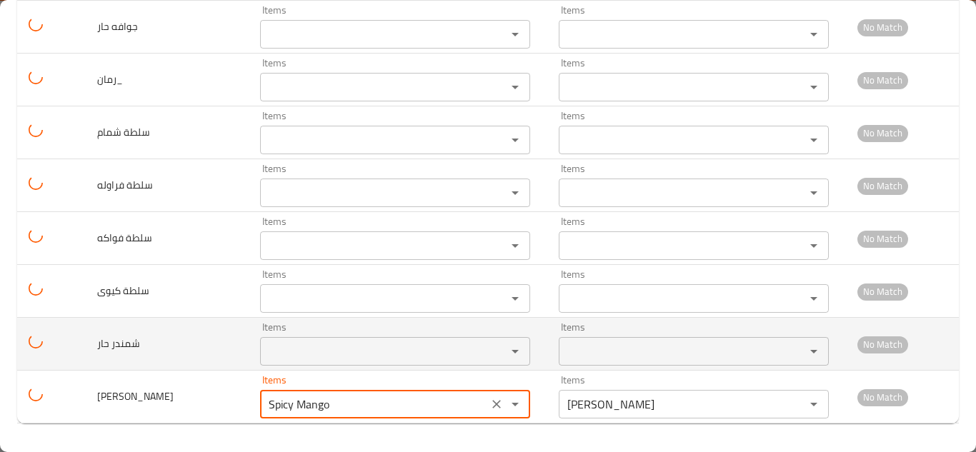
type حار "Spicy Mango"
click at [307, 354] on حار "Items" at bounding box center [373, 352] width 219 height 20
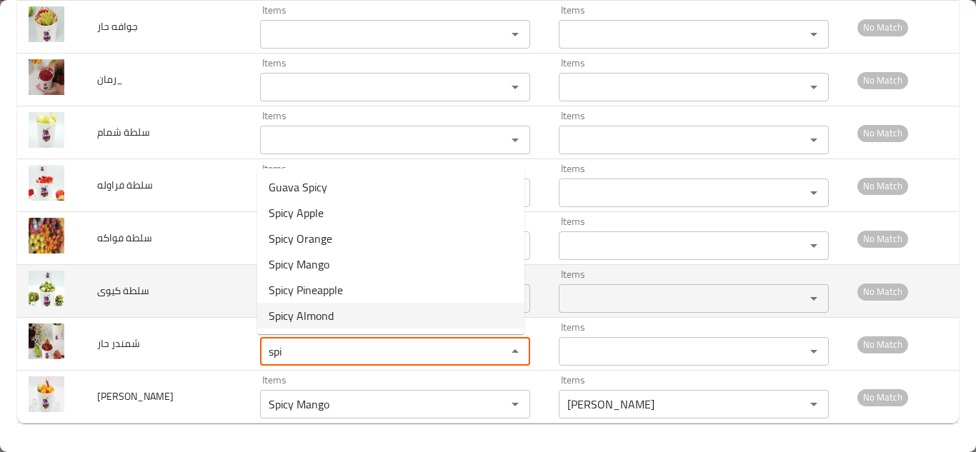
type حار "spi"
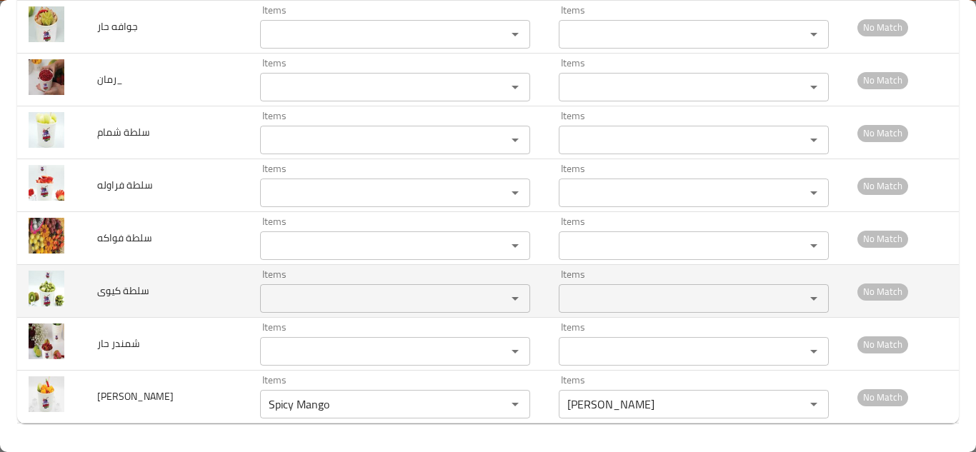
click at [219, 286] on td "سلطة كيوى" at bounding box center [167, 291] width 163 height 53
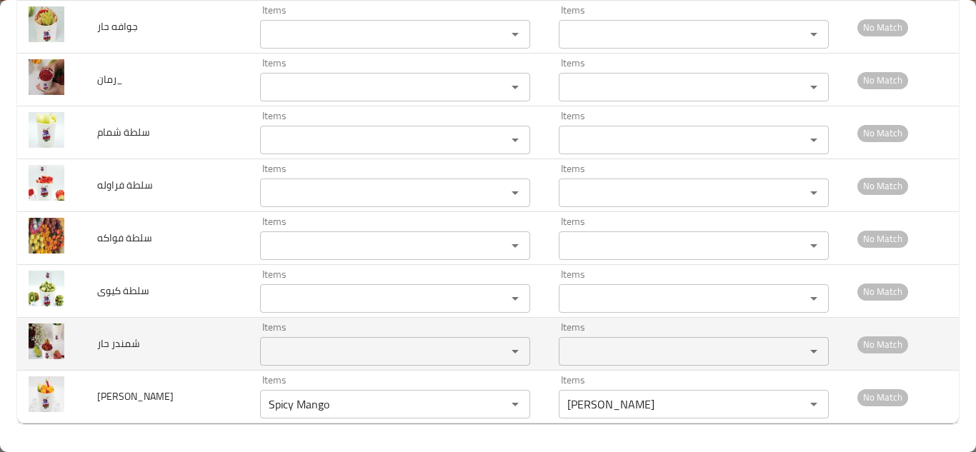
click at [291, 345] on حار "Items" at bounding box center [373, 352] width 219 height 20
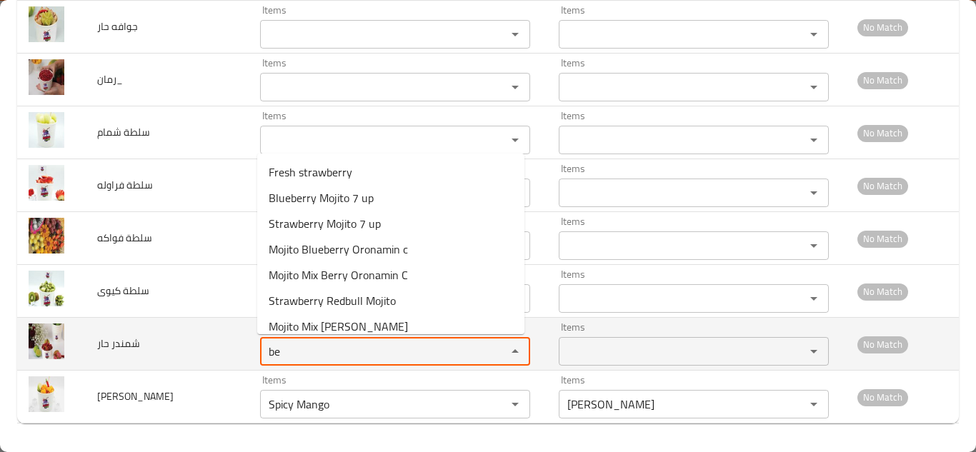
type حار "b"
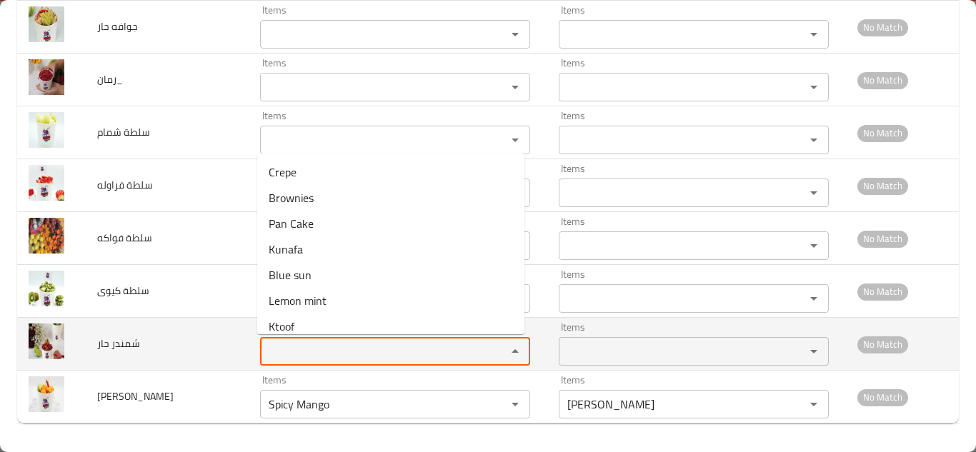
click at [129, 342] on span "شمندر حار" at bounding box center [118, 343] width 43 height 19
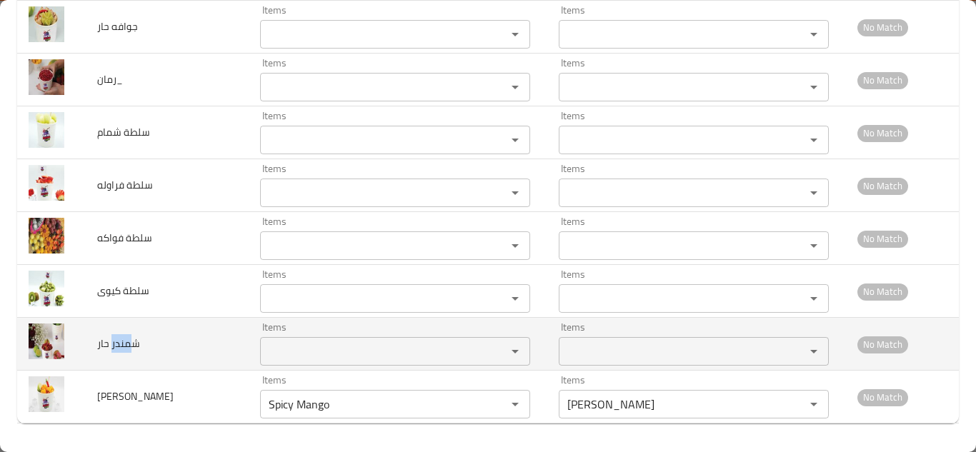
click at [127, 342] on span "شمندر حار" at bounding box center [118, 343] width 43 height 19
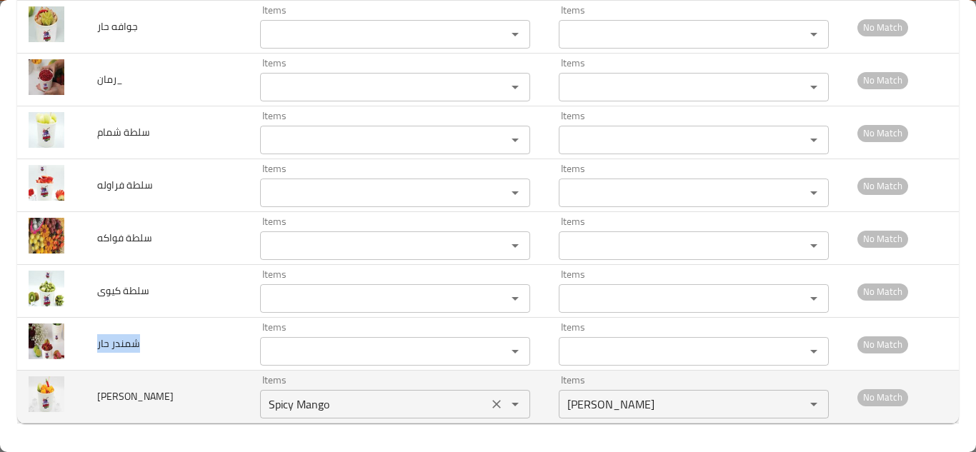
copy span "شمندر حار"
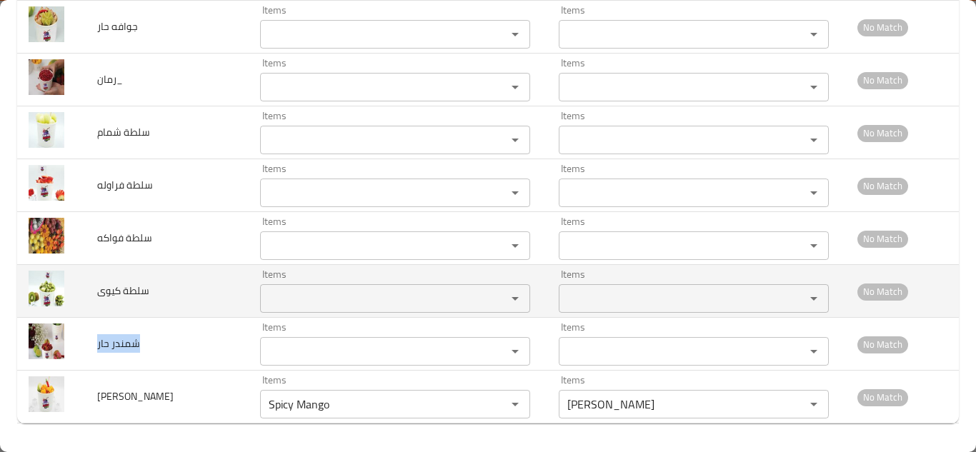
click at [282, 292] on كيوى "Items" at bounding box center [373, 299] width 219 height 20
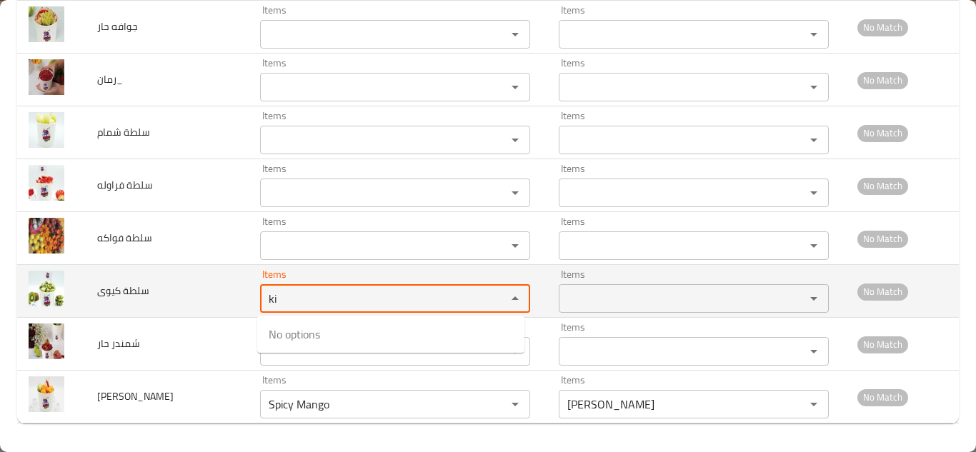
type كيوى "k"
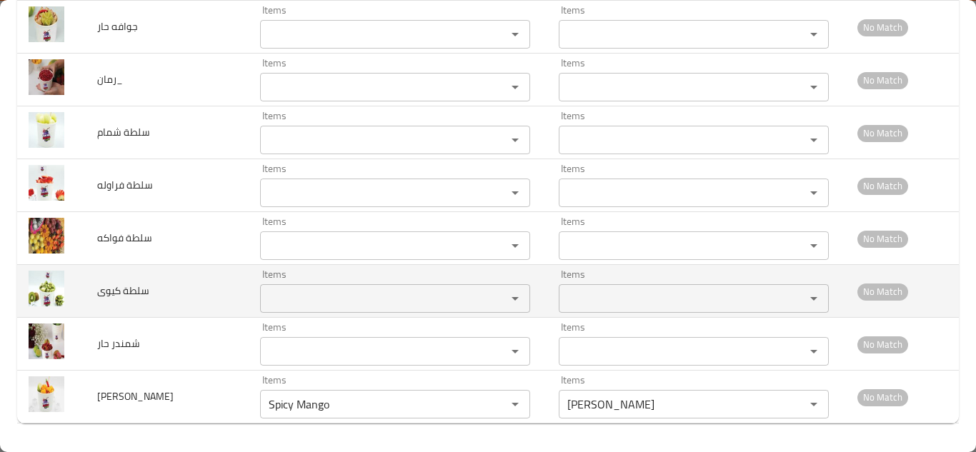
click at [133, 289] on span "سلطة كيوى" at bounding box center [123, 290] width 52 height 19
copy span "سلطة كيوى"
click at [114, 286] on span "سلطة كيوى" at bounding box center [123, 290] width 52 height 19
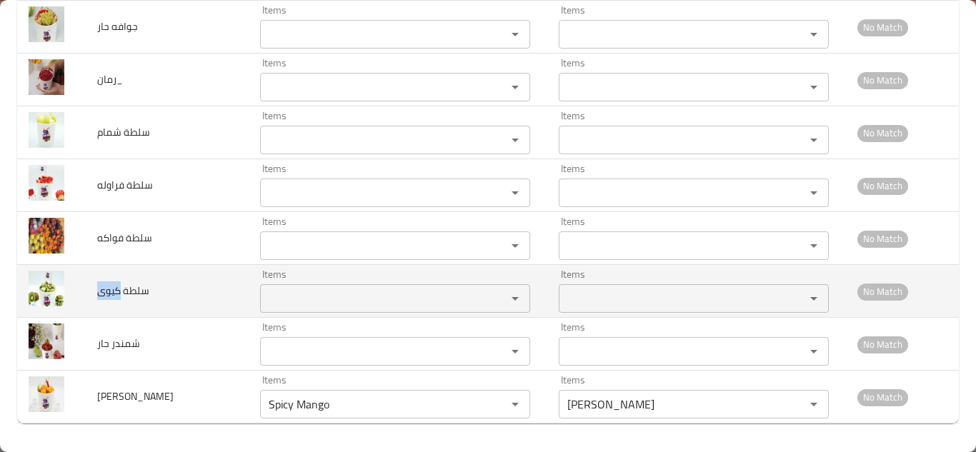
click at [112, 286] on span "سلطة كيوى" at bounding box center [123, 290] width 52 height 19
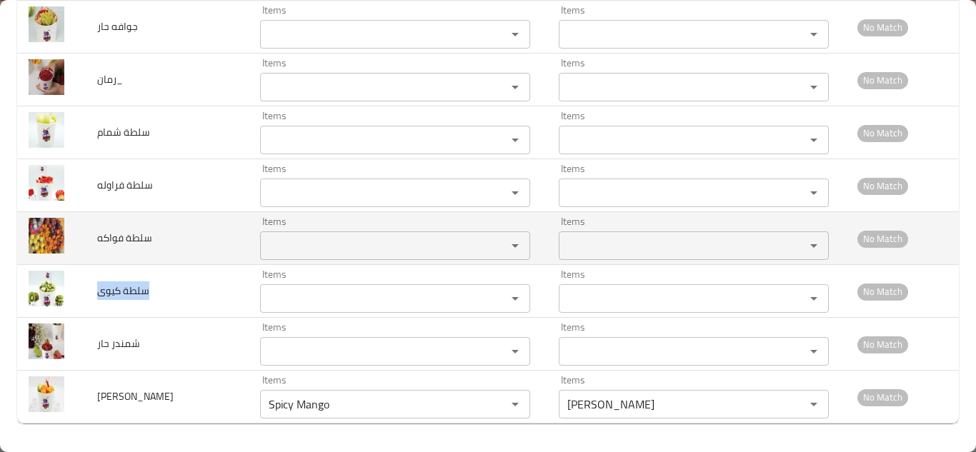
click at [291, 242] on فواكه "Items" at bounding box center [373, 246] width 219 height 20
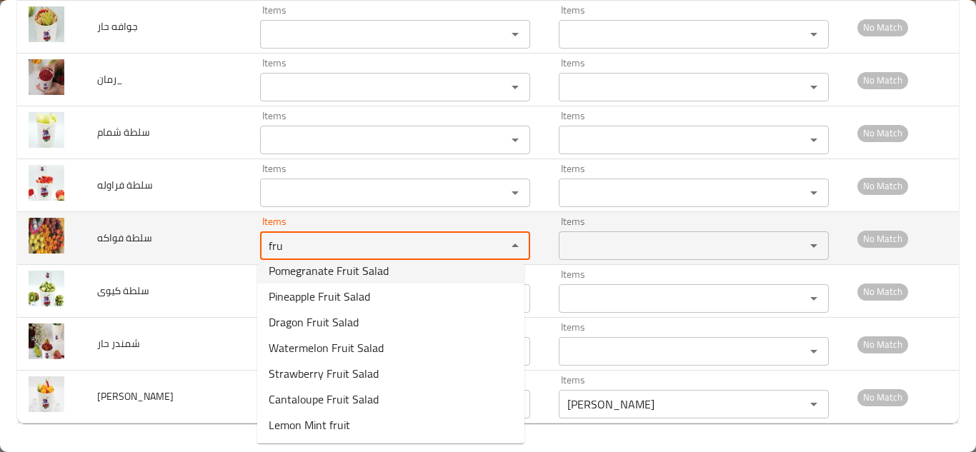
scroll to position [0, 0]
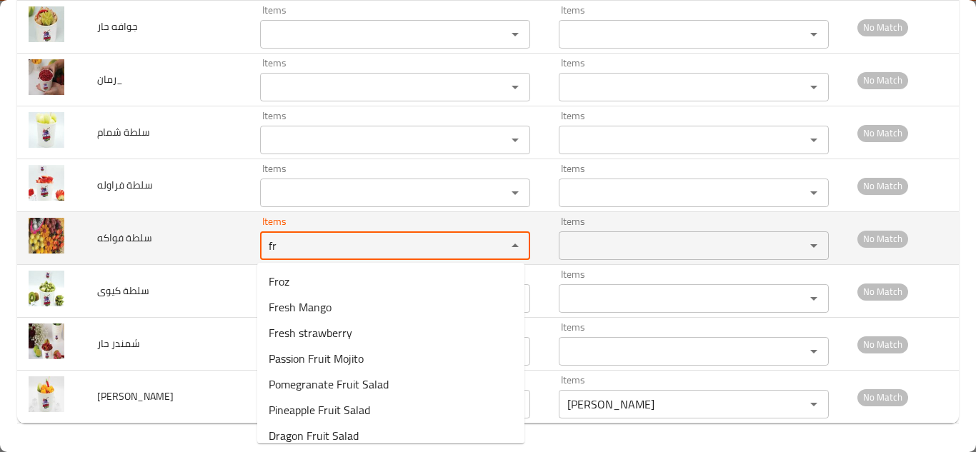
type فواكه "f"
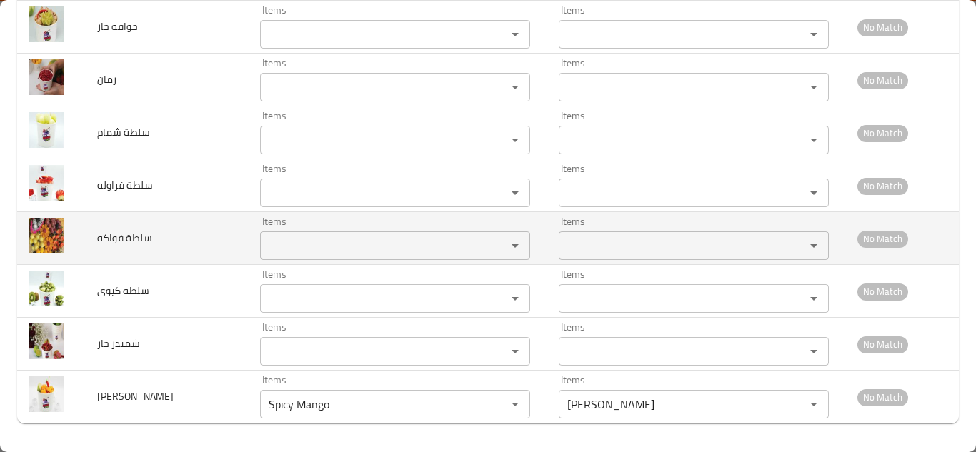
click at [111, 236] on span "سلطة فواكه" at bounding box center [124, 238] width 55 height 19
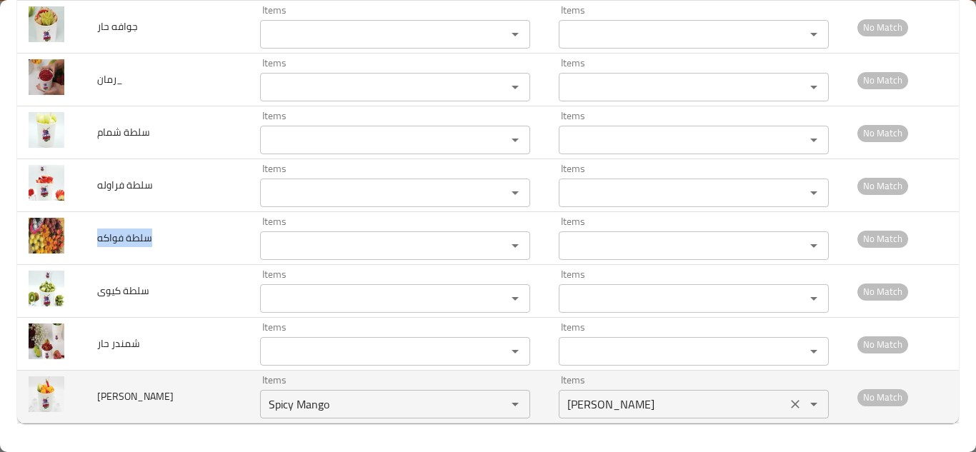
copy span "سلطة فواكه"
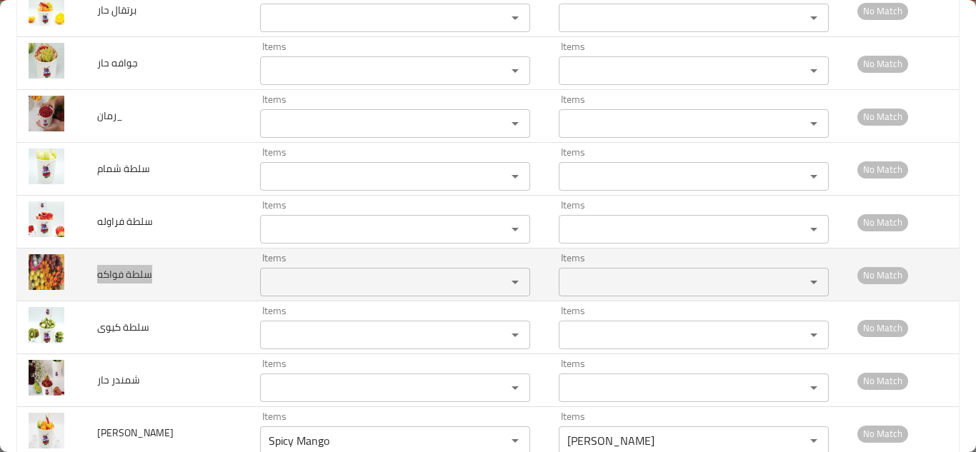
scroll to position [2050, 0]
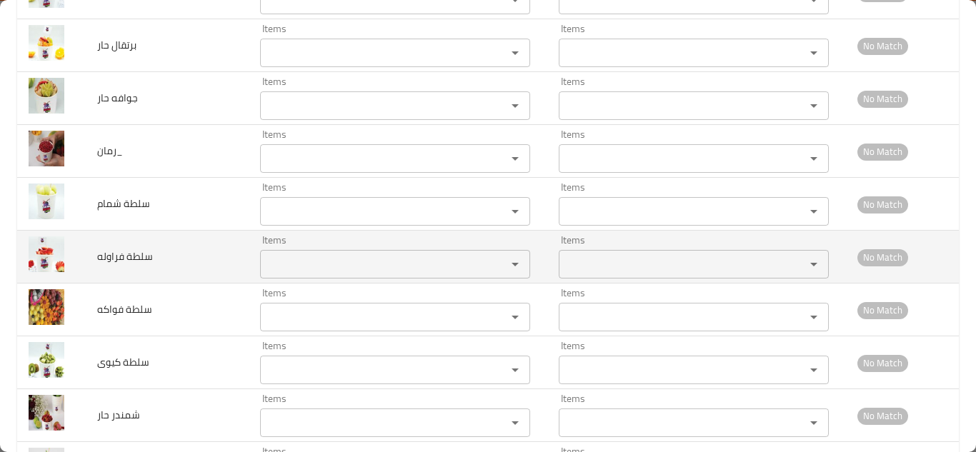
click at [307, 260] on فراوله "Items" at bounding box center [373, 264] width 219 height 20
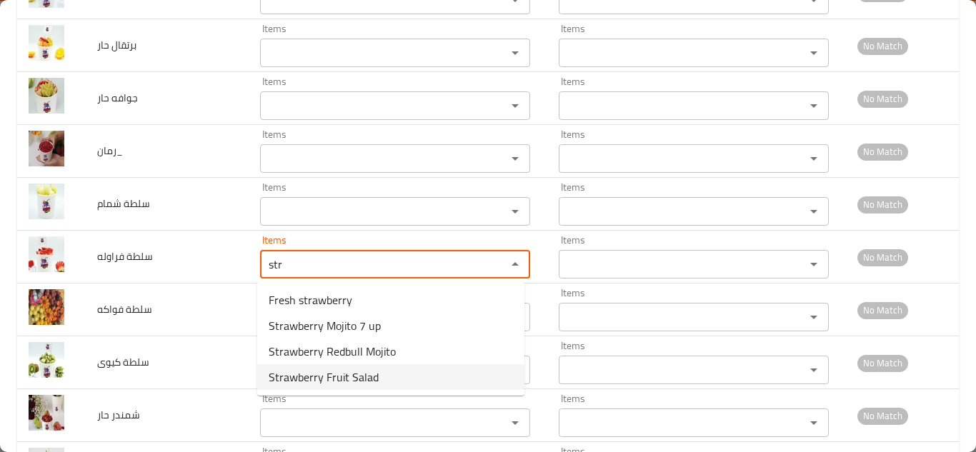
click at [377, 378] on فراوله-option-3 "Strawberry Fruit Salad" at bounding box center [390, 377] width 267 height 26
type فراوله "Strawberry Fruit Salad"
type فراوله-ar "سلطة فواكه فراولة"
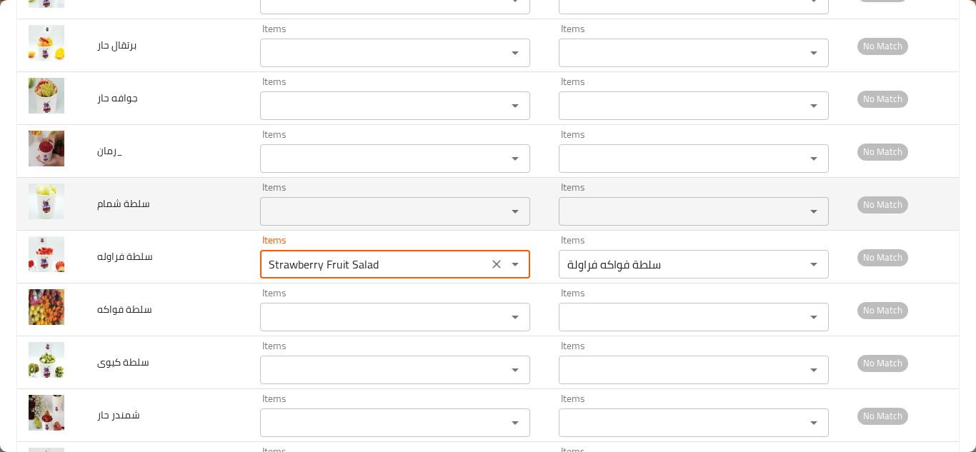
type فراوله "Strawberry Fruit Salad"
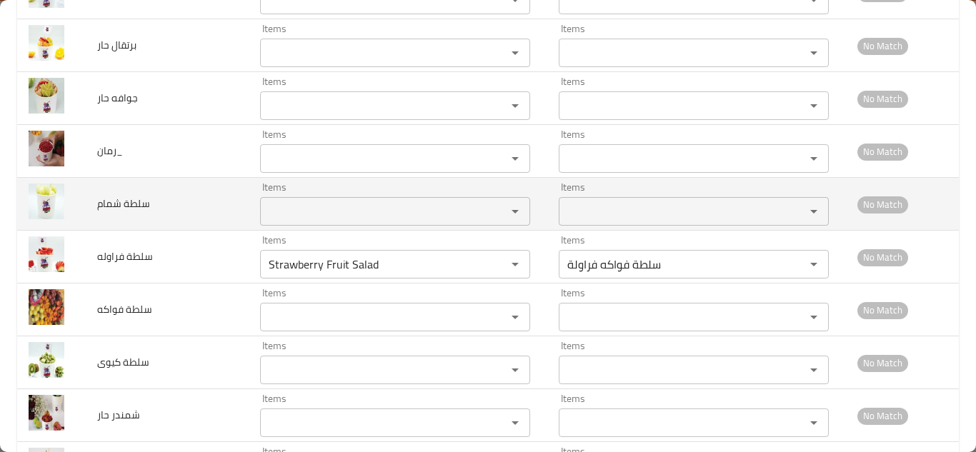
click at [211, 206] on td "سلطة شمام" at bounding box center [167, 204] width 163 height 53
click at [305, 216] on شمام "Items" at bounding box center [373, 211] width 219 height 20
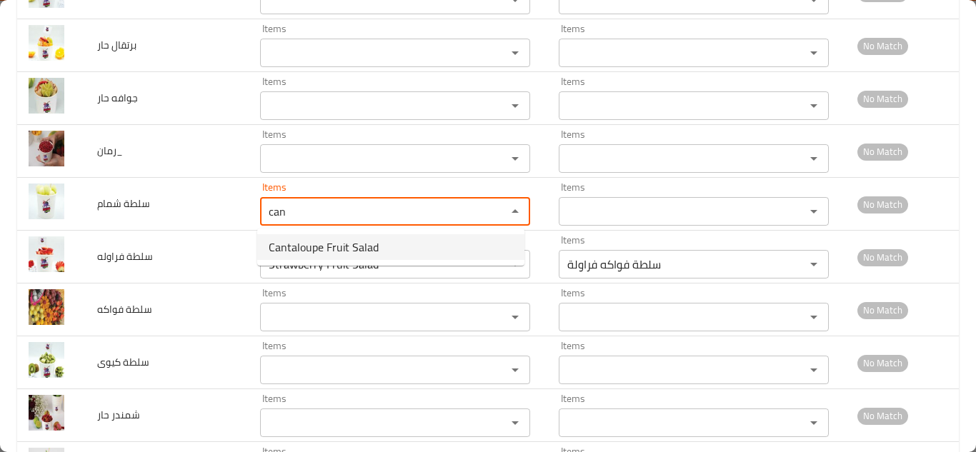
click at [327, 244] on span "Cantaloupe Fruit Salad" at bounding box center [324, 247] width 110 height 17
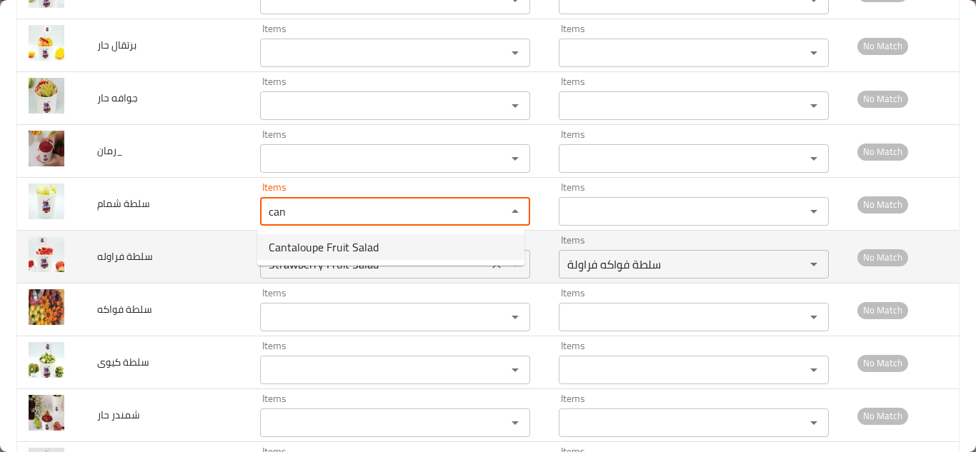
type شمام "Cantaloupe Fruit Salad"
type شمام-ar "سلطة فواكه الشمام"
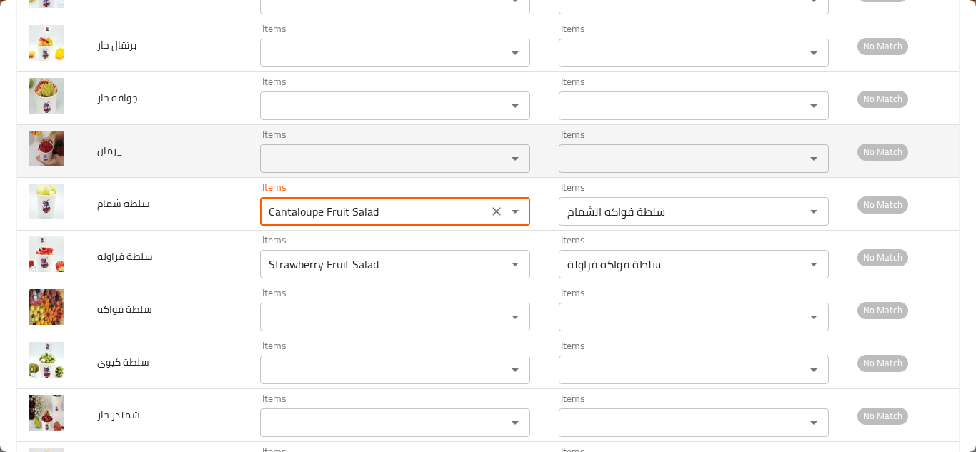
type شمام "Cantaloupe Fruit Salad"
click at [214, 151] on td "رمان_" at bounding box center [167, 151] width 163 height 53
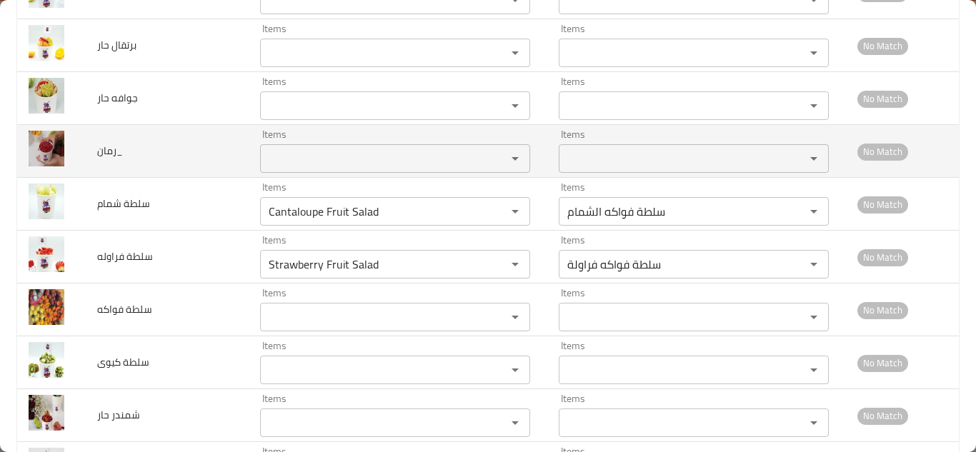
click at [307, 155] on input "Items" at bounding box center [373, 159] width 219 height 20
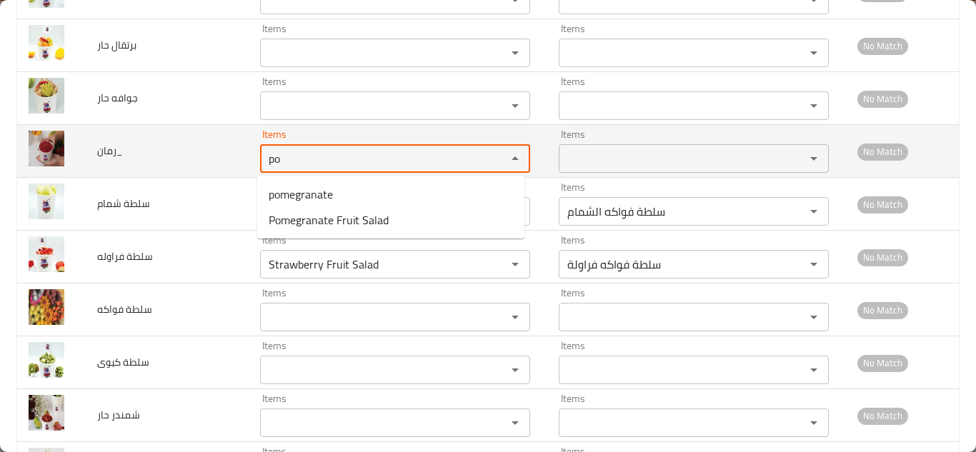
type input "p"
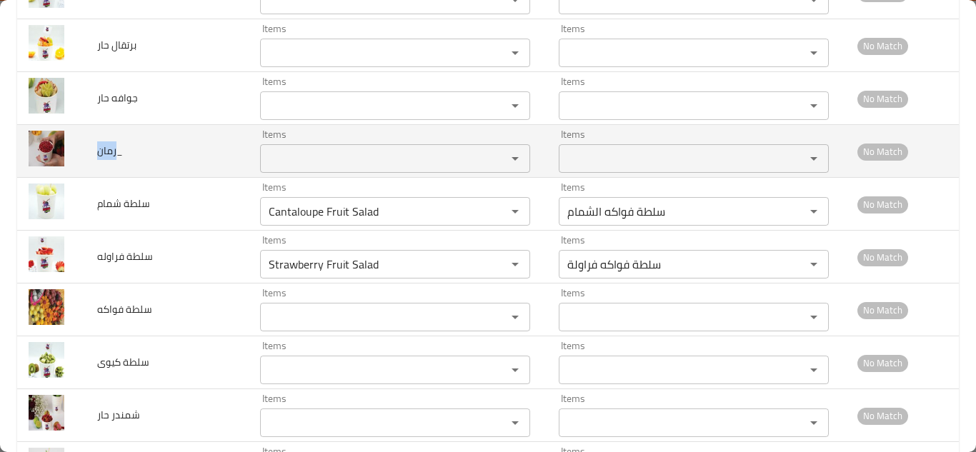
drag, startPoint x: 115, startPoint y: 151, endPoint x: 97, endPoint y: 151, distance: 17.9
click at [97, 151] on span "رمان_" at bounding box center [110, 150] width 26 height 19
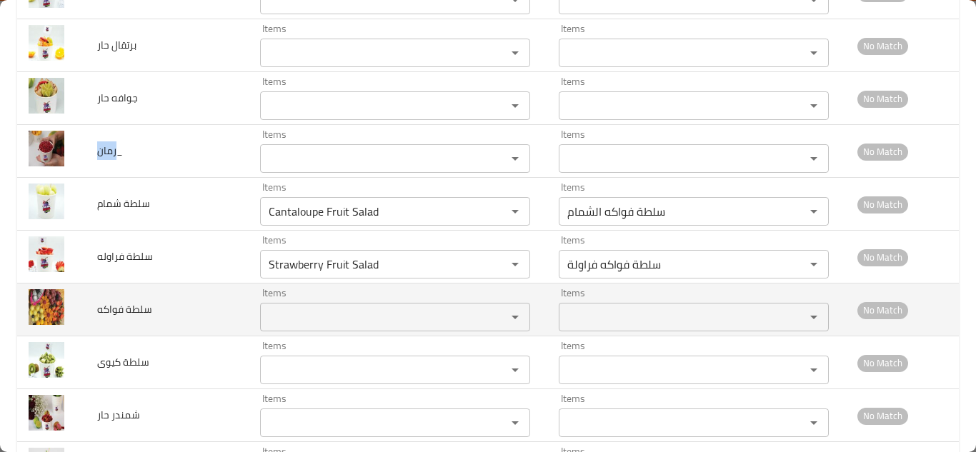
copy span "رمان"
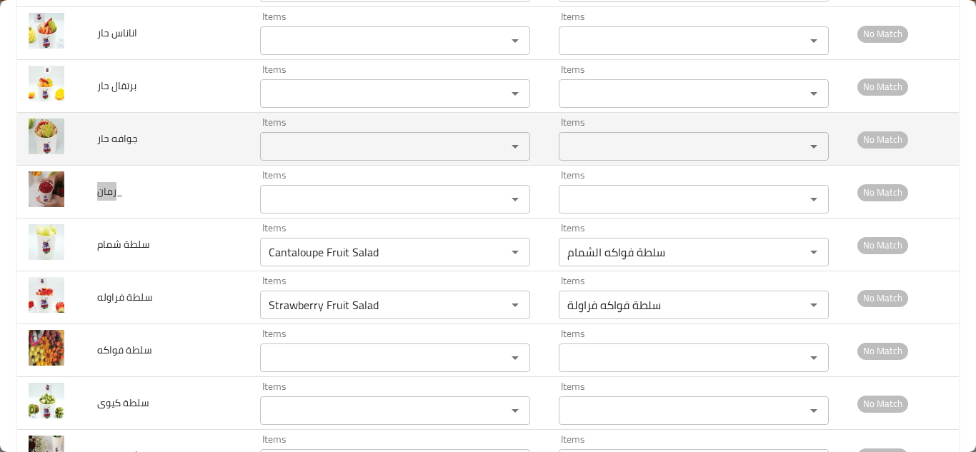
scroll to position [1978, 0]
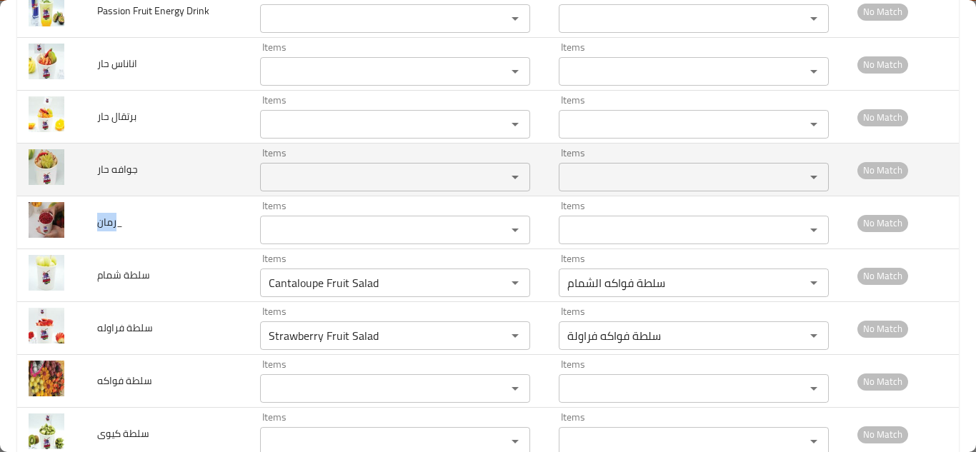
click at [315, 171] on حار "Items" at bounding box center [373, 177] width 219 height 20
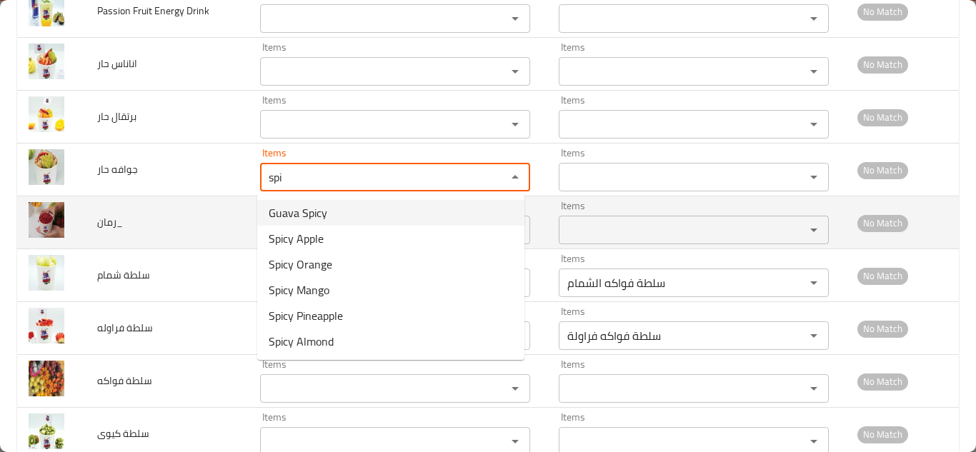
click at [342, 216] on حار-option-0 "Guava Spicy" at bounding box center [390, 213] width 267 height 26
type حار "Guava Spicy"
type حار-ar "جوافة حارة"
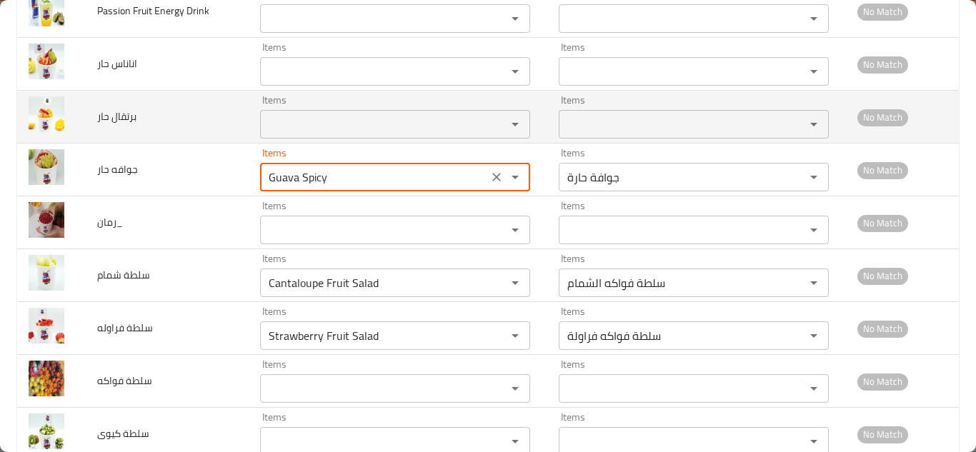
type حار "Guava Spicy"
click at [178, 109] on td "برتقال حار" at bounding box center [167, 117] width 163 height 53
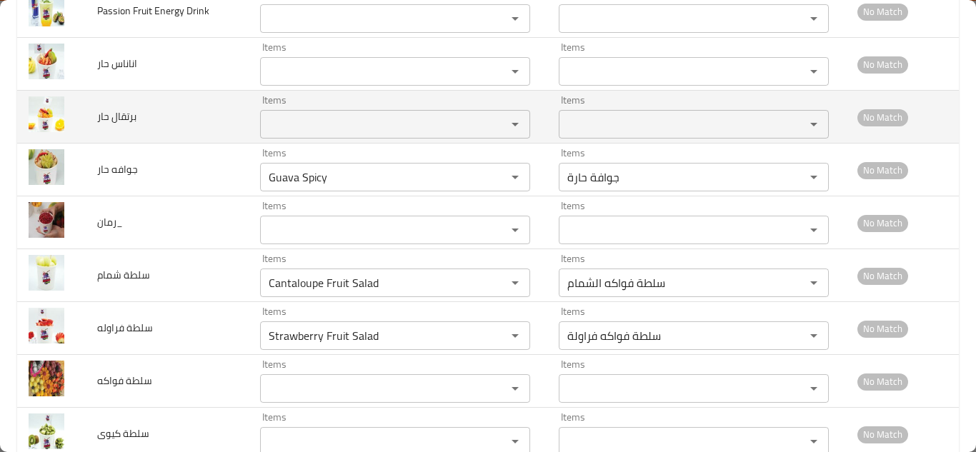
click at [300, 135] on div "Items" at bounding box center [395, 124] width 270 height 29
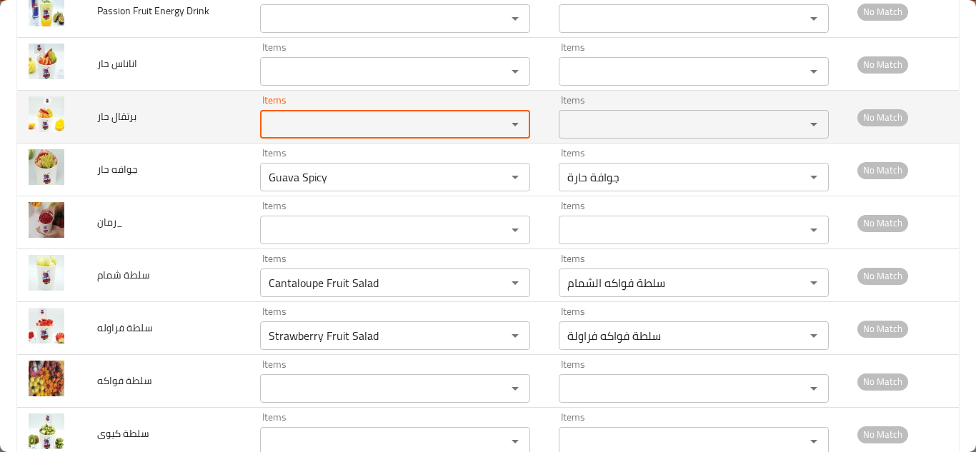
click at [301, 135] on div "Items" at bounding box center [395, 124] width 270 height 29
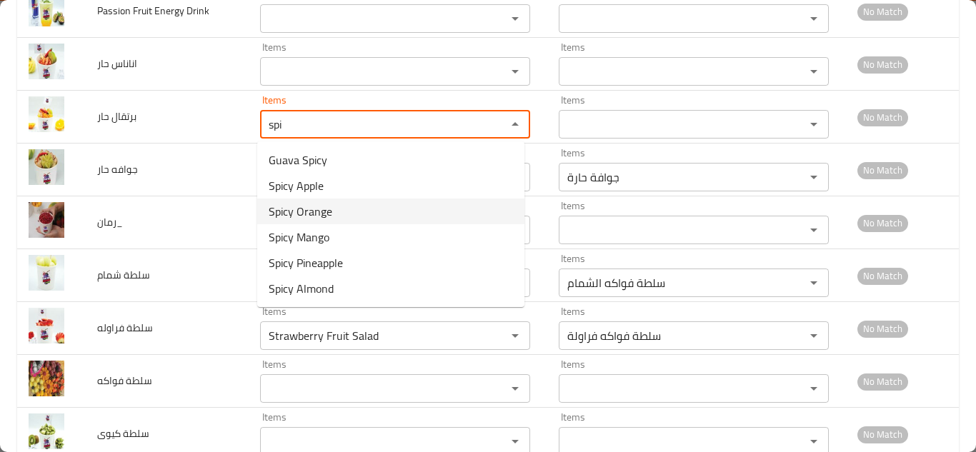
click at [359, 212] on حار-option-2 "Spicy Orange" at bounding box center [390, 212] width 267 height 26
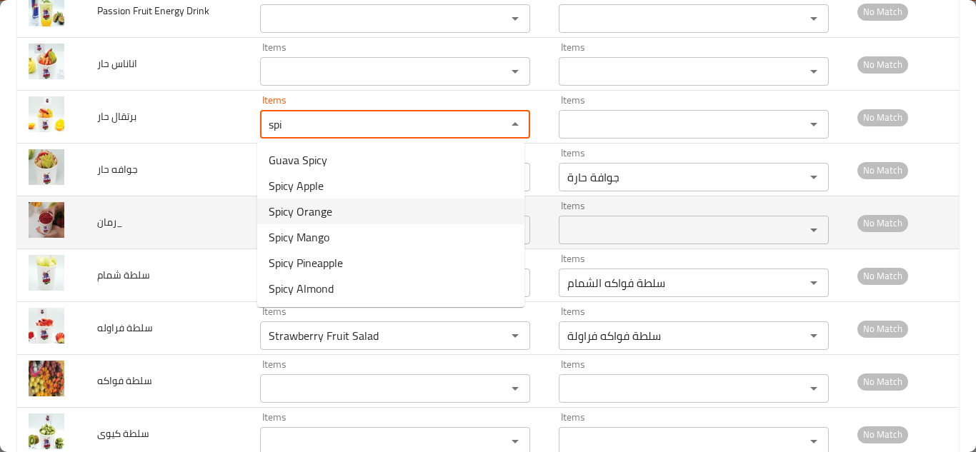
type حار "Spicy Orange"
type حار-ar "برتقال حار"
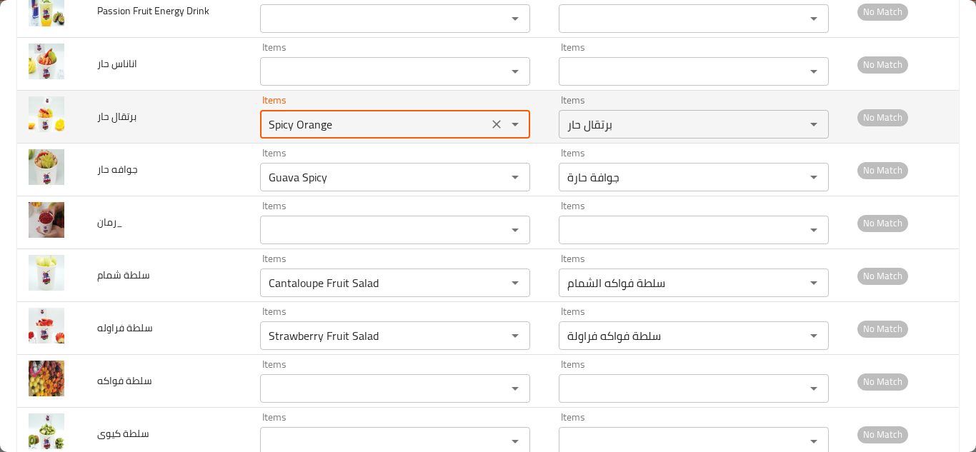
type حار "Spicy Orange"
click at [196, 113] on td "برتقال حار" at bounding box center [167, 117] width 163 height 53
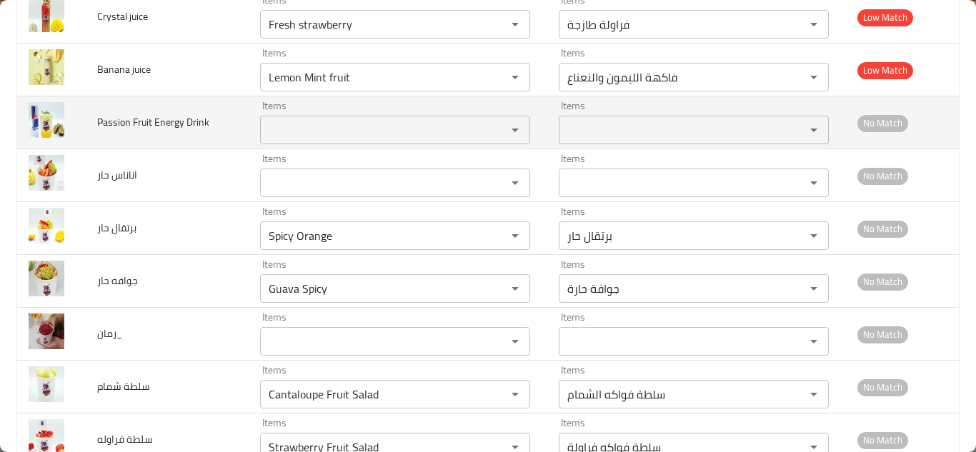
scroll to position [1835, 0]
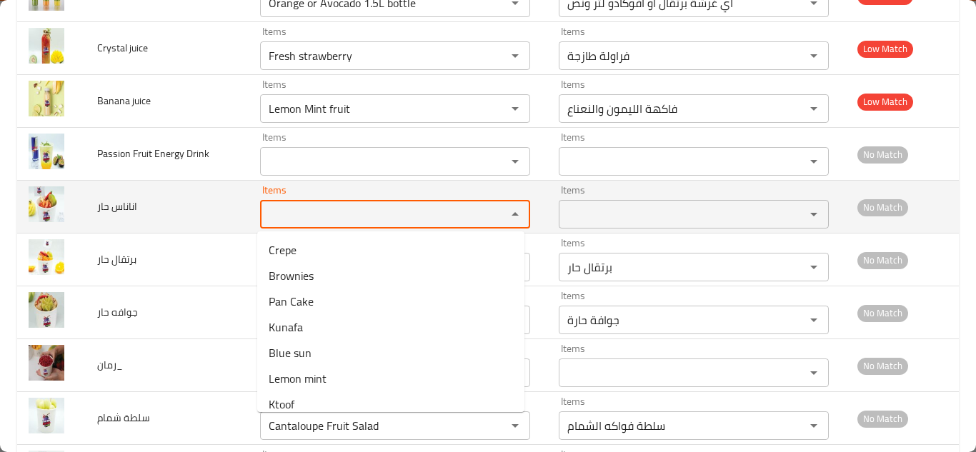
click at [320, 209] on حار "Items" at bounding box center [373, 214] width 219 height 20
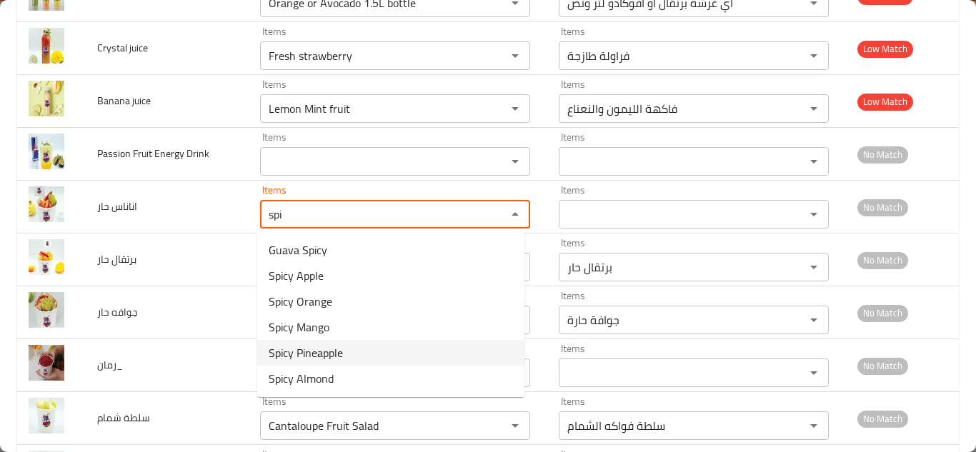
click at [331, 353] on span "Spicy Pineapple" at bounding box center [306, 352] width 74 height 17
type حار "Spicy Pineapple"
type حار-ar "أناناس حار"
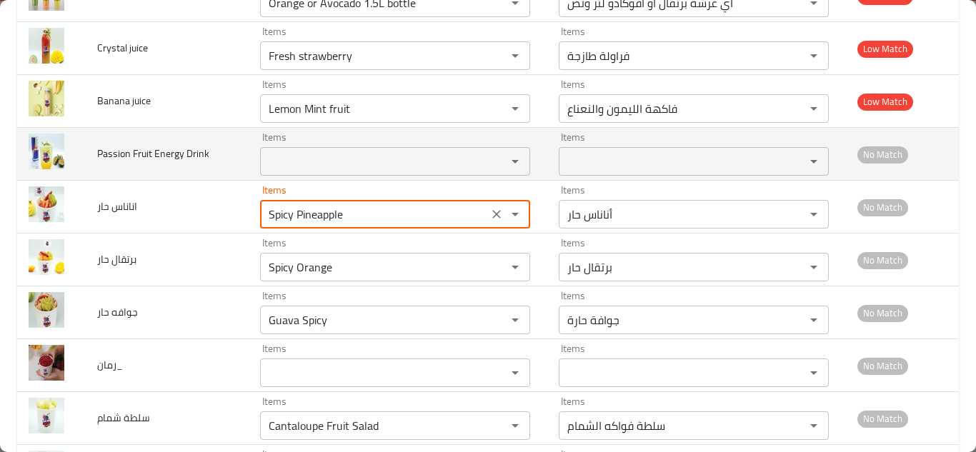
type حار "Spicy Pineapple"
click at [211, 166] on td "Passion Fruit Energy Drink" at bounding box center [167, 154] width 163 height 53
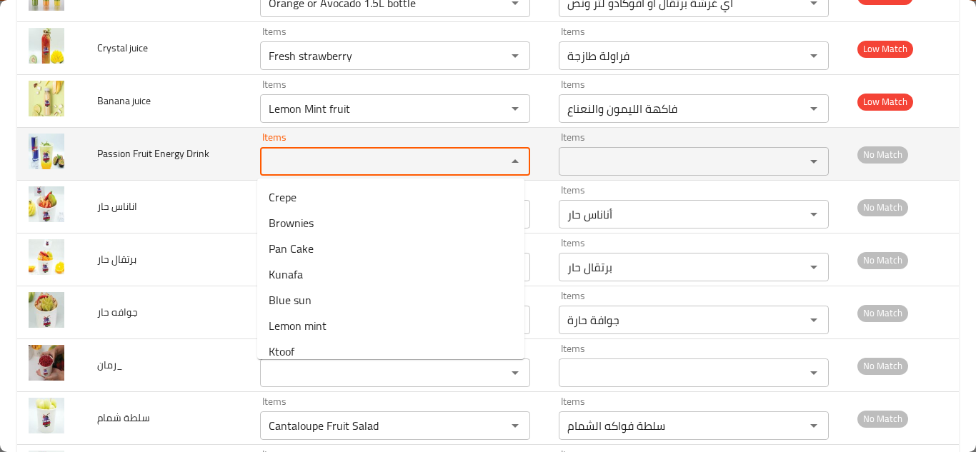
click at [294, 162] on Drink "Items" at bounding box center [373, 161] width 219 height 20
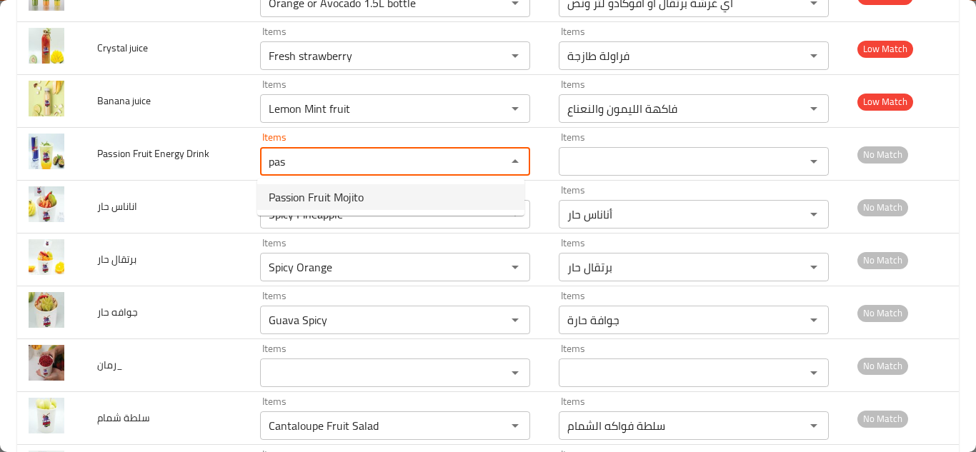
click at [360, 196] on span "Passion Fruit Mojito" at bounding box center [316, 197] width 95 height 17
type Drink "Passion Fruit Mojito"
type Drink-ar "موهيتو باشن فروت"
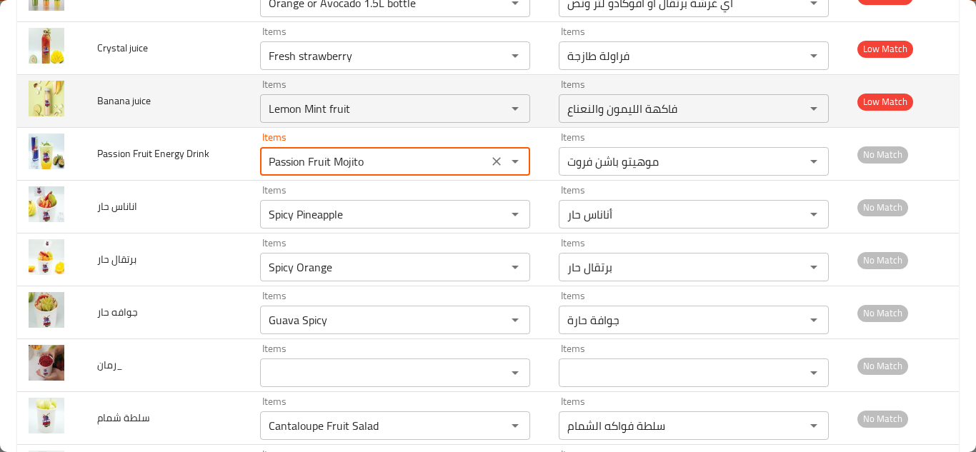
type Drink "Passion Fruit Mojito"
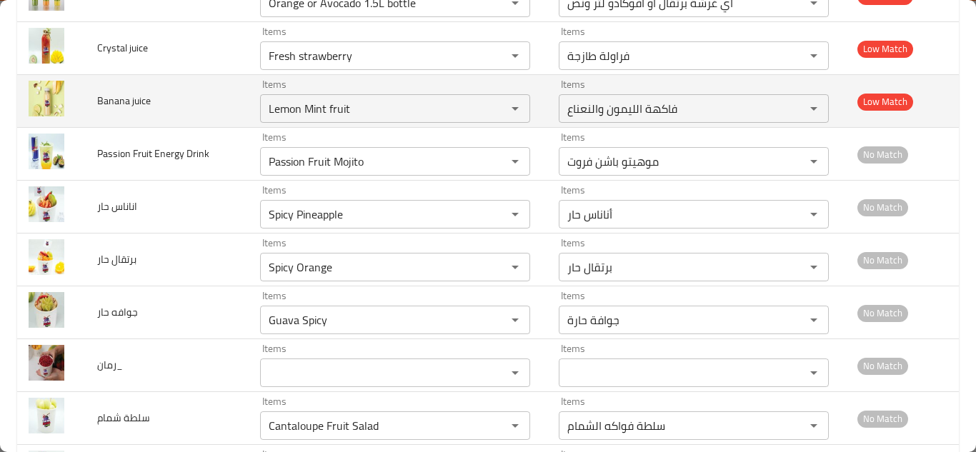
click at [212, 96] on td "Banana juice" at bounding box center [167, 101] width 163 height 53
click at [334, 111] on juice "Lemon Mint fruit" at bounding box center [373, 109] width 219 height 20
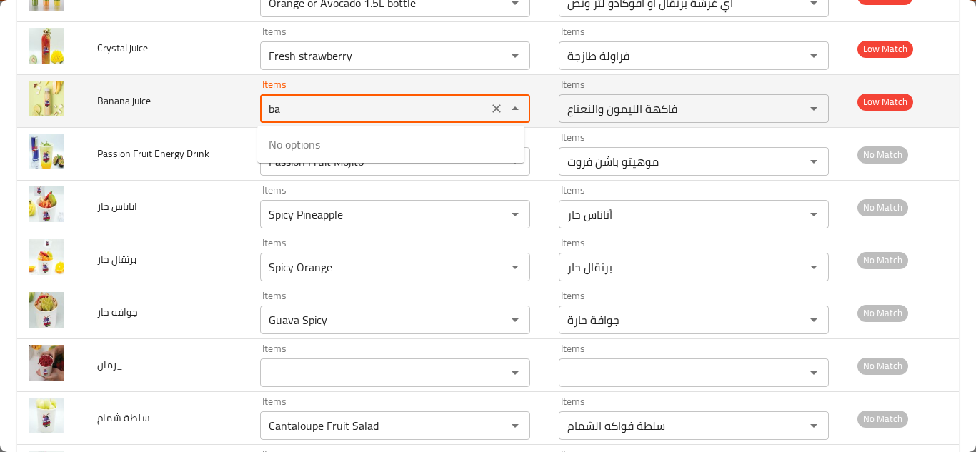
type juice "b"
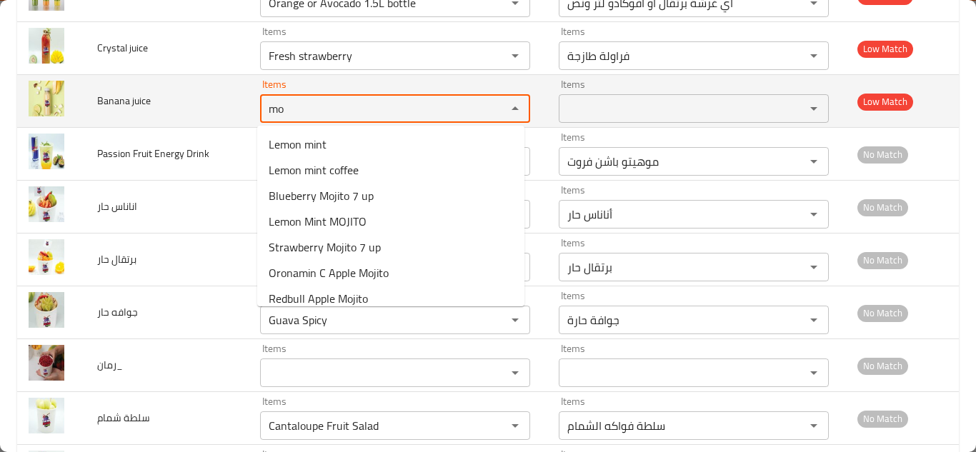
type juice "m"
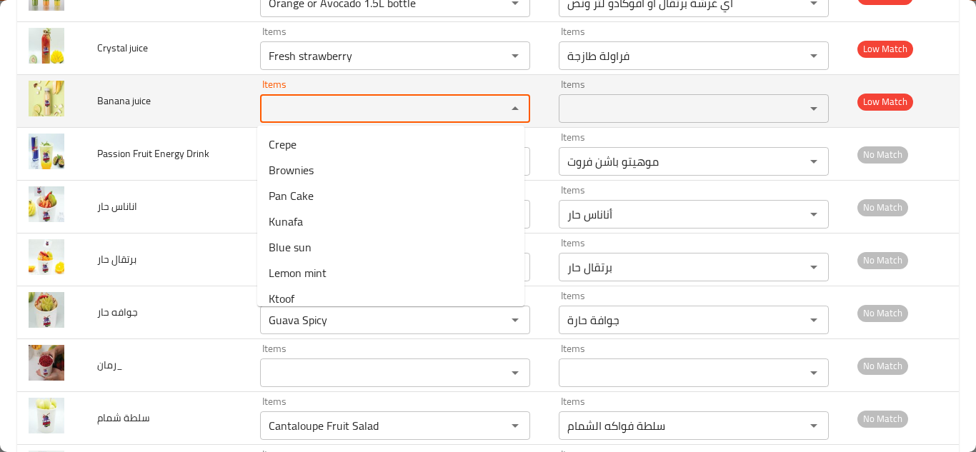
click at [127, 109] on span "Banana juice" at bounding box center [124, 100] width 54 height 19
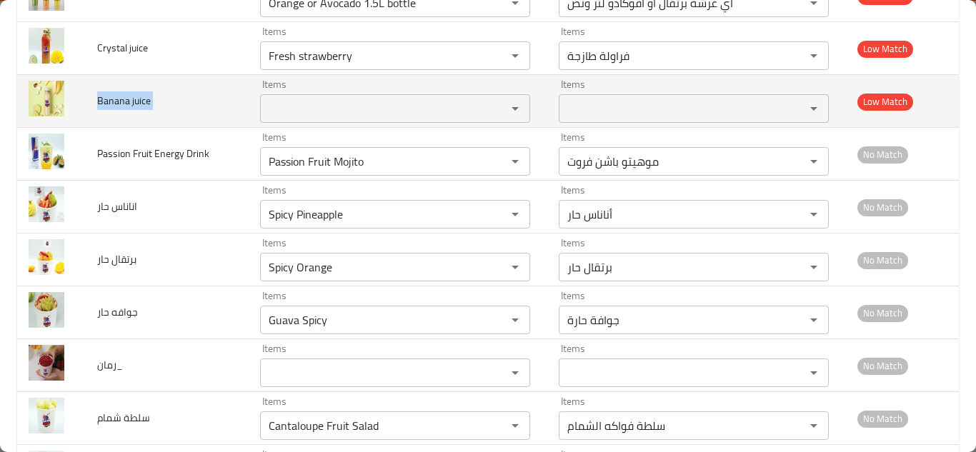
click at [127, 109] on span "Banana juice" at bounding box center [124, 100] width 54 height 19
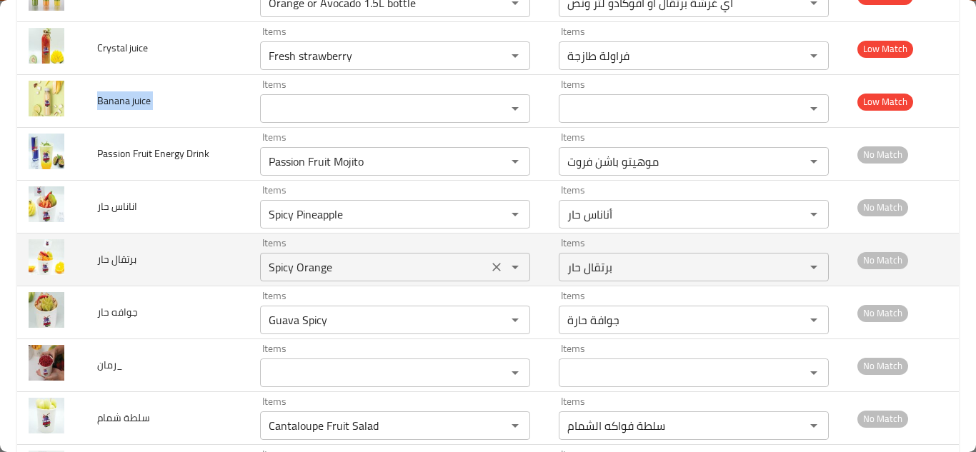
copy span "Banana juice"
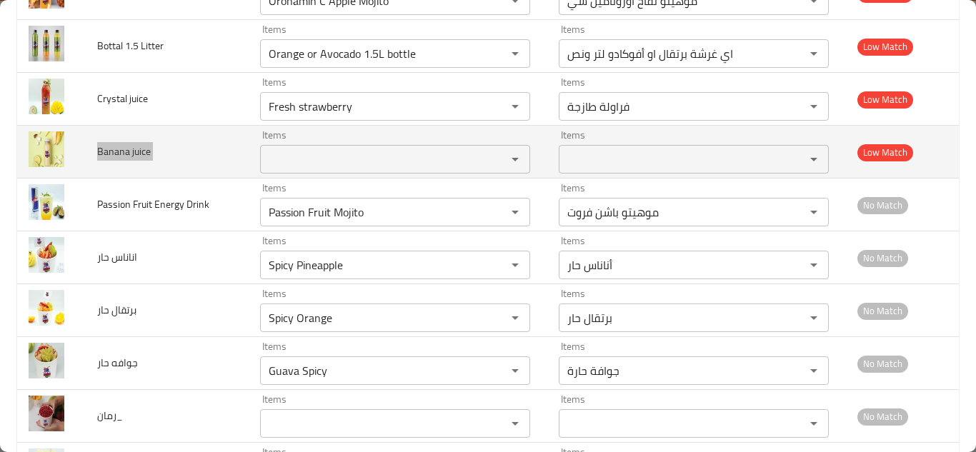
scroll to position [1764, 0]
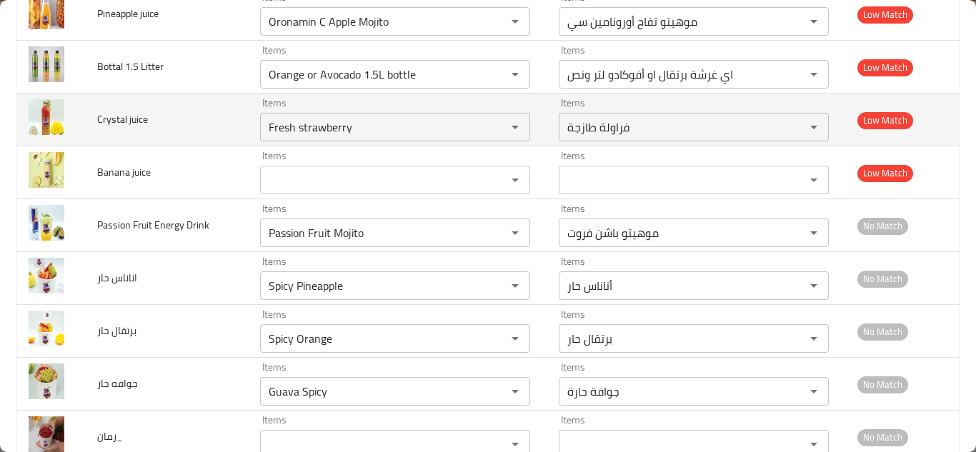
click at [201, 120] on td "Crystal juice" at bounding box center [167, 120] width 163 height 53
click at [315, 121] on juice "Fresh strawberry" at bounding box center [373, 127] width 219 height 20
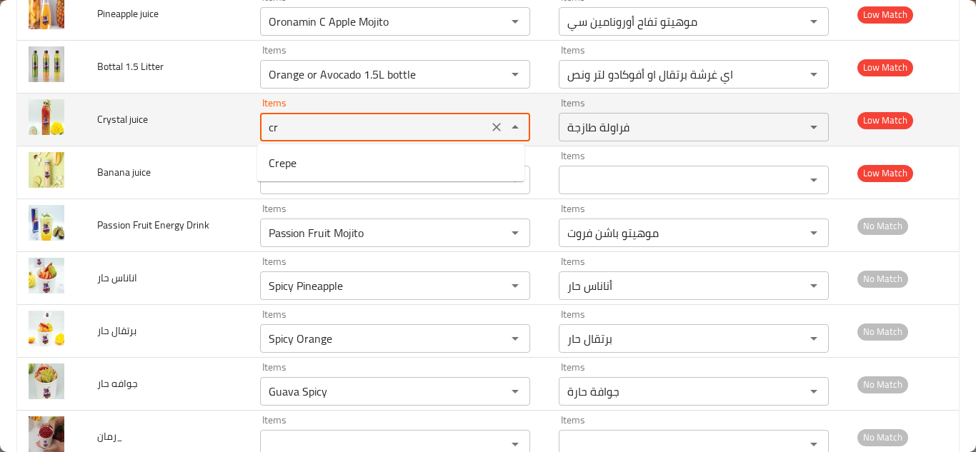
type juice "c"
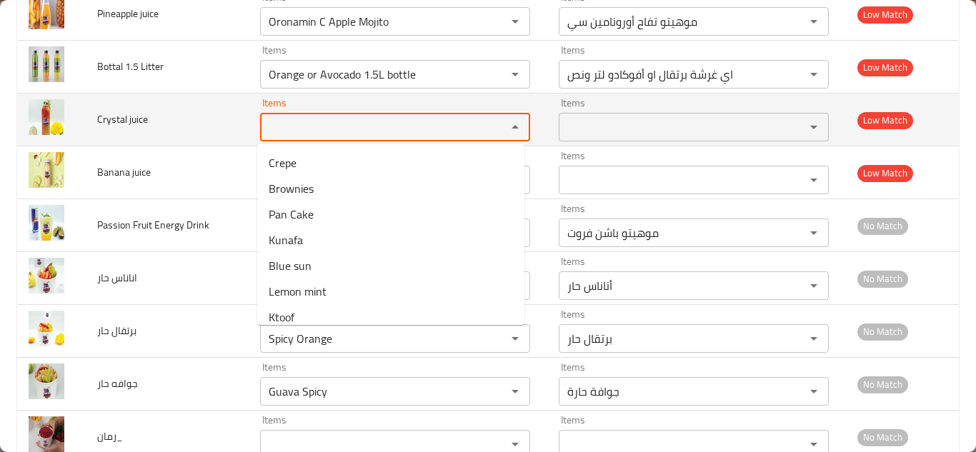
click at [122, 124] on span "Crystal juice" at bounding box center [122, 119] width 51 height 19
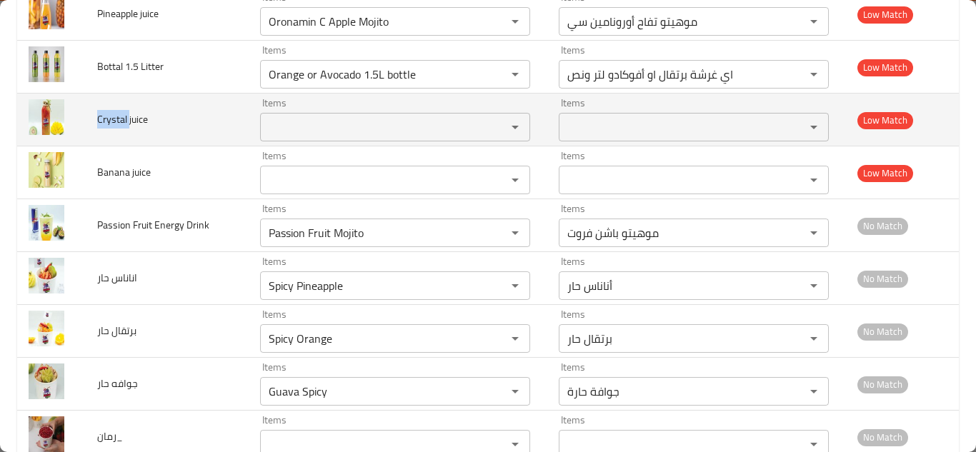
click at [122, 124] on span "Crystal juice" at bounding box center [122, 119] width 51 height 19
copy span "Crystal juice"
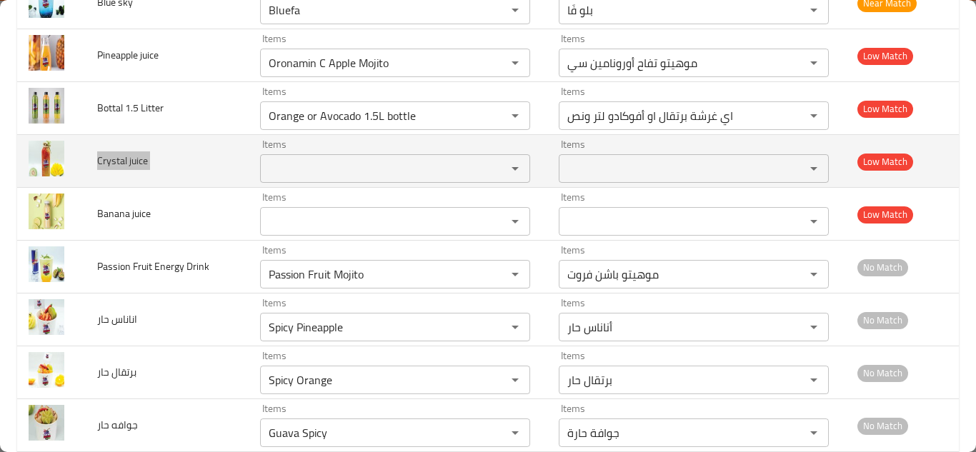
scroll to position [1693, 0]
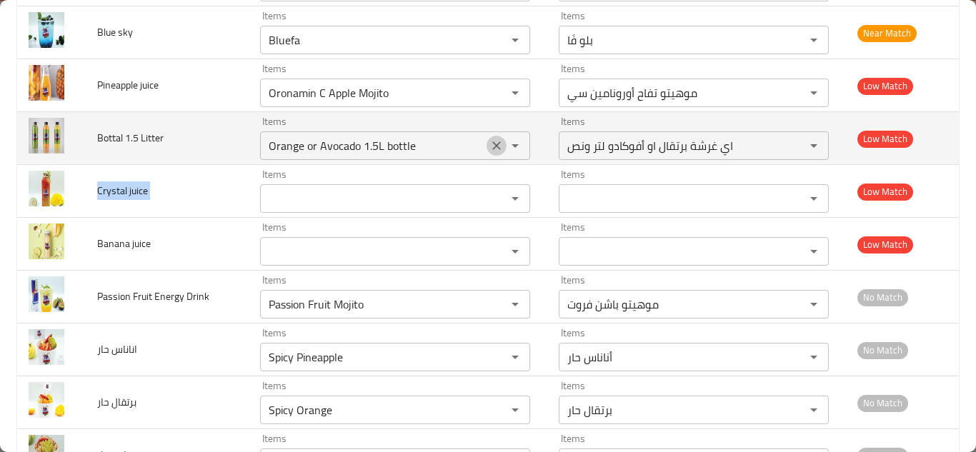
drag, startPoint x: 490, startPoint y: 144, endPoint x: 430, endPoint y: 141, distance: 60.1
click at [490, 144] on icon "Clear" at bounding box center [496, 146] width 14 height 14
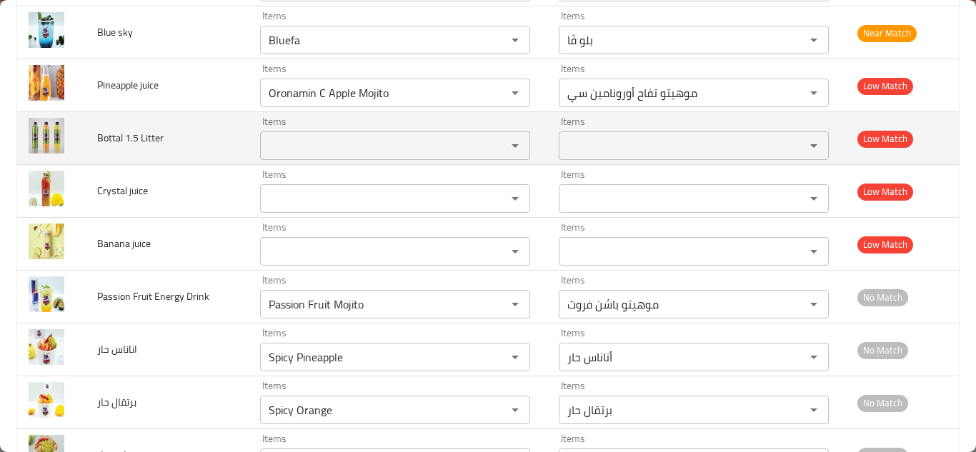
click at [128, 133] on span "Bottal 1.5 Litter" at bounding box center [130, 138] width 66 height 19
copy span "Bottal 1.5 Litter"
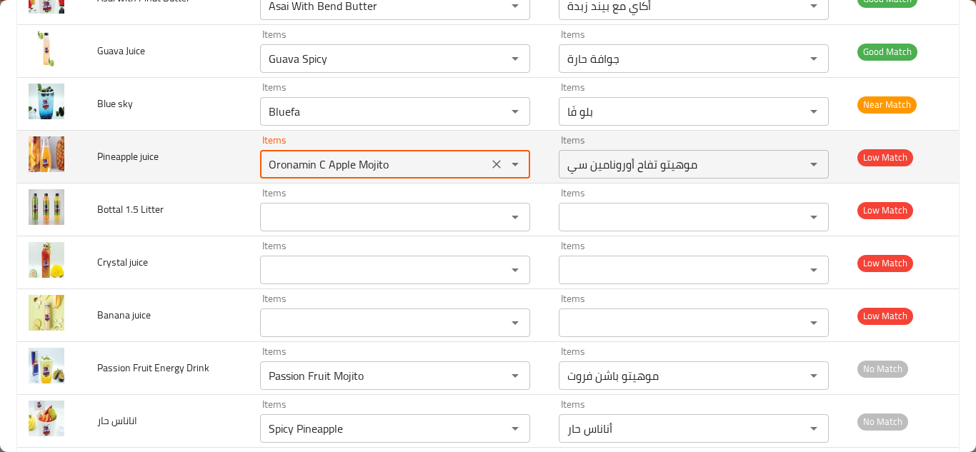
click at [369, 168] on juice "Oronamin C Apple Mojito" at bounding box center [373, 164] width 219 height 20
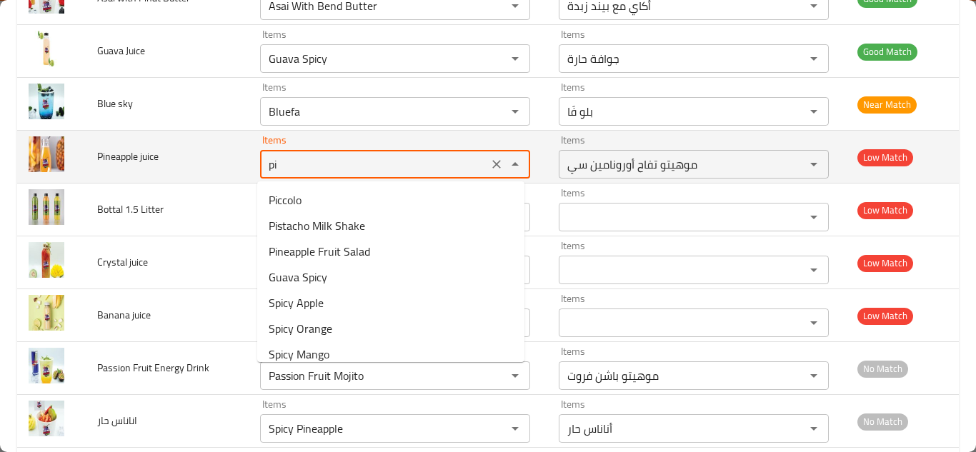
type juice "pin"
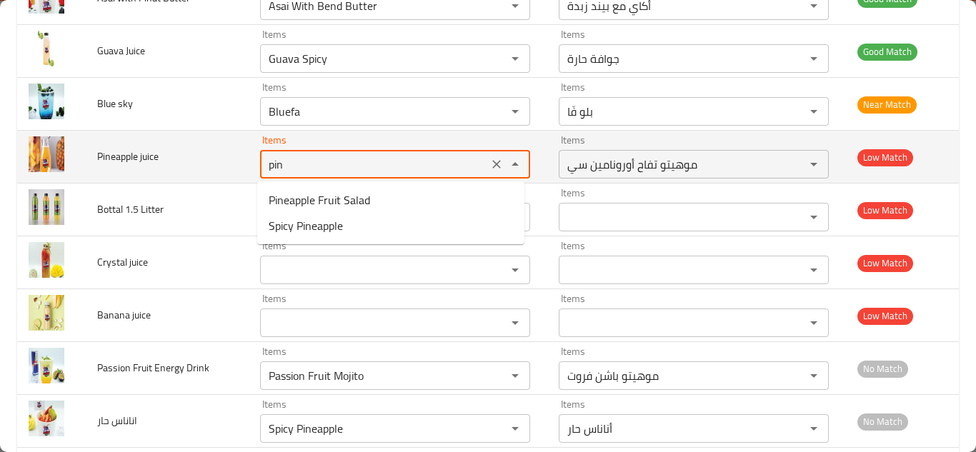
click at [489, 161] on icon "Clear" at bounding box center [496, 164] width 14 height 14
click at [487, 161] on div "enhanced table" at bounding box center [505, 164] width 37 height 20
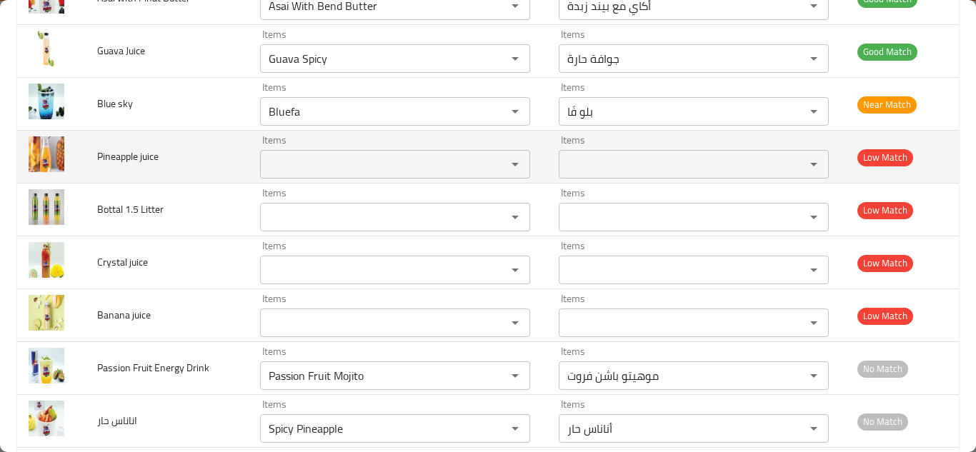
click at [129, 154] on span "Pineapple juice" at bounding box center [127, 156] width 61 height 19
copy span "Pineapple juice"
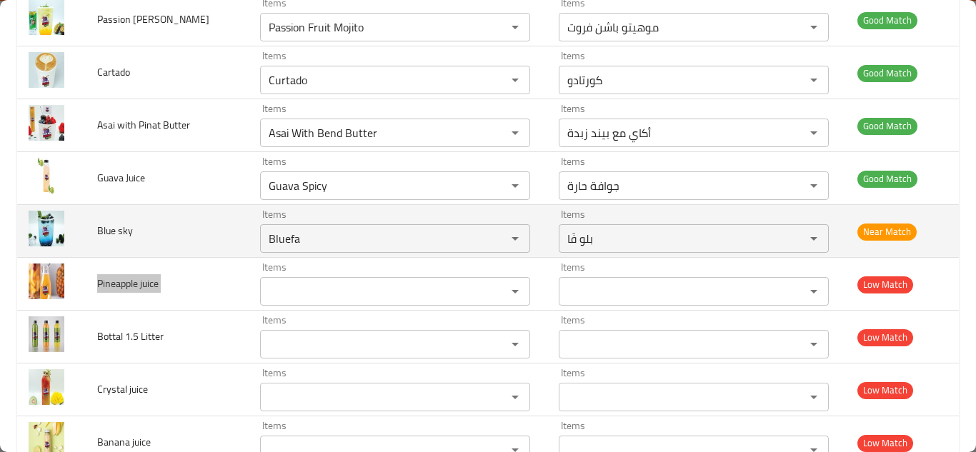
scroll to position [1478, 0]
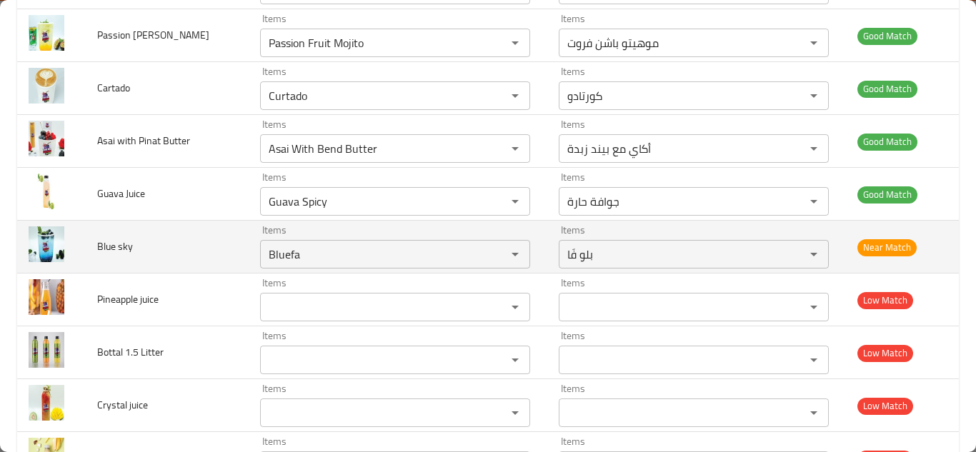
click at [223, 249] on td "Blue sky" at bounding box center [167, 247] width 163 height 53
click at [291, 251] on sky "Bluefa" at bounding box center [373, 254] width 219 height 20
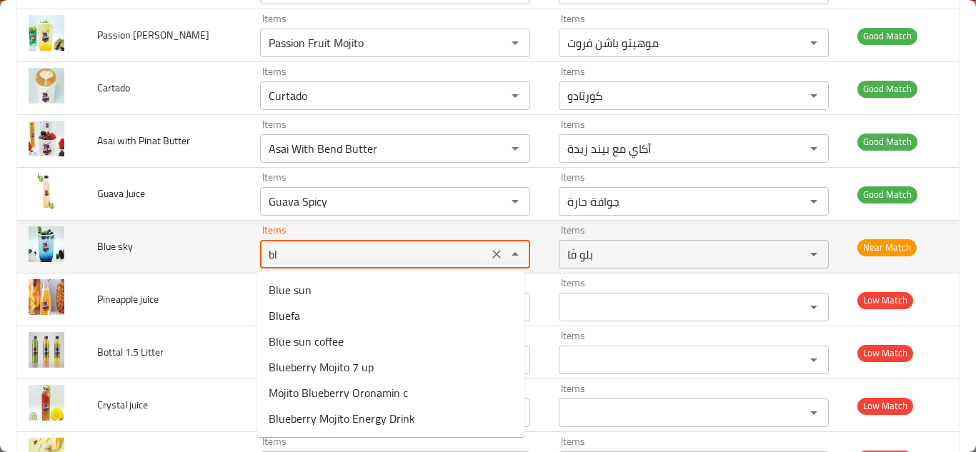
type sky "b"
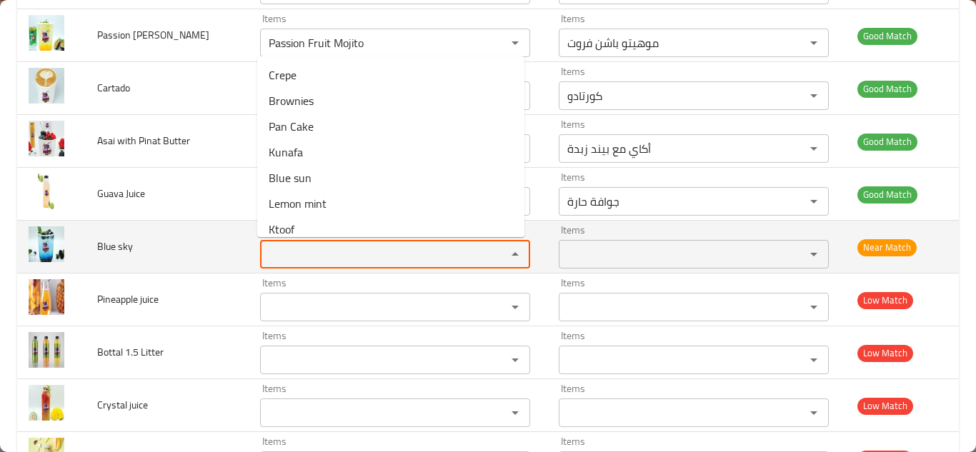
click at [108, 246] on span "Blue sky" at bounding box center [115, 246] width 36 height 19
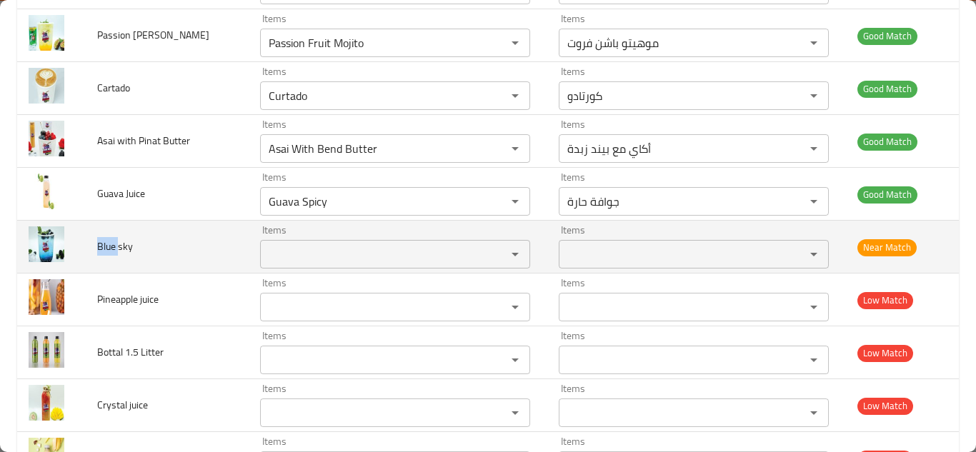
click at [108, 246] on span "Blue sky" at bounding box center [115, 246] width 36 height 19
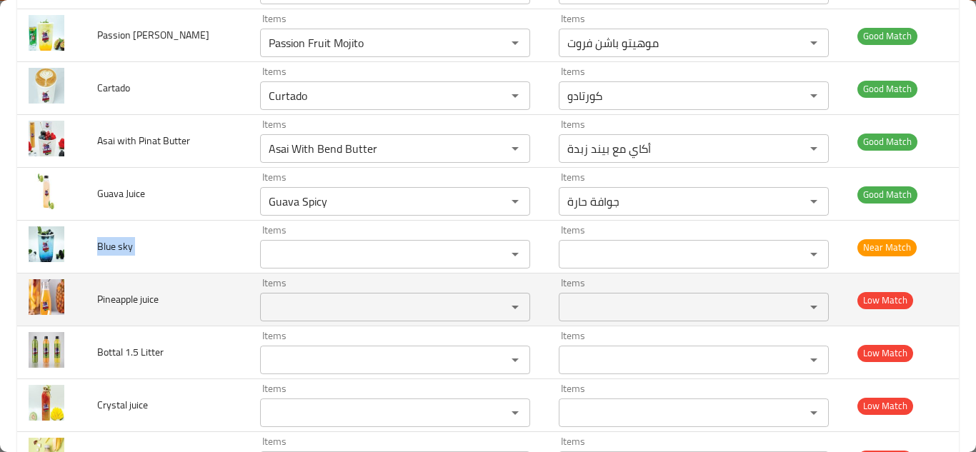
copy span "Blue sky"
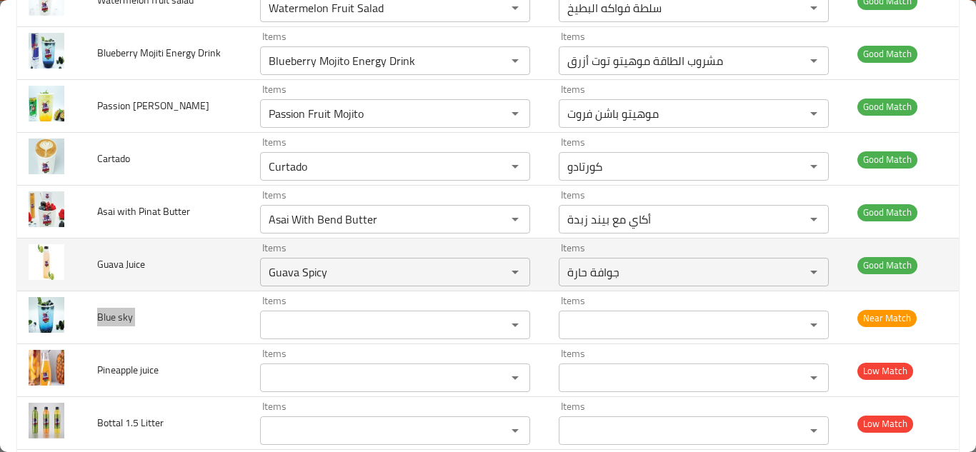
scroll to position [1407, 0]
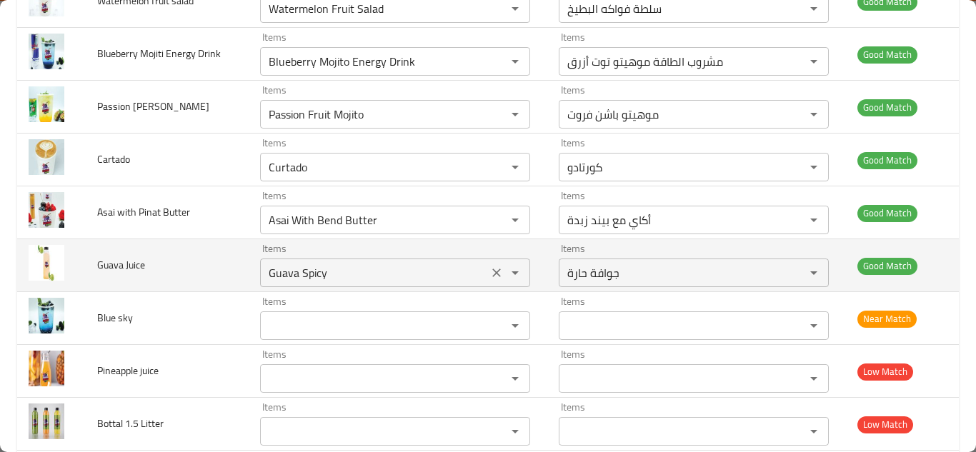
click at [355, 272] on Juice "Guava Spicy" at bounding box center [373, 273] width 219 height 20
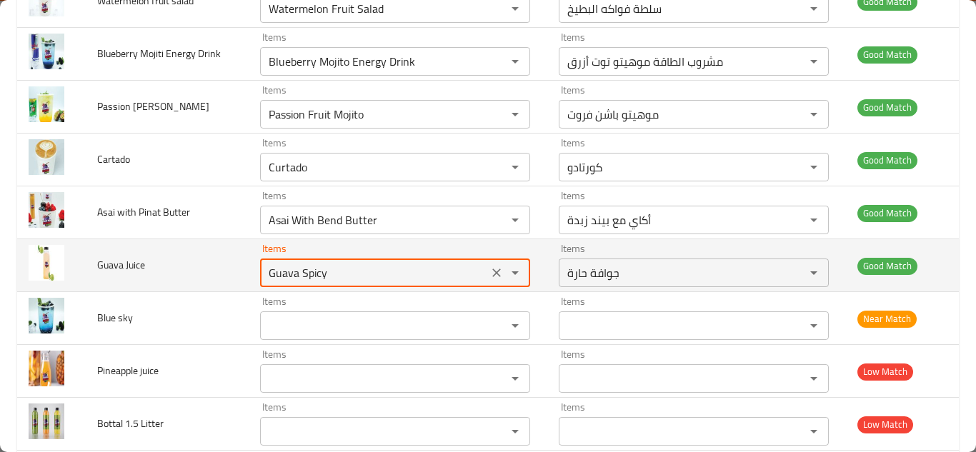
click at [372, 274] on Juice "Guava Spicy" at bounding box center [373, 273] width 219 height 20
type Juice "G"
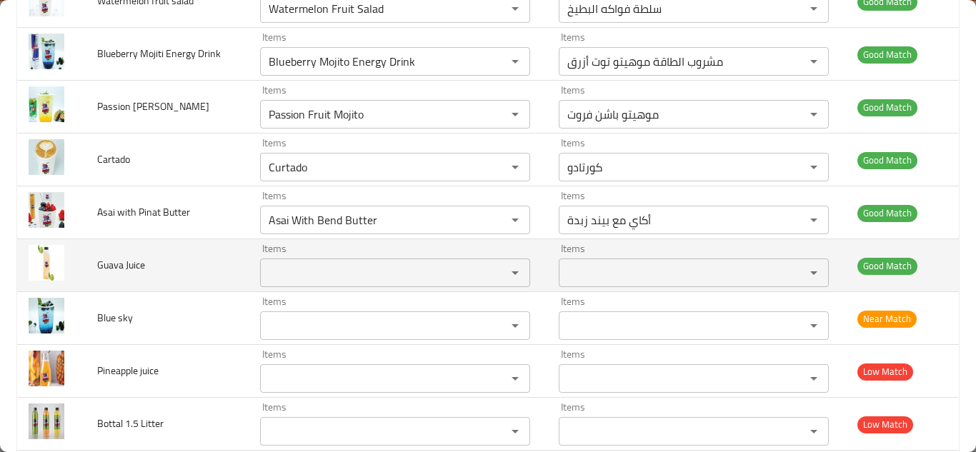
click at [103, 264] on span "Guava Juice" at bounding box center [121, 265] width 48 height 19
copy span "Guava Juice"
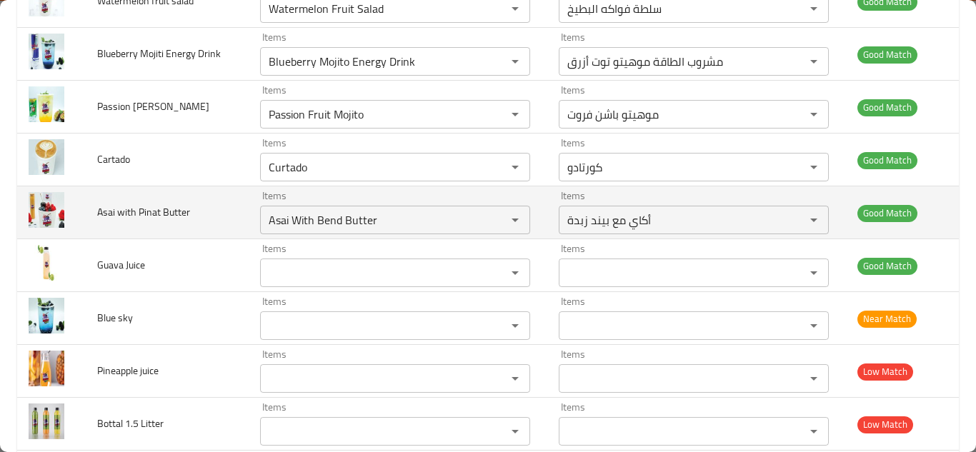
click at [231, 214] on td "Asai with Pinat Butter" at bounding box center [167, 212] width 163 height 53
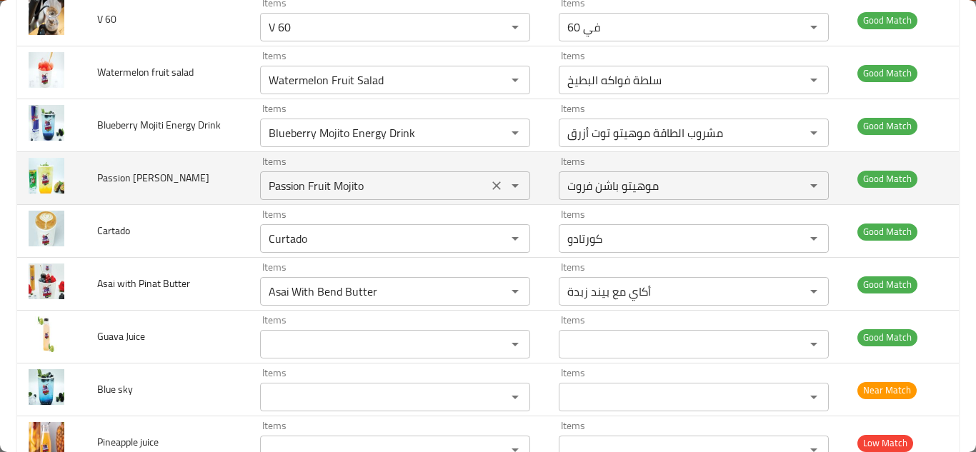
click at [489, 186] on icon "Clear" at bounding box center [496, 186] width 14 height 14
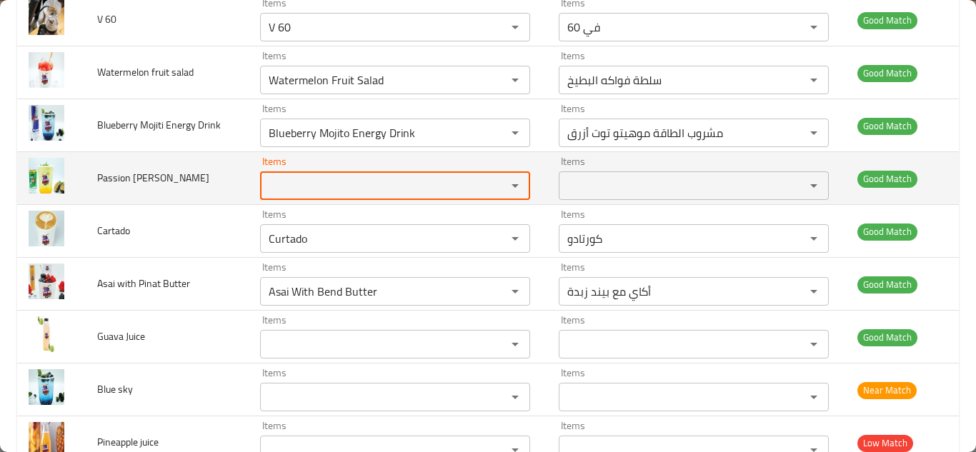
click at [139, 176] on span "Passion Furit Mojito" at bounding box center [153, 178] width 112 height 19
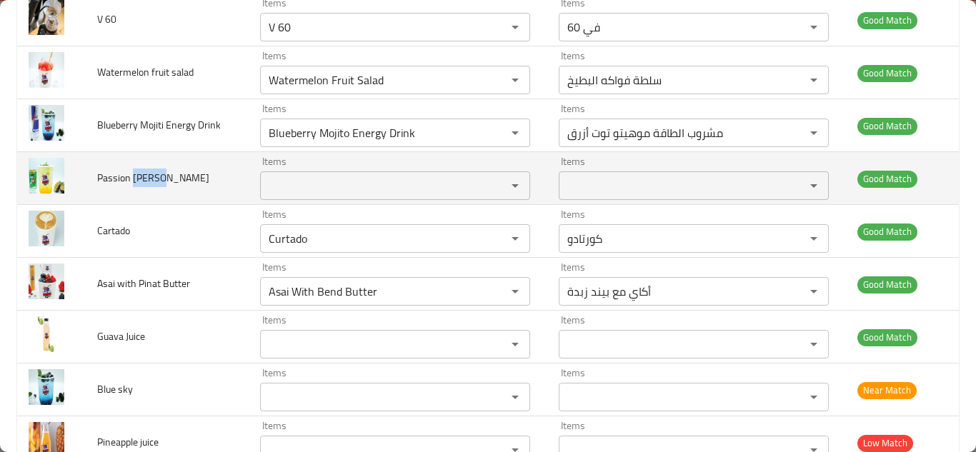
click at [139, 175] on span "Passion Furit Mojito" at bounding box center [153, 178] width 112 height 19
click at [139, 174] on span "Passion Furit Mojito" at bounding box center [153, 178] width 112 height 19
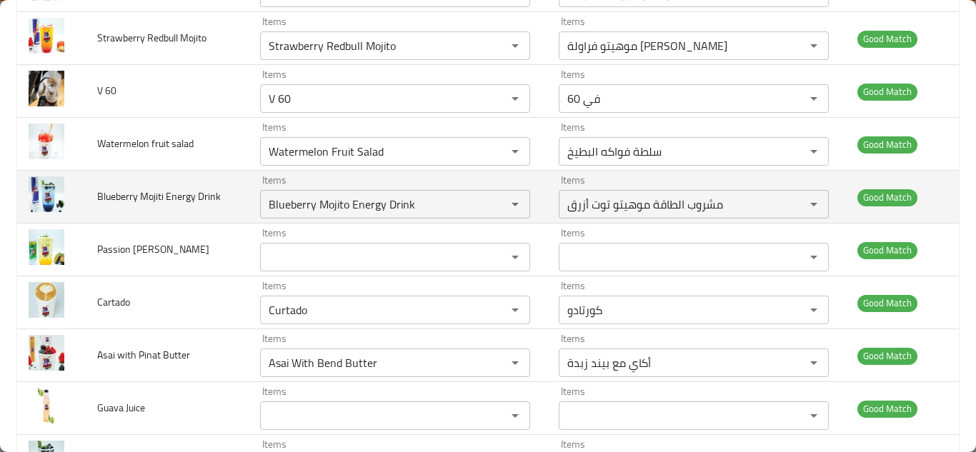
click at [235, 191] on td "Blueberry Mojiti Energy Drink" at bounding box center [167, 197] width 163 height 53
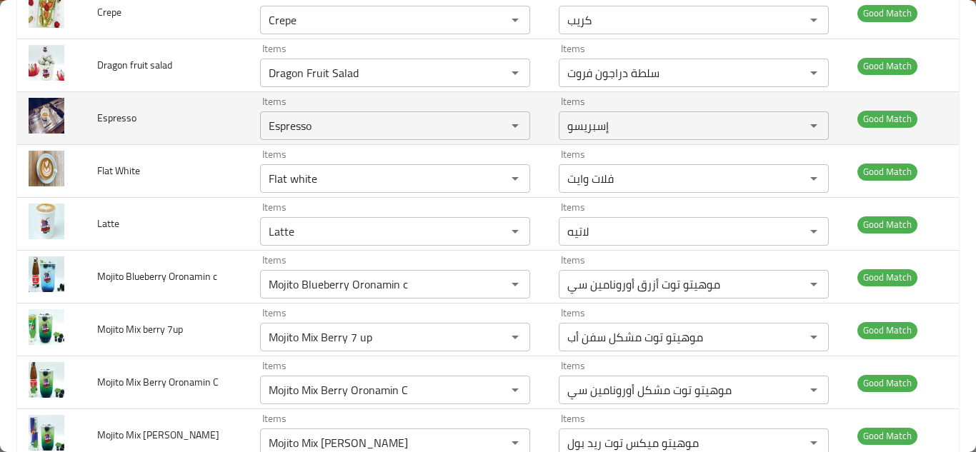
scroll to position [478, 0]
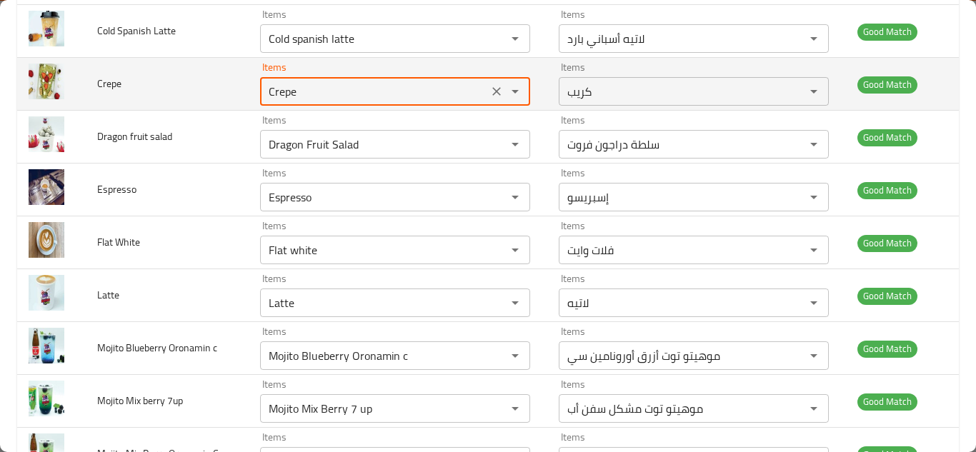
click at [323, 84] on input "Crepe" at bounding box center [373, 91] width 219 height 20
click at [333, 84] on input "Crepe" at bounding box center [373, 91] width 219 height 20
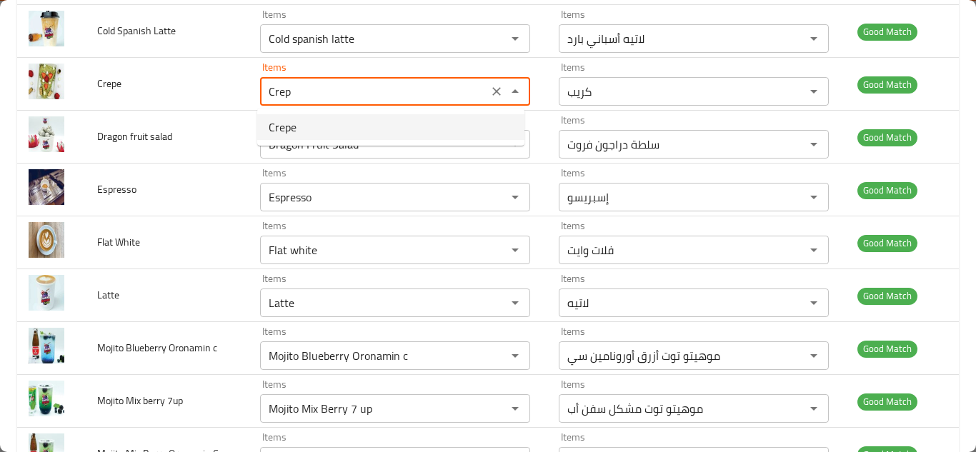
click at [282, 126] on span "Crepe" at bounding box center [283, 127] width 28 height 17
type input "Crepe"
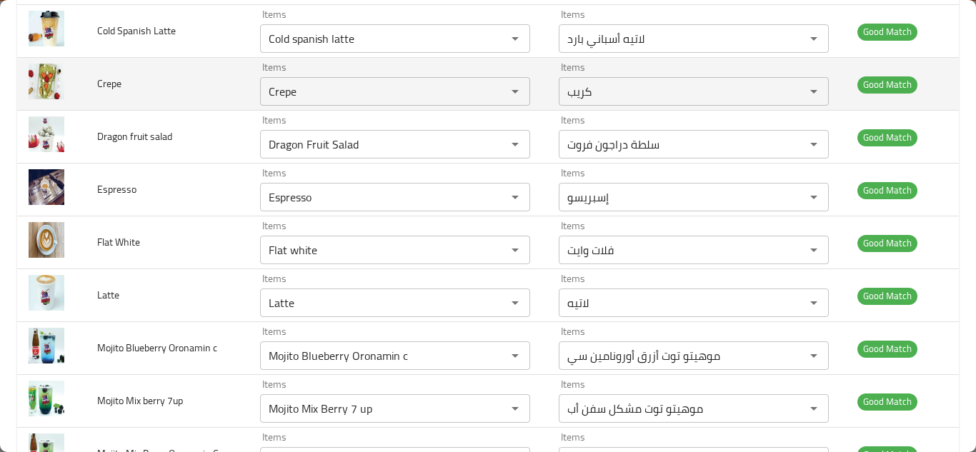
click at [236, 88] on td "Crepe" at bounding box center [167, 84] width 163 height 53
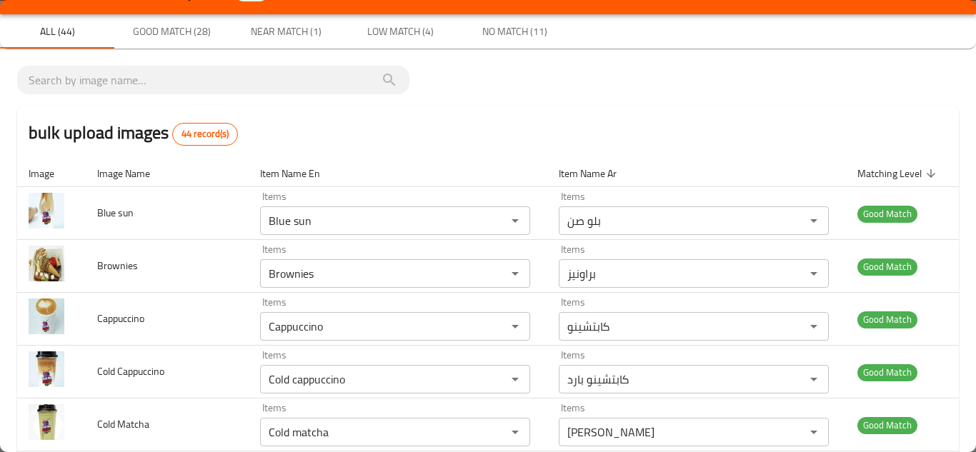
scroll to position [0, 0]
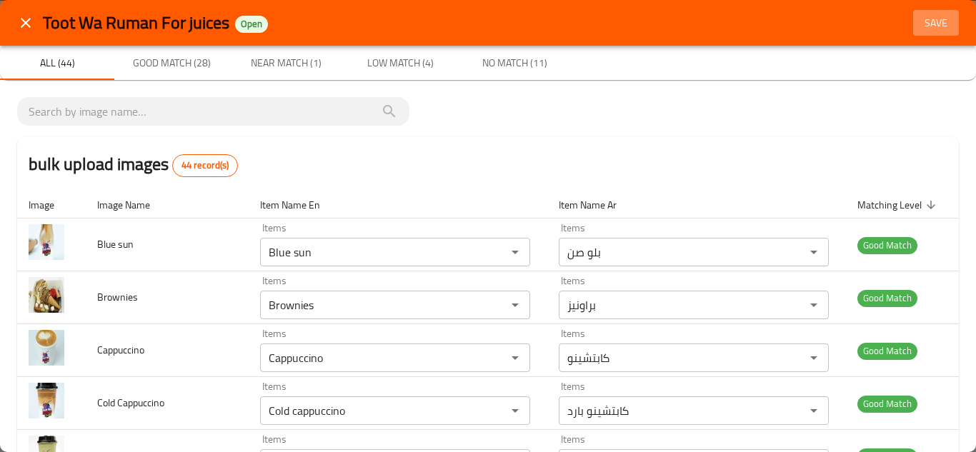
click at [928, 21] on span "Save" at bounding box center [936, 23] width 34 height 18
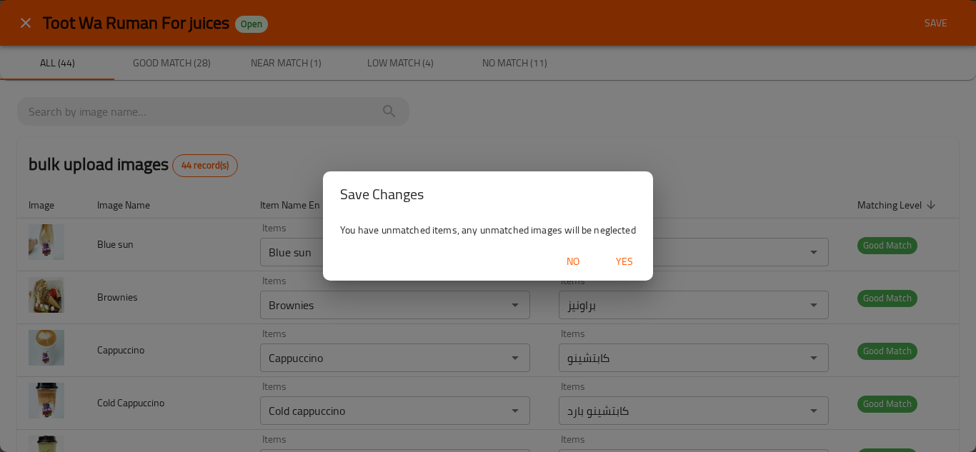
click at [631, 256] on span "Yes" at bounding box center [624, 262] width 34 height 18
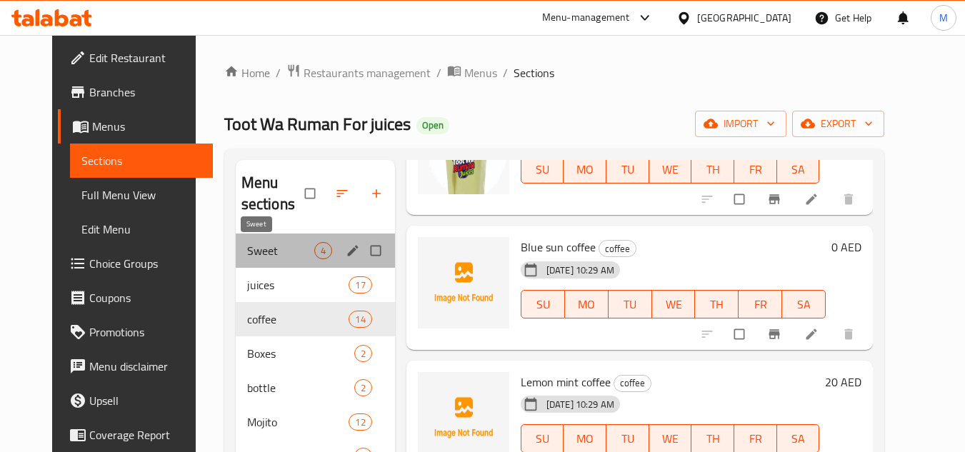
click at [247, 247] on span "Sweet" at bounding box center [280, 250] width 67 height 17
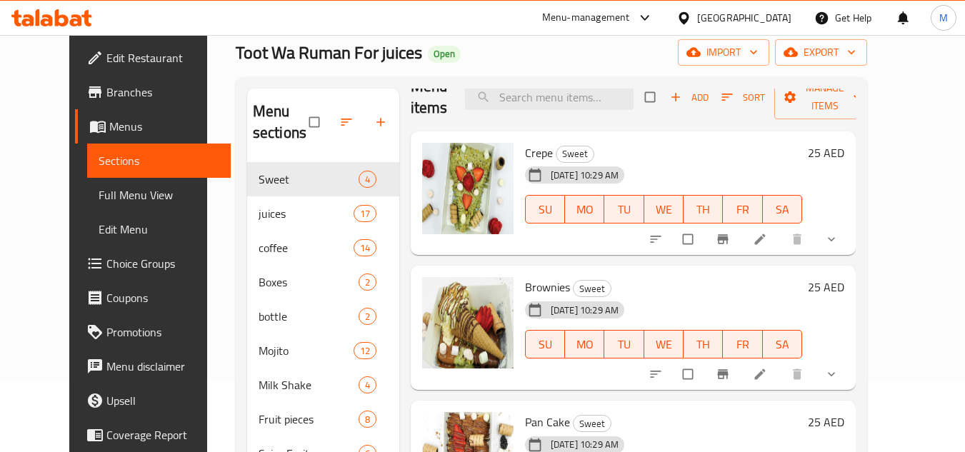
scroll to position [1, 0]
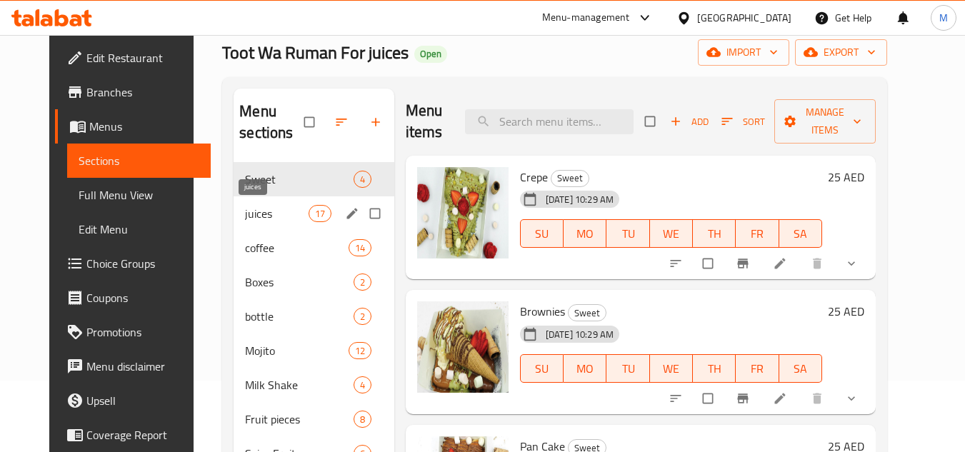
click at [245, 208] on span "juices" at bounding box center [276, 213] width 63 height 17
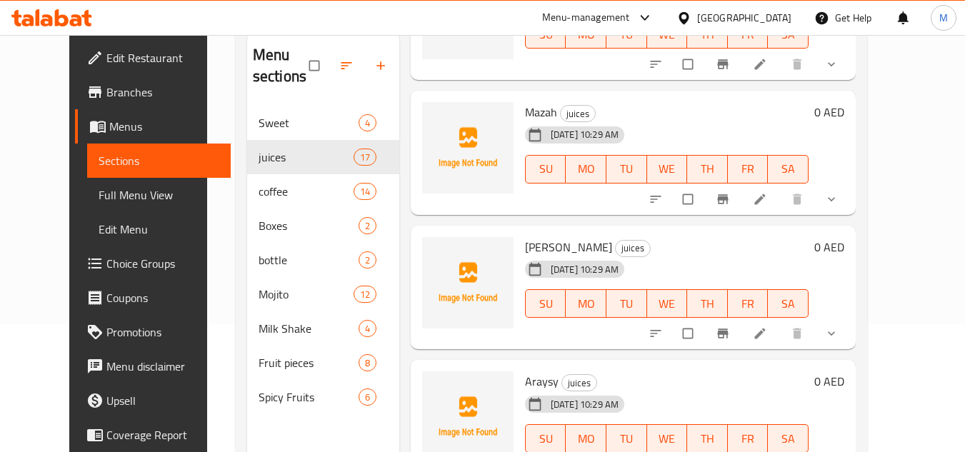
scroll to position [200, 0]
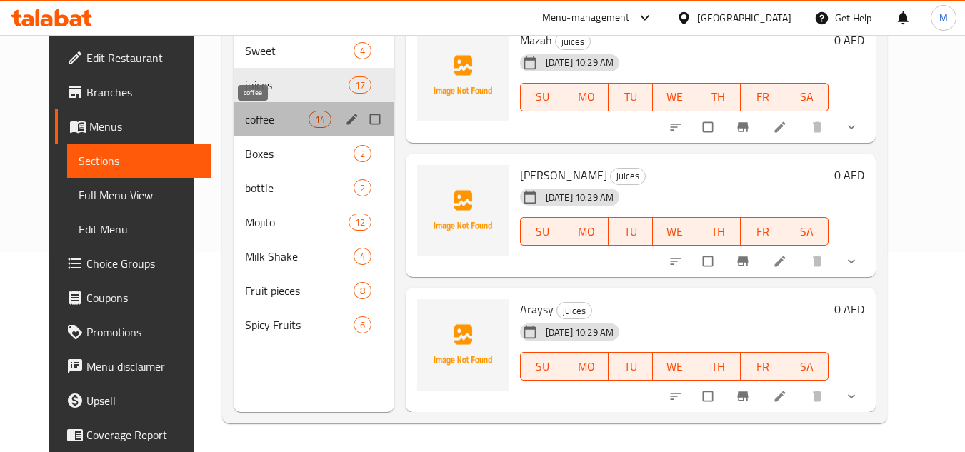
click at [248, 117] on span "coffee" at bounding box center [276, 119] width 63 height 17
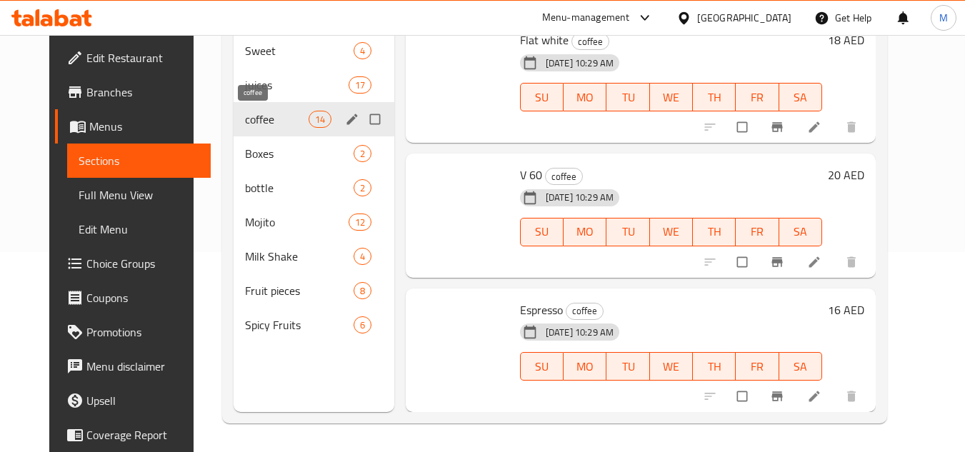
scroll to position [1491, 0]
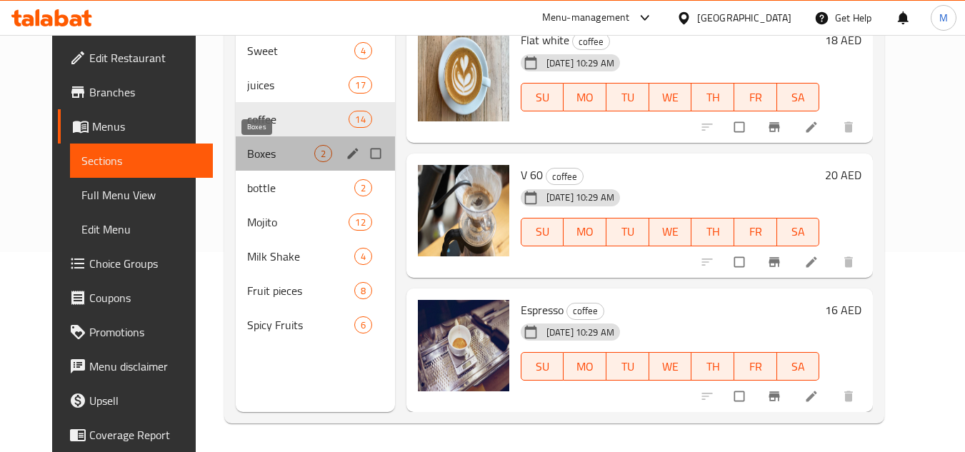
click at [247, 153] on span "Boxes" at bounding box center [280, 153] width 67 height 17
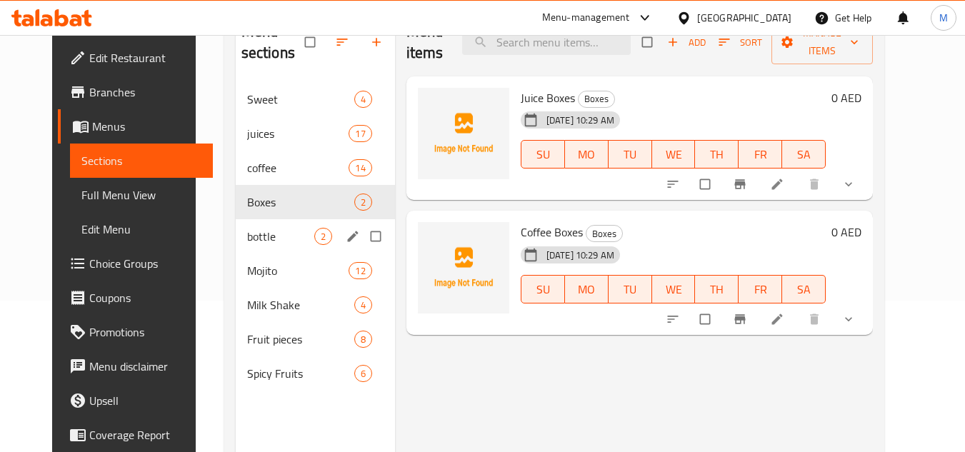
scroll to position [129, 0]
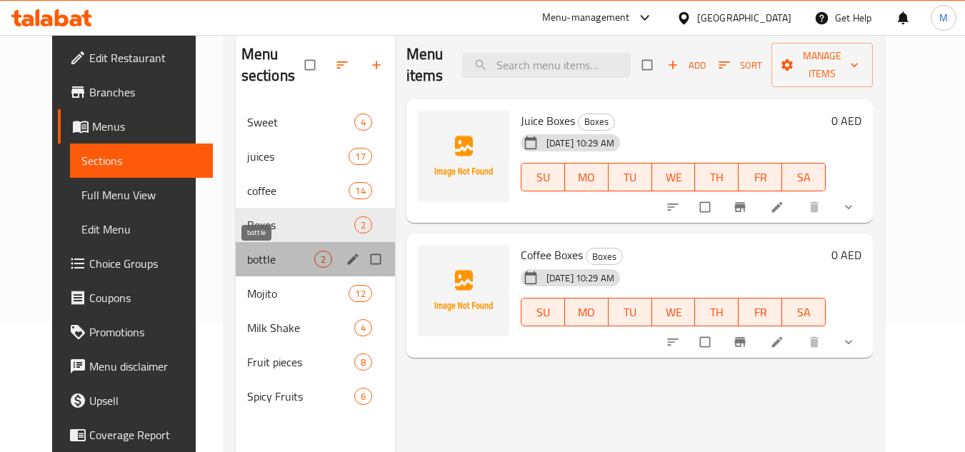
click at [247, 256] on span "bottle" at bounding box center [280, 259] width 67 height 17
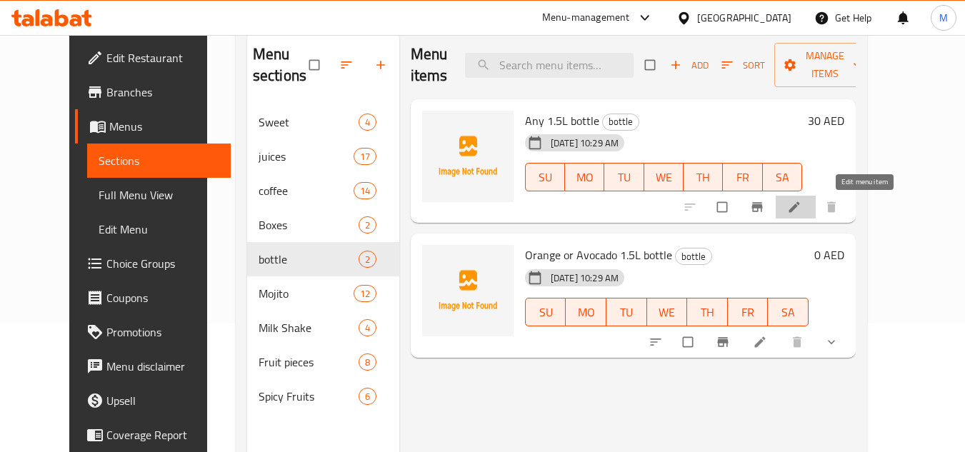
click at [802, 201] on icon at bounding box center [794, 207] width 14 height 14
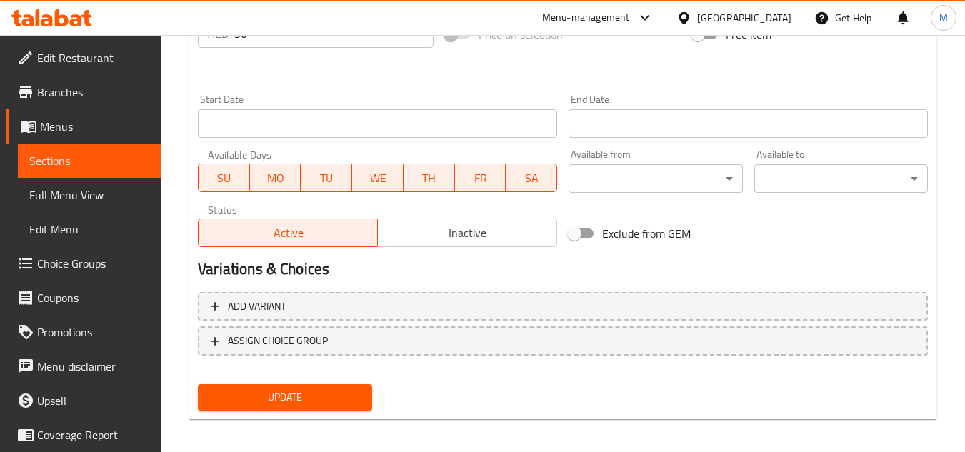
scroll to position [557, 0]
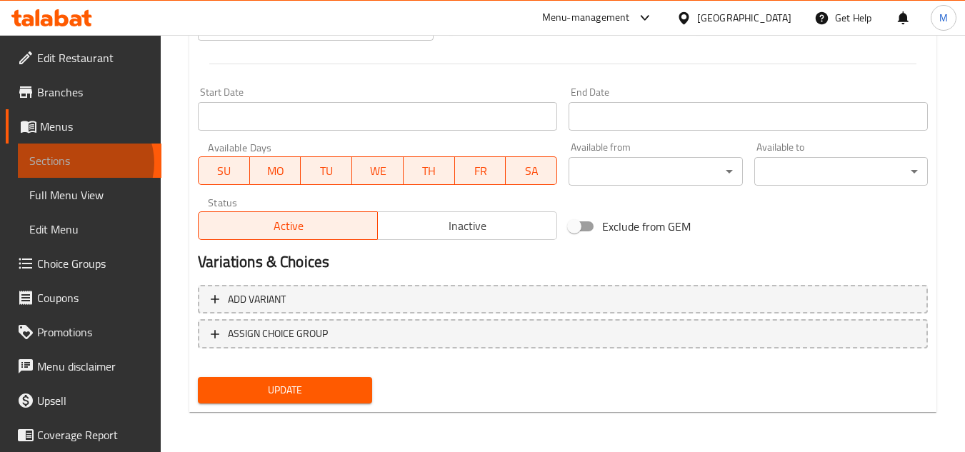
click at [84, 163] on span "Sections" at bounding box center [89, 160] width 121 height 17
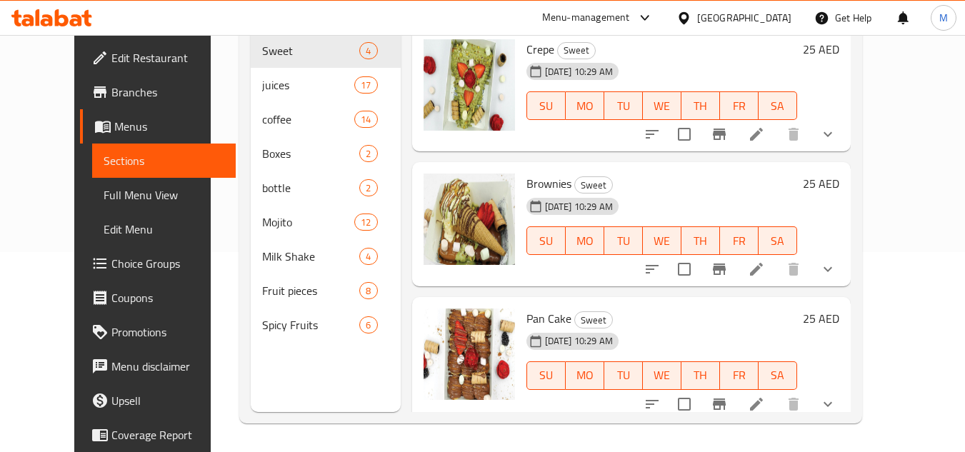
scroll to position [200, 0]
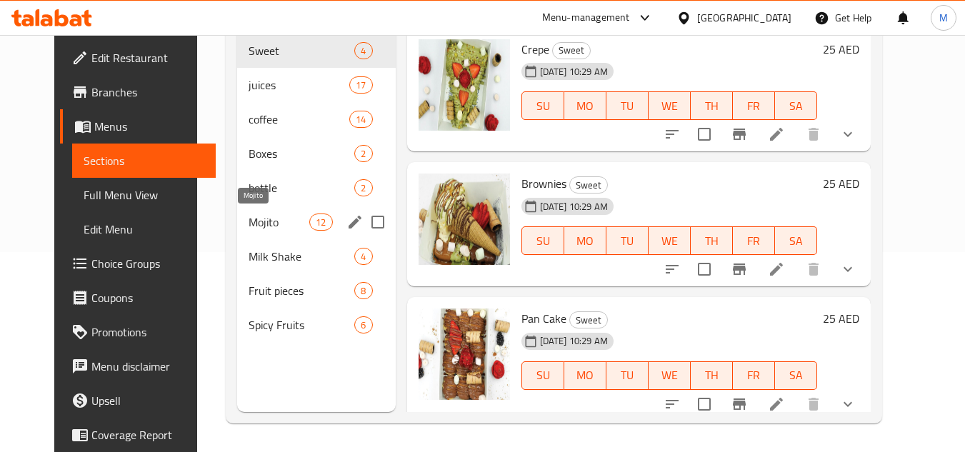
click at [249, 220] on span "Mojito" at bounding box center [279, 222] width 61 height 17
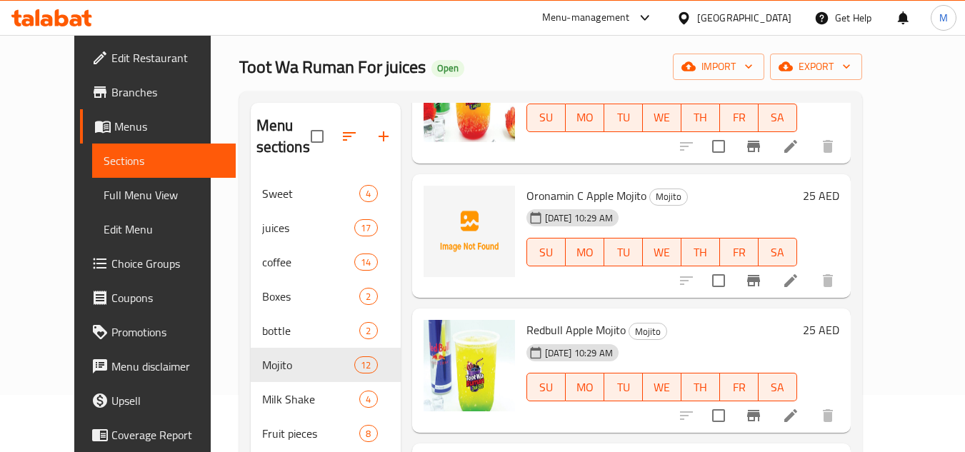
scroll to position [429, 0]
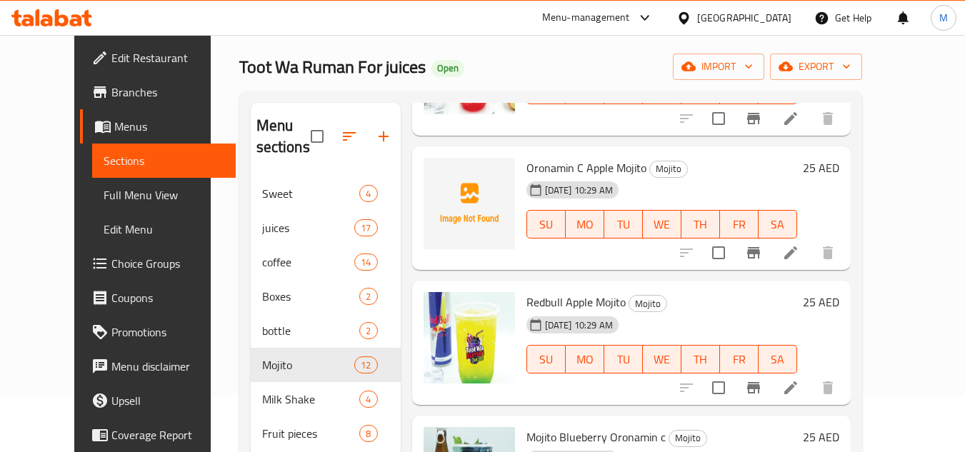
click at [527, 162] on span "Oronamin C Apple Mojito" at bounding box center [587, 167] width 120 height 21
copy span "Oronamin"
click at [437, 181] on icon "upload picture" at bounding box center [444, 177] width 14 height 13
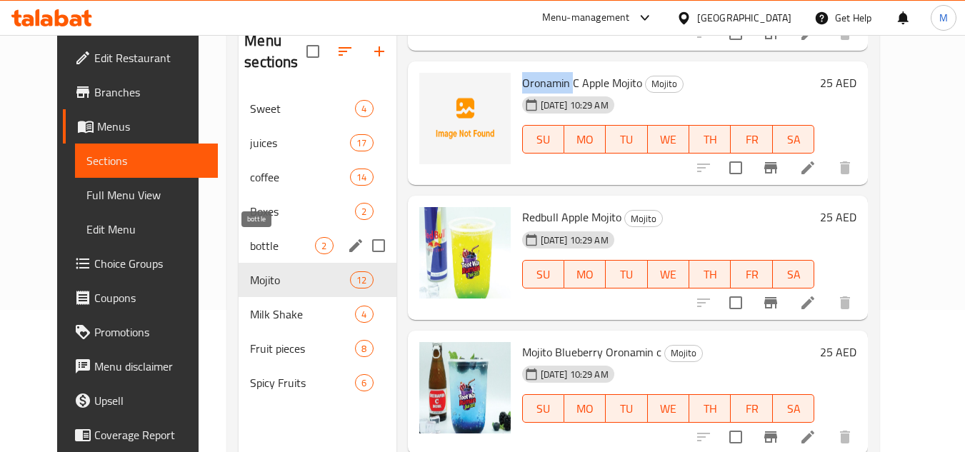
scroll to position [200, 0]
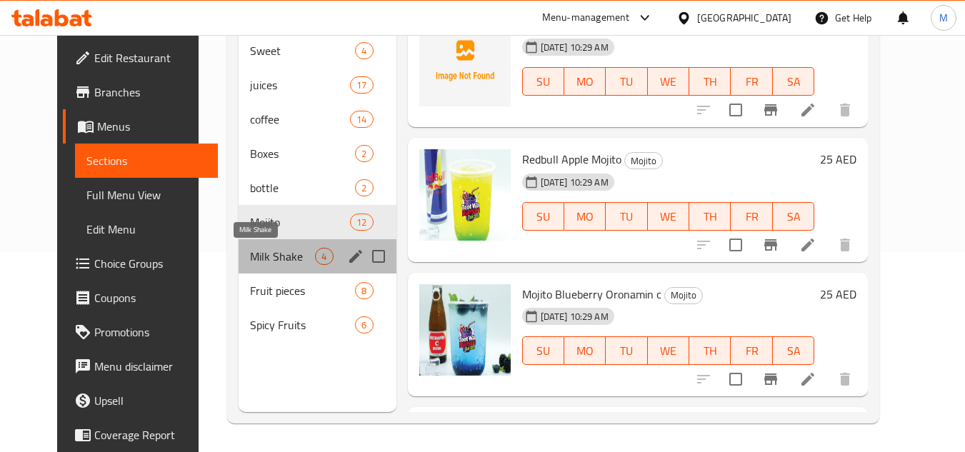
click at [250, 255] on span "Milk Shake" at bounding box center [282, 256] width 65 height 17
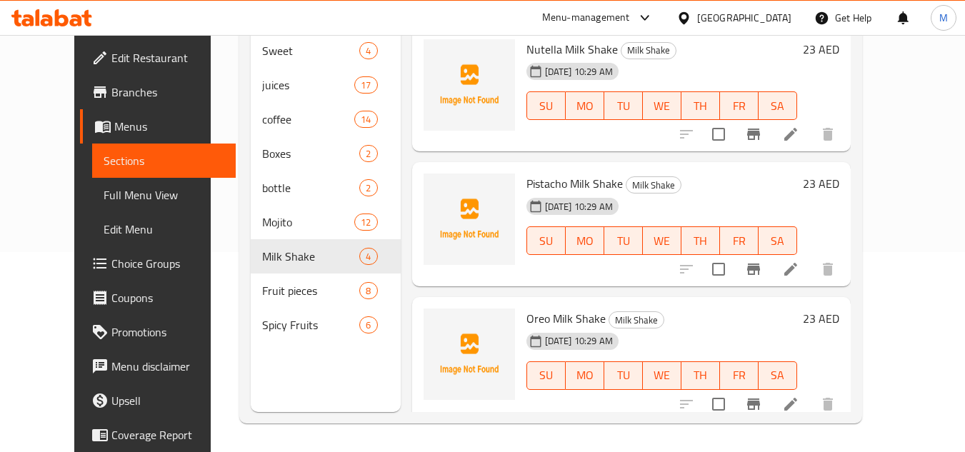
scroll to position [144, 0]
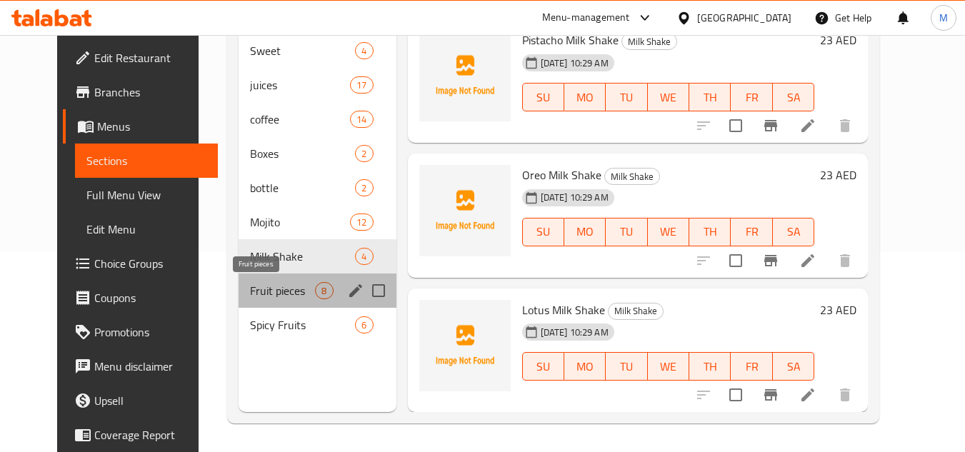
click at [250, 291] on span "Fruit pieces" at bounding box center [282, 290] width 65 height 17
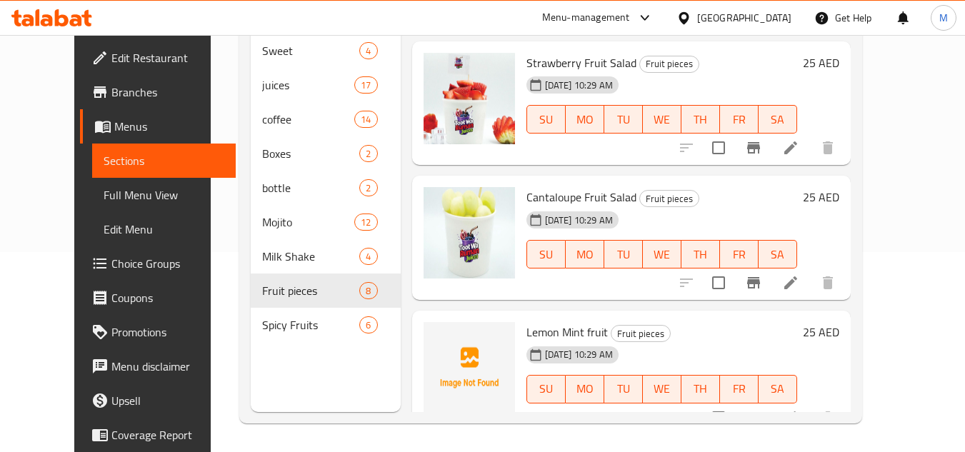
scroll to position [683, 0]
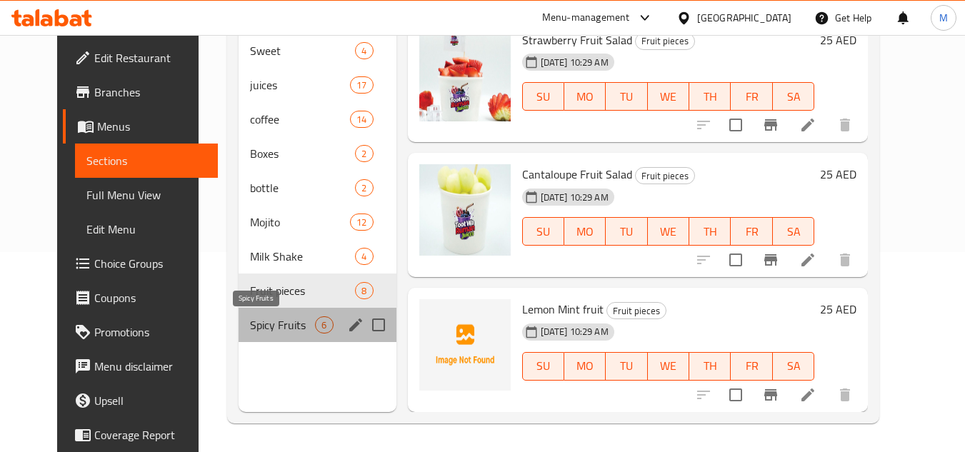
click at [250, 319] on span "Spicy Fruits" at bounding box center [282, 325] width 65 height 17
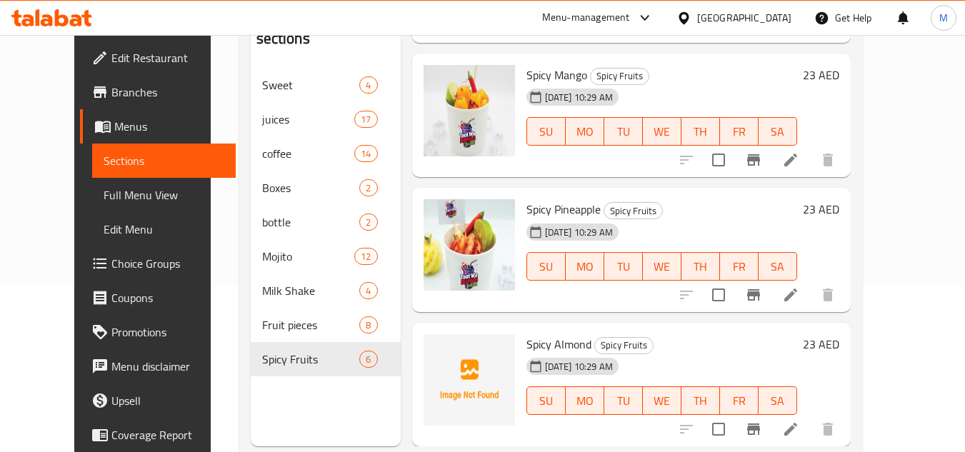
scroll to position [200, 0]
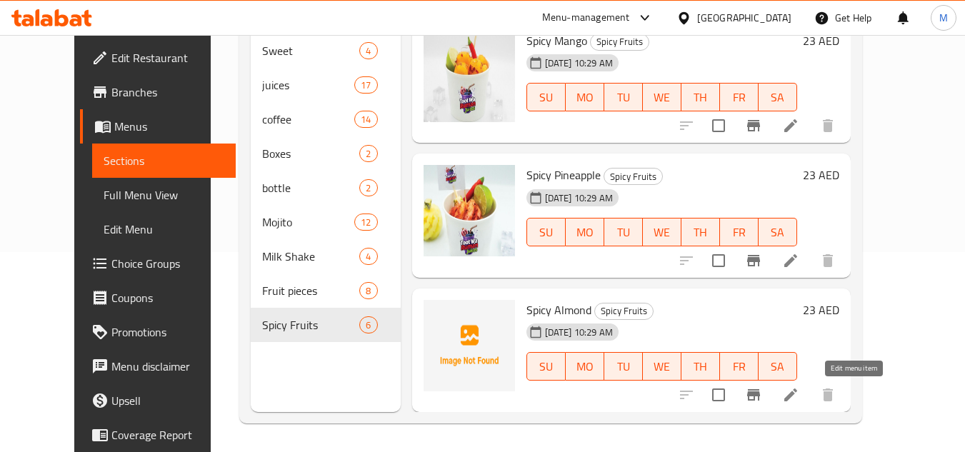
click at [797, 390] on icon at bounding box center [790, 395] width 13 height 13
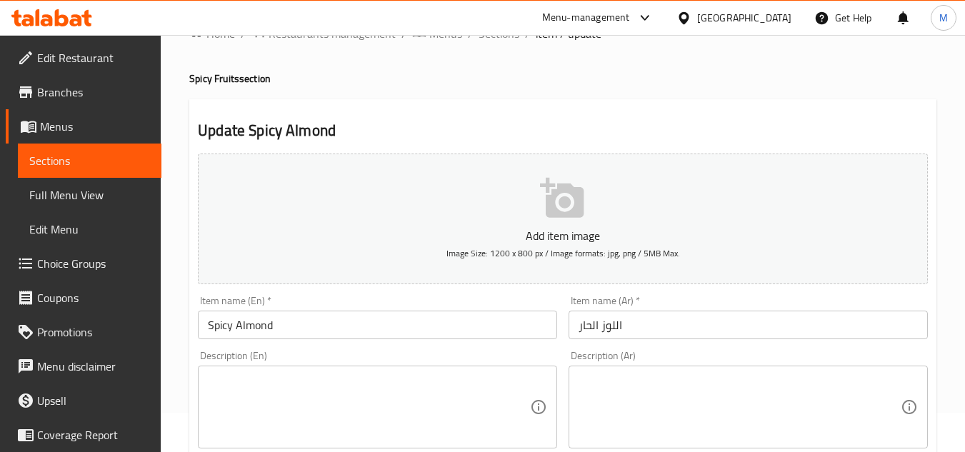
scroll to position [71, 0]
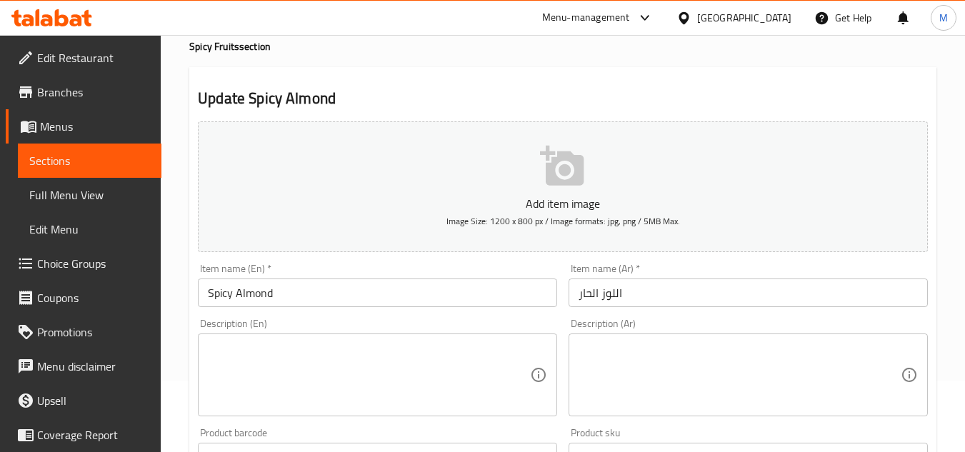
click at [90, 156] on span "Sections" at bounding box center [89, 160] width 121 height 17
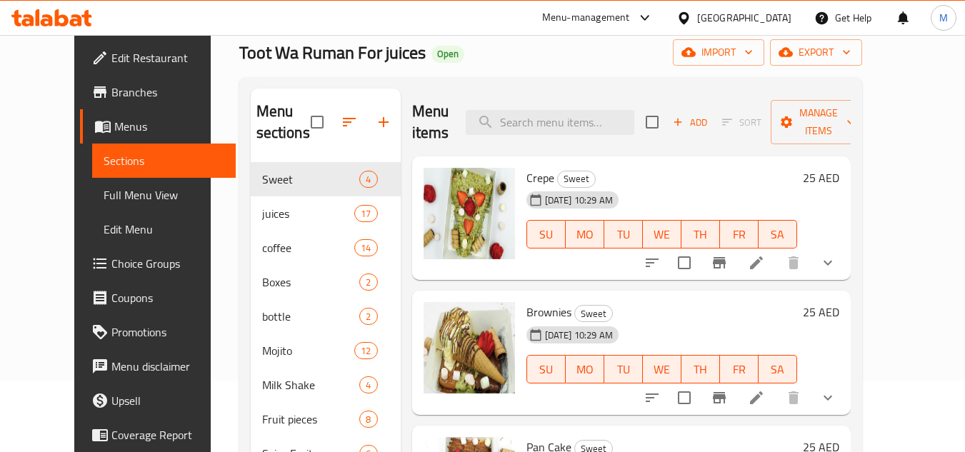
click at [718, 179] on h6 "Crepe Sweet" at bounding box center [662, 178] width 271 height 20
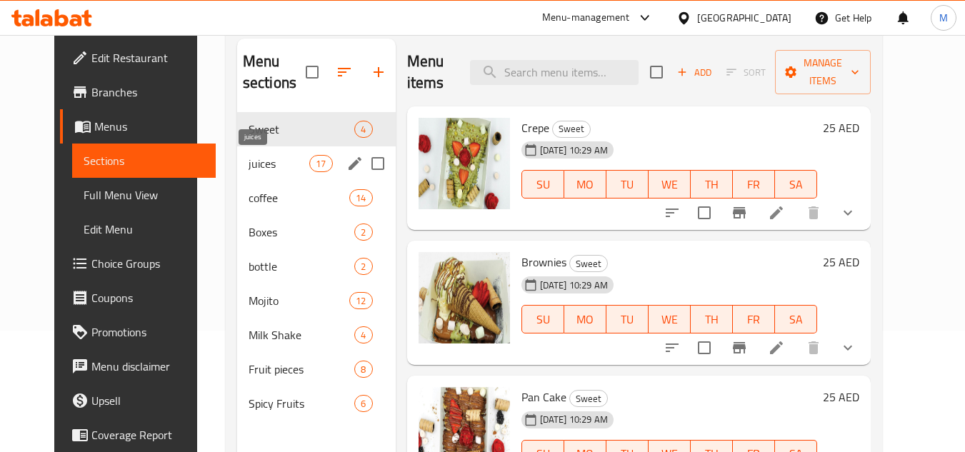
scroll to position [143, 0]
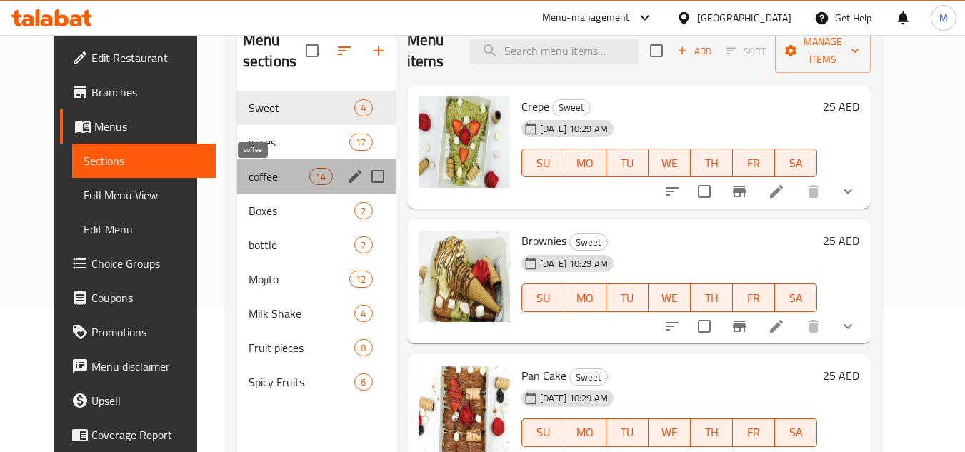
click at [249, 180] on span "coffee" at bounding box center [279, 176] width 61 height 17
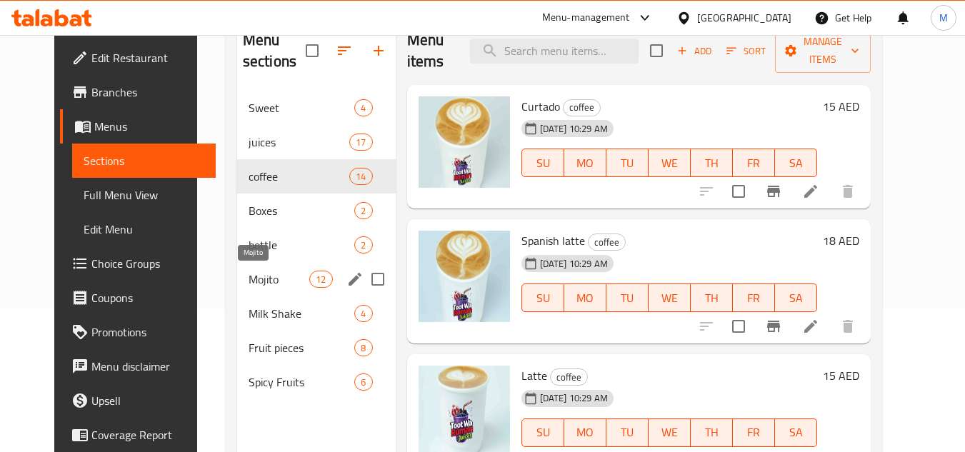
click at [249, 271] on span "Mojito" at bounding box center [279, 279] width 61 height 17
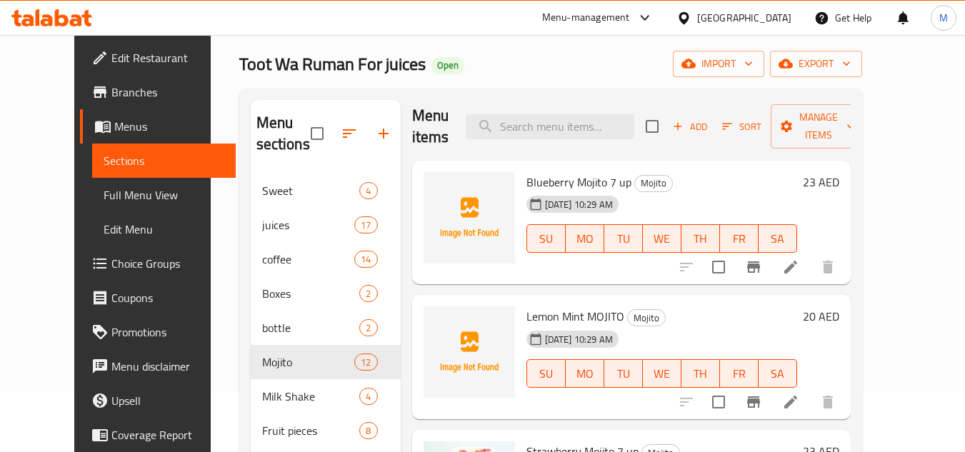
scroll to position [200, 0]
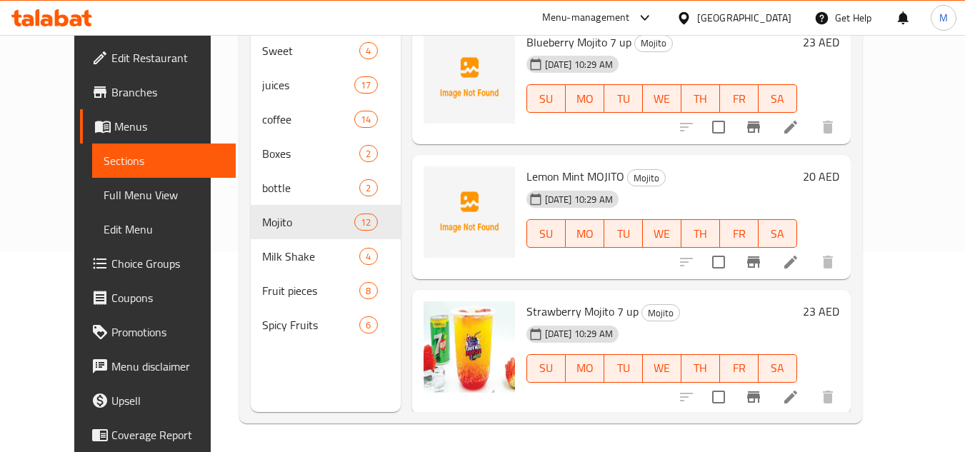
click at [118, 191] on span "Full Menu View" at bounding box center [164, 194] width 121 height 17
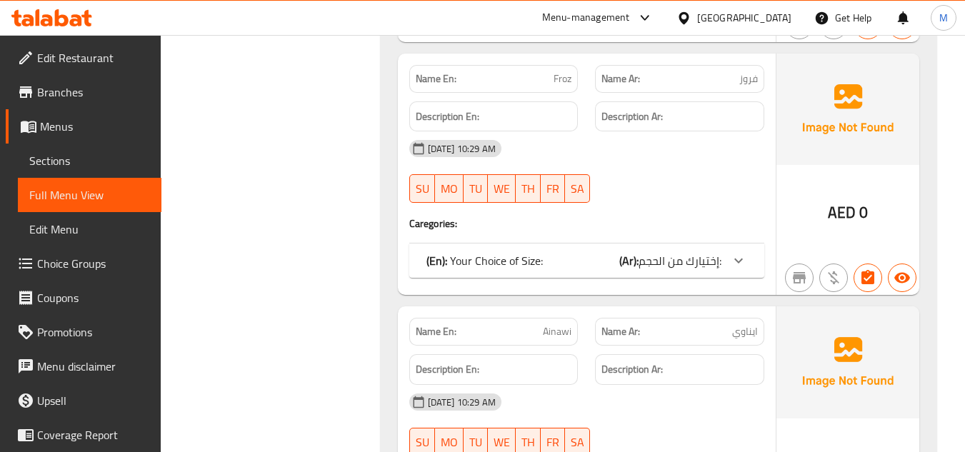
scroll to position [2143, 0]
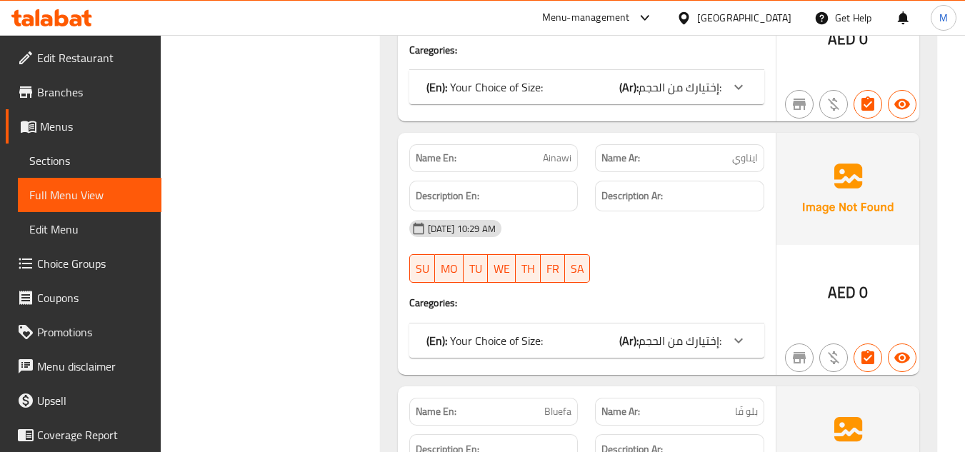
drag, startPoint x: 956, startPoint y: 291, endPoint x: 975, endPoint y: 303, distance: 22.8
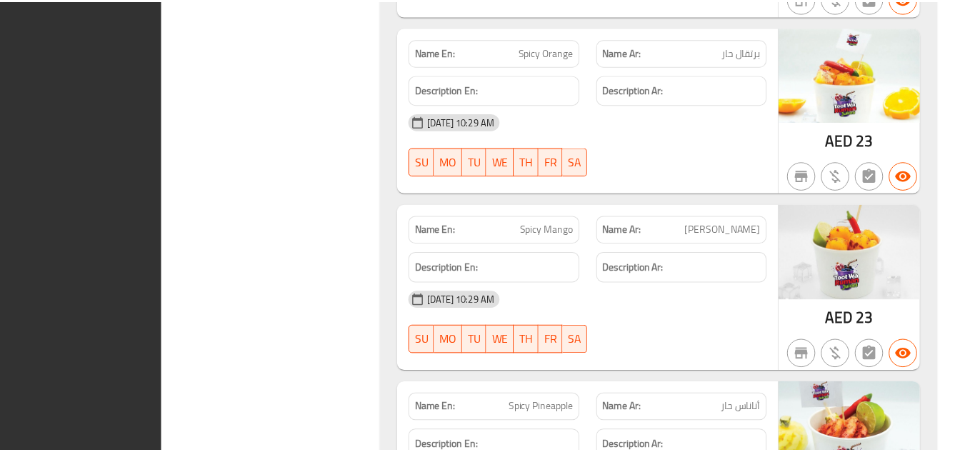
scroll to position [14502, 0]
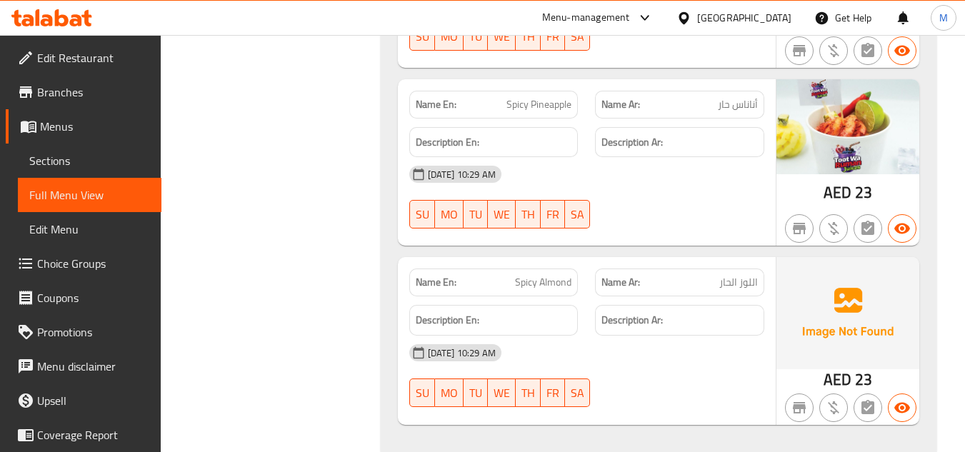
click at [61, 17] on icon at bounding box center [62, 17] width 14 height 17
